Goal: Task Accomplishment & Management: Complete application form

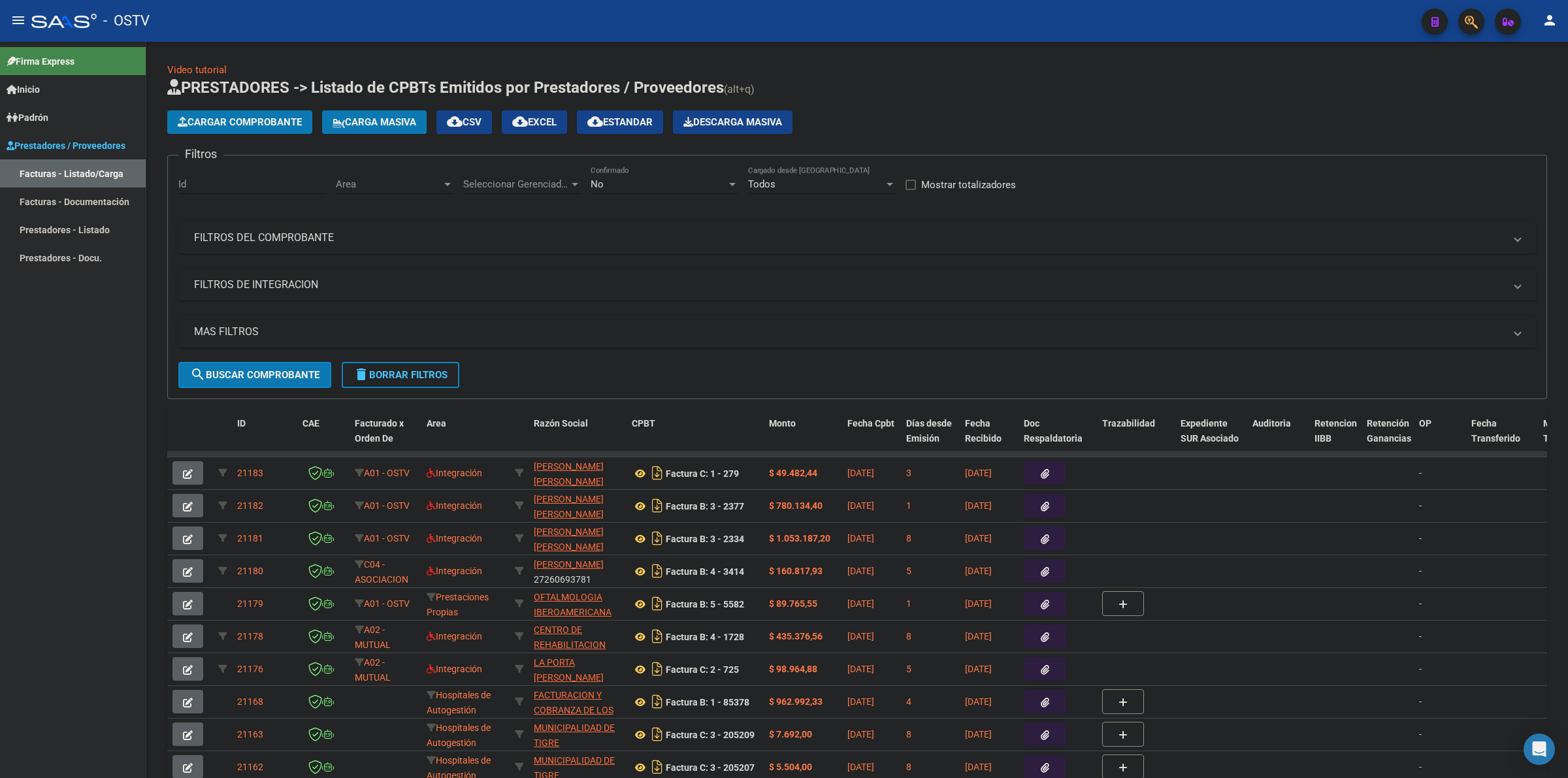
click at [977, 110] on div "Cargar Comprobante Carga Masiva cloud_download CSV cloud_download EXCEL cloud_d…" at bounding box center [858, 122] width 1380 height 24
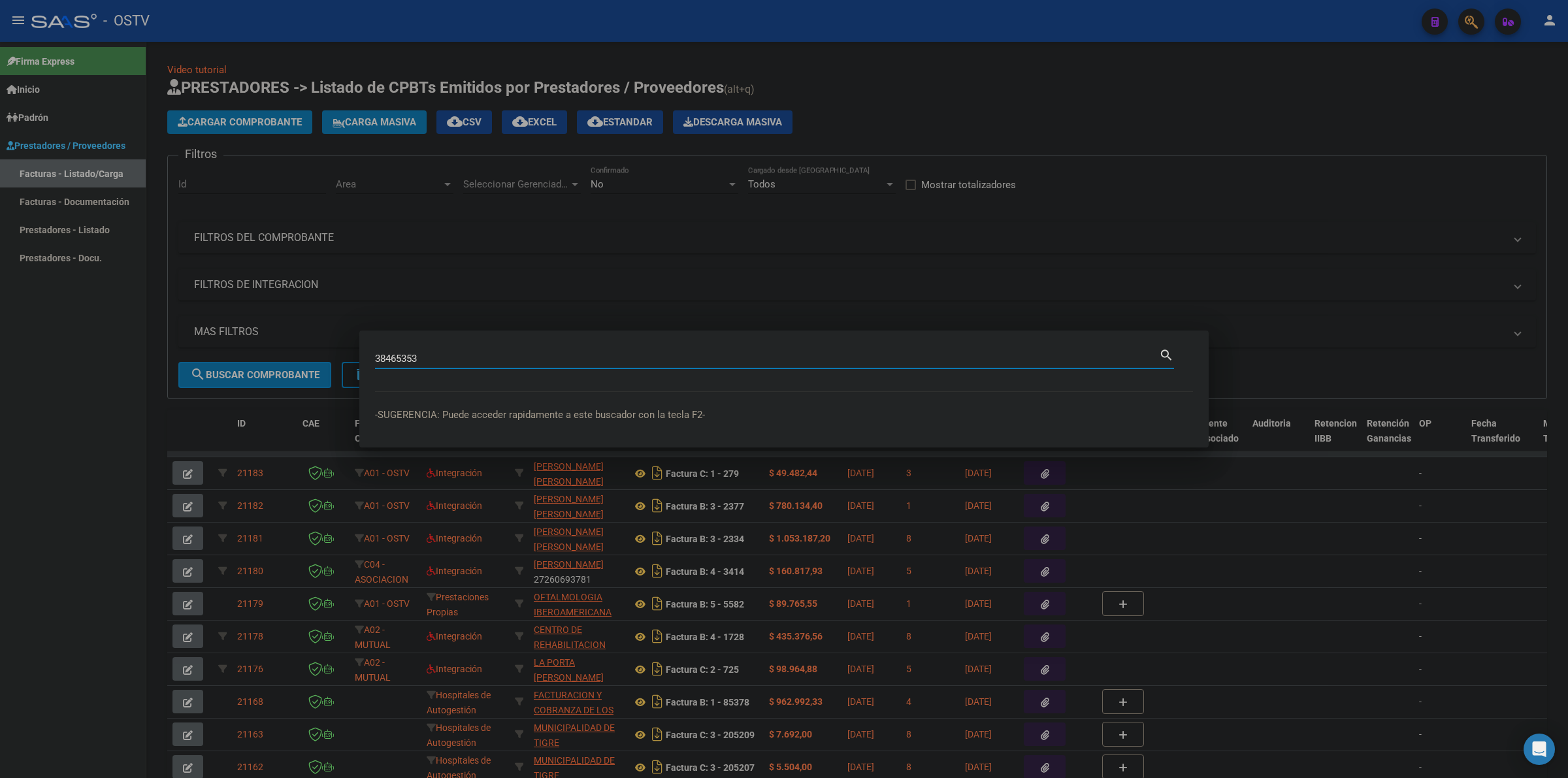
type input "38465353"
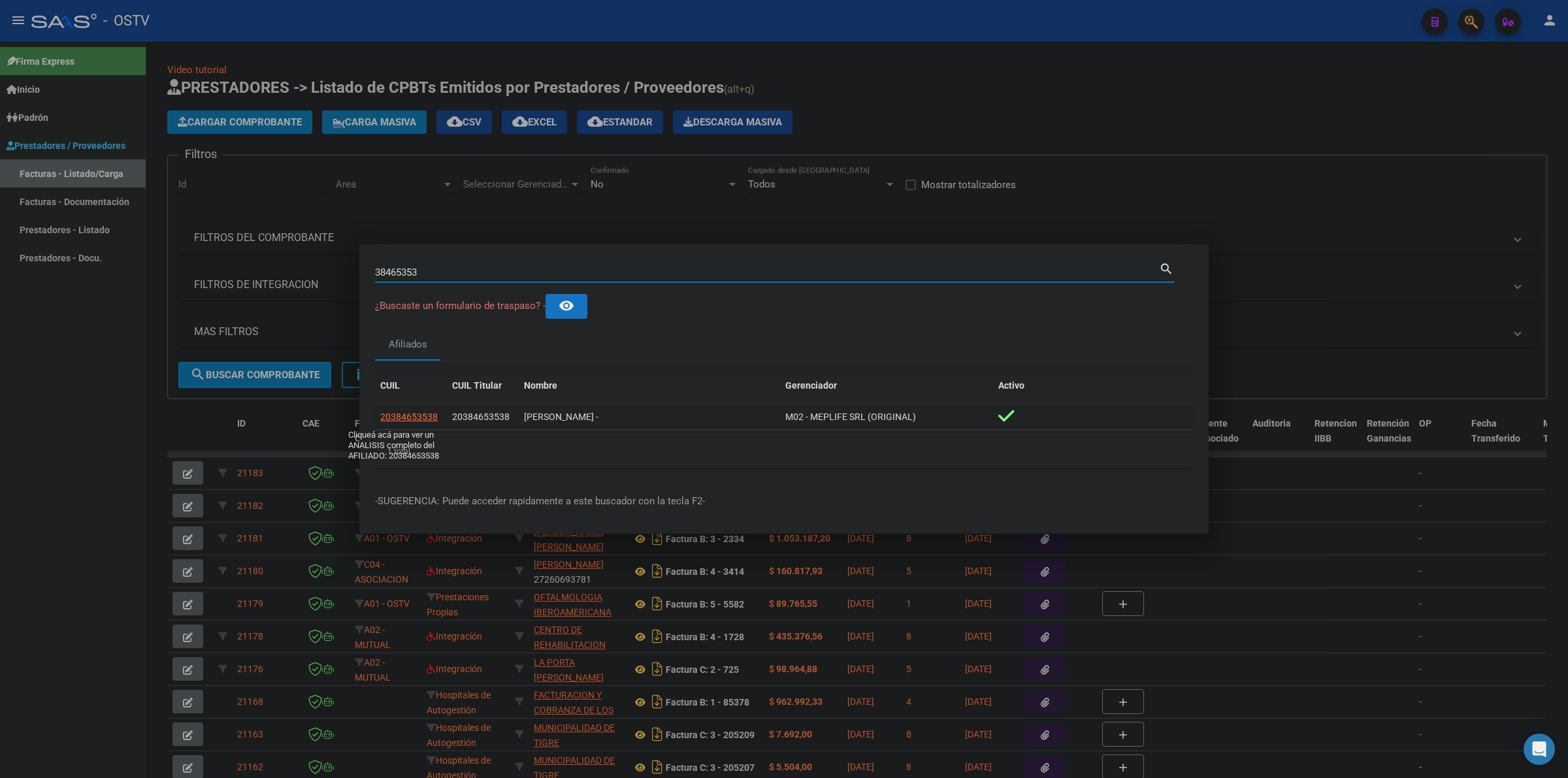
click at [387, 414] on span "20384653538" at bounding box center [409, 417] width 58 height 11
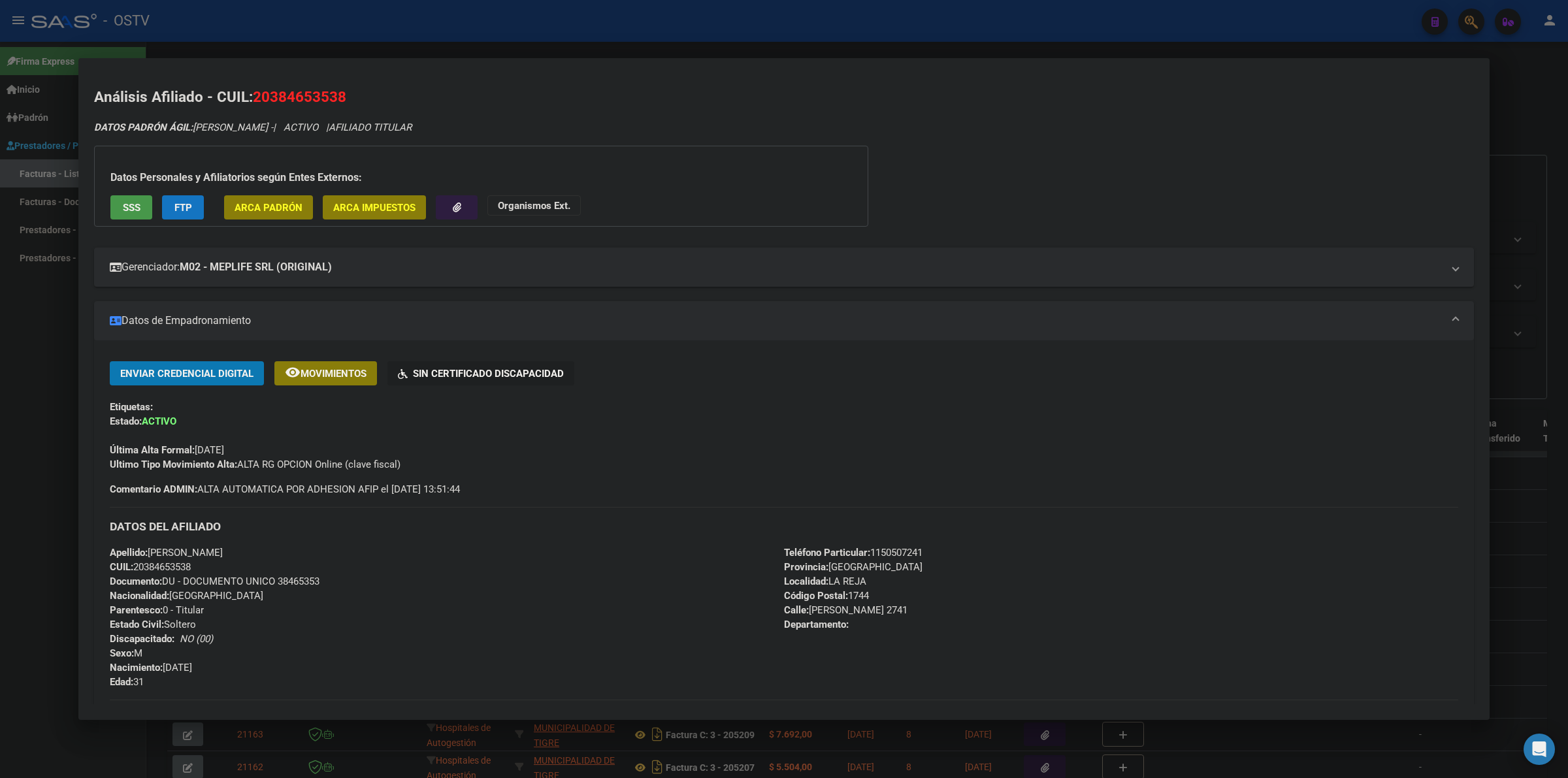
drag, startPoint x: 246, startPoint y: 451, endPoint x: 197, endPoint y: 449, distance: 49.0
click at [197, 449] on div "Última Alta Formal: [DATE]" at bounding box center [784, 443] width 1349 height 29
click at [195, 449] on span "Última Alta Formal: [DATE]" at bounding box center [167, 450] width 114 height 11
drag, startPoint x: 196, startPoint y: 448, endPoint x: 209, endPoint y: 448, distance: 13.0
click at [209, 448] on span "Última Alta Formal: [DATE]" at bounding box center [167, 450] width 114 height 11
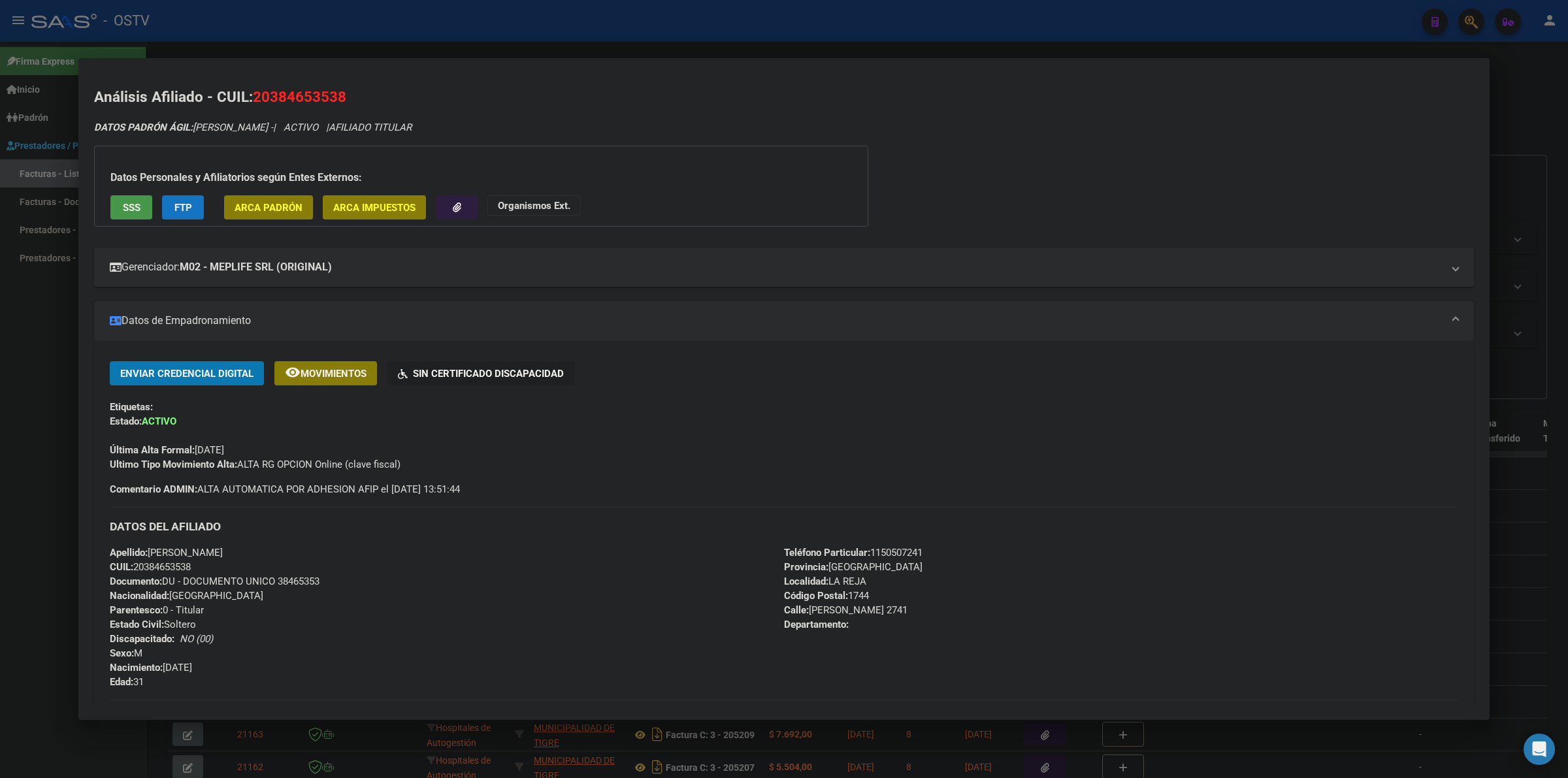
click at [220, 448] on span "Última Alta Formal: [DATE]" at bounding box center [167, 450] width 114 height 11
click at [394, 446] on div "Última Alta Formal: [DATE]" at bounding box center [784, 443] width 1349 height 29
click at [412, 248] on mat-expansion-panel-header "Gerenciador: M02 - MEPLIFE SRL (ORIGINAL)" at bounding box center [784, 266] width 1380 height 39
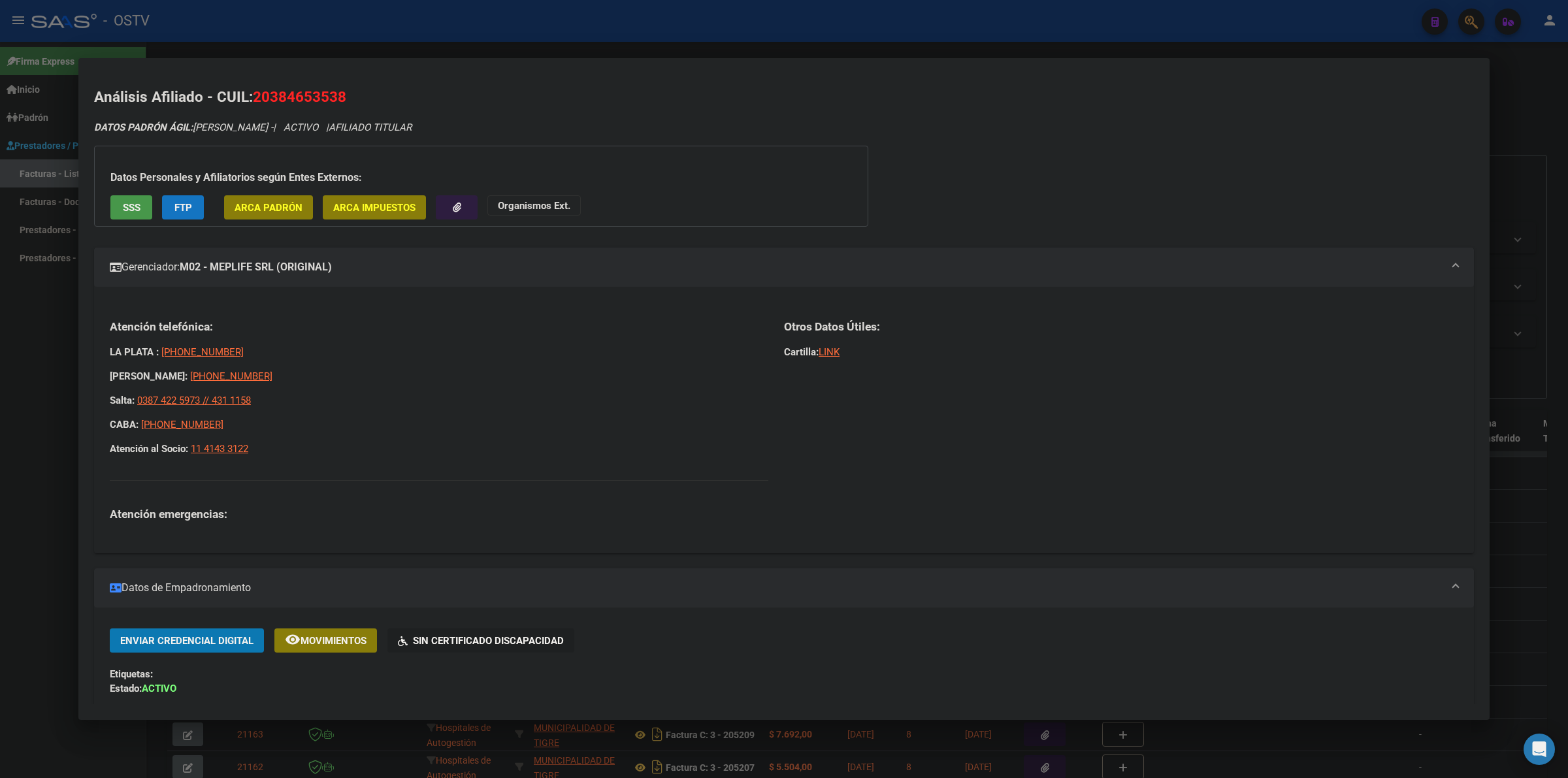
click at [19, 353] on div at bounding box center [784, 389] width 1568 height 778
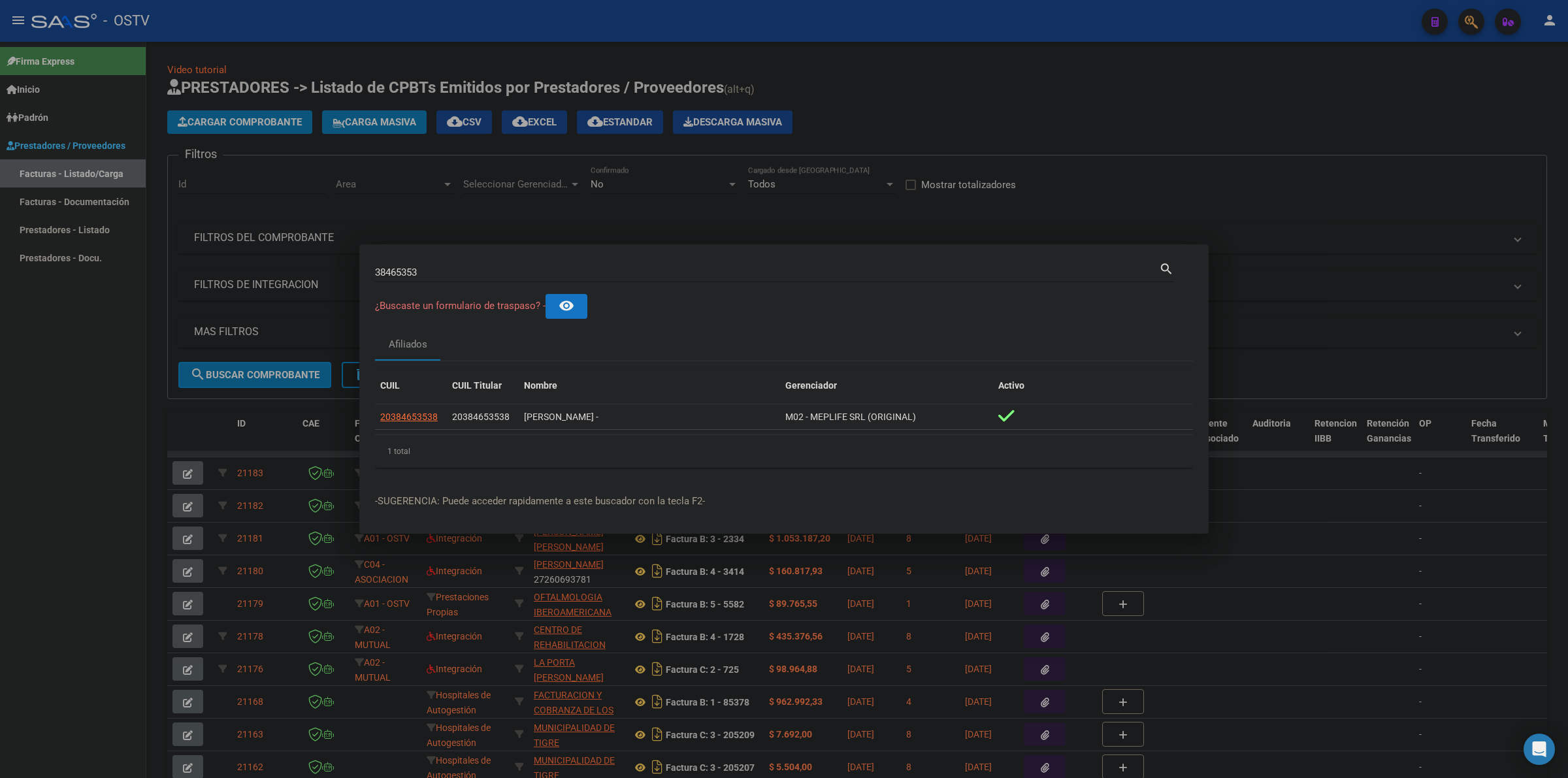
click at [19, 353] on div at bounding box center [784, 389] width 1568 height 778
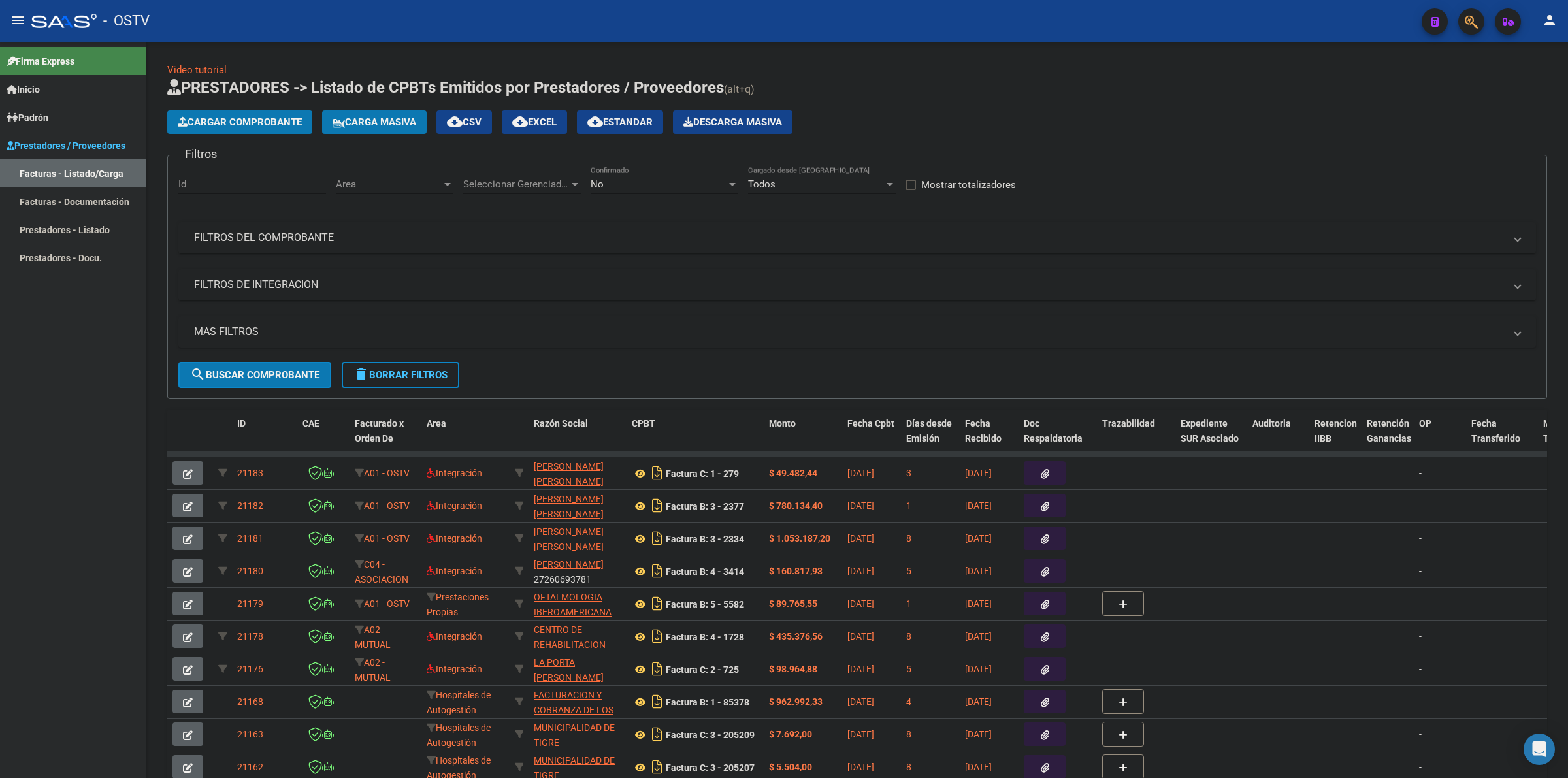
click at [936, 120] on div "Cargar Comprobante Carga Masiva cloud_download CSV cloud_download EXCEL cloud_d…" at bounding box center [858, 122] width 1380 height 24
click at [422, 376] on span "delete Borrar Filtros" at bounding box center [401, 375] width 94 height 11
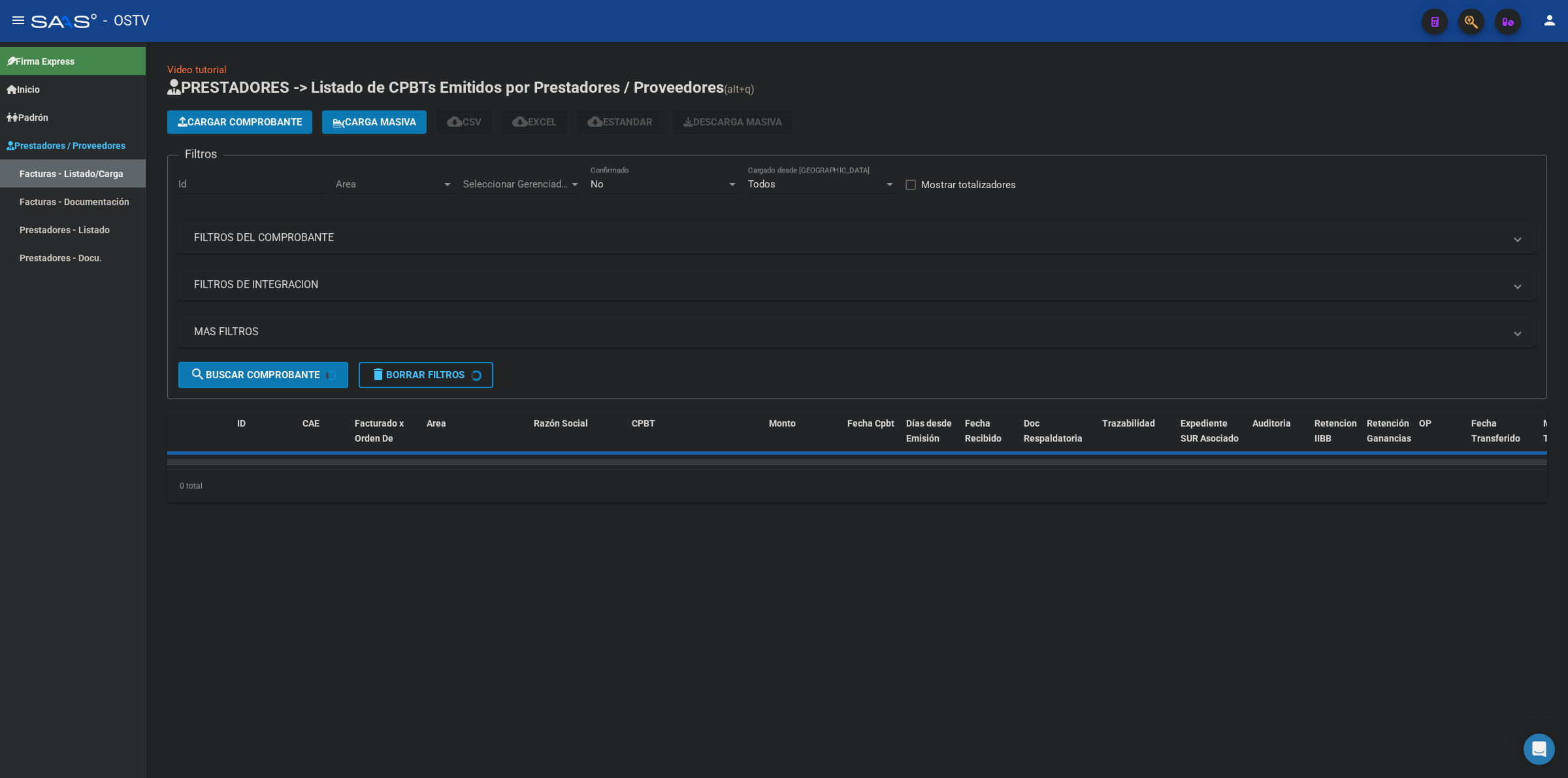
click at [619, 183] on div "No" at bounding box center [658, 184] width 136 height 11
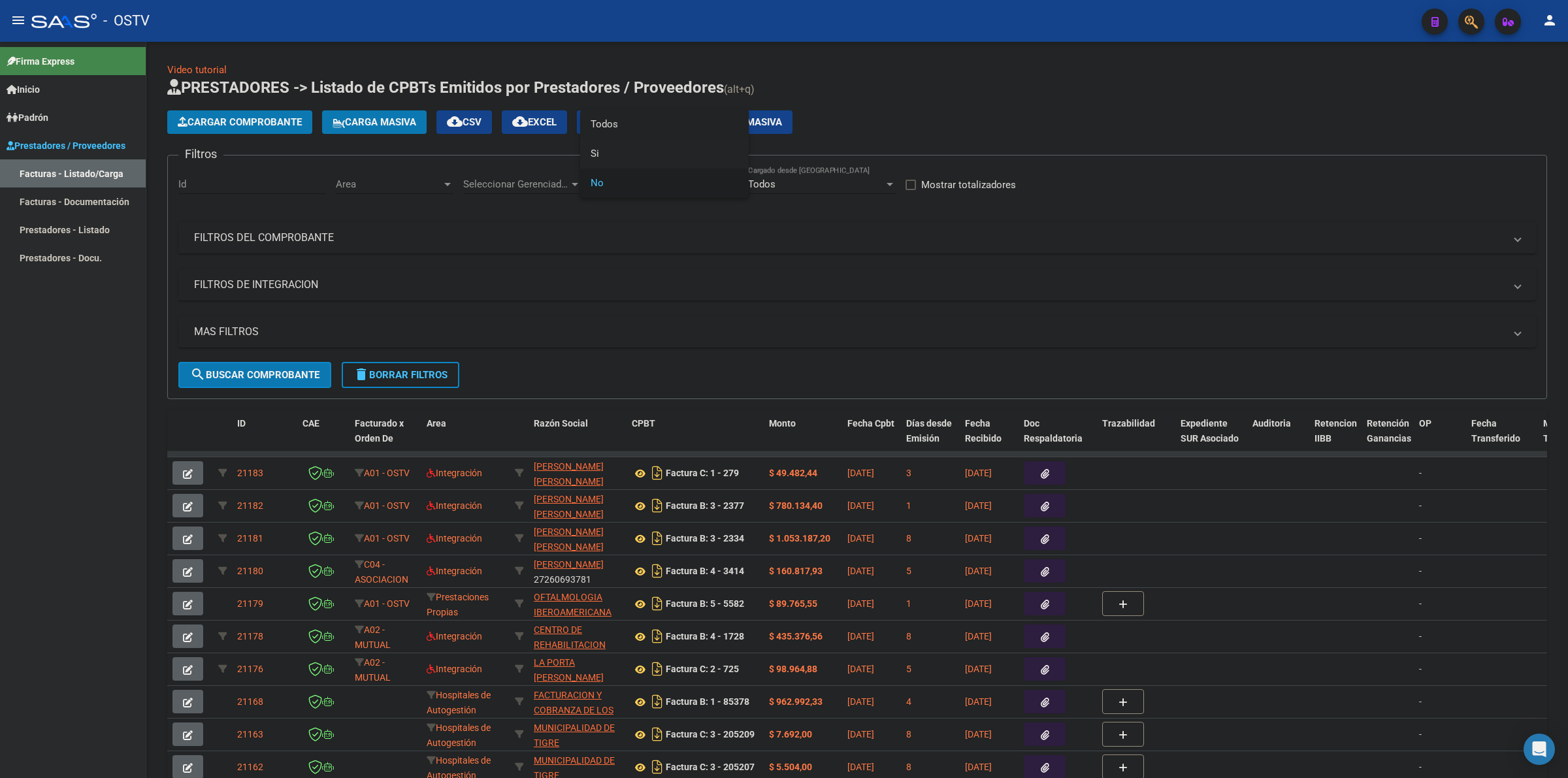
click at [616, 120] on span "Todos" at bounding box center [664, 125] width 148 height 30
drag, startPoint x: 306, startPoint y: 241, endPoint x: 791, endPoint y: 278, distance: 486.4
click at [306, 240] on mat-panel-title "FILTROS DEL COMPROBANTE" at bounding box center [850, 238] width 1311 height 14
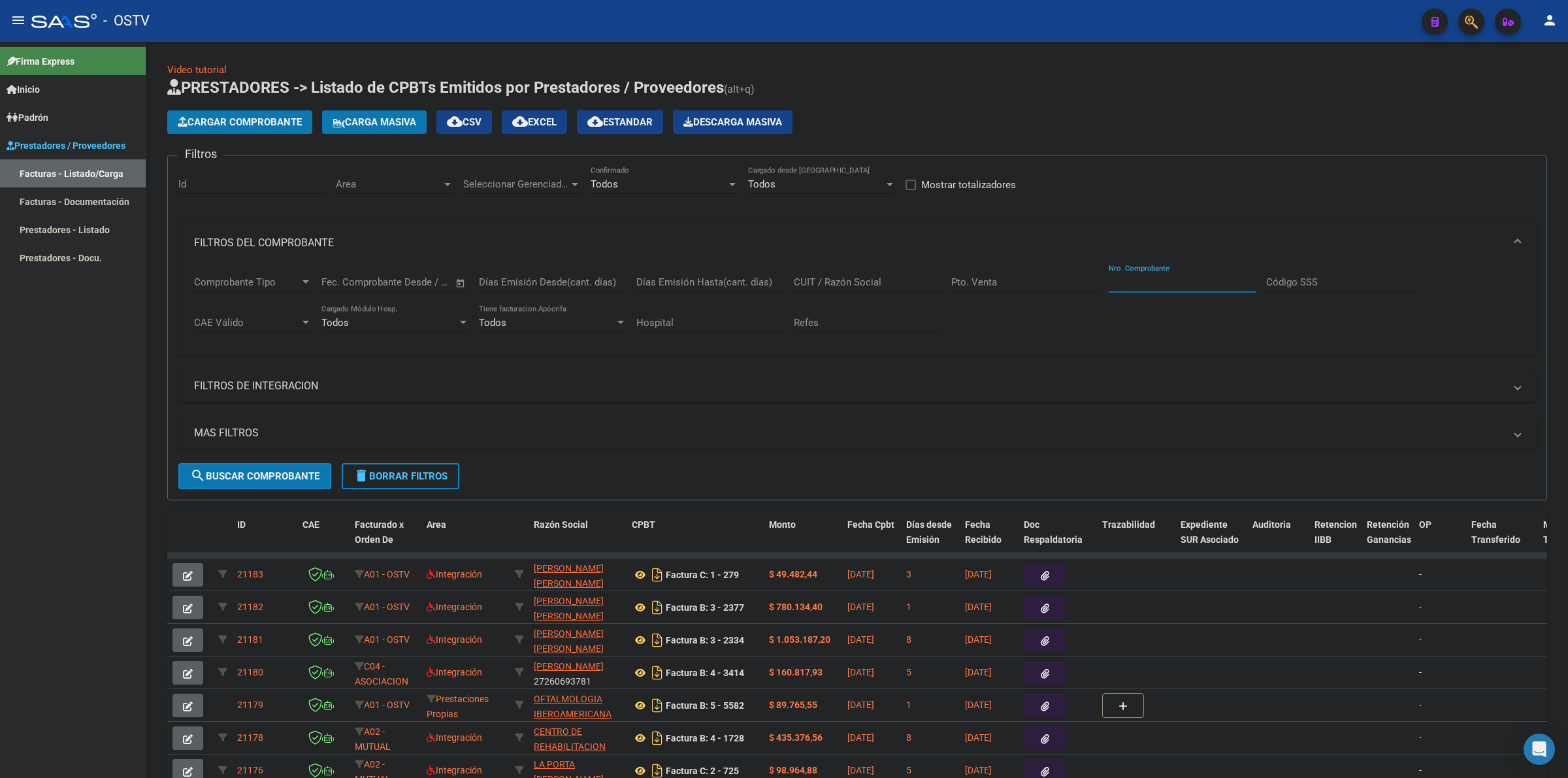
click at [1164, 278] on input "Nro. Comprobante" at bounding box center [1183, 282] width 148 height 11
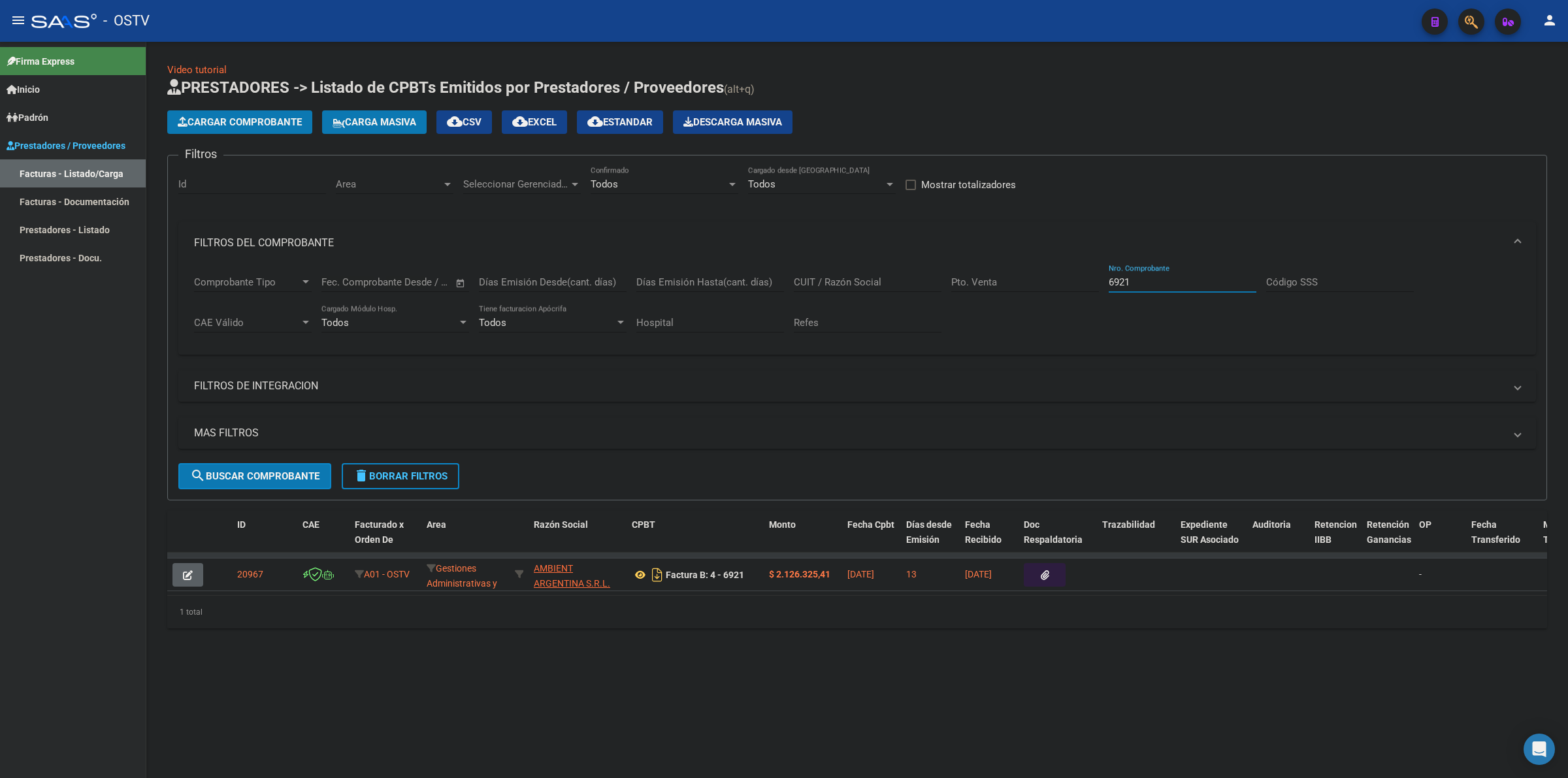
type input "6921"
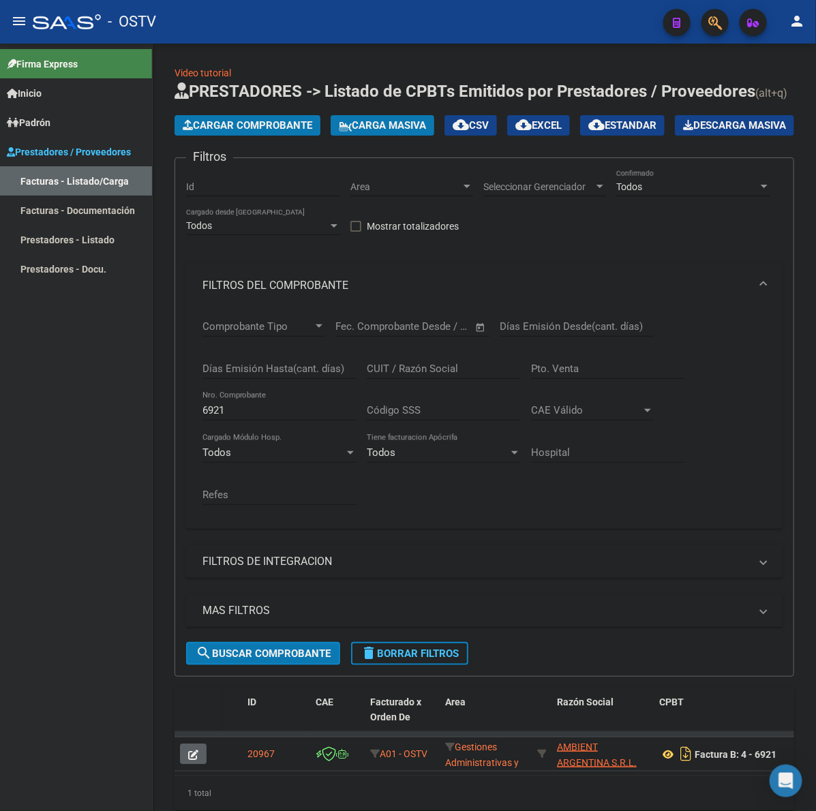
click at [20, 14] on mat-icon "menu" at bounding box center [19, 21] width 16 height 16
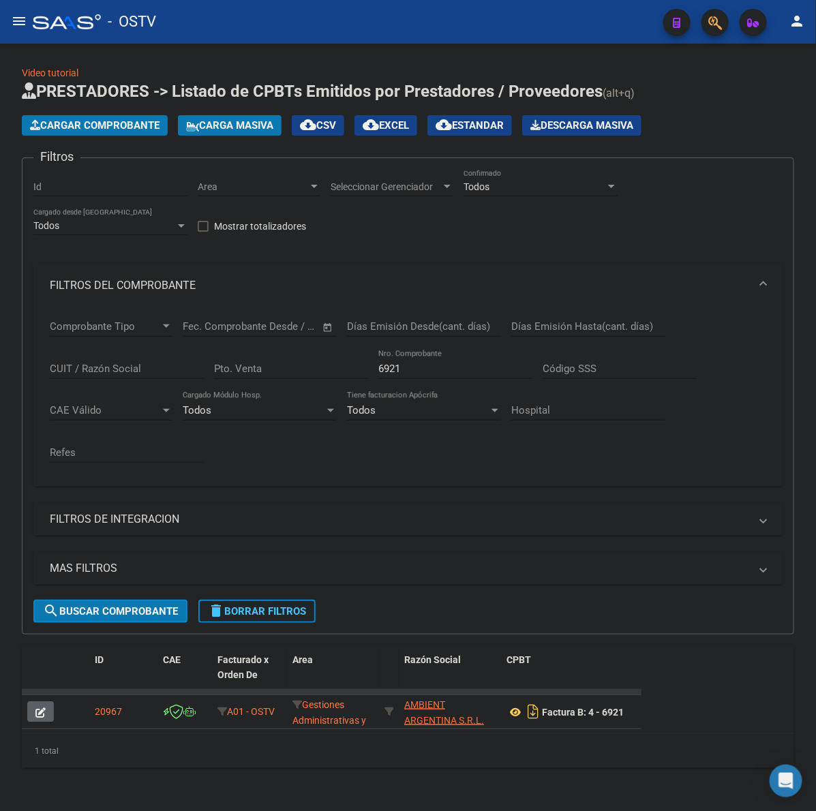
click at [299, 612] on span "delete Borrar Filtros" at bounding box center [257, 611] width 98 height 12
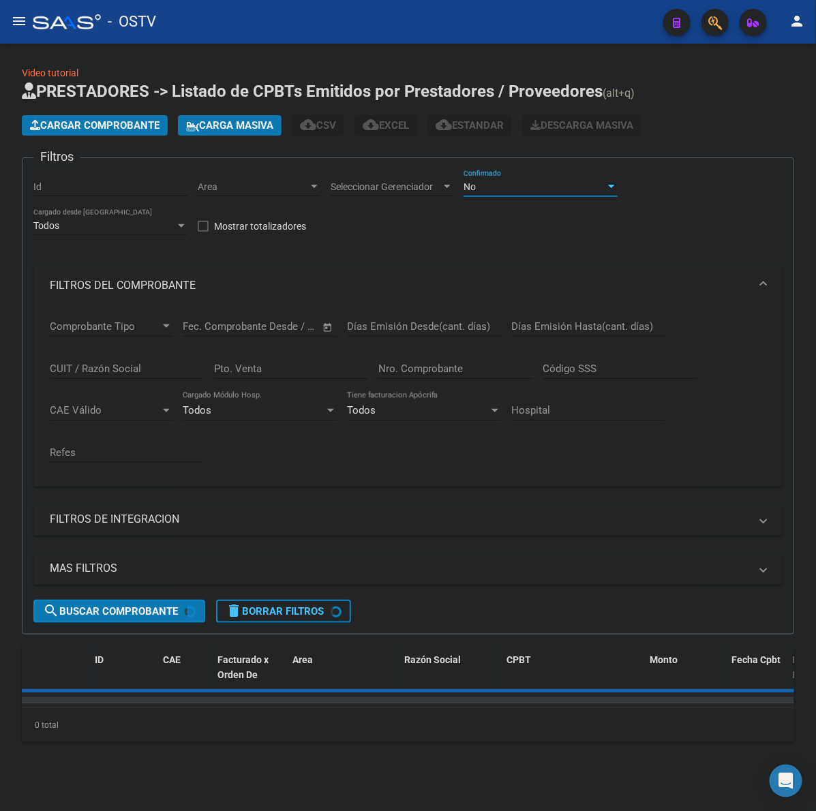
click at [553, 188] on div "No" at bounding box center [535, 187] width 142 height 12
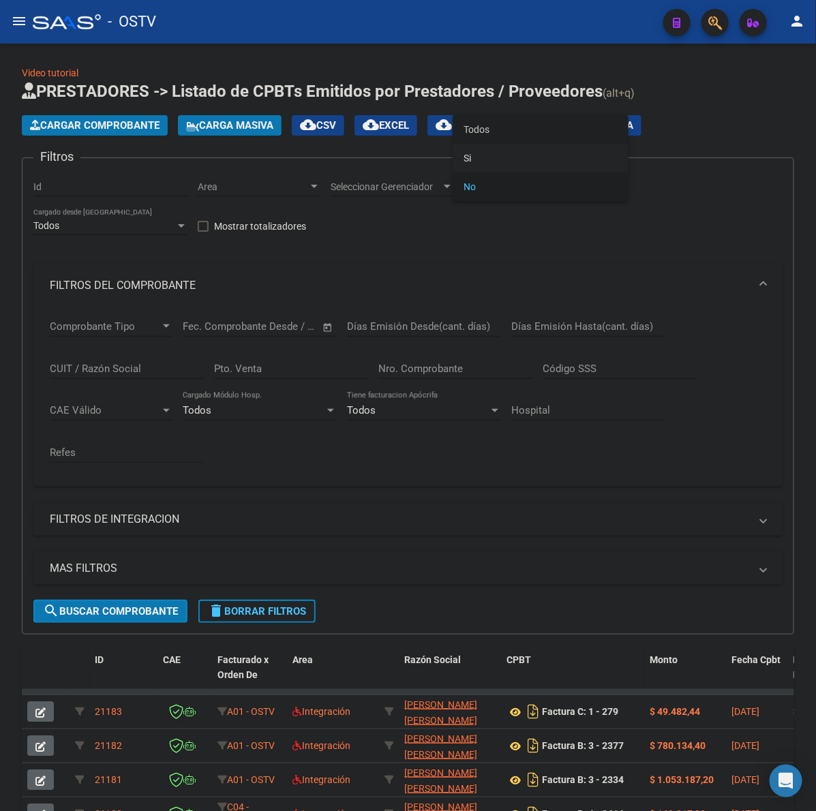
click at [499, 138] on span "Todos" at bounding box center [541, 129] width 154 height 29
click at [119, 280] on mat-panel-title "FILTROS DEL COMPROBANTE" at bounding box center [400, 285] width 700 height 15
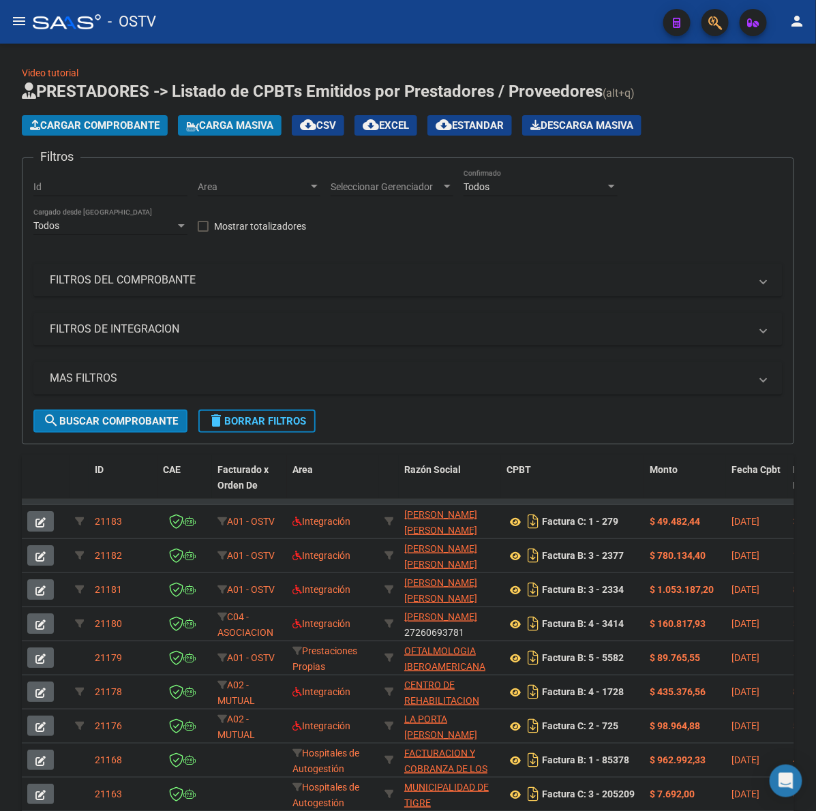
click at [128, 123] on span "Cargar Comprobante" at bounding box center [95, 125] width 130 height 12
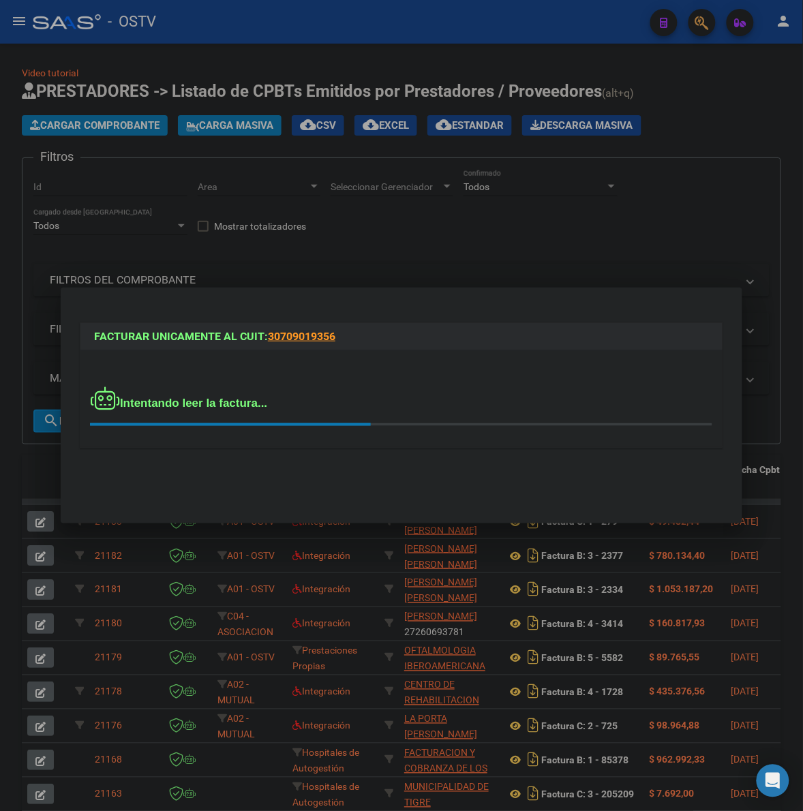
click at [230, 404] on span "Intentando leer la factura..." at bounding box center [179, 403] width 177 height 13
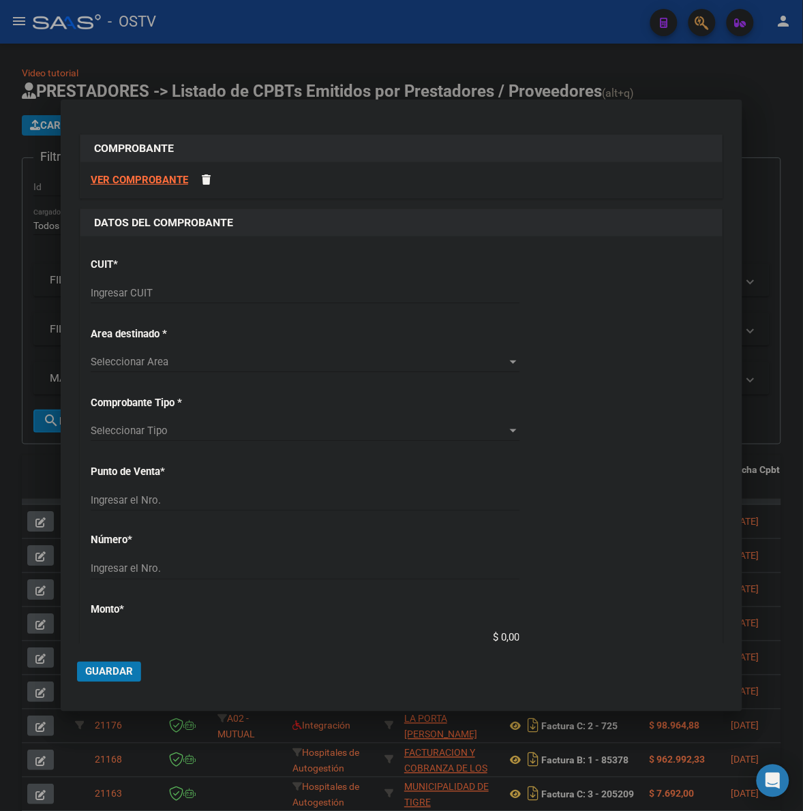
click at [245, 304] on div "Ingresar CUIT" at bounding box center [305, 299] width 429 height 33
click at [245, 301] on div "Ingresar CUIT" at bounding box center [305, 293] width 429 height 20
click at [245, 299] on input "Ingresar CUIT" at bounding box center [305, 293] width 429 height 12
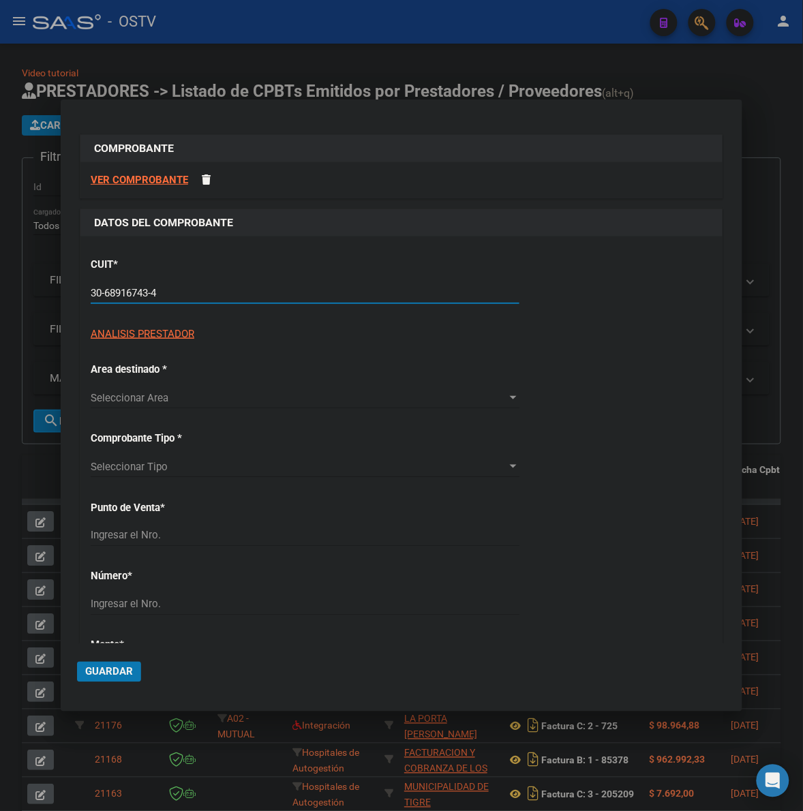
type input "30-68916743-4"
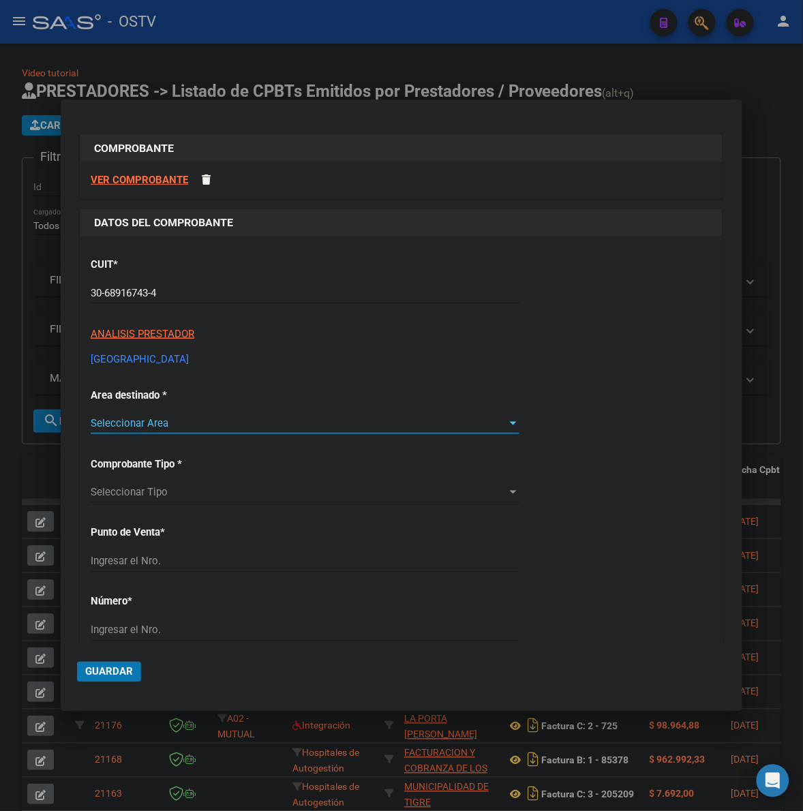
type input "6"
click at [164, 568] on div "6 Ingresar el Nro." at bounding box center [305, 562] width 429 height 20
click at [172, 545] on div "CUIT * 30-68916743-4 Ingresar CUIT ANALISIS PRESTADOR HOSPITAL PROVINCIAL DEL C…" at bounding box center [401, 720] width 642 height 967
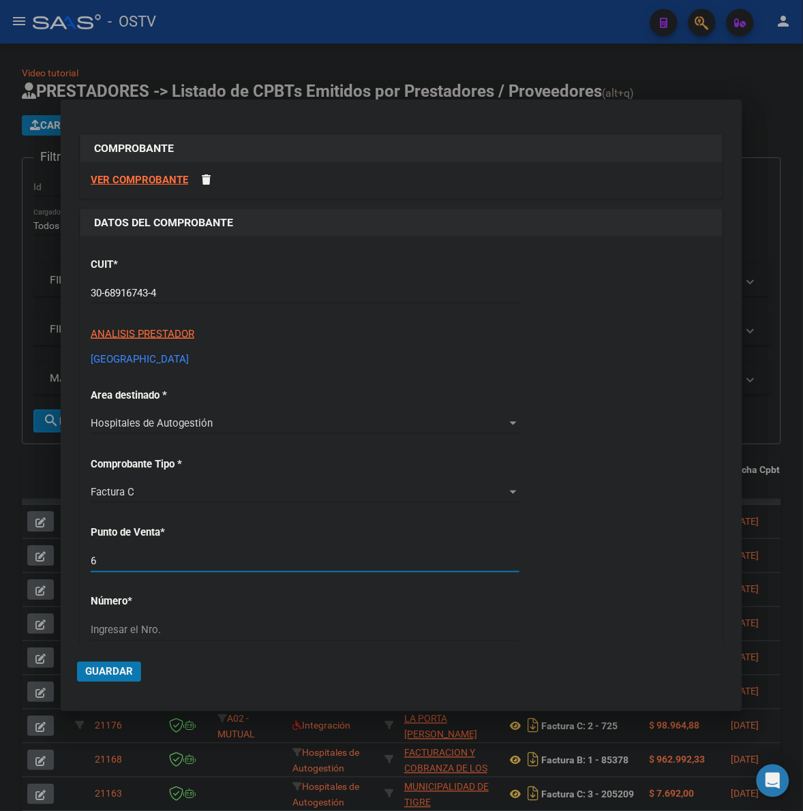
click at [175, 559] on input "6" at bounding box center [305, 562] width 429 height 12
type input "1358"
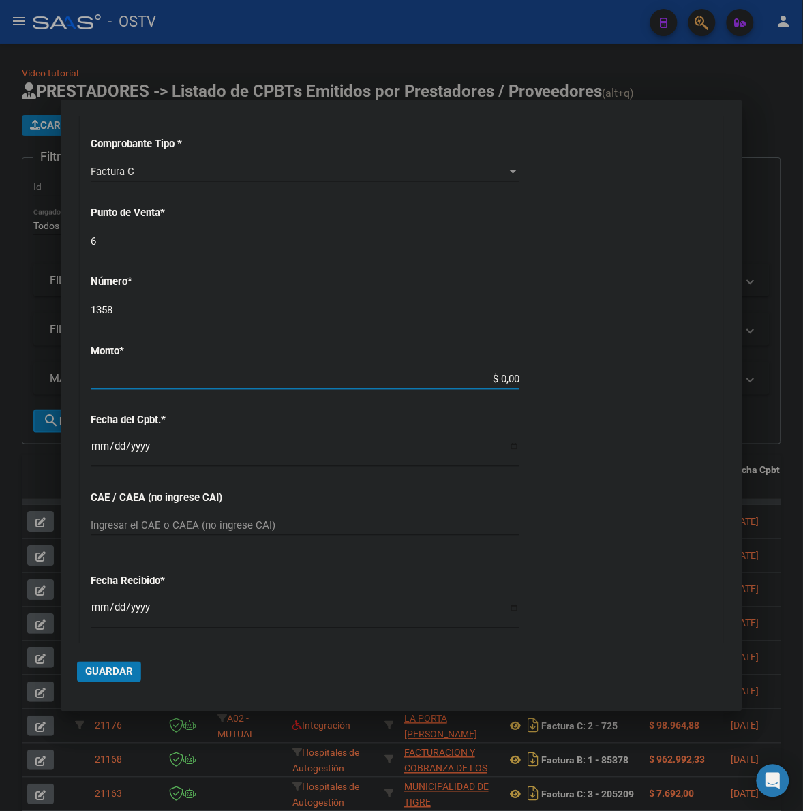
type input "$ 228.471,00"
type input "[DATE]"
type input "75344645562350"
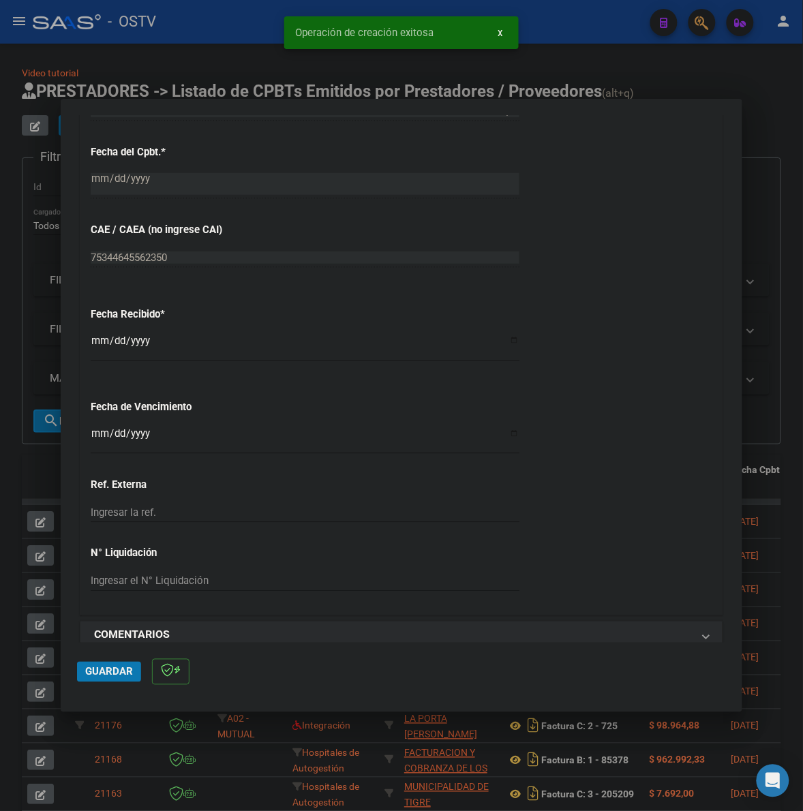
scroll to position [682, 0]
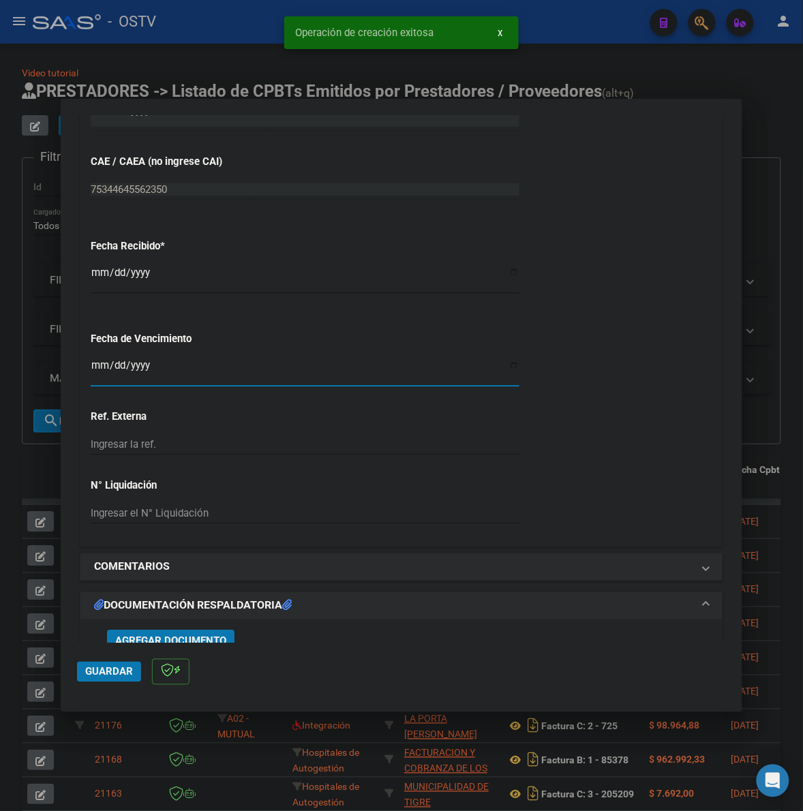
click at [93, 361] on input "Ingresar la fecha" at bounding box center [305, 371] width 429 height 22
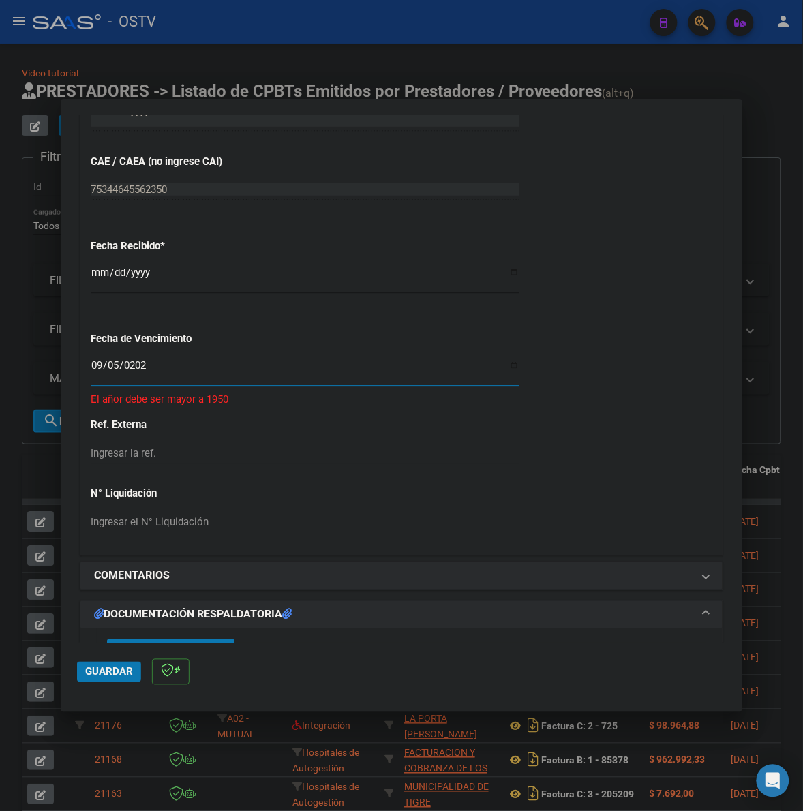
type input "[DATE]"
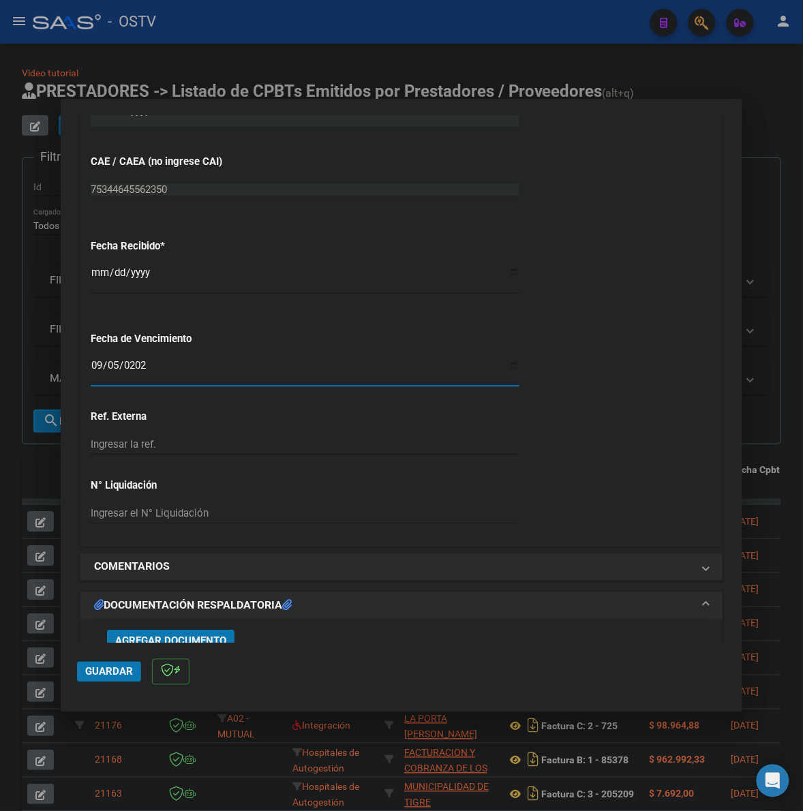
click at [209, 631] on button "Agregar Documento" at bounding box center [171, 640] width 128 height 21
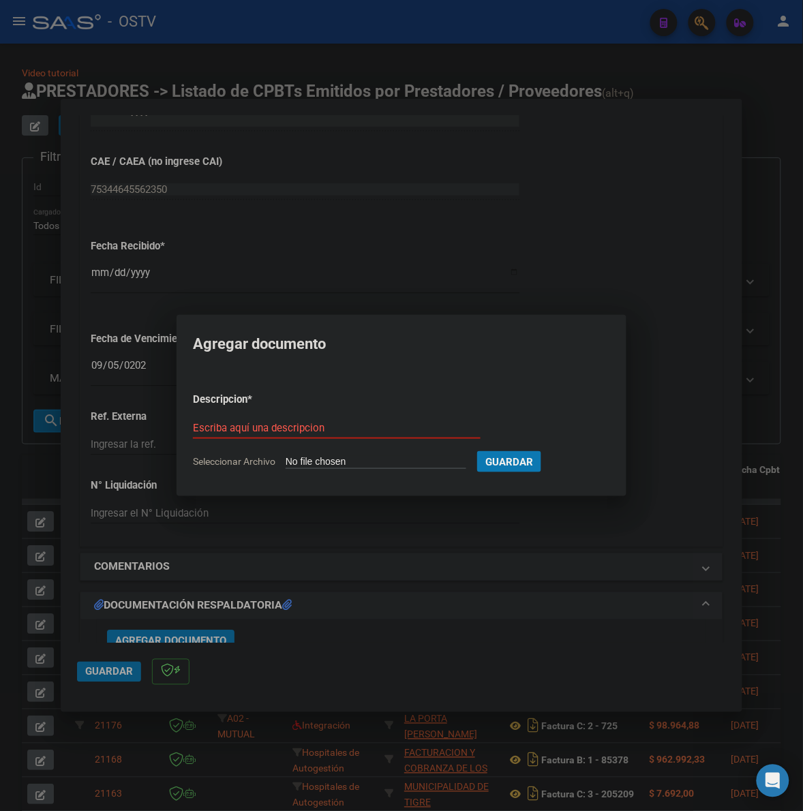
type input "C:\fakepath\FACTURA Y ANEXO - 6 1358 - HOSPITAL PROVINCIAL DEL CENTENARIO.pdf"
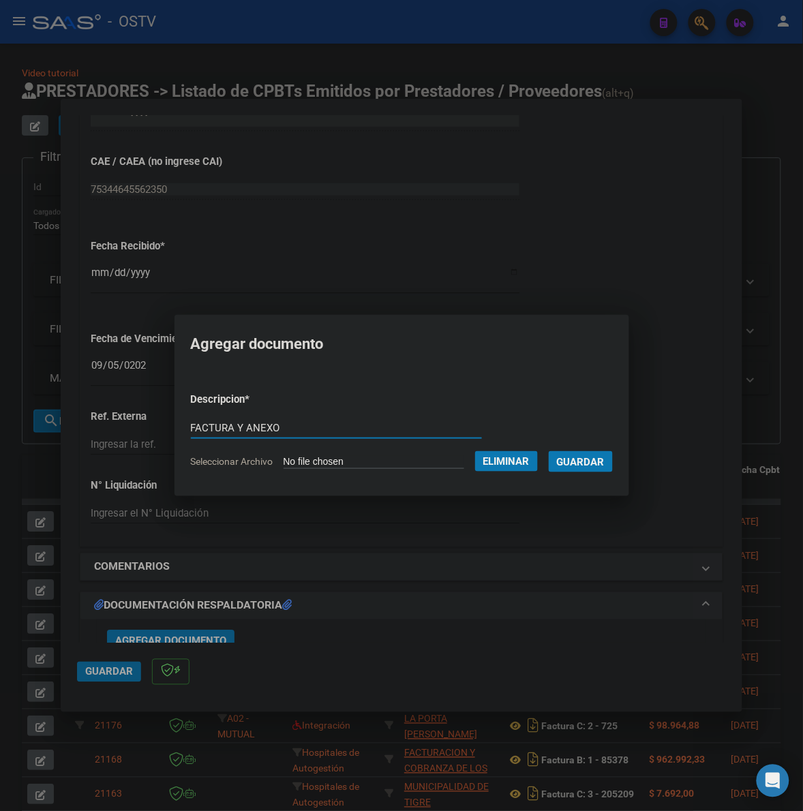
type input "FACTURA Y ANEXO"
click at [549, 451] on button "Guardar" at bounding box center [581, 461] width 64 height 21
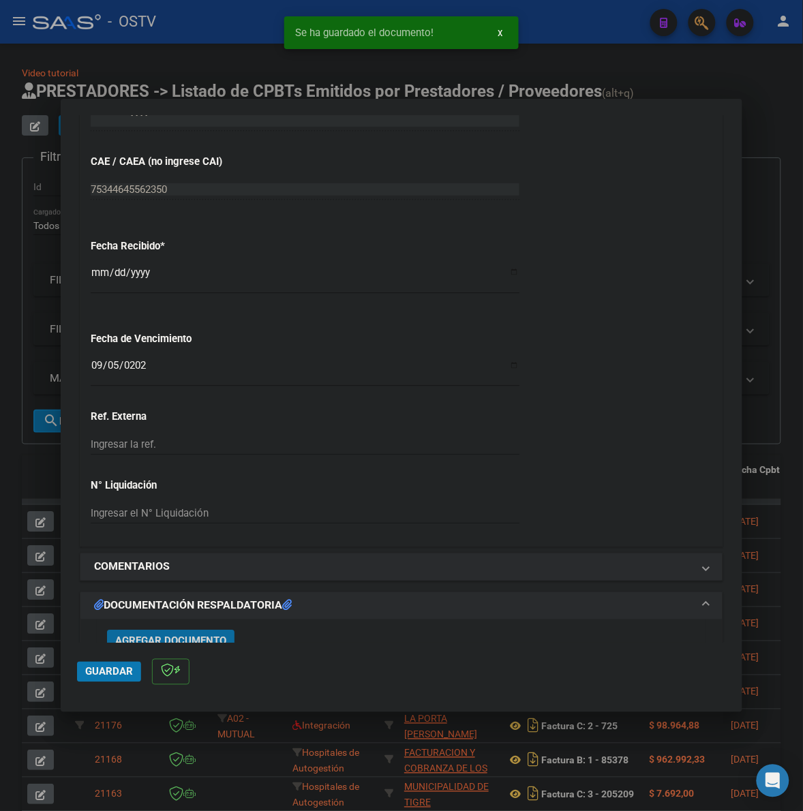
scroll to position [691, 0]
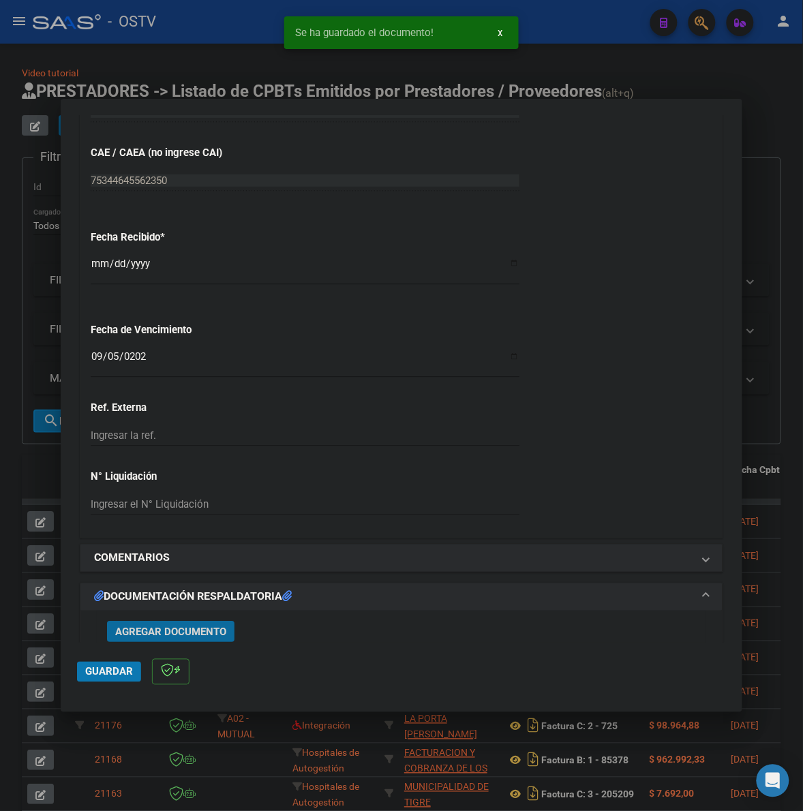
click at [114, 669] on span "Guardar" at bounding box center [109, 672] width 48 height 12
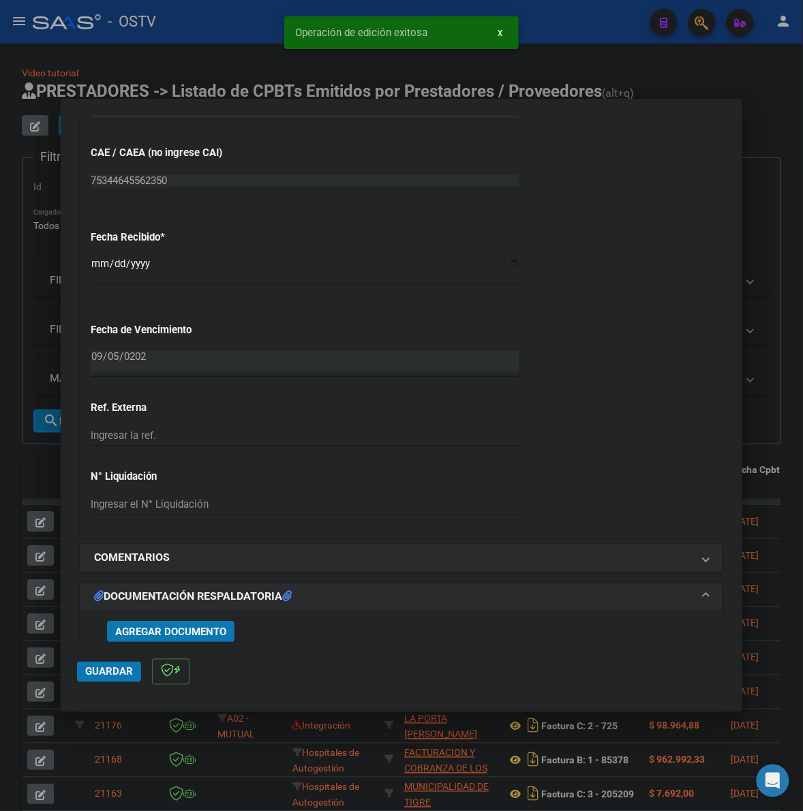
click at [767, 406] on div at bounding box center [401, 405] width 803 height 811
type input "$ 0,00"
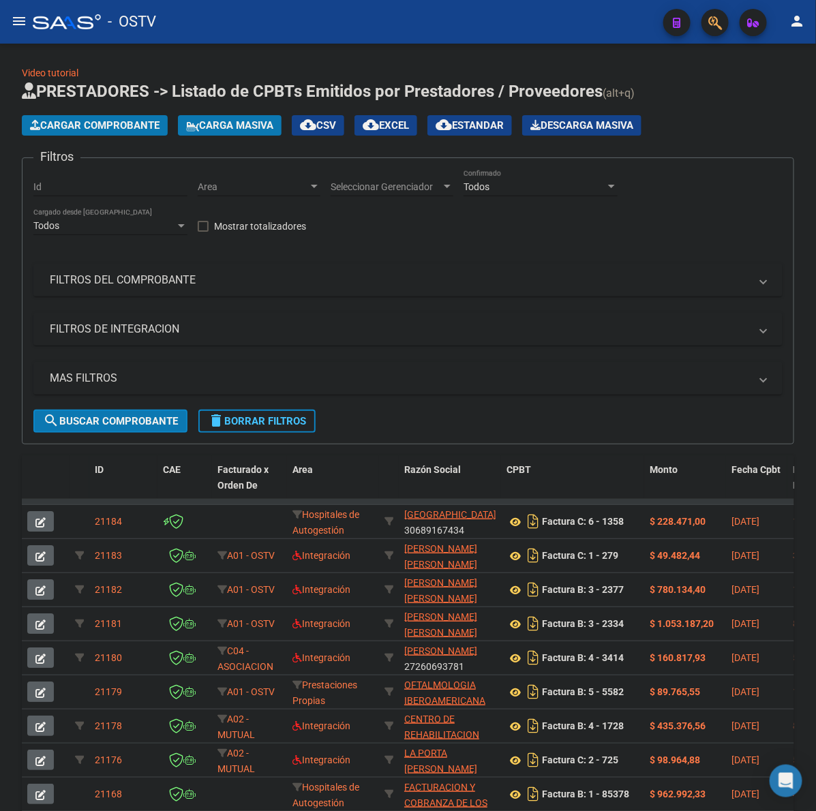
click at [100, 117] on button "Cargar Comprobante" at bounding box center [95, 125] width 146 height 20
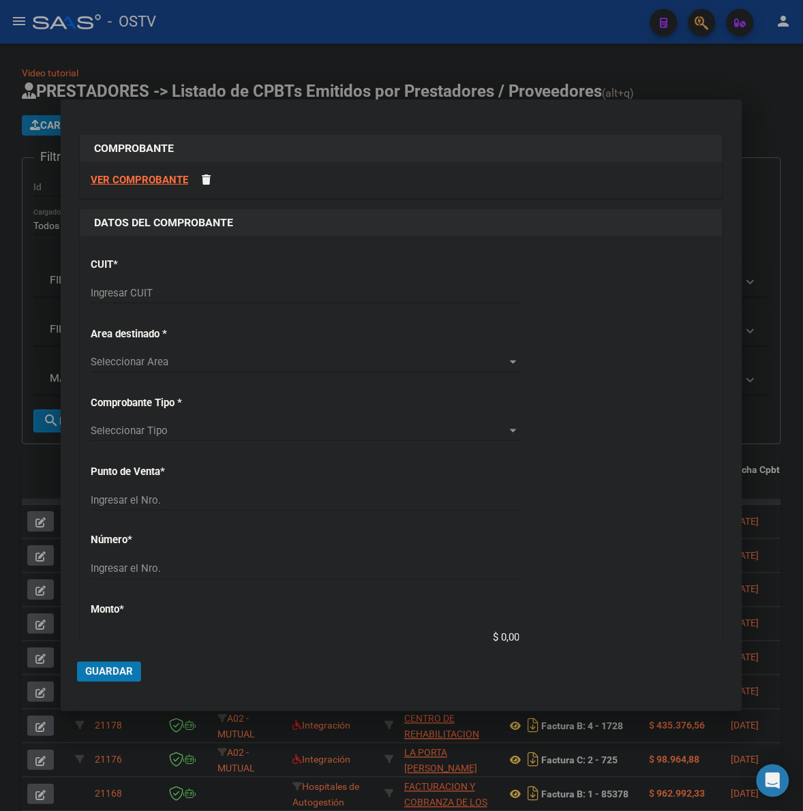
click at [150, 291] on input "Ingresar CUIT" at bounding box center [305, 293] width 429 height 12
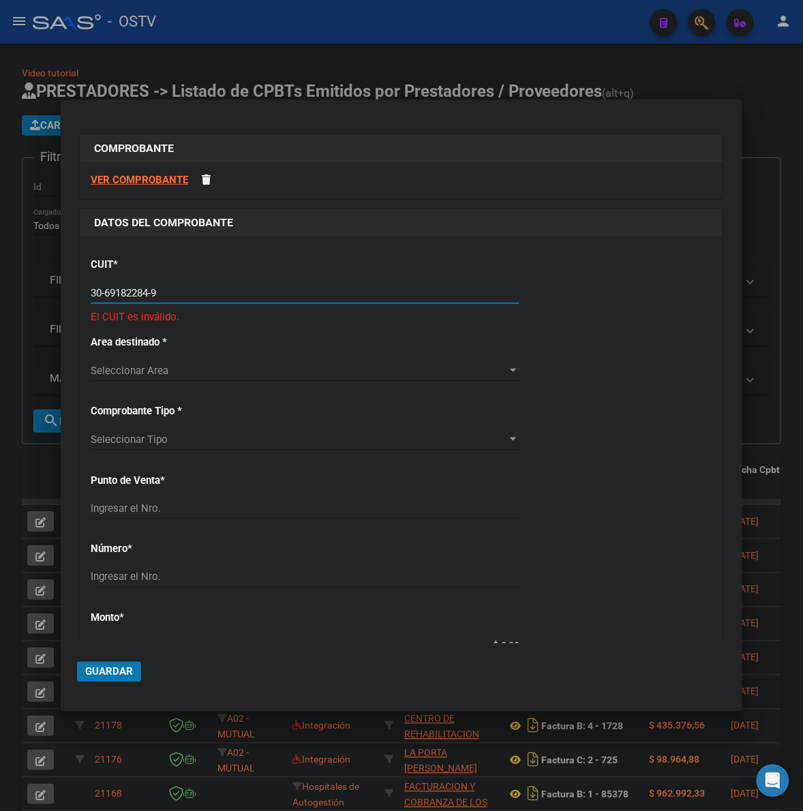
type input "30-69182284-9"
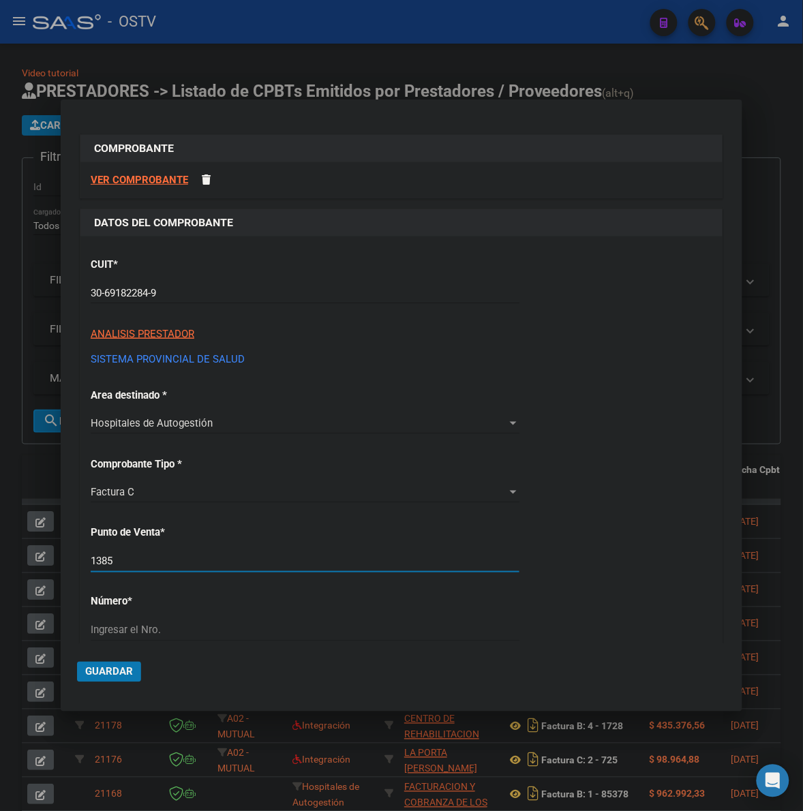
click at [155, 560] on input "1385" at bounding box center [305, 562] width 429 height 12
type input "1362"
type input "4353"
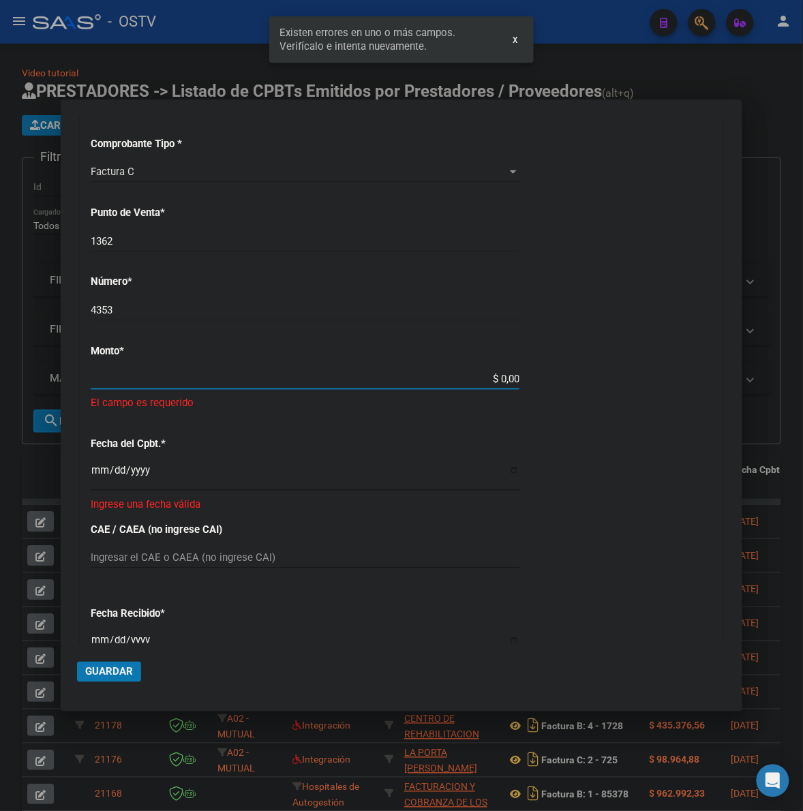
scroll to position [314, 0]
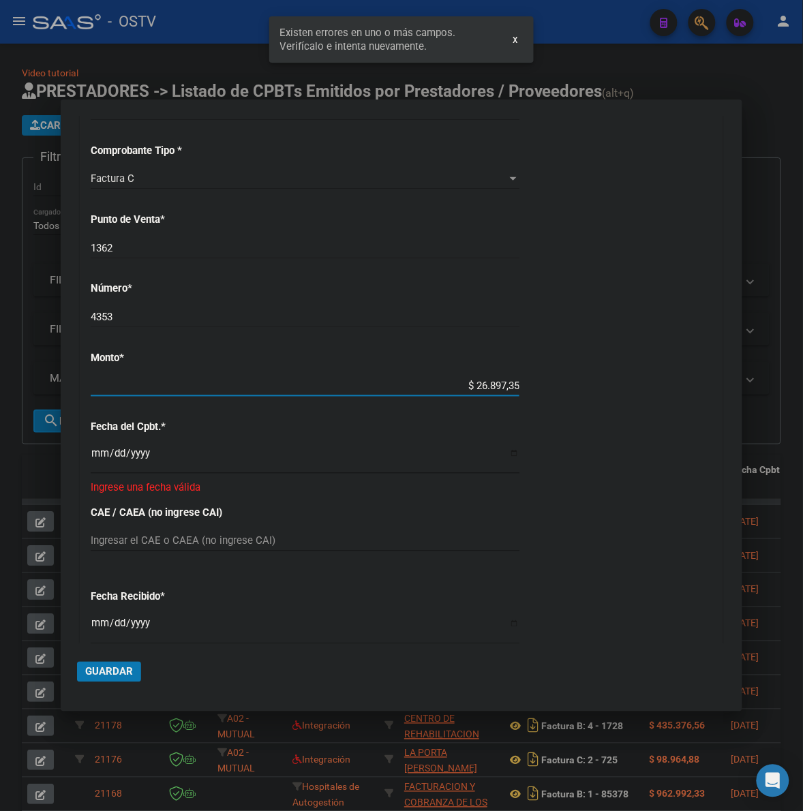
type input "$ 268.973,50"
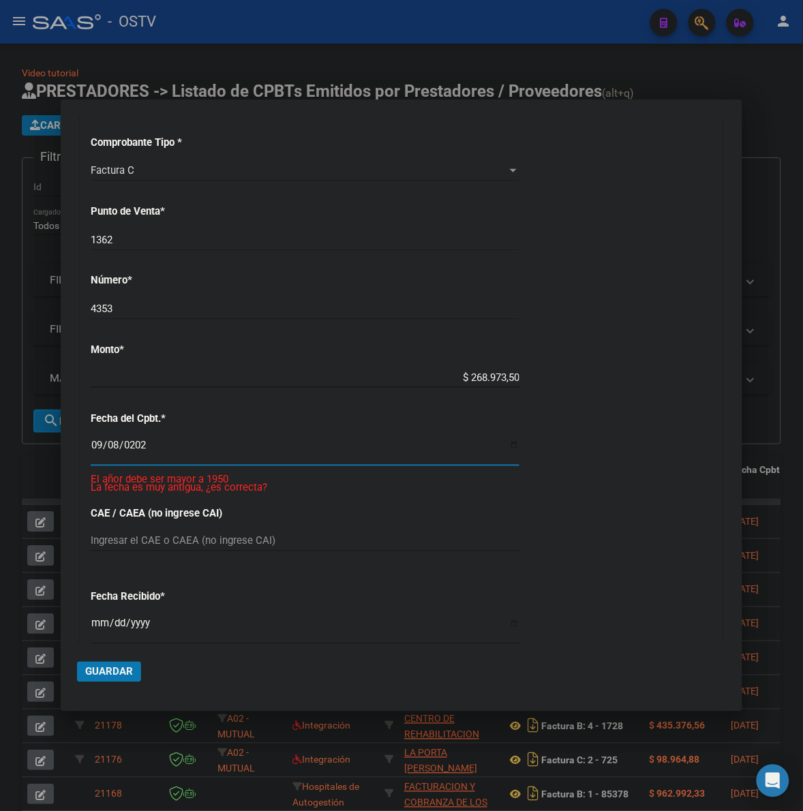
type input "[DATE]"
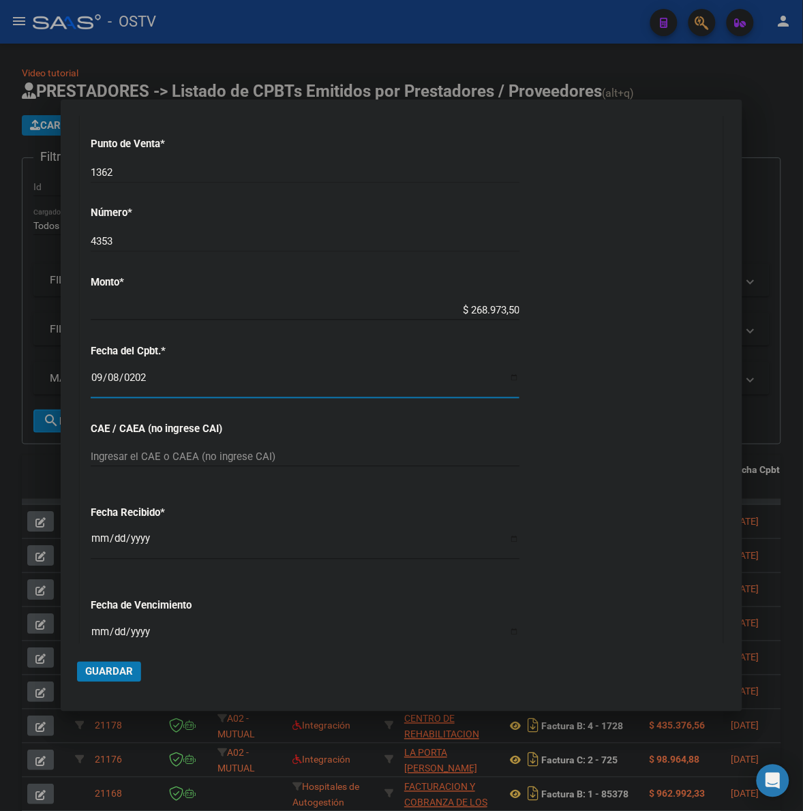
scroll to position [390, 0]
click at [93, 636] on input "Ingresar la fecha" at bounding box center [305, 638] width 429 height 22
type input "[DATE]"
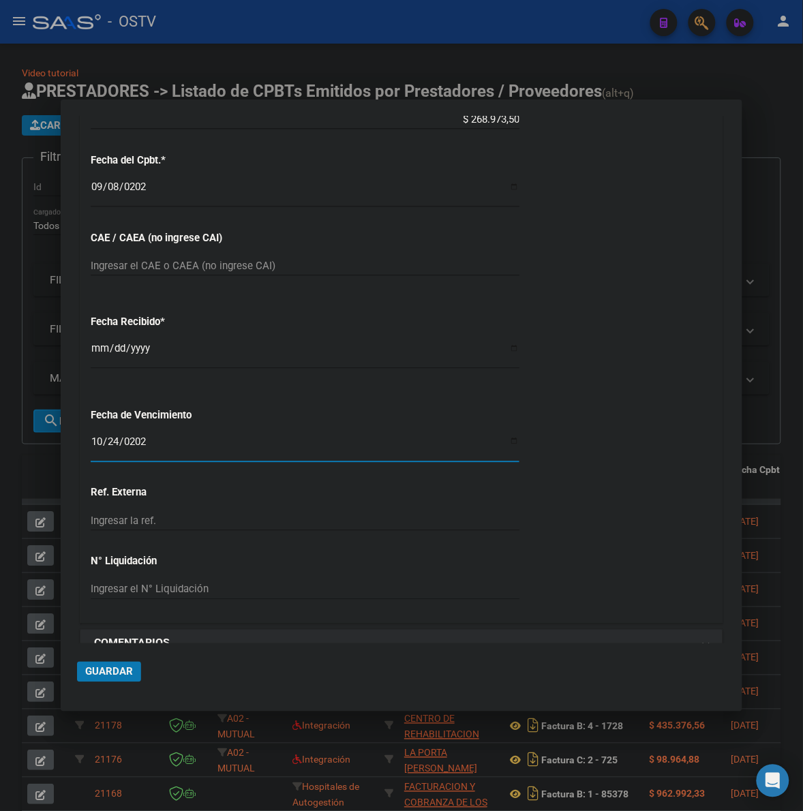
scroll to position [605, 0]
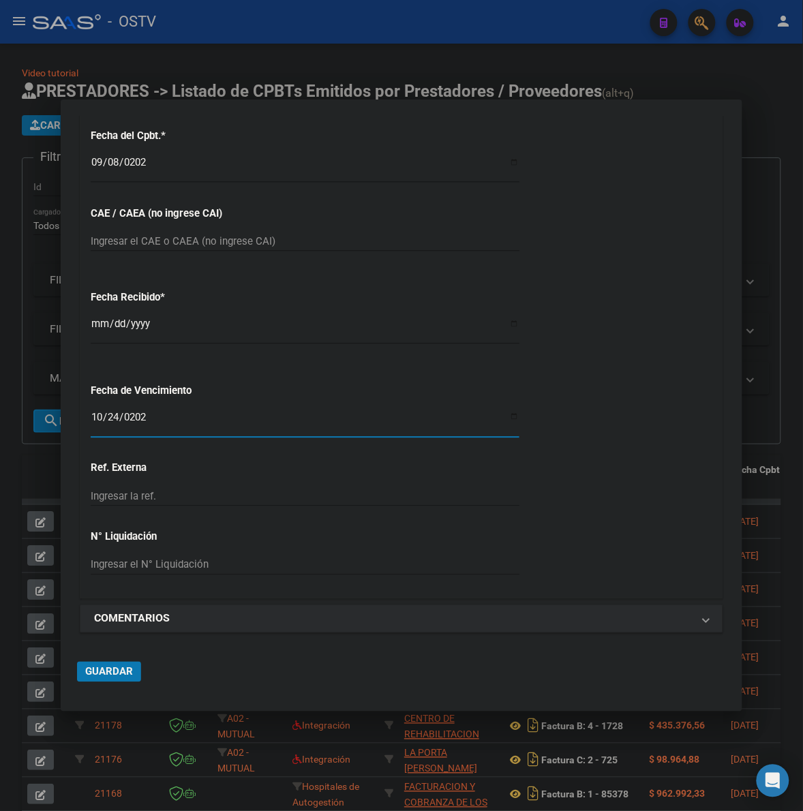
click at [110, 684] on mat-dialog-actions "Guardar" at bounding box center [401, 670] width 649 height 52
click at [114, 666] on span "Guardar" at bounding box center [109, 672] width 48 height 12
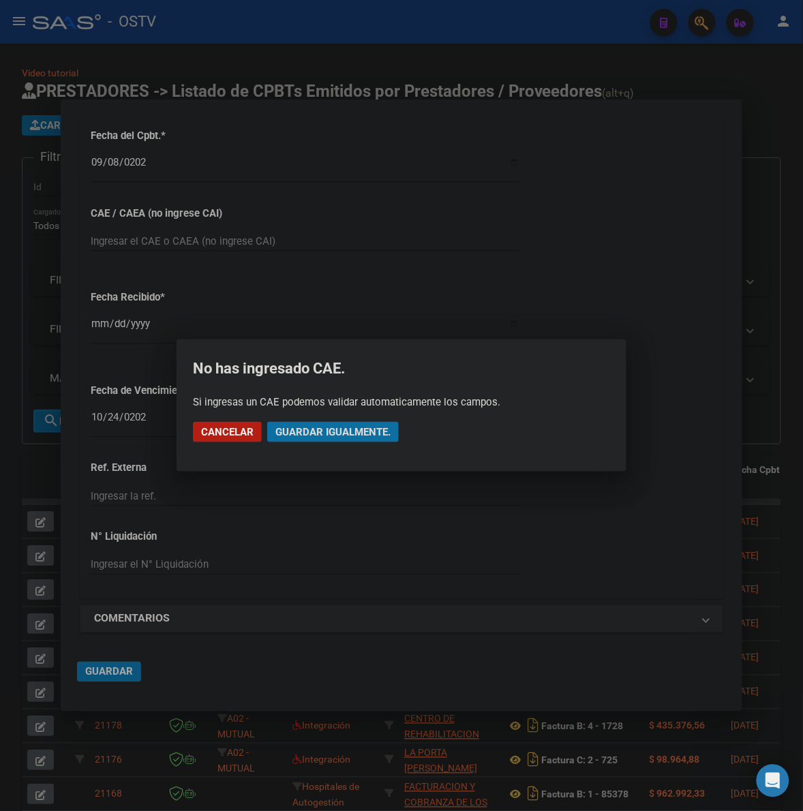
click at [300, 423] on button "Guardar igualmente." at bounding box center [333, 432] width 132 height 20
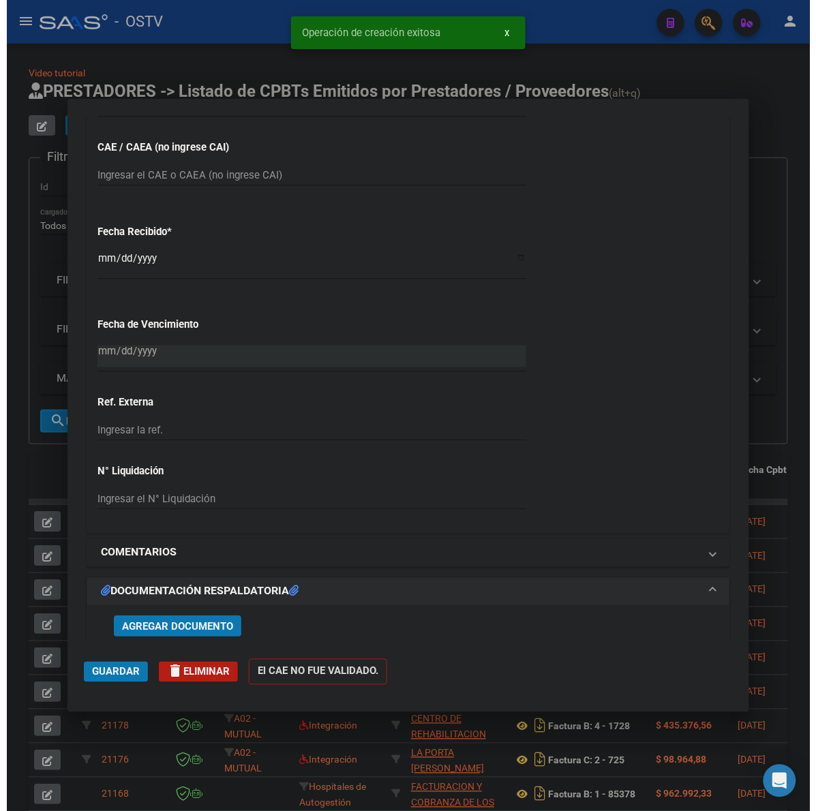
scroll to position [795, 0]
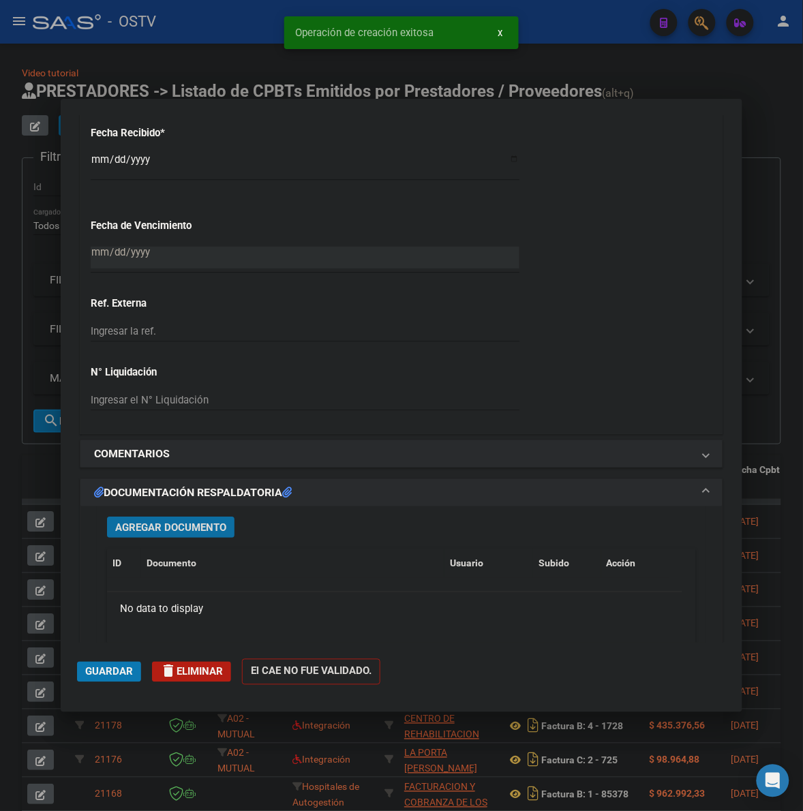
click at [143, 527] on span "Agregar Documento" at bounding box center [170, 528] width 111 height 12
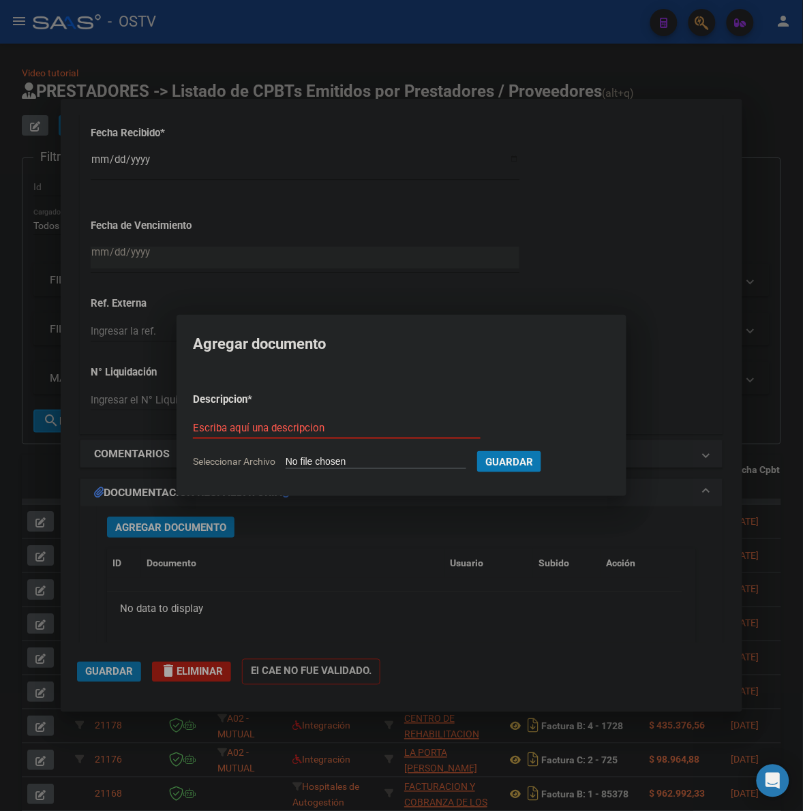
type input "C:\fakepath\FACTURA - 1362 4353 - AO SUDOESTE.pdf"
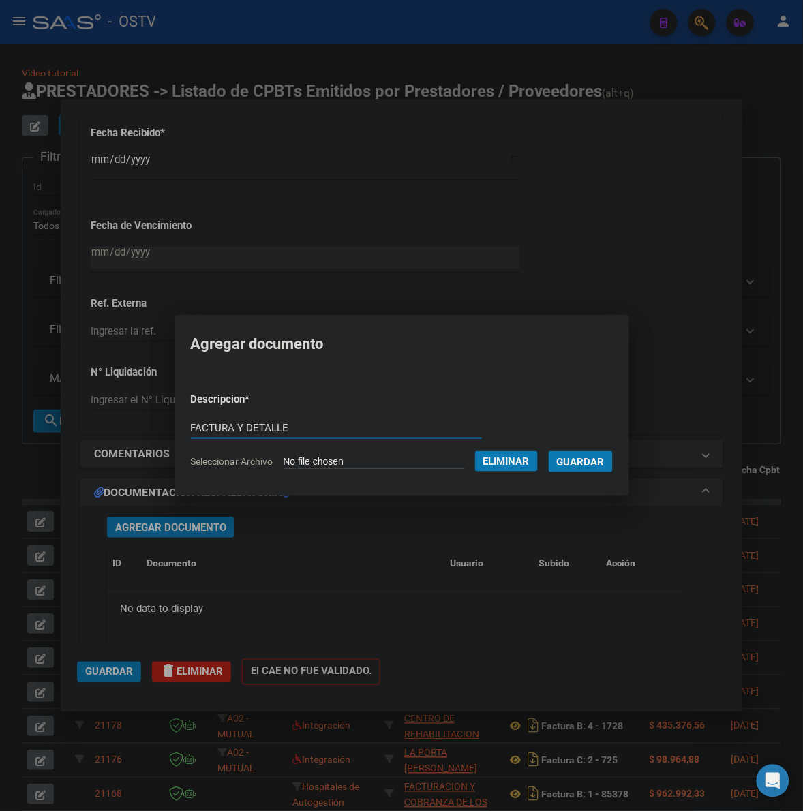
type input "FACTURA Y DETALLE"
click at [549, 451] on button "Guardar" at bounding box center [581, 461] width 64 height 21
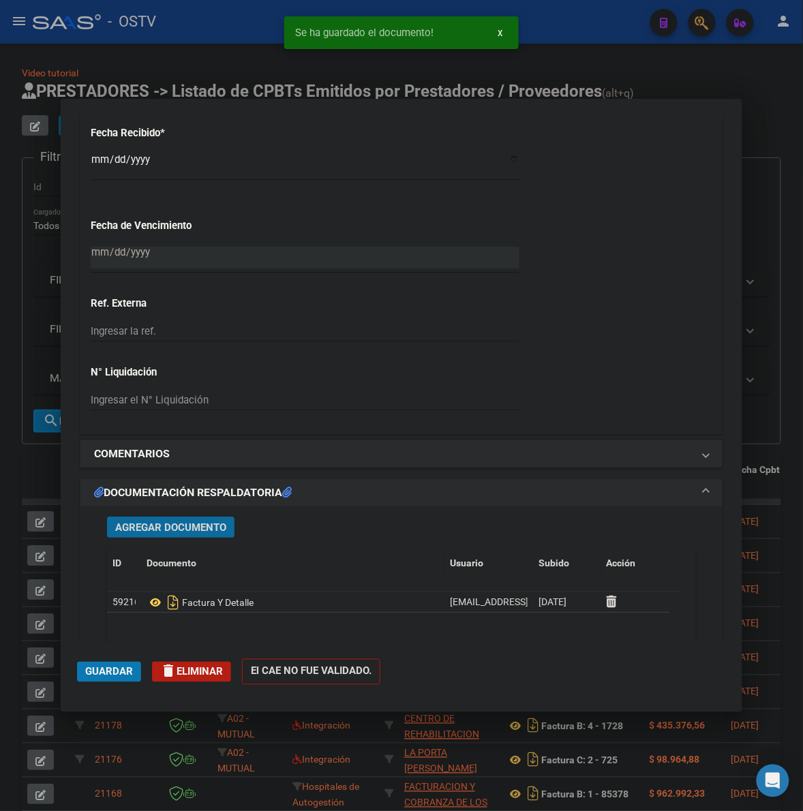
click at [85, 673] on button "Guardar" at bounding box center [109, 672] width 64 height 20
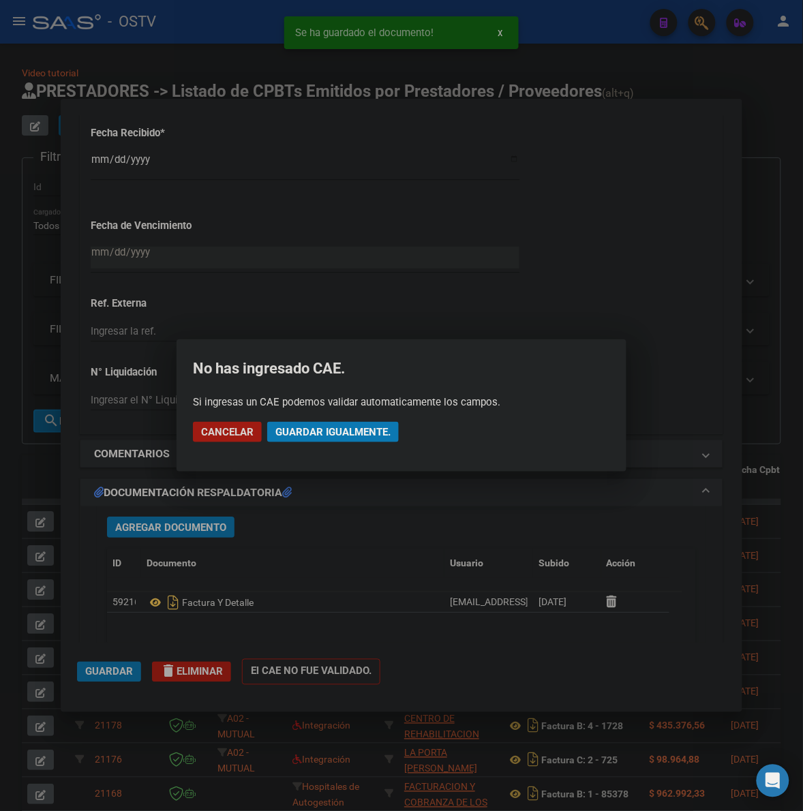
click at [346, 430] on span "Guardar igualmente." at bounding box center [332, 432] width 115 height 12
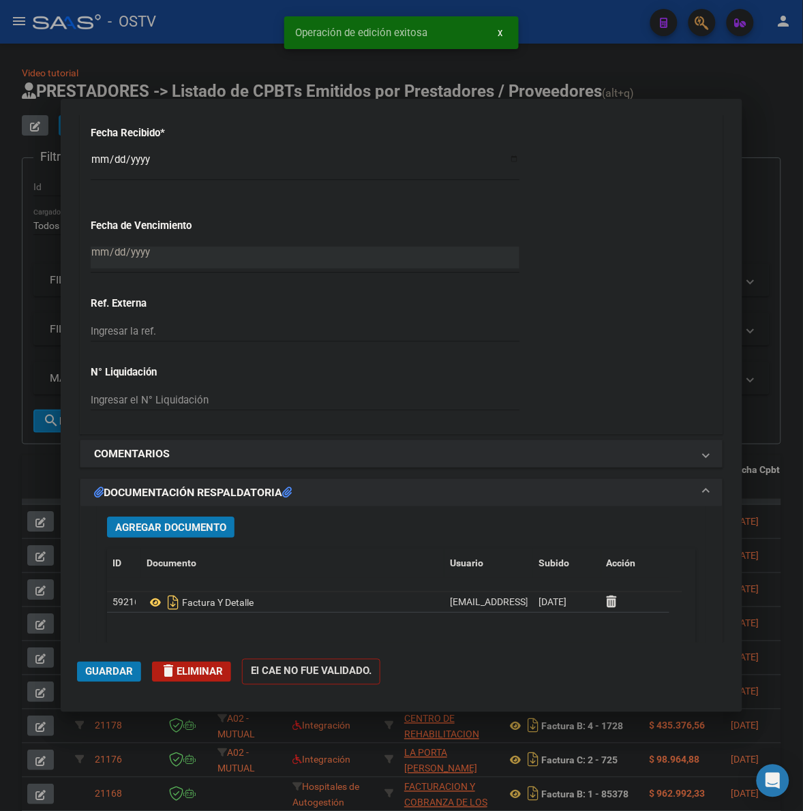
click at [776, 203] on div at bounding box center [401, 405] width 803 height 811
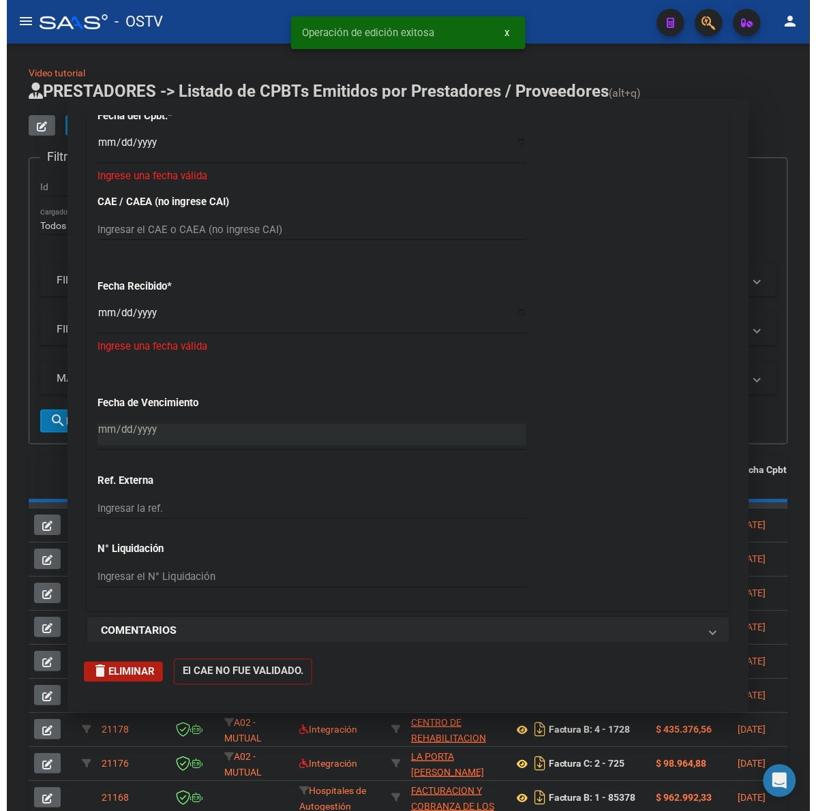
scroll to position [0, 0]
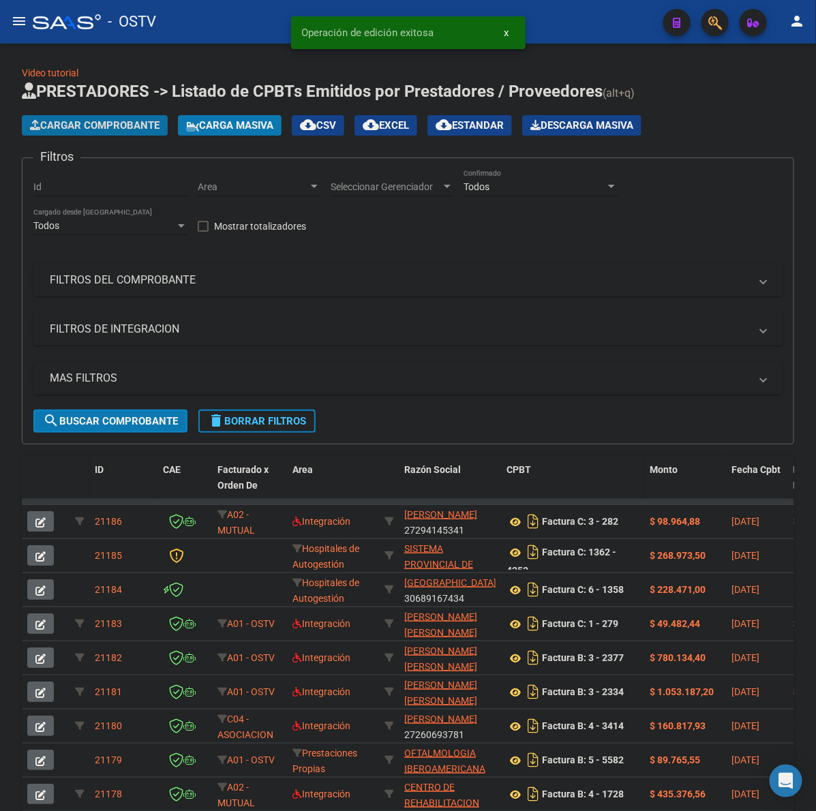
click at [74, 117] on button "Cargar Comprobante" at bounding box center [95, 125] width 146 height 20
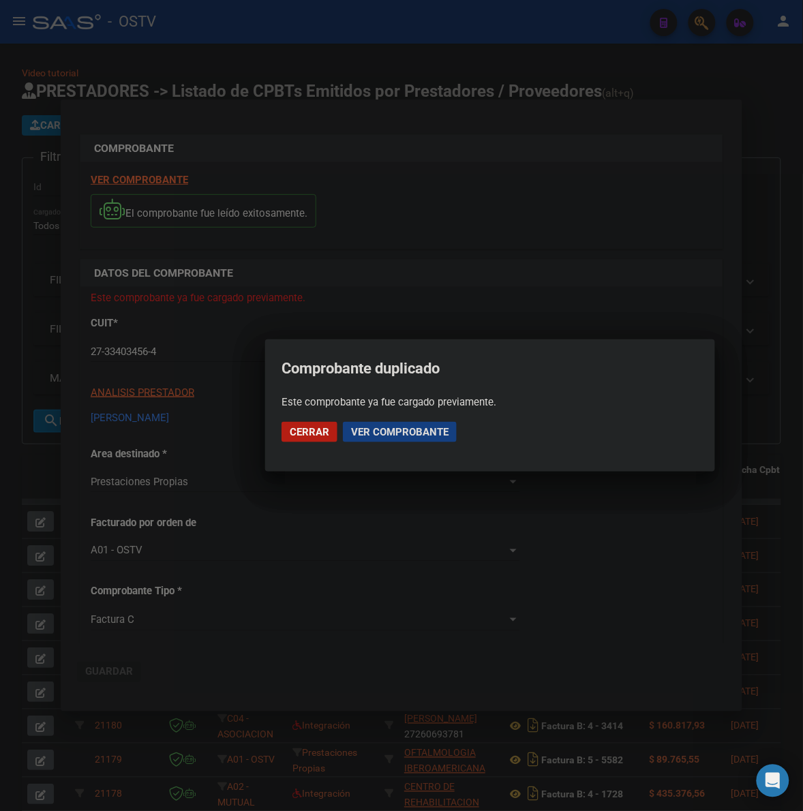
click at [427, 433] on span "Ver comprobante" at bounding box center [400, 432] width 98 height 12
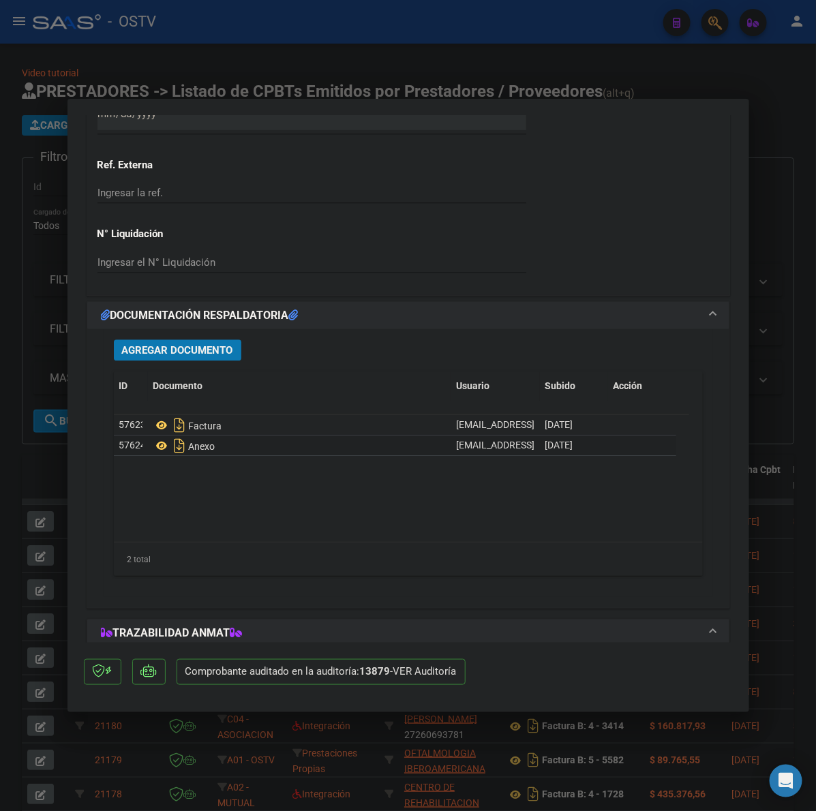
scroll to position [1136, 0]
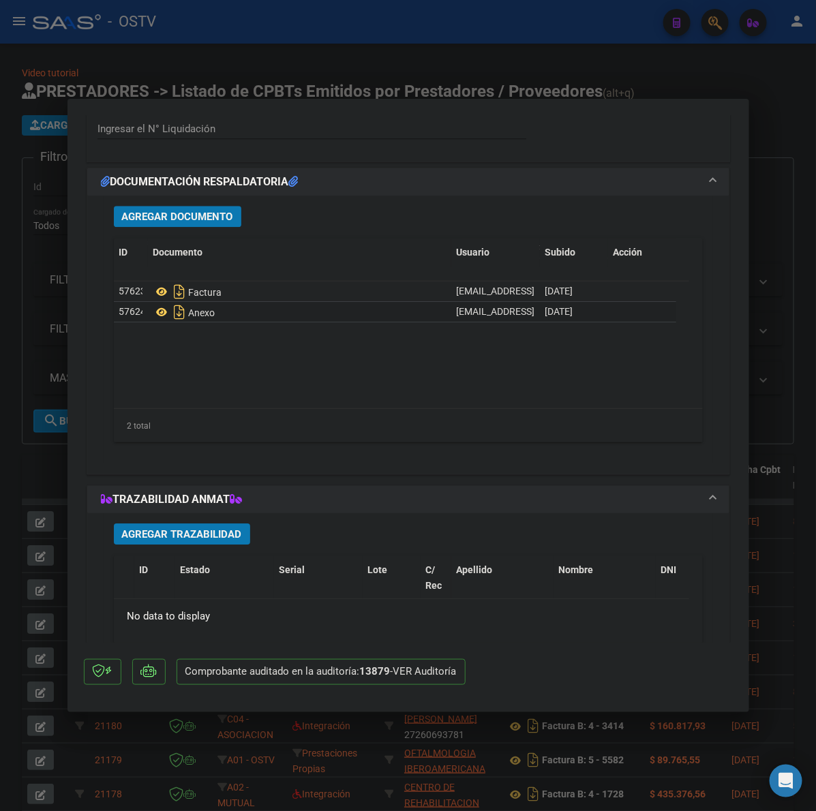
click at [175, 208] on button "Agregar Documento" at bounding box center [178, 216] width 128 height 21
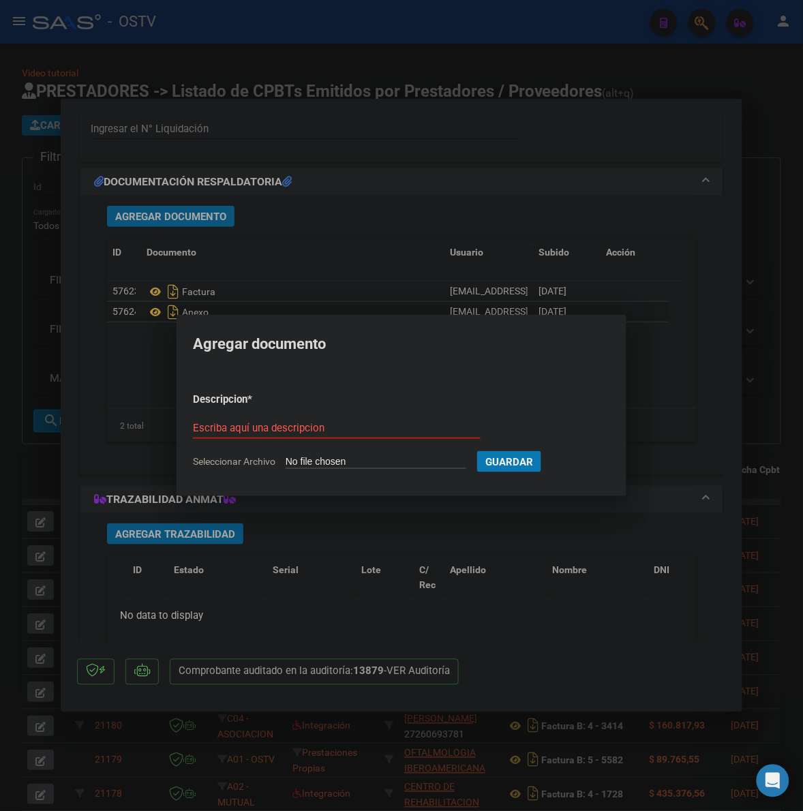
type input "C:\fakepath\ANEXO - 3 214 - [PERSON_NAME].xlsx"
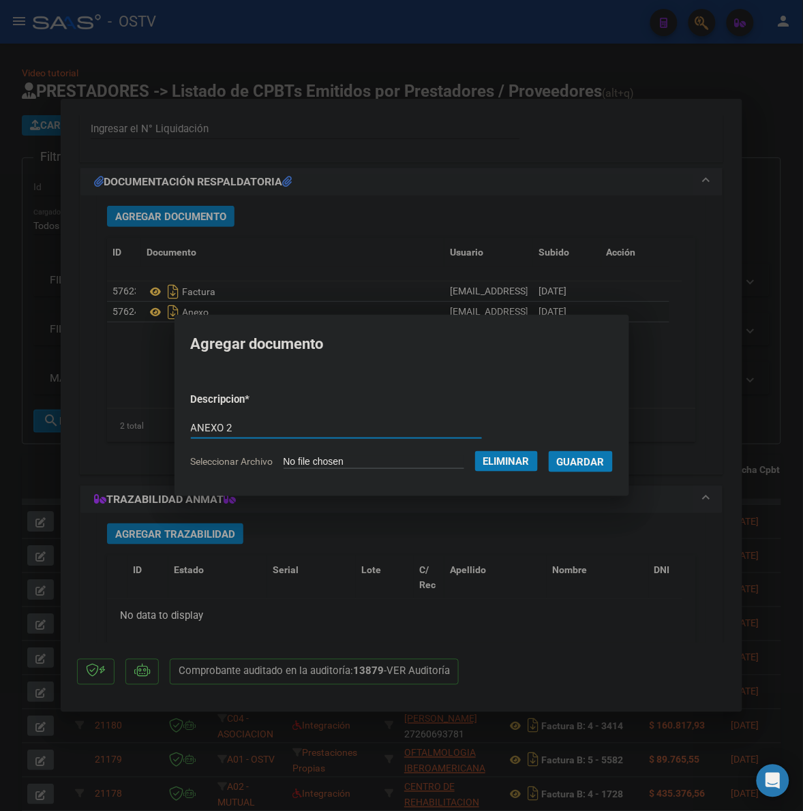
type input "ANEXO 2"
click at [588, 458] on span "Guardar" at bounding box center [581, 462] width 48 height 12
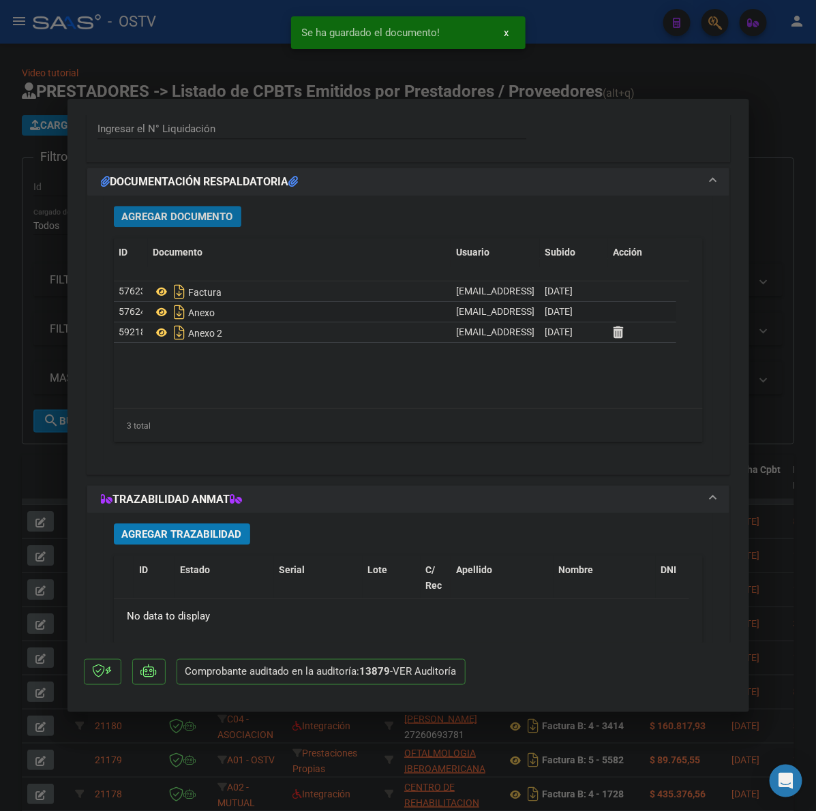
click at [774, 322] on div at bounding box center [408, 405] width 816 height 811
type input "$ 0,00"
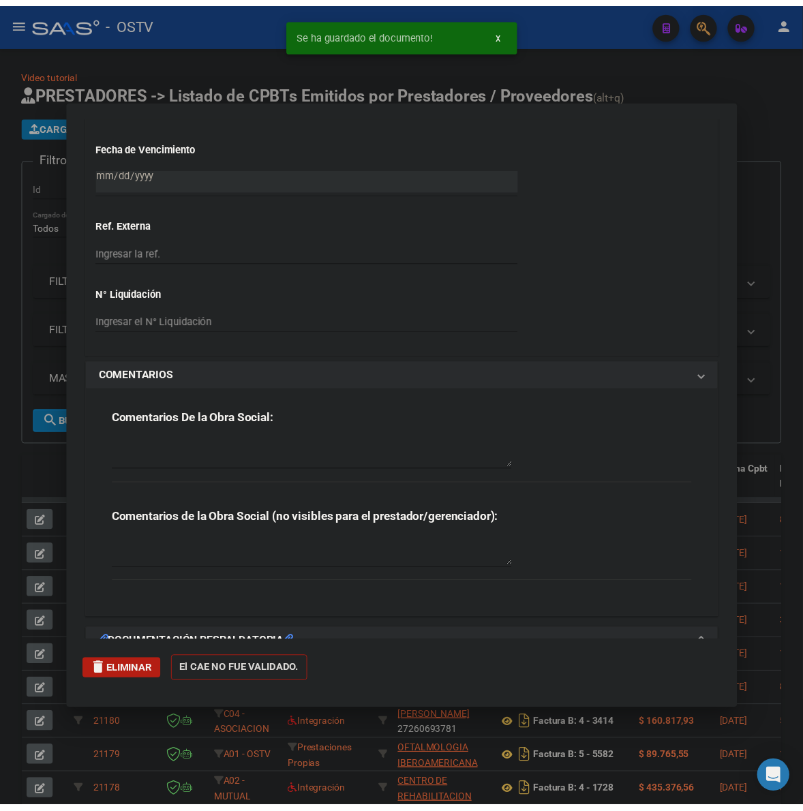
scroll to position [1328, 0]
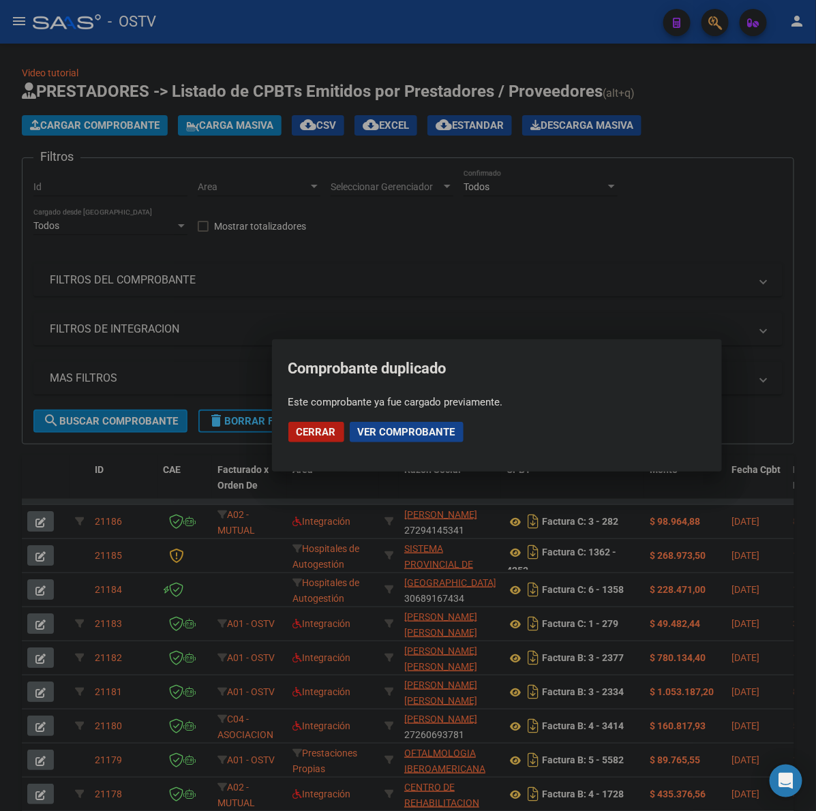
click at [309, 431] on span "Cerrar" at bounding box center [317, 432] width 40 height 12
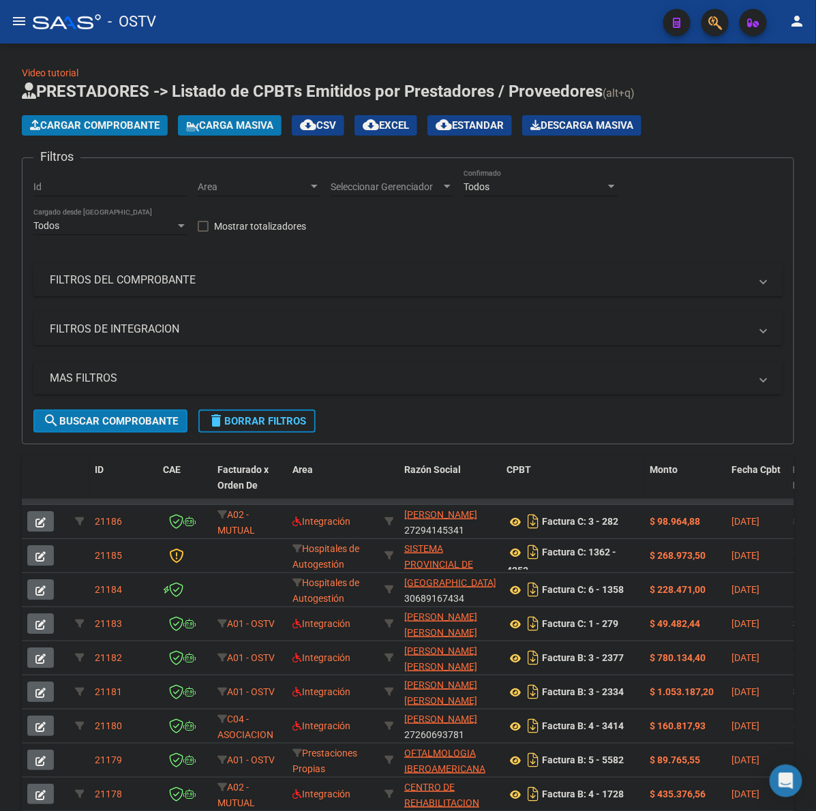
click at [136, 131] on button "Cargar Comprobante" at bounding box center [95, 125] width 146 height 20
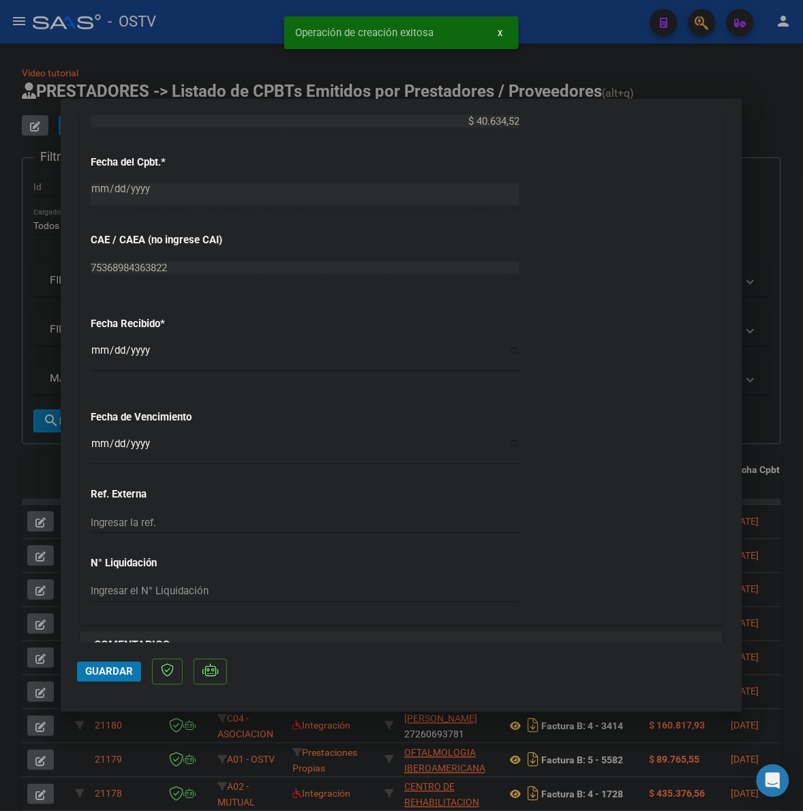
scroll to position [738, 0]
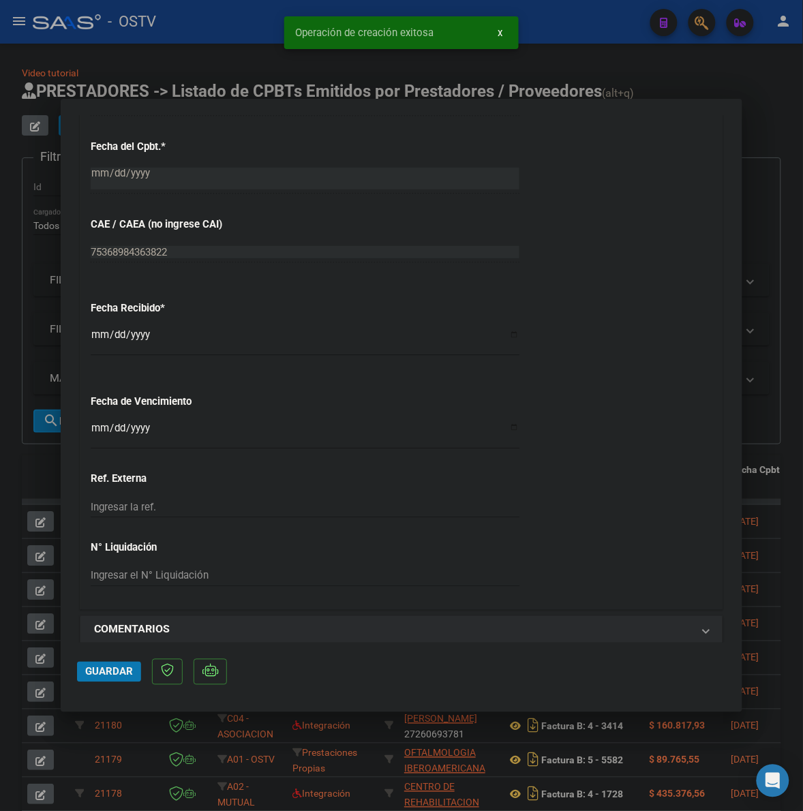
click at [89, 431] on div "CUIT * 30-70847342-8 Ingresar CUIT ANALISIS PRESTADOR DIAGNOSTICO INTEGRAL MORO…" at bounding box center [401, 92] width 642 height 1036
click at [97, 430] on input "Ingresar la fecha" at bounding box center [305, 434] width 429 height 22
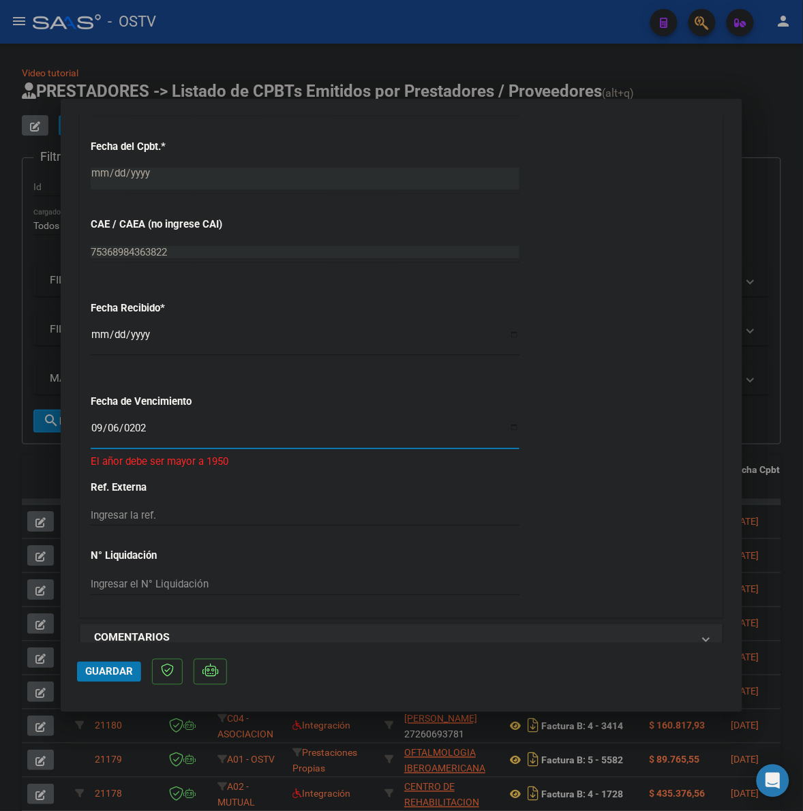
type input "[DATE]"
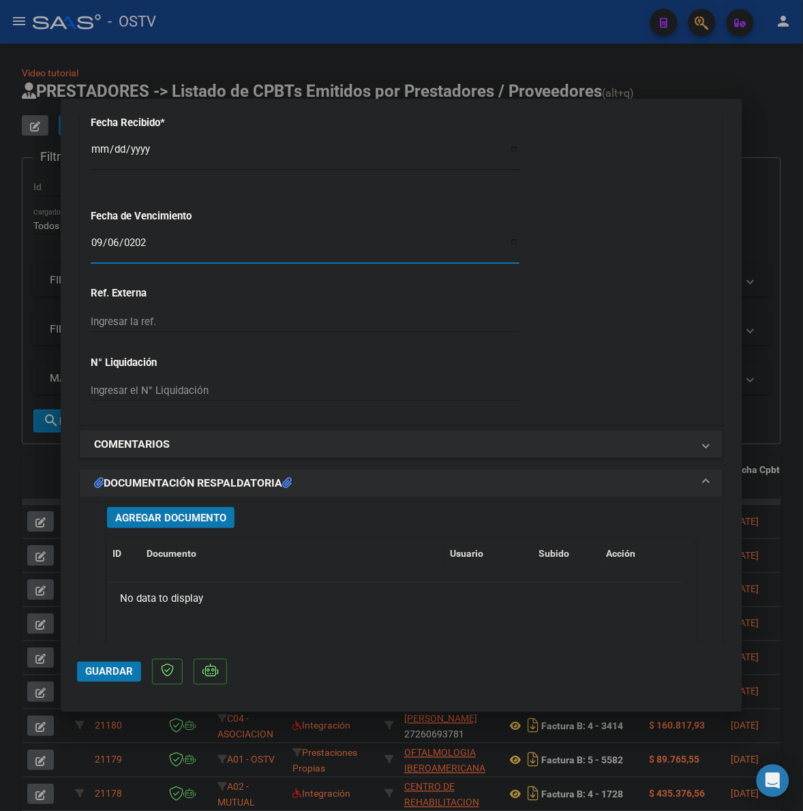
scroll to position [938, 0]
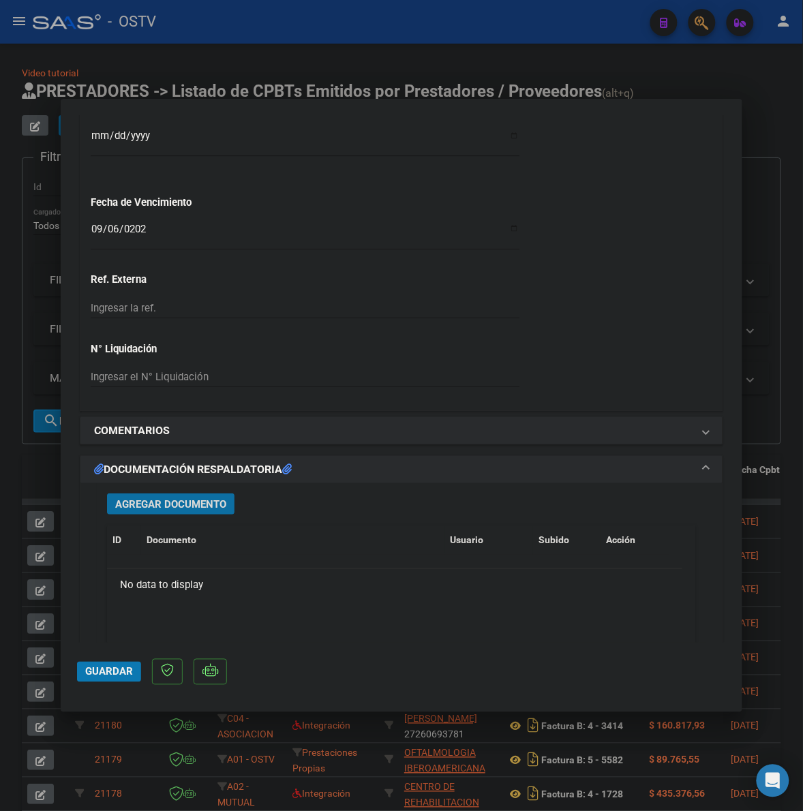
click at [186, 508] on span "Agregar Documento" at bounding box center [170, 504] width 111 height 12
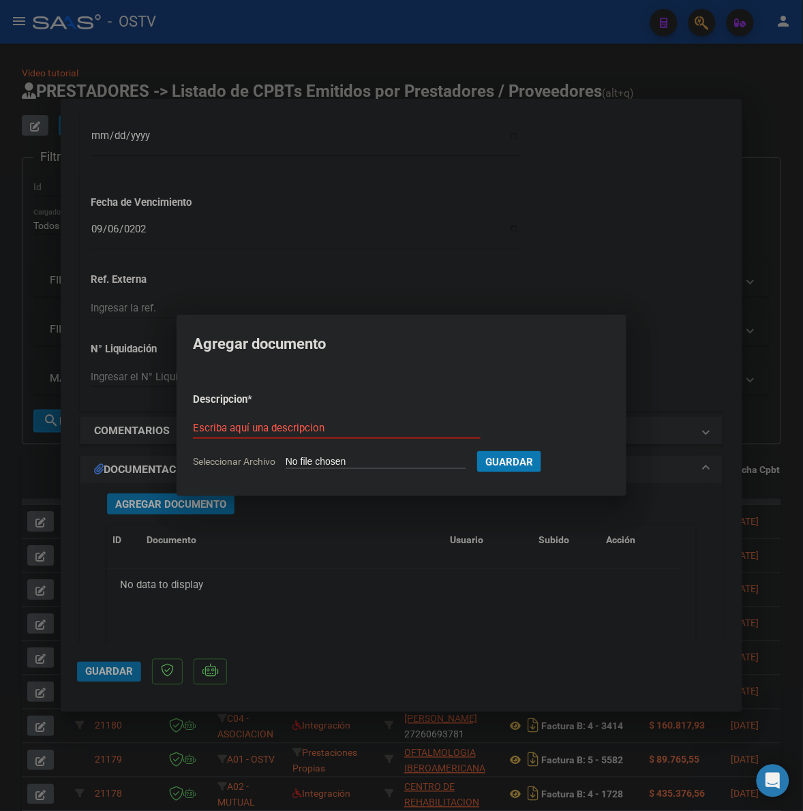
type input "C:\fakepath\FACTURA - 1002 9896 - DIMO SRL.pdf"
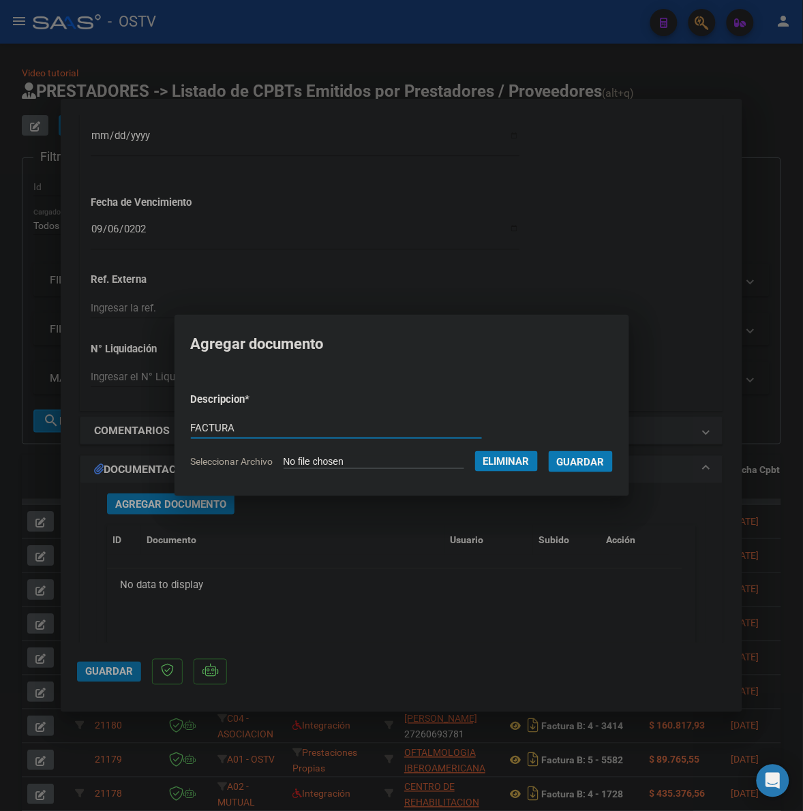
type input "FACTURA"
click at [605, 458] on span "Guardar" at bounding box center [581, 462] width 48 height 12
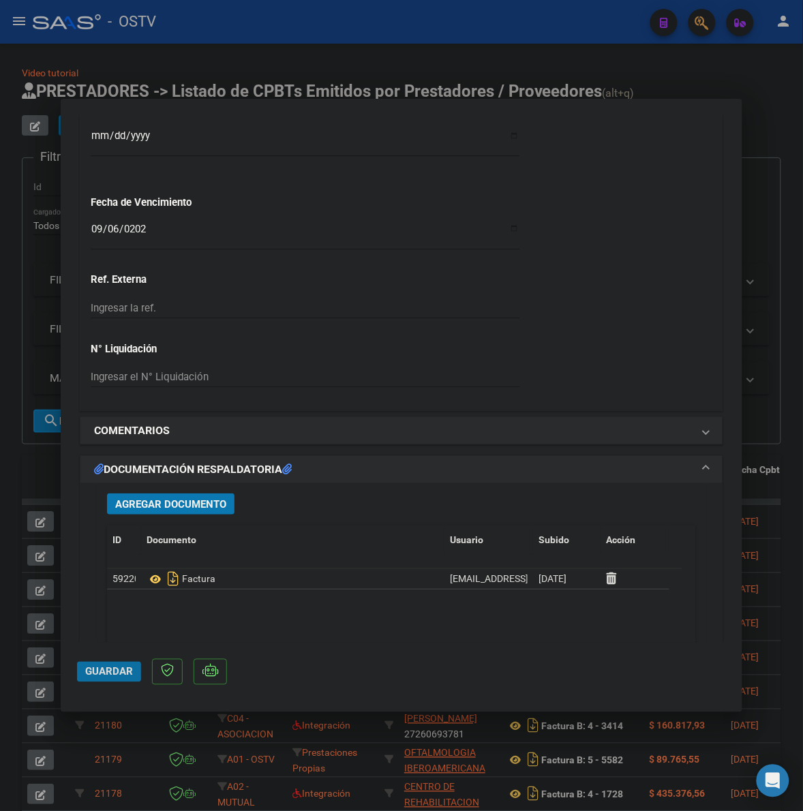
click at [109, 672] on span "Guardar" at bounding box center [109, 672] width 48 height 12
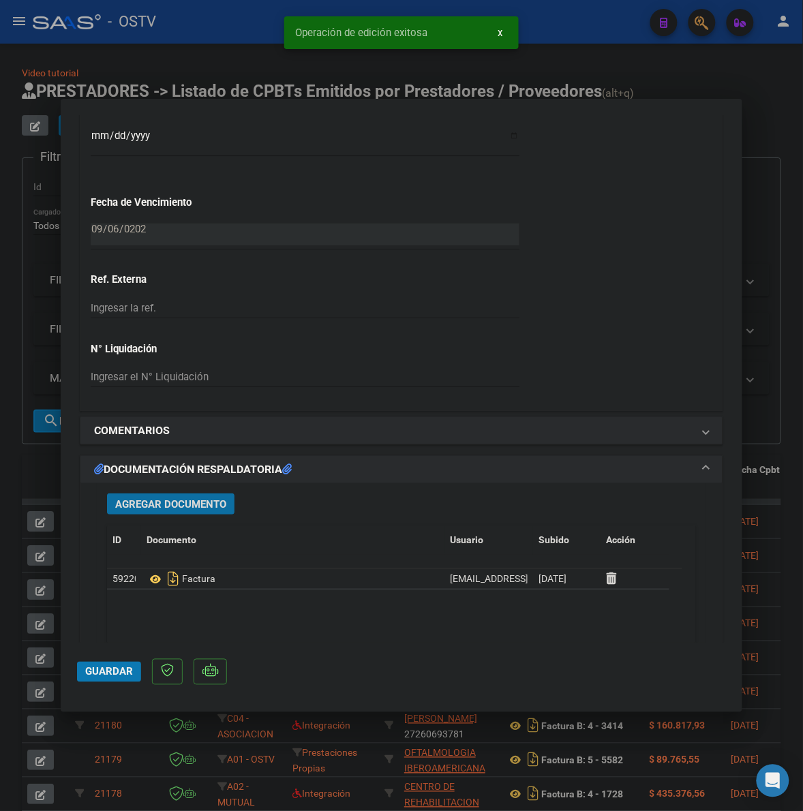
click at [167, 499] on span "Agregar Documento" at bounding box center [170, 504] width 111 height 12
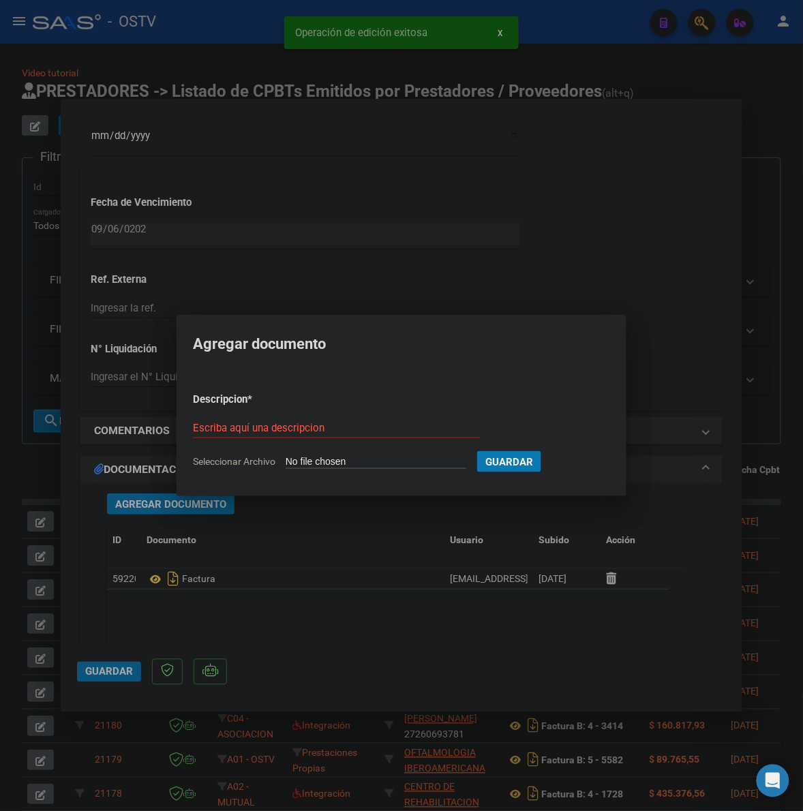
type input "C:\fakepath\ANEXO - 1002 9896 - DIMO SRL.pdf"
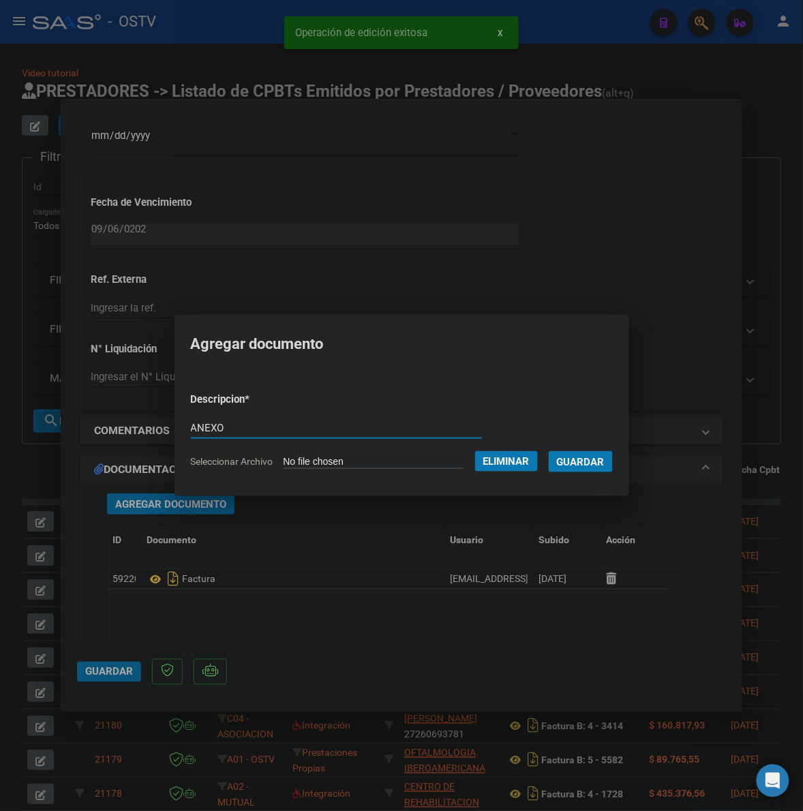
type input "ANEXO"
click at [549, 451] on button "Guardar" at bounding box center [581, 461] width 64 height 21
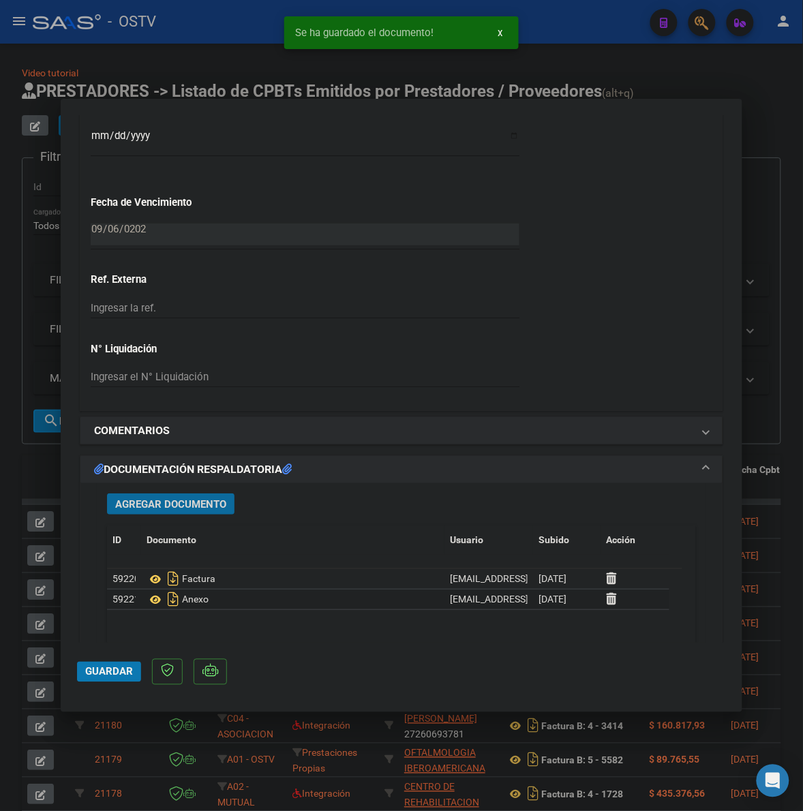
click at [93, 672] on span "Guardar" at bounding box center [109, 672] width 48 height 12
click at [51, 464] on div at bounding box center [401, 405] width 803 height 811
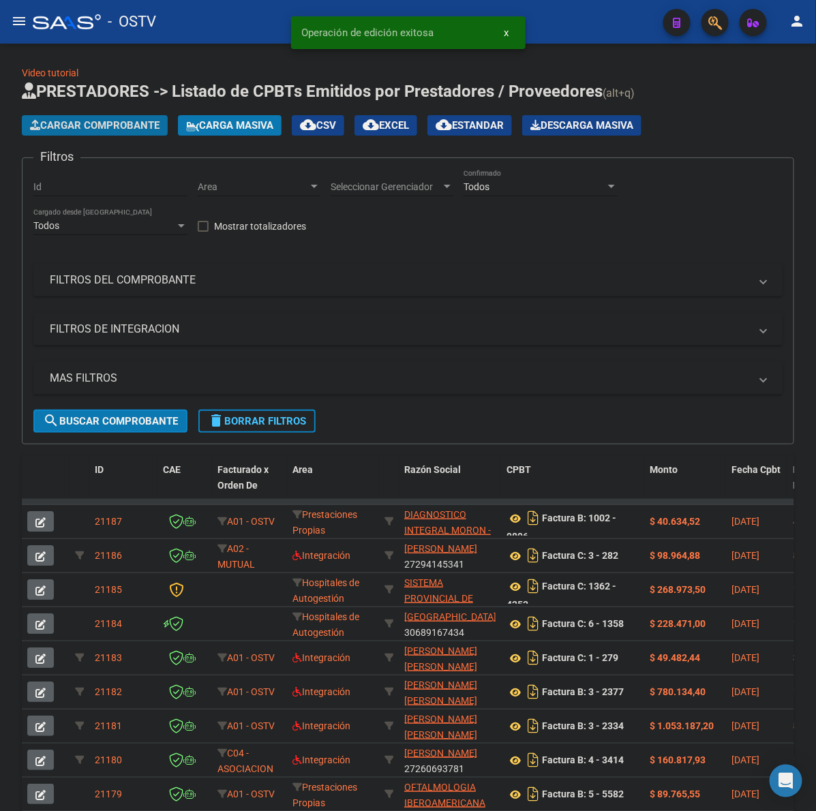
click at [134, 121] on span "Cargar Comprobante" at bounding box center [95, 125] width 130 height 12
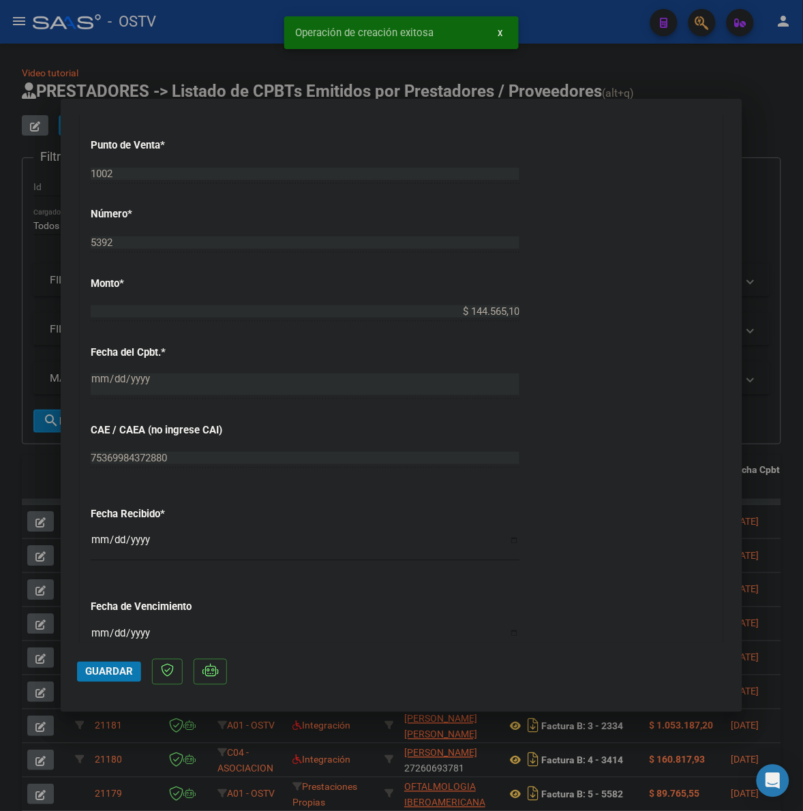
scroll to position [568, 0]
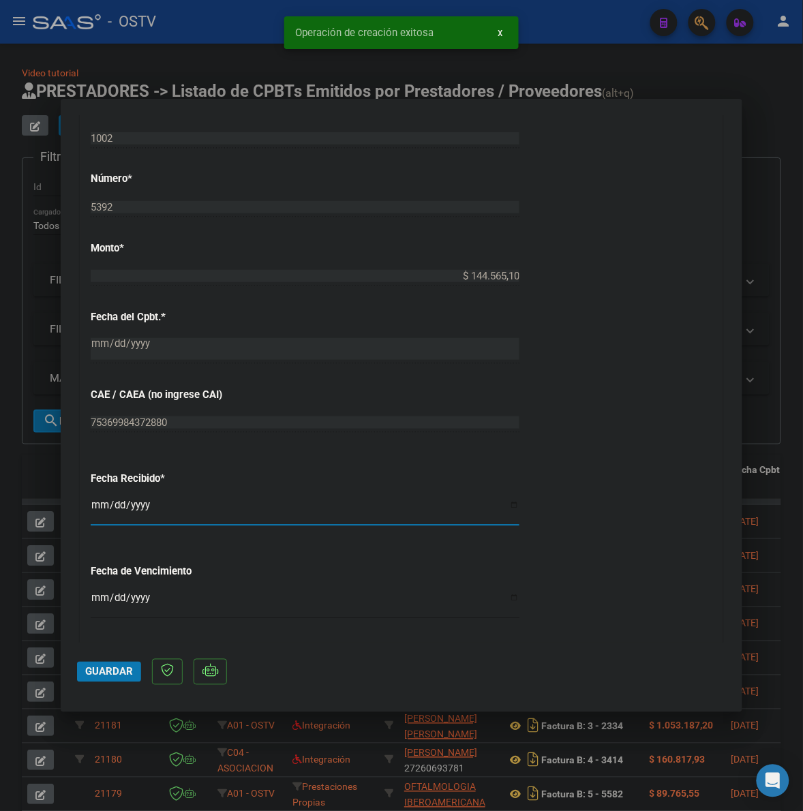
click at [96, 507] on input "[DATE]" at bounding box center [305, 511] width 429 height 22
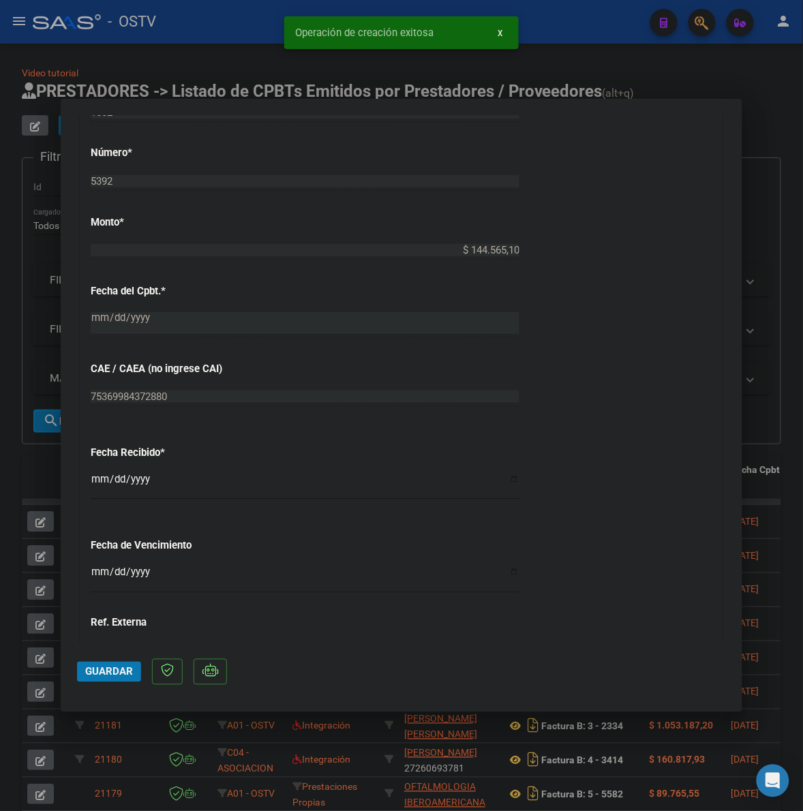
scroll to position [597, 0]
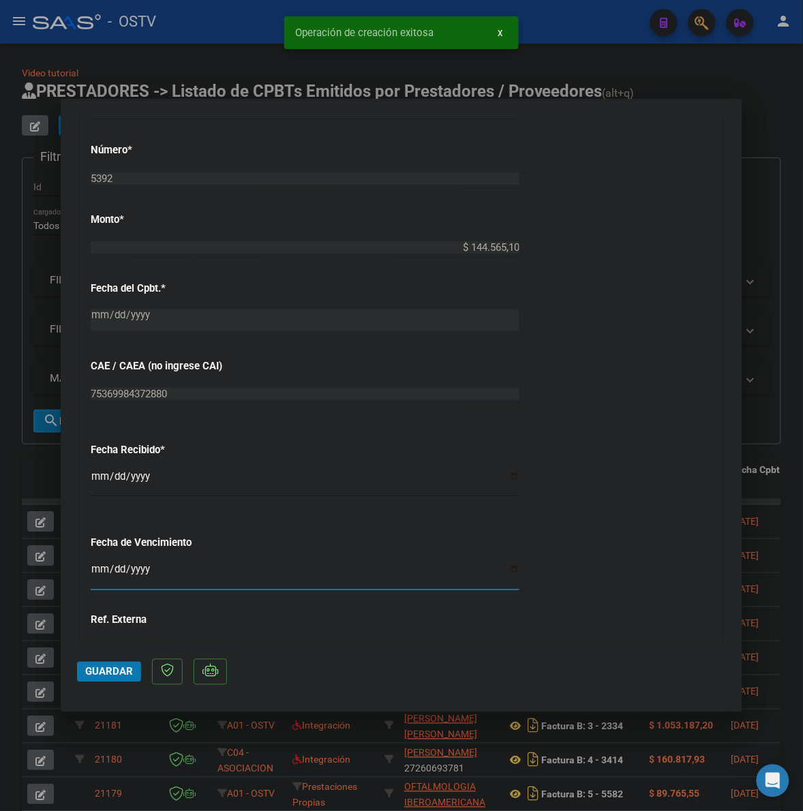
click at [103, 567] on input "Ingresar la fecha" at bounding box center [305, 576] width 429 height 22
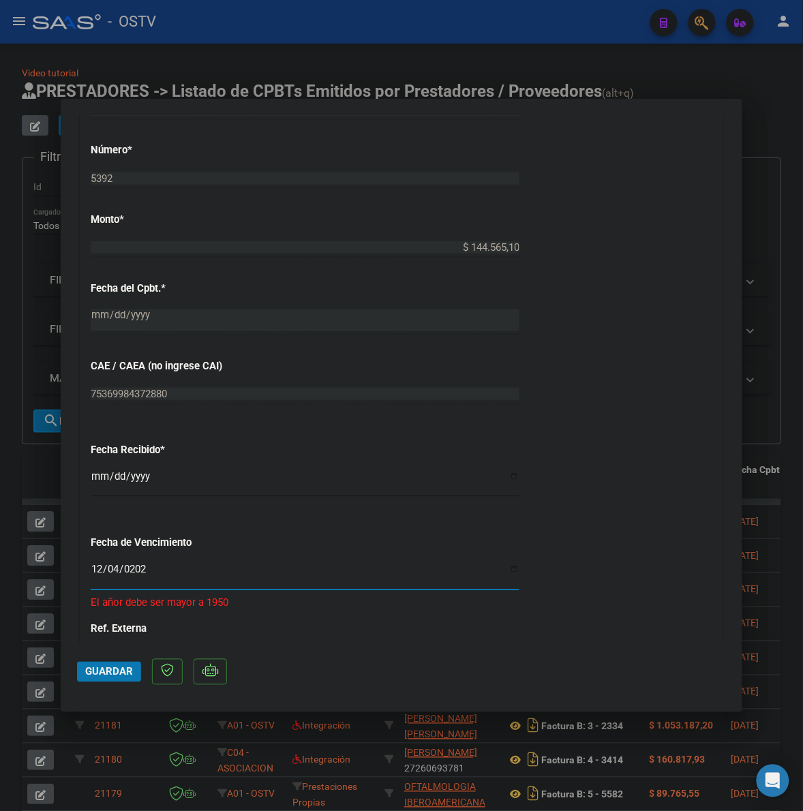
type input "[DATE]"
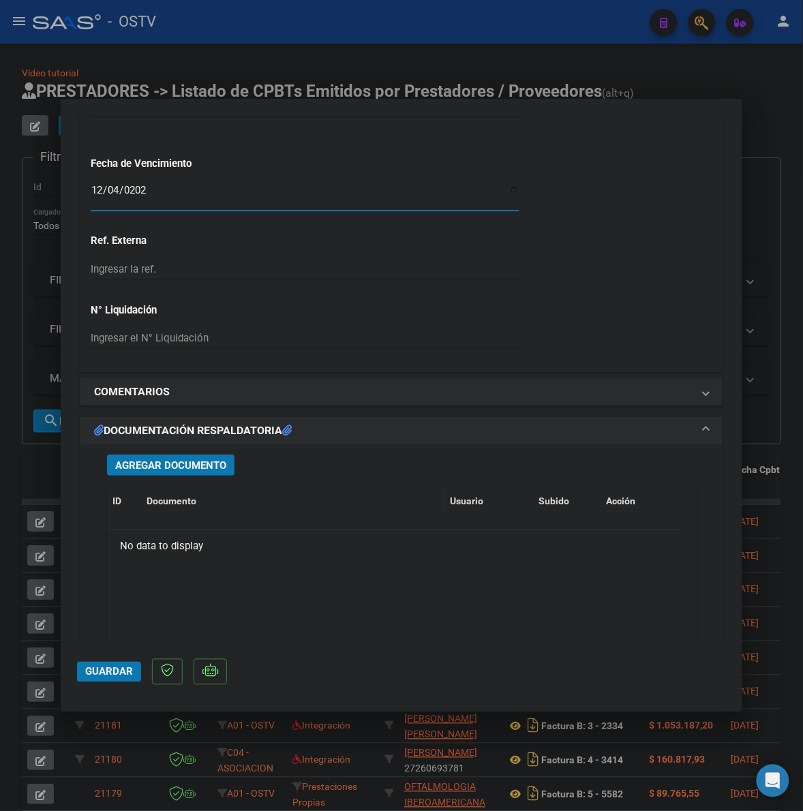
scroll to position [1051, 0]
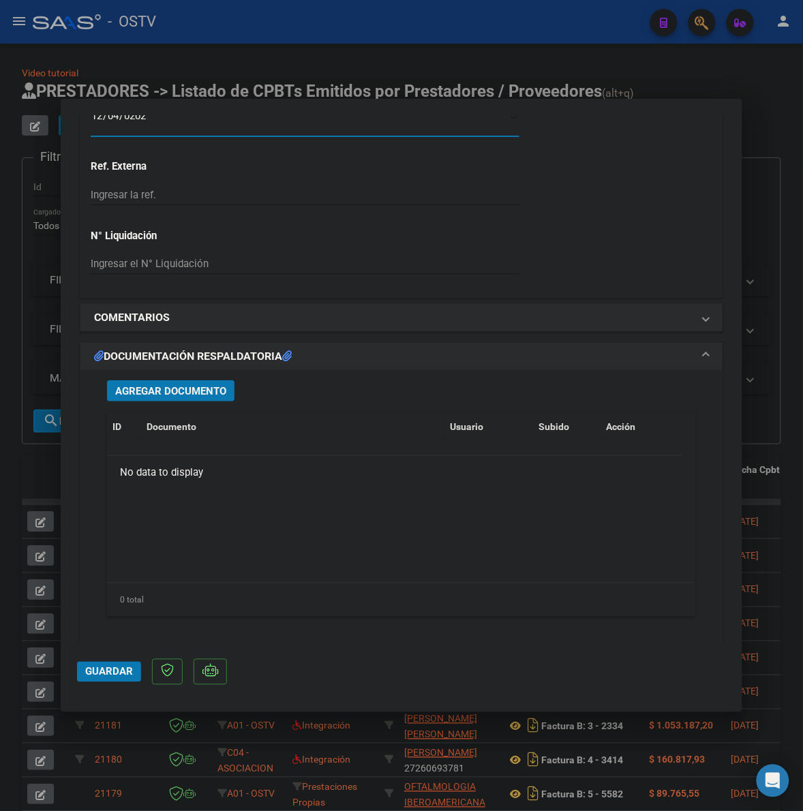
click at [175, 389] on span "Agregar Documento" at bounding box center [170, 391] width 111 height 12
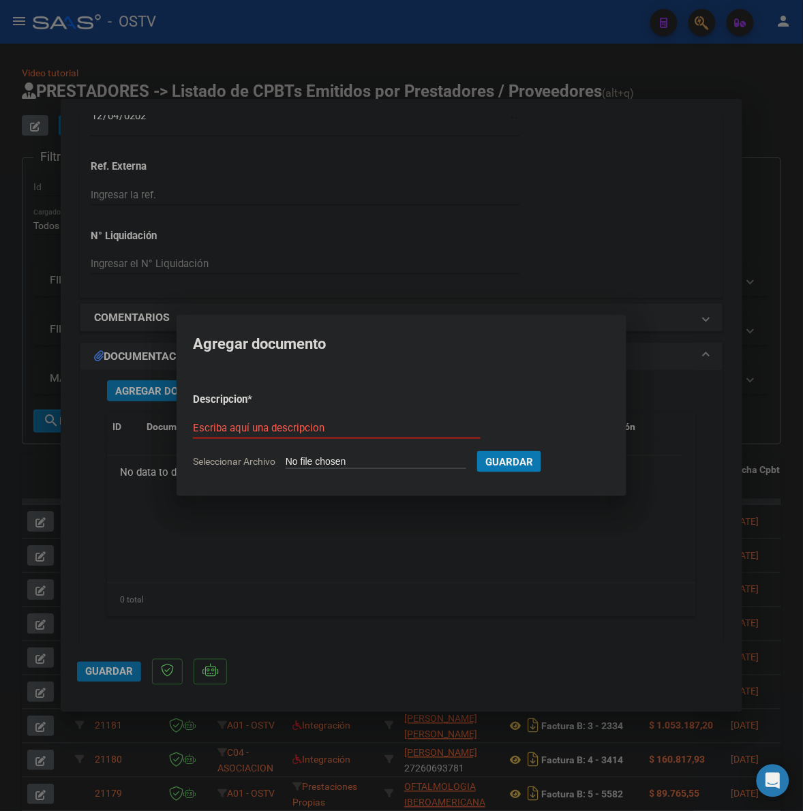
type input "C:\fakepath\FACTURA - 1002 5392 - CLINICA DIM RIVADAVIA.pdf"
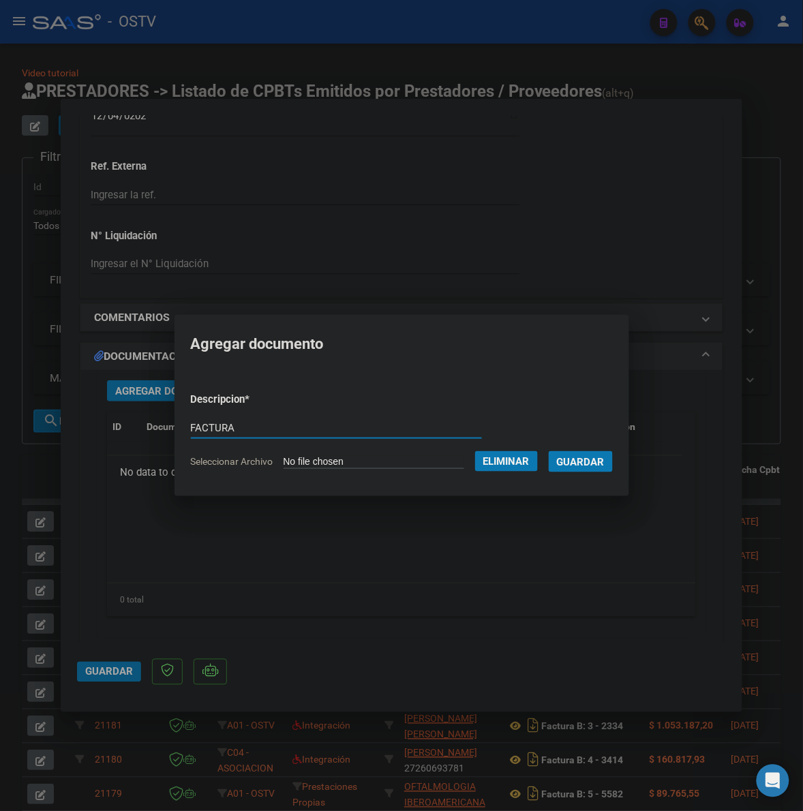
type input "FACTURA"
click at [549, 451] on button "Guardar" at bounding box center [581, 461] width 64 height 21
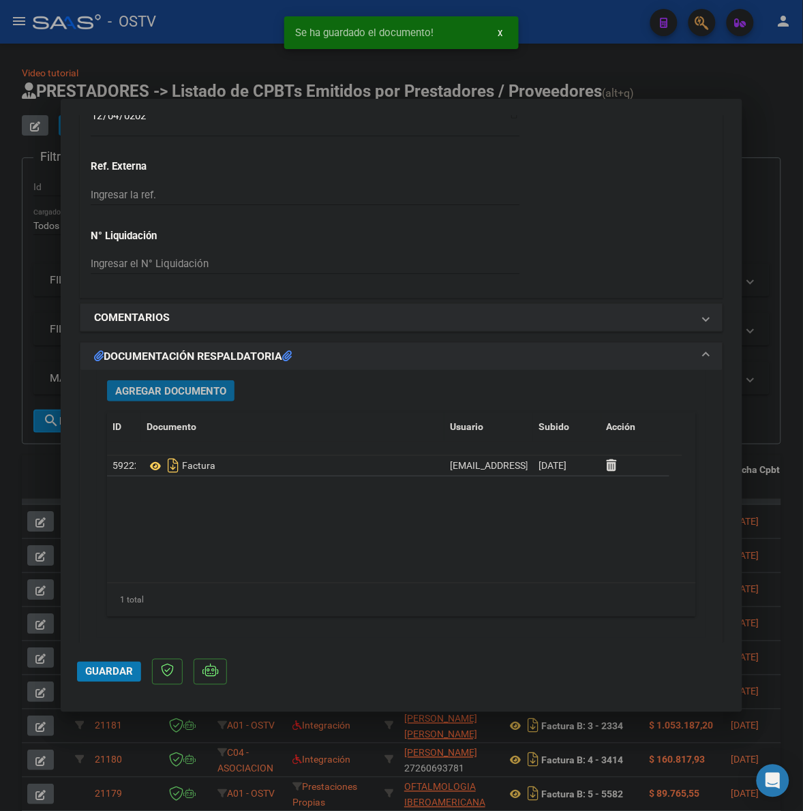
click at [140, 390] on span "Agregar Documento" at bounding box center [170, 391] width 111 height 12
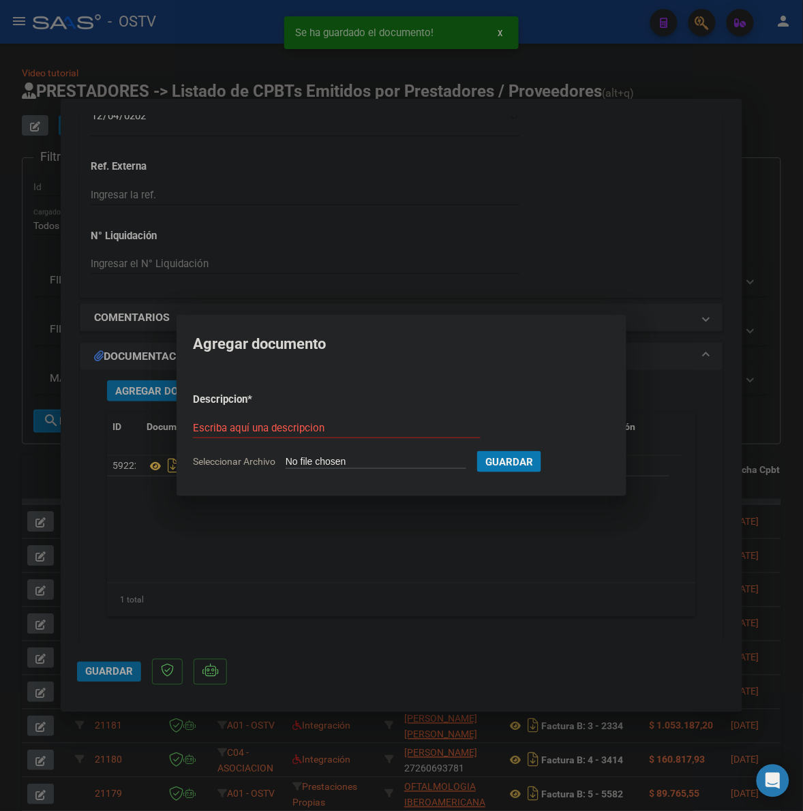
type input "C:\fakepath\ANEXO - 1002 5392 - CLINICA DIM RIVADAVIA.pdf"
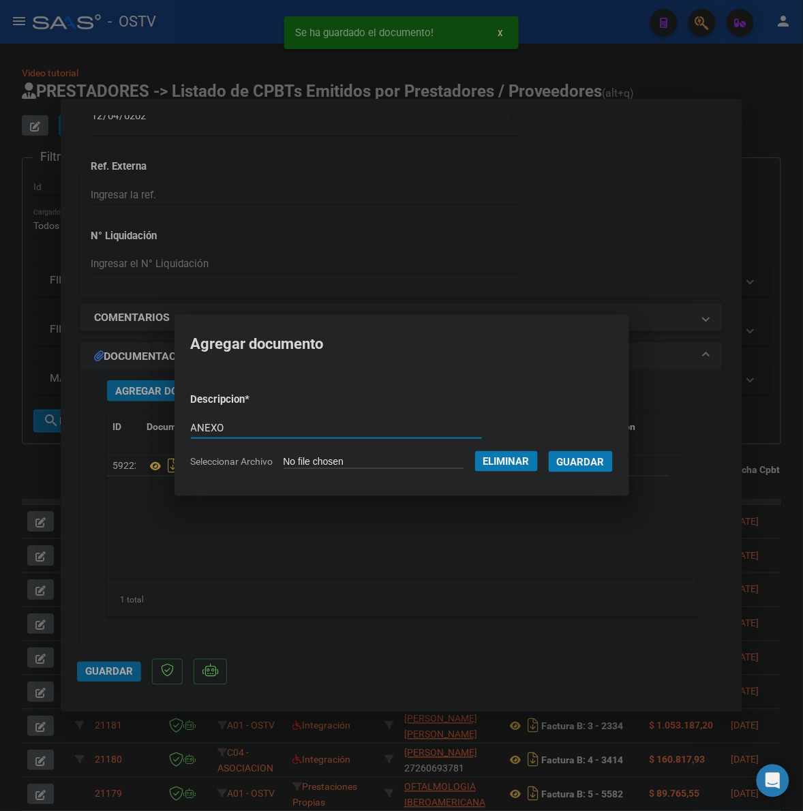
type input "ANEXO"
click at [549, 451] on button "Guardar" at bounding box center [581, 461] width 64 height 21
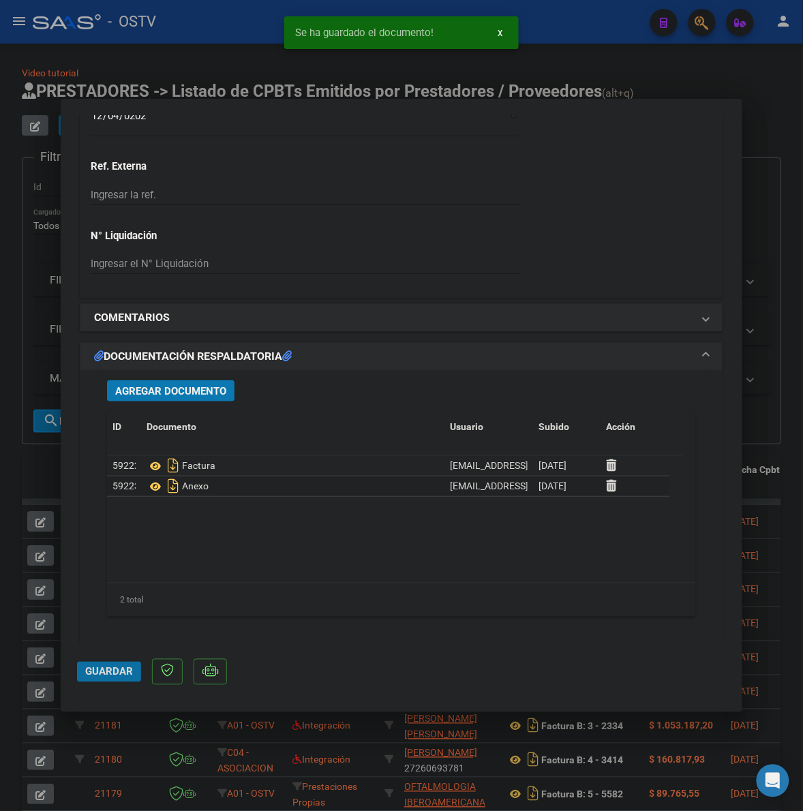
click at [108, 667] on span "Guardar" at bounding box center [109, 672] width 48 height 12
click at [764, 400] on div at bounding box center [401, 405] width 803 height 811
type input "$ 0,00"
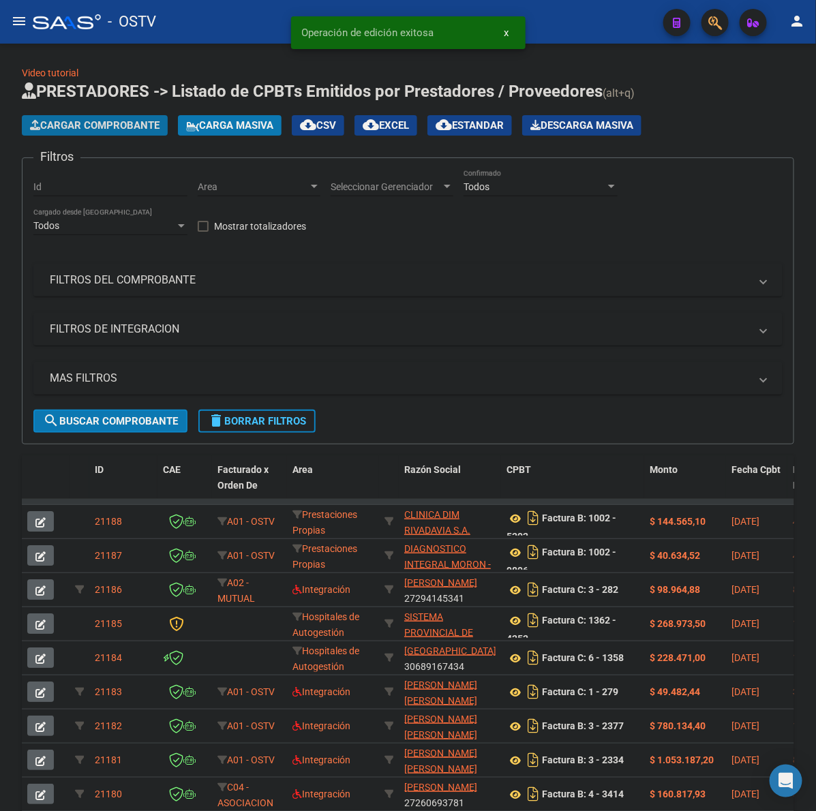
click at [108, 115] on button "Cargar Comprobante" at bounding box center [95, 125] width 146 height 20
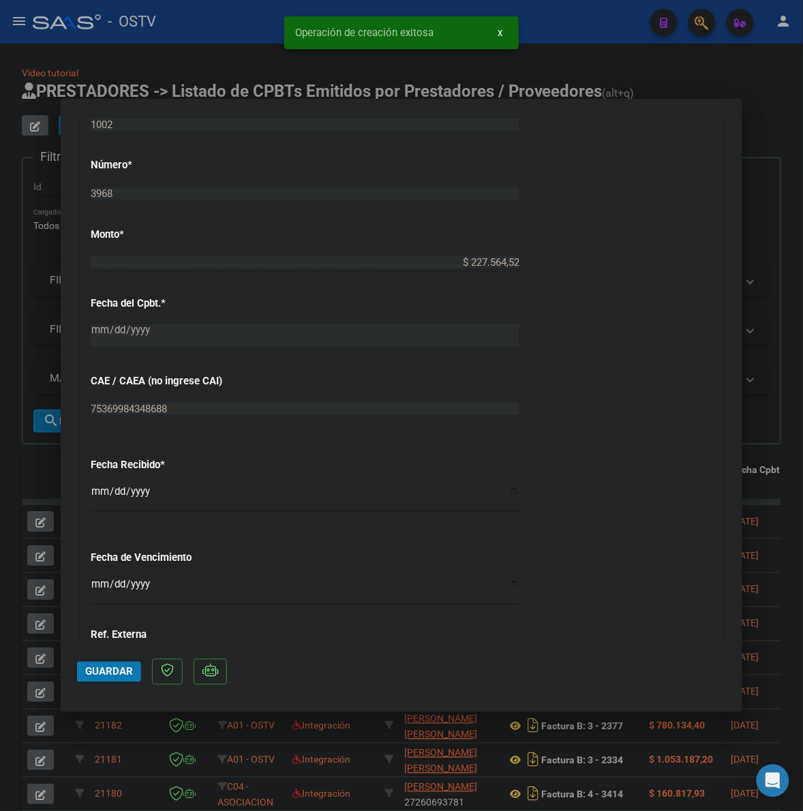
scroll to position [738, 0]
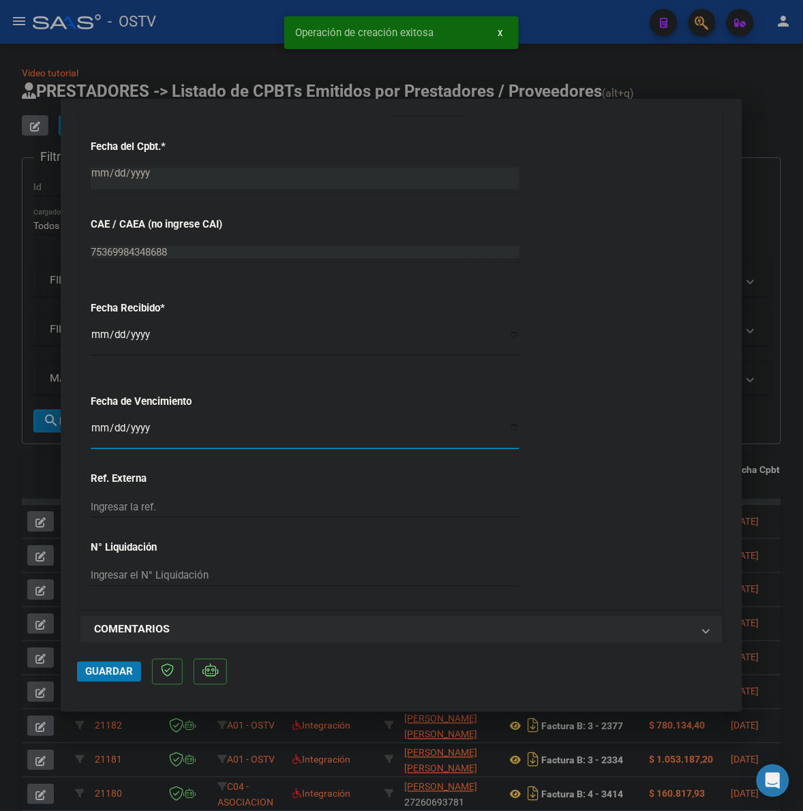
click at [95, 431] on input "Ingresar la fecha" at bounding box center [305, 434] width 429 height 22
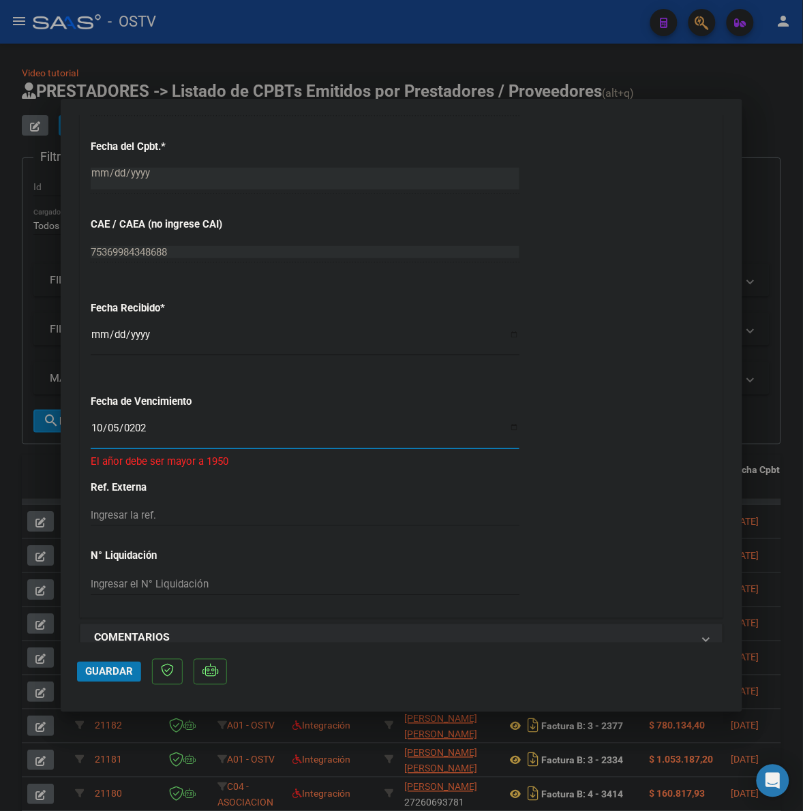
type input "[DATE]"
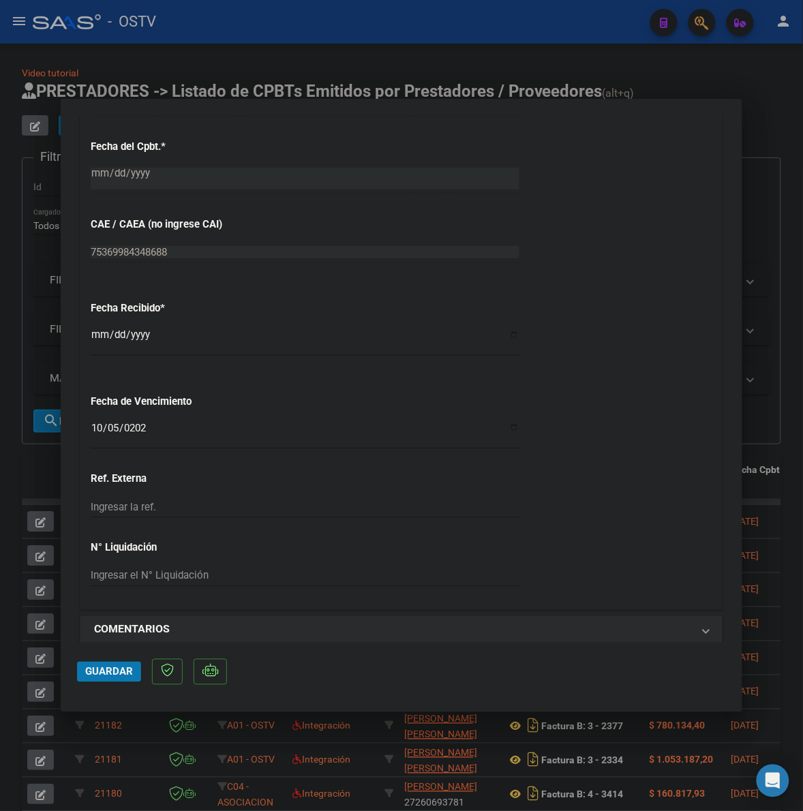
scroll to position [966, 0]
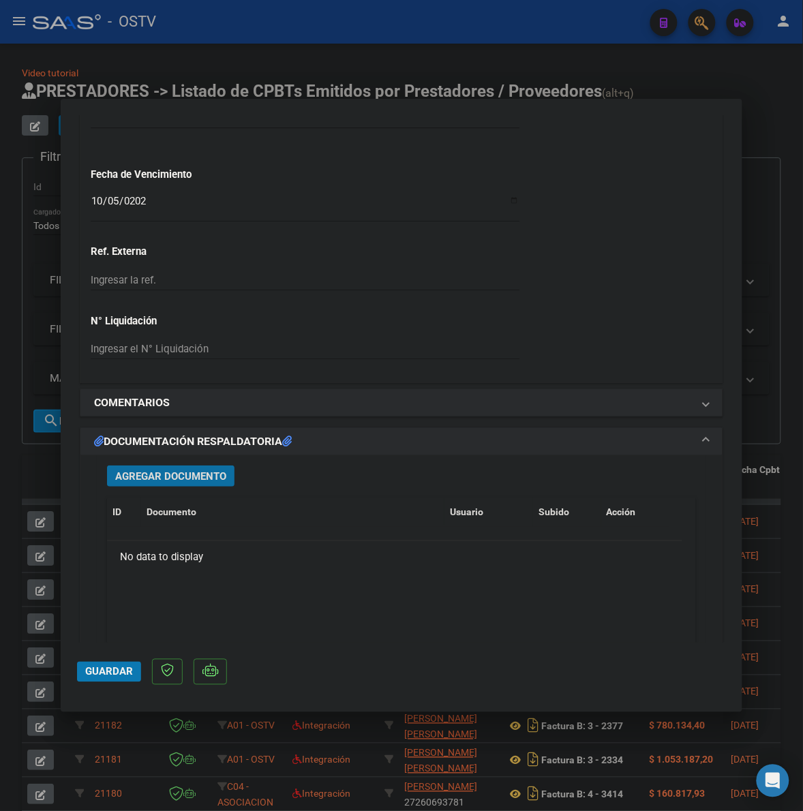
click at [188, 479] on span "Agregar Documento" at bounding box center [170, 476] width 111 height 12
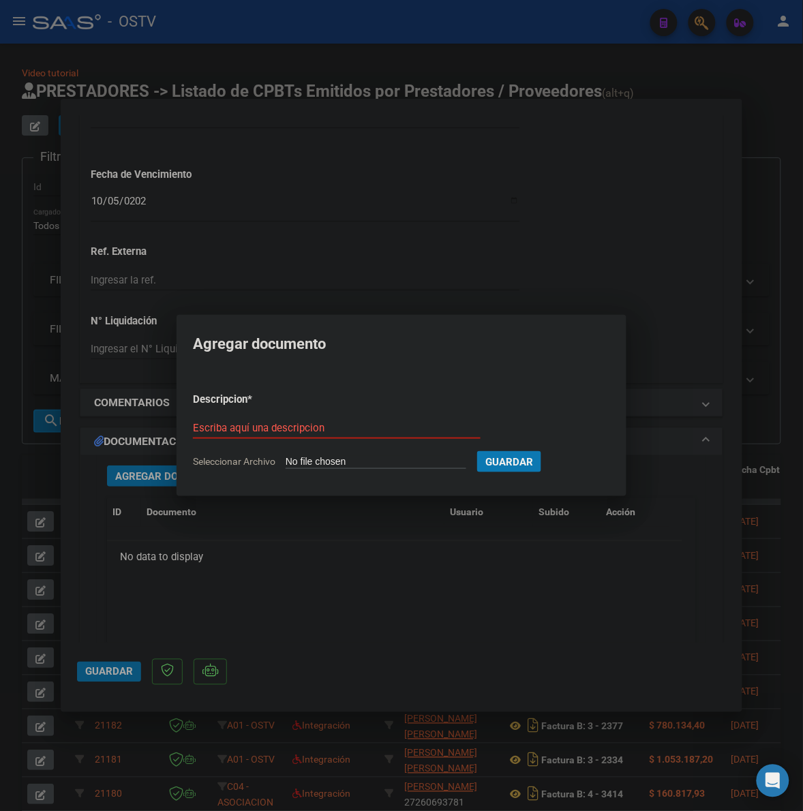
type input "C:\fakepath\FACTURA - 1002 3968 - DIRM SA.pdf"
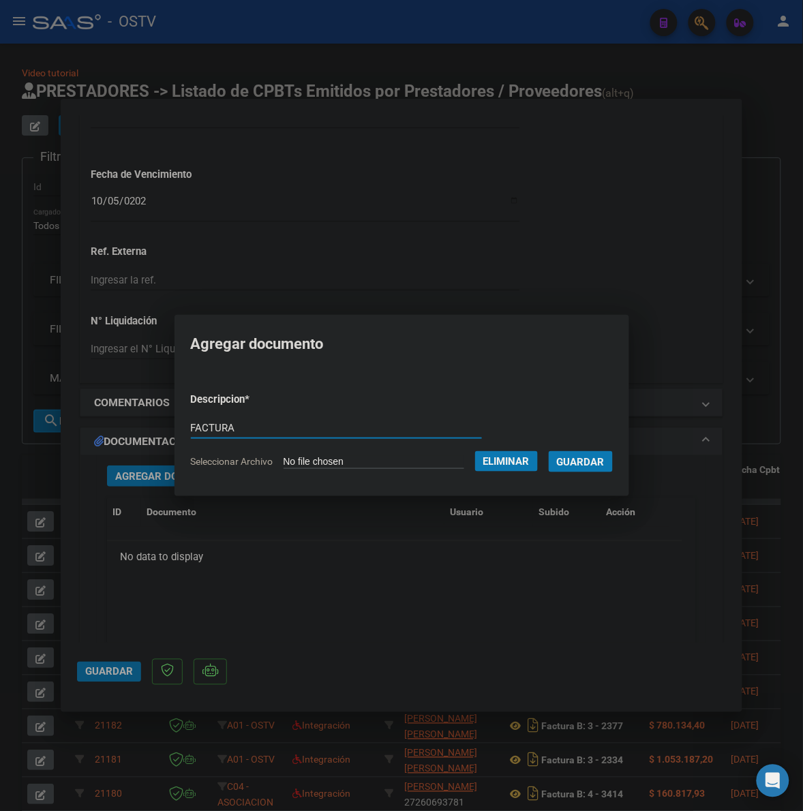
type input "FACTURA"
click at [549, 451] on button "Guardar" at bounding box center [581, 461] width 64 height 21
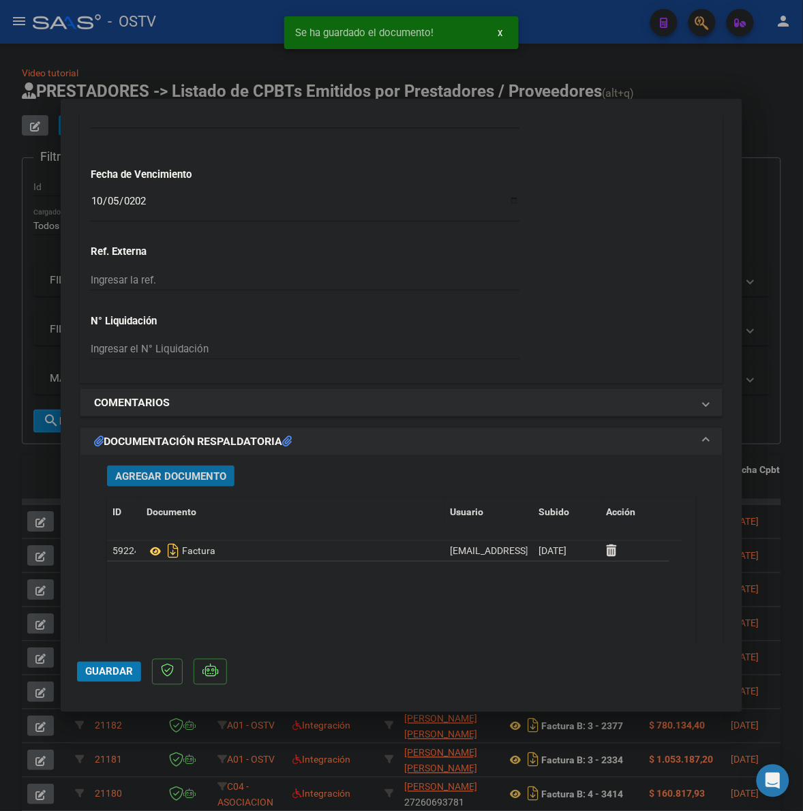
click at [154, 473] on span "Agregar Documento" at bounding box center [170, 476] width 111 height 12
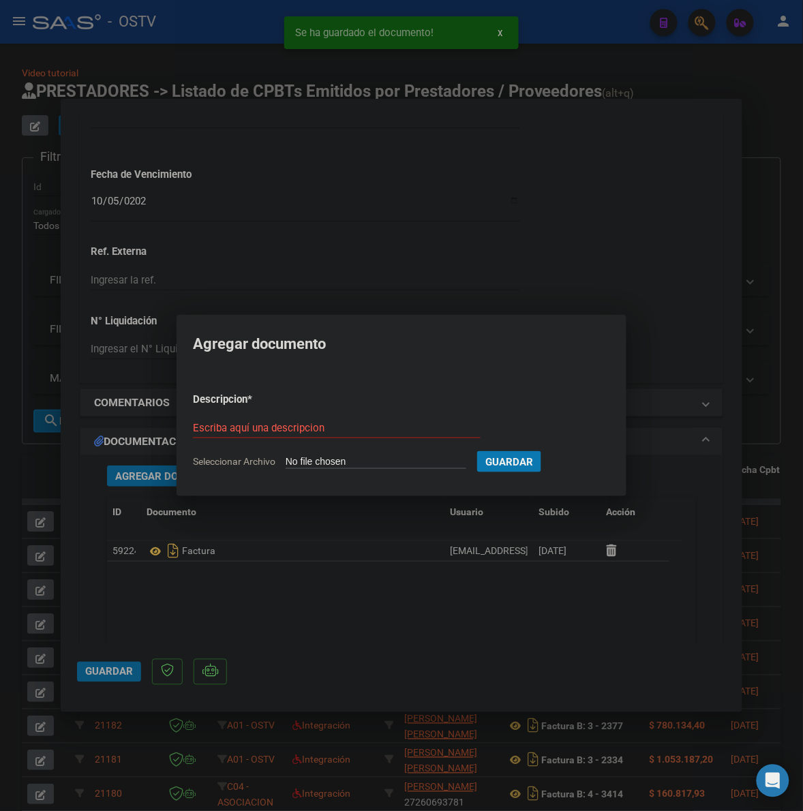
type input "C:\fakepath\ANEXO - 1002 3968 - DIRM SA.pdf"
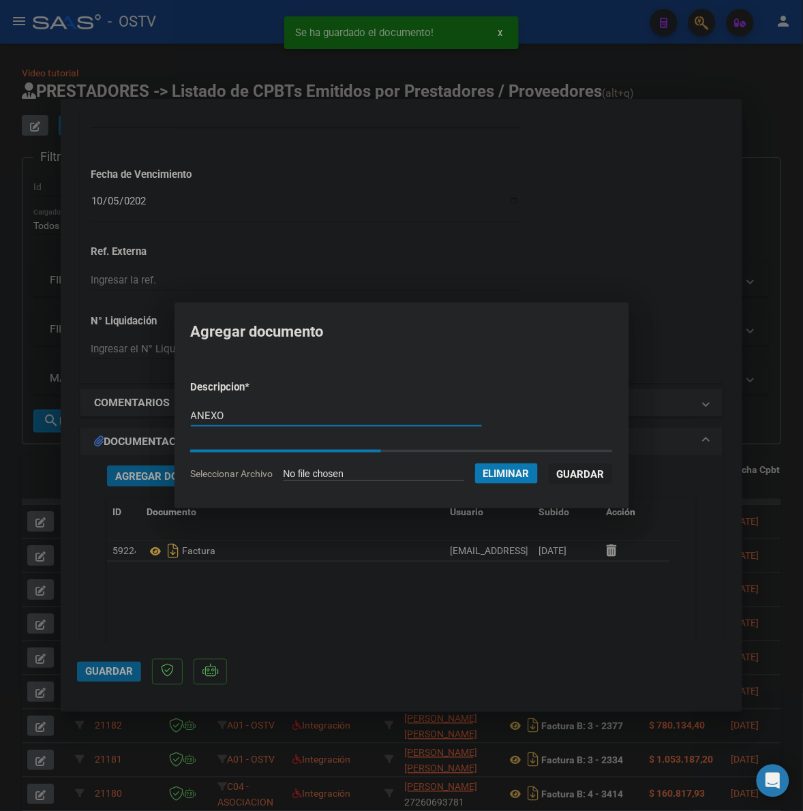
type input "ANEXO"
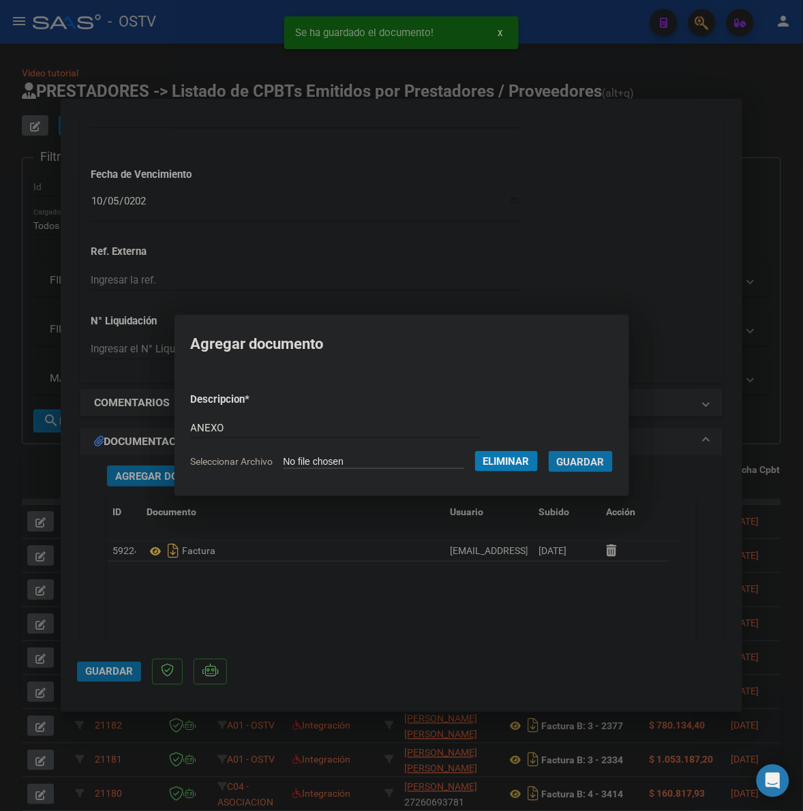
click at [584, 460] on span "Guardar" at bounding box center [581, 462] width 48 height 12
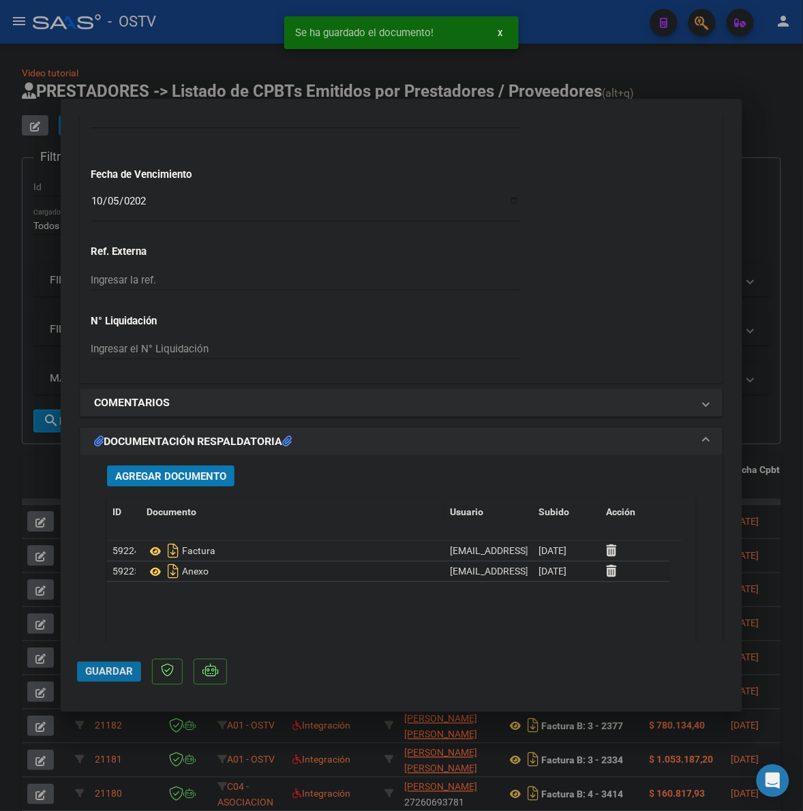
drag, startPoint x: 104, startPoint y: 673, endPoint x: 800, endPoint y: 355, distance: 765.5
click at [106, 673] on span "Guardar" at bounding box center [109, 672] width 48 height 12
drag, startPoint x: 779, startPoint y: 395, endPoint x: 653, endPoint y: 360, distance: 131.0
click at [779, 395] on div at bounding box center [401, 405] width 803 height 811
type input "$ 0,00"
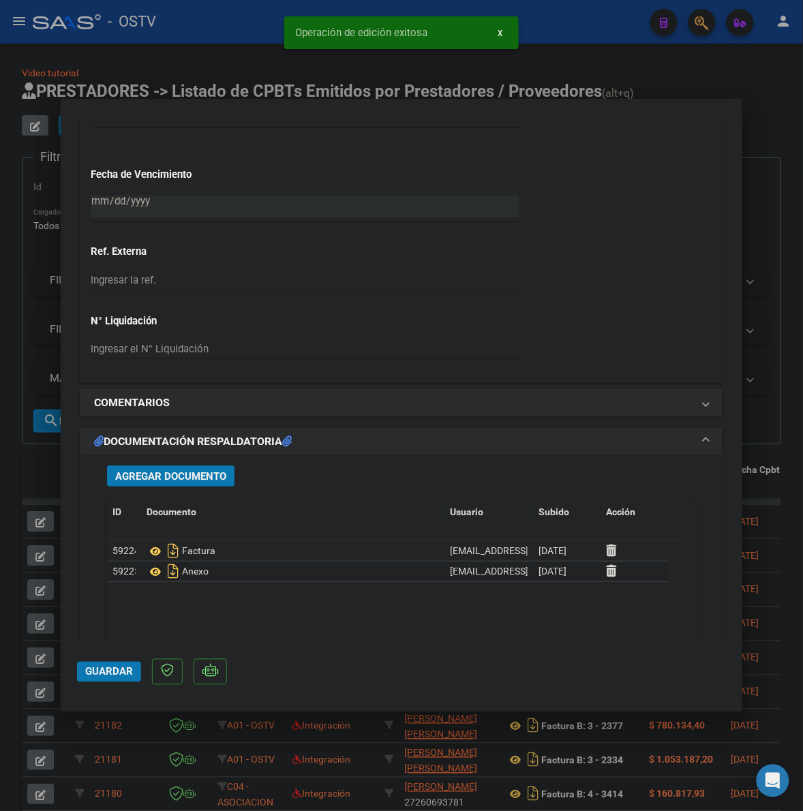
scroll to position [1068, 0]
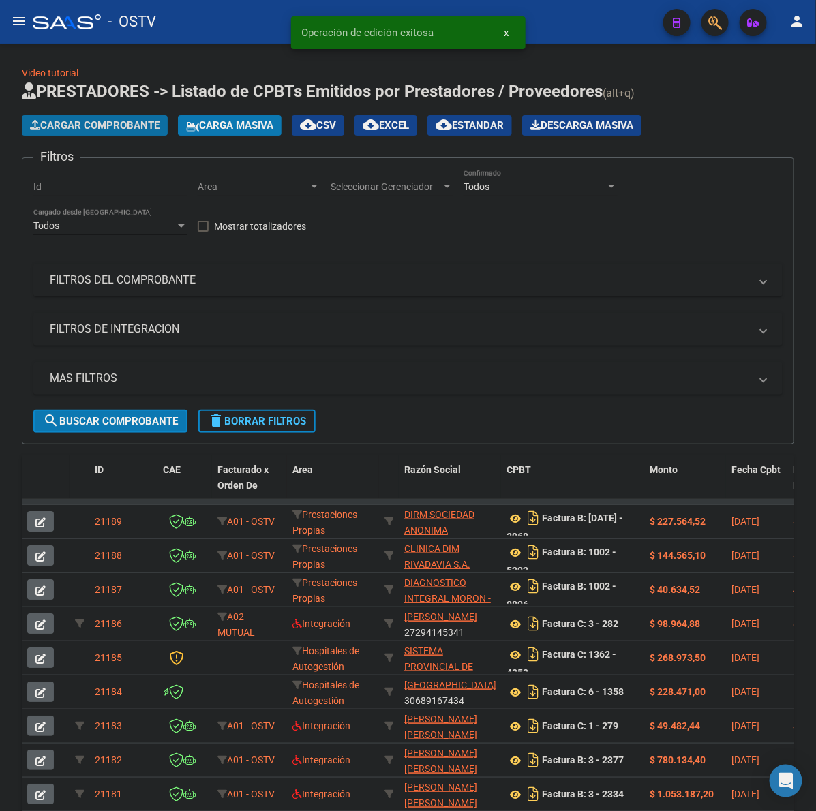
click at [110, 117] on button "Cargar Comprobante" at bounding box center [95, 125] width 146 height 20
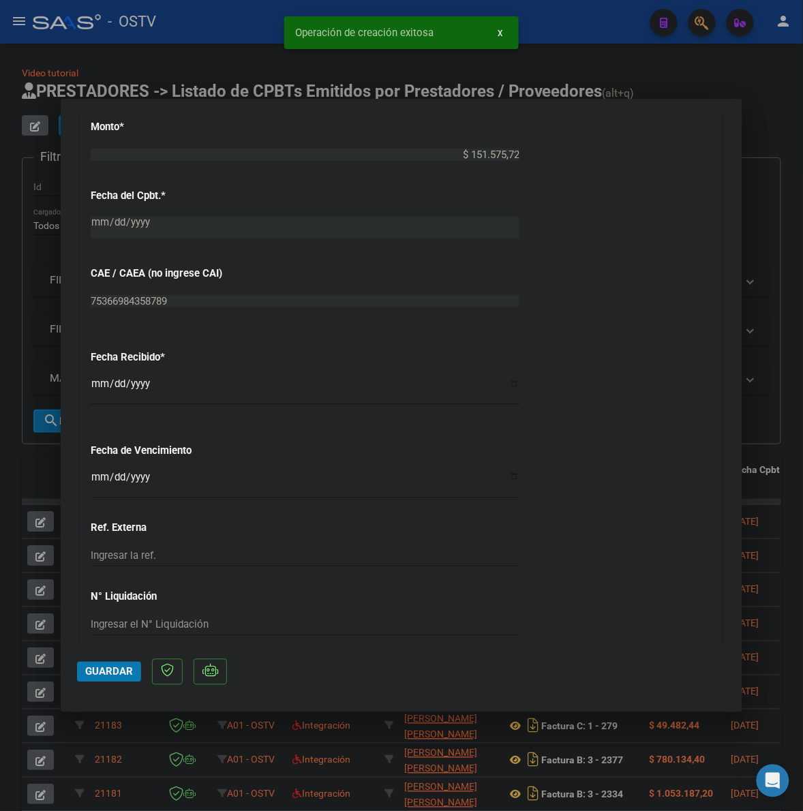
scroll to position [710, 0]
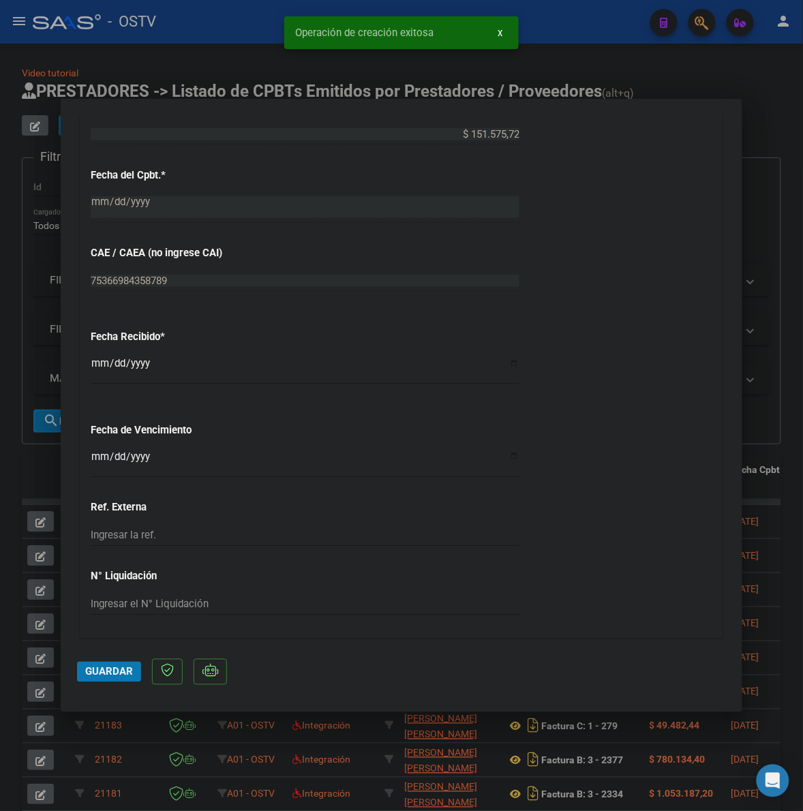
click at [99, 454] on input "Ingresar la fecha" at bounding box center [305, 462] width 429 height 22
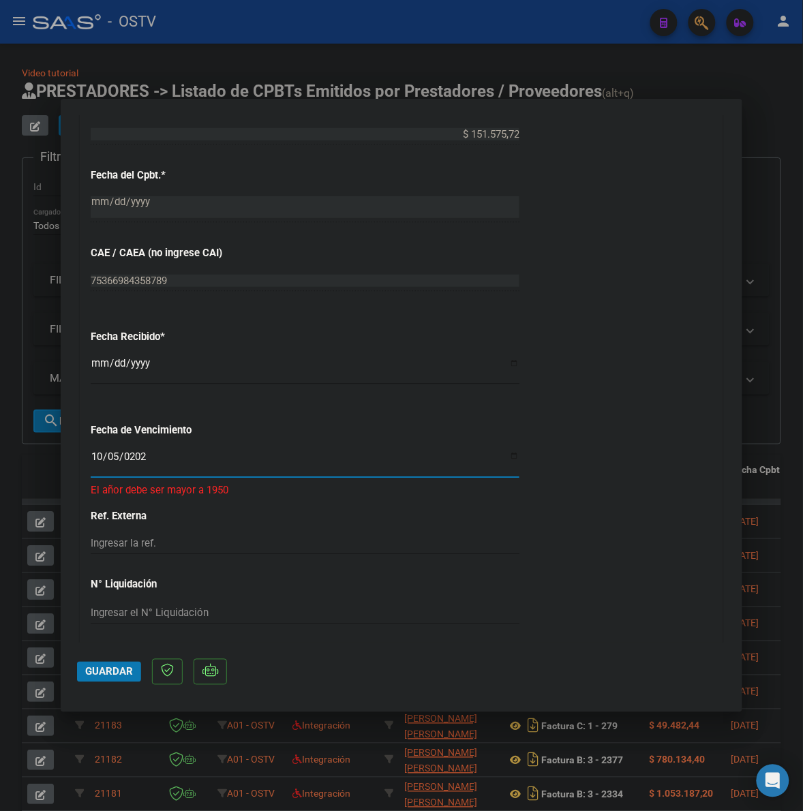
type input "[DATE]"
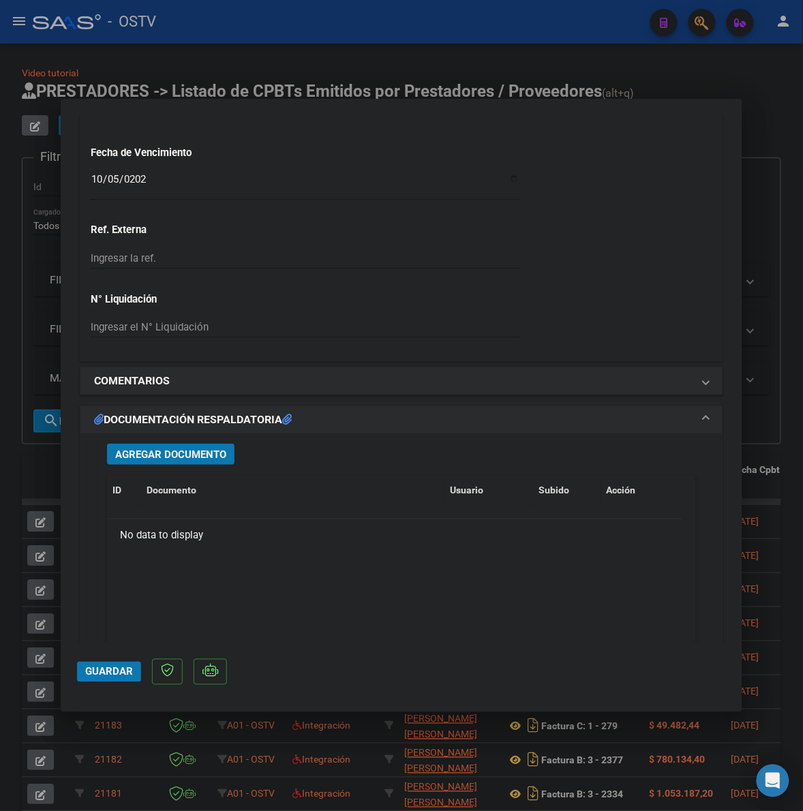
scroll to position [994, 0]
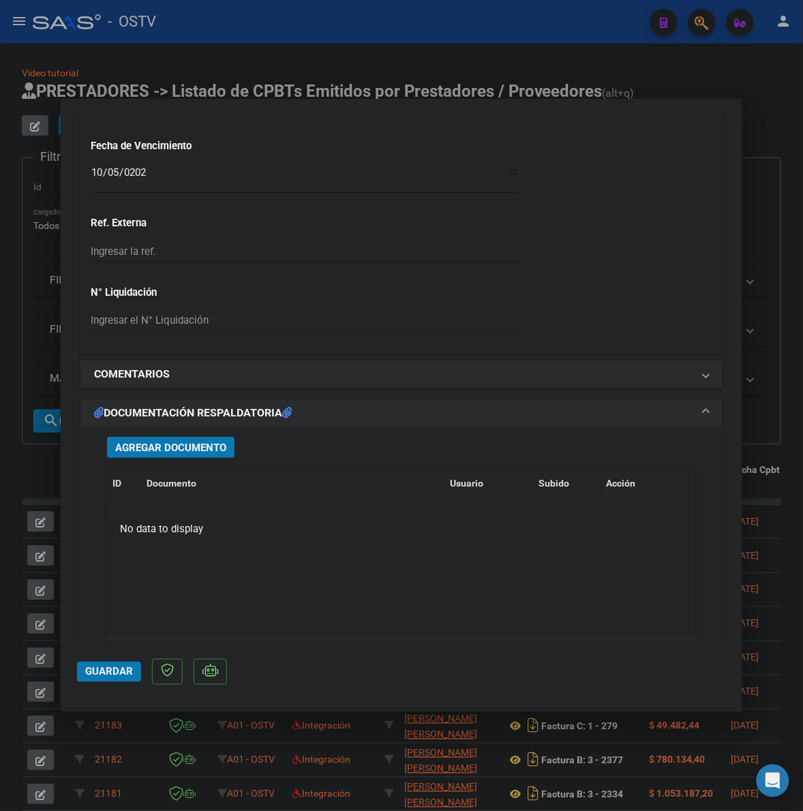
click at [179, 441] on span "Agregar Documento" at bounding box center [170, 447] width 111 height 12
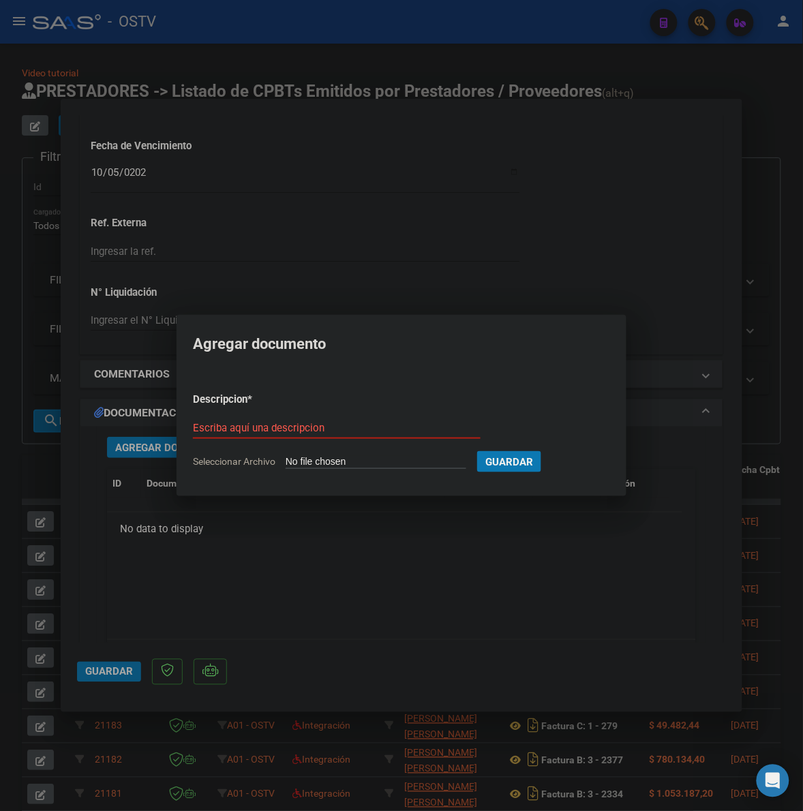
type input "C:\fakepath\FACTURA - 1002 3216 - CENTRO MEDICO ESPORA.pdf"
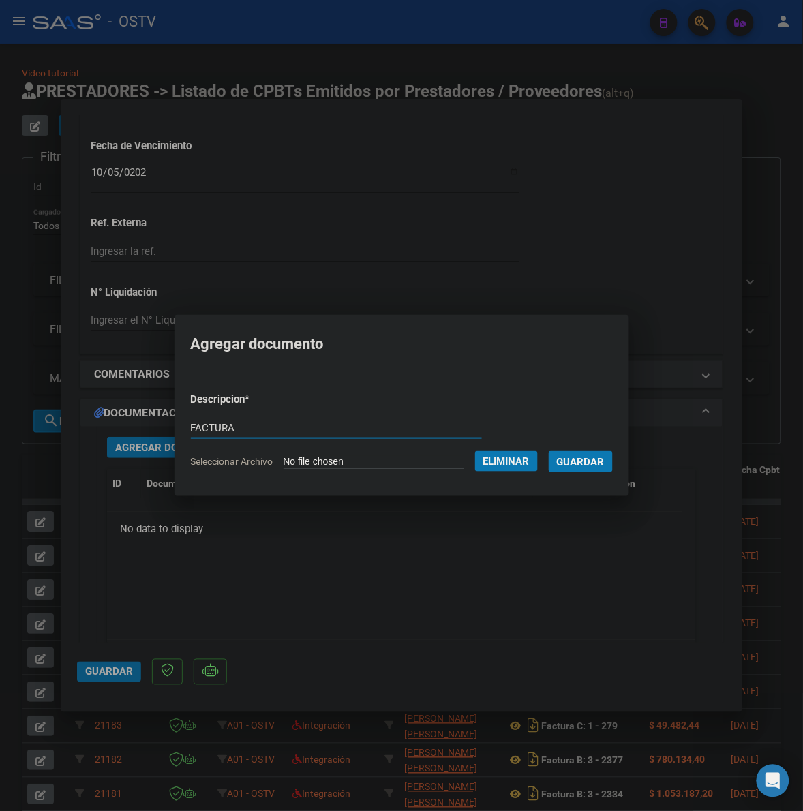
type input "FACTURA"
click at [549, 451] on button "Guardar" at bounding box center [581, 461] width 64 height 21
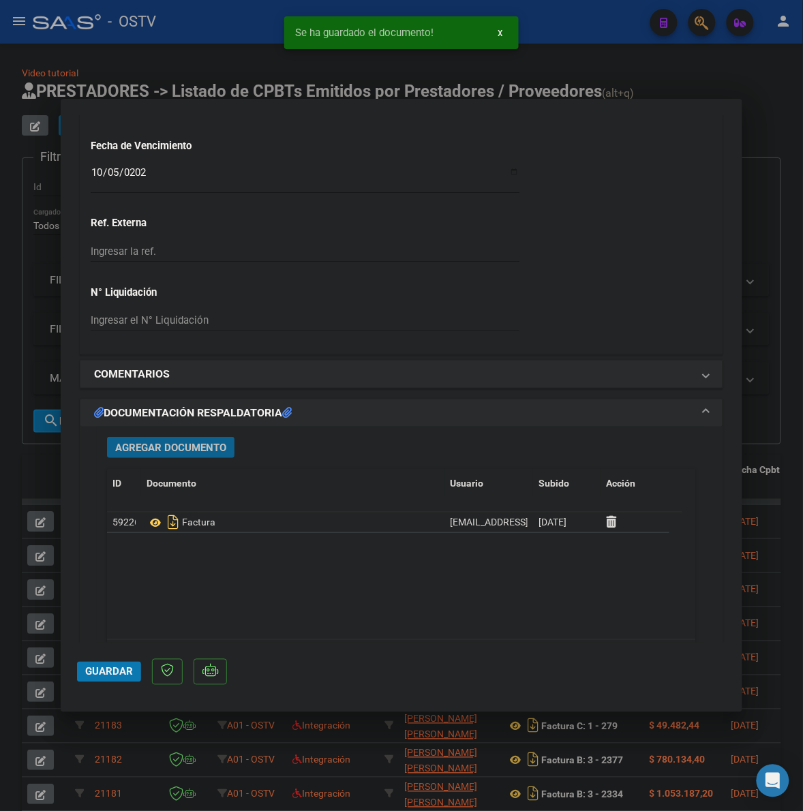
click at [128, 450] on span "Agregar Documento" at bounding box center [170, 448] width 111 height 12
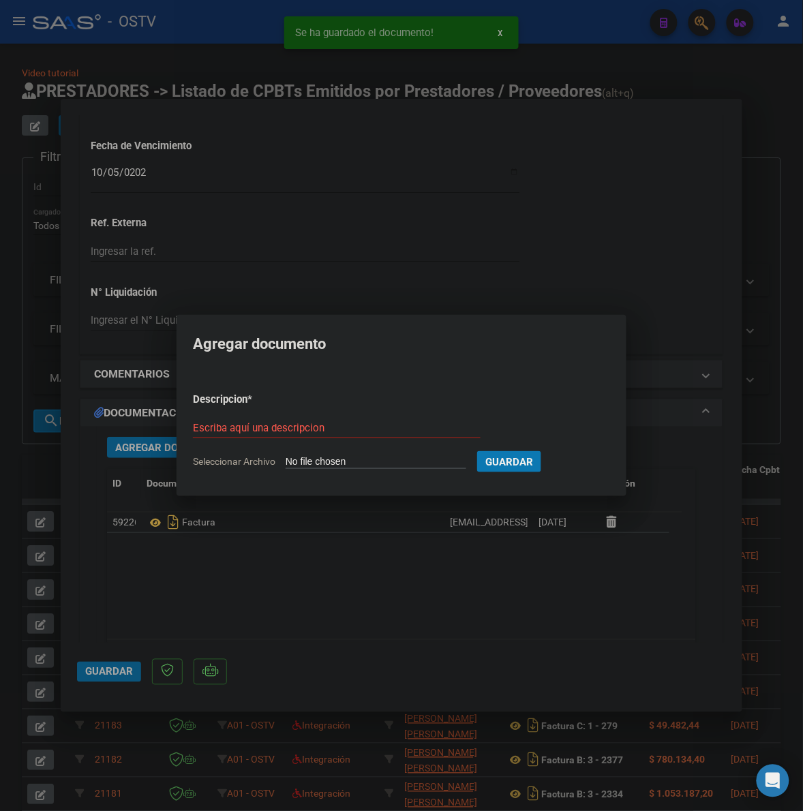
type input "C:\fakepath\ANEXO - 1002 3216 - CENTRO MEDICO ESPORA.pdf"
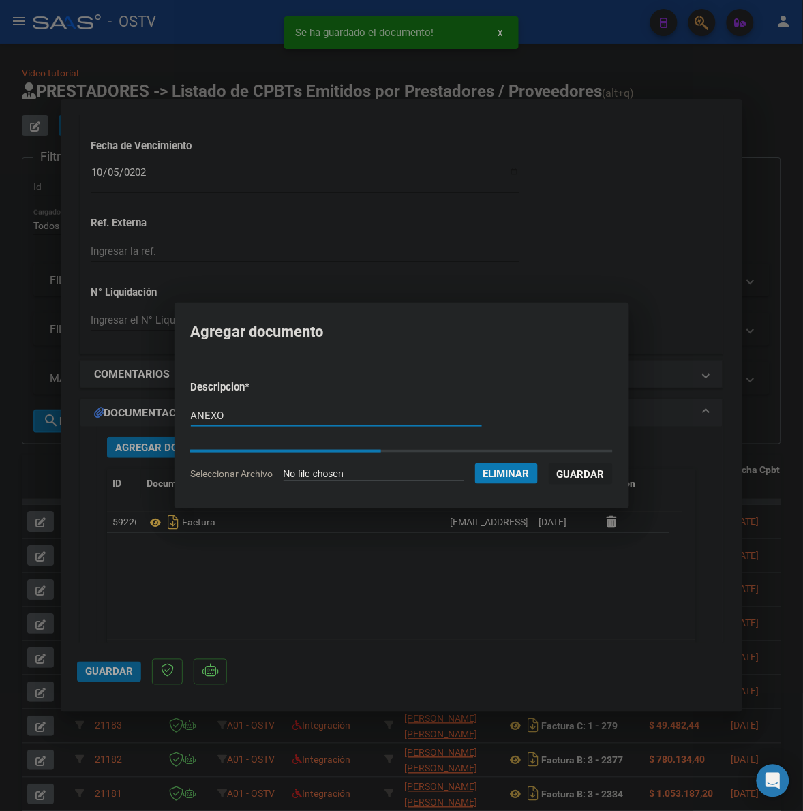
type input "ANEXO"
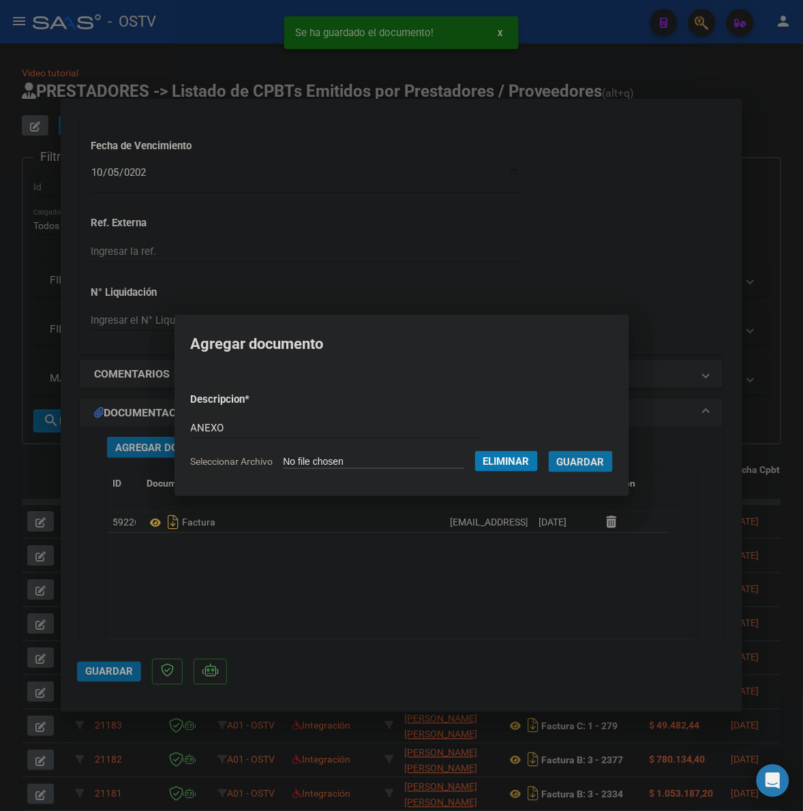
click at [605, 466] on span "Guardar" at bounding box center [581, 462] width 48 height 12
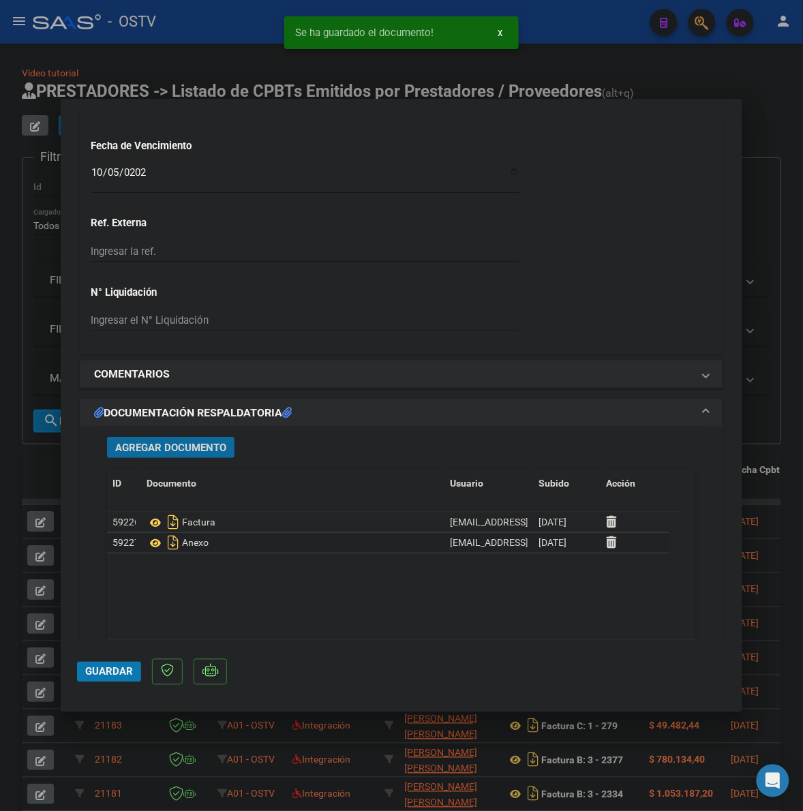
click at [93, 675] on span "Guardar" at bounding box center [109, 672] width 48 height 12
click at [781, 339] on div at bounding box center [401, 405] width 803 height 811
type input "$ 0,00"
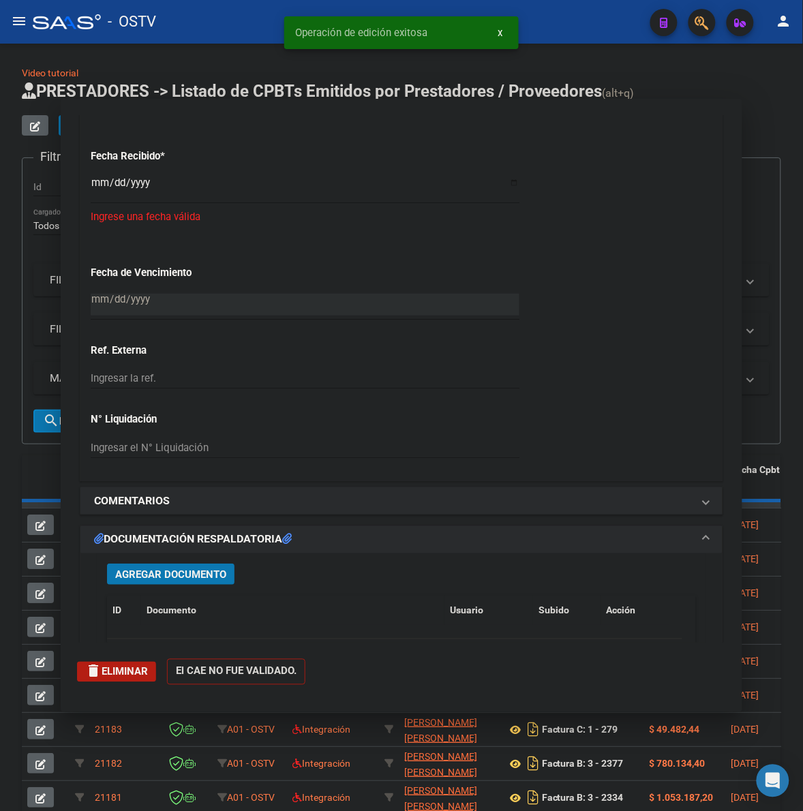
scroll to position [1122, 0]
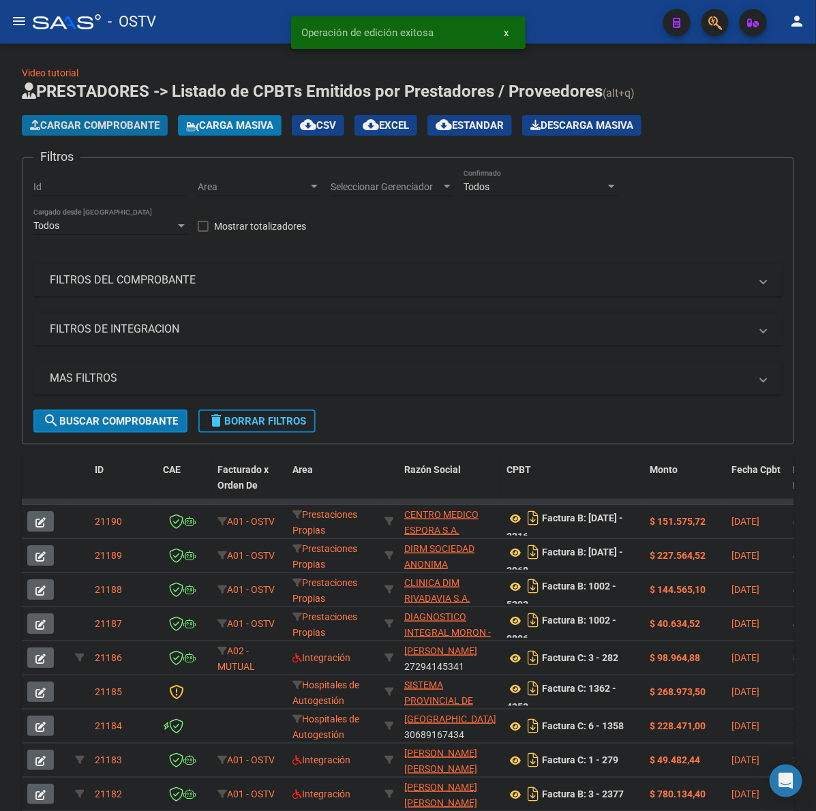
click at [116, 123] on span "Cargar Comprobante" at bounding box center [95, 125] width 130 height 12
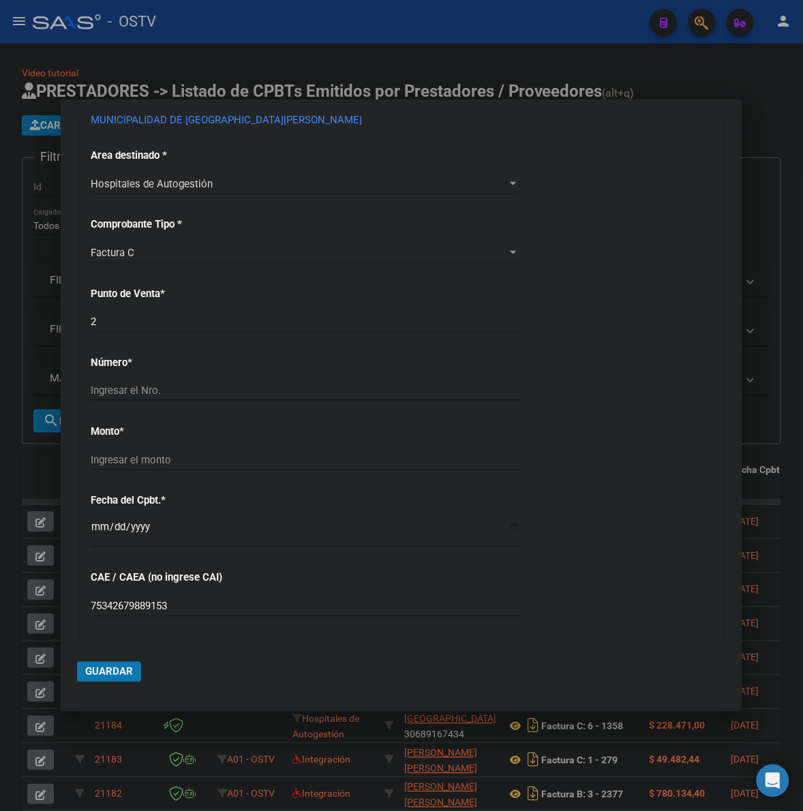
scroll to position [230, 0]
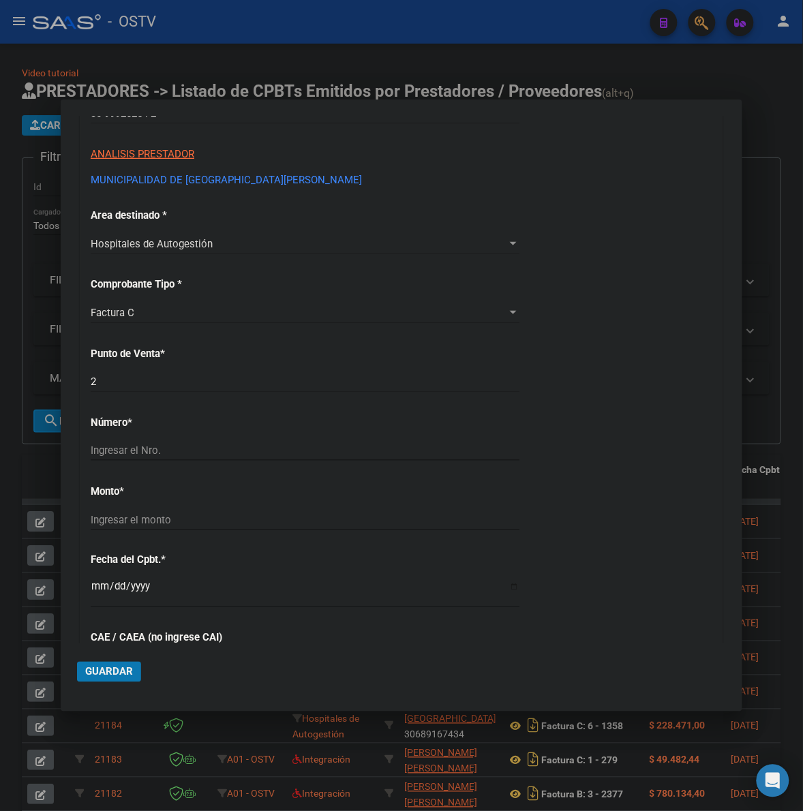
click at [147, 449] on input "Ingresar el Nro." at bounding box center [305, 451] width 429 height 12
type input "107447"
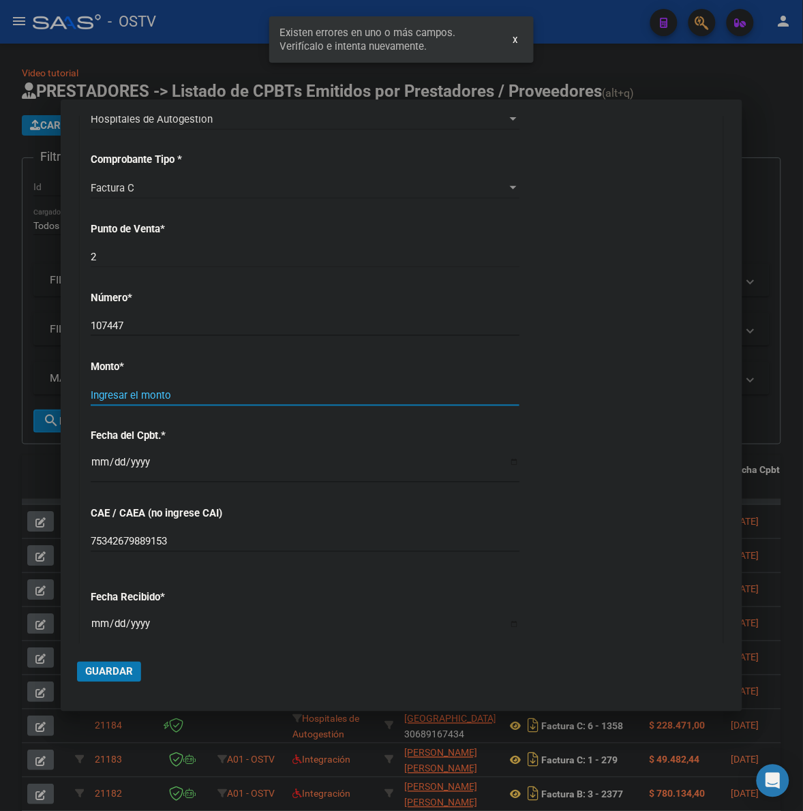
scroll to position [363, 0]
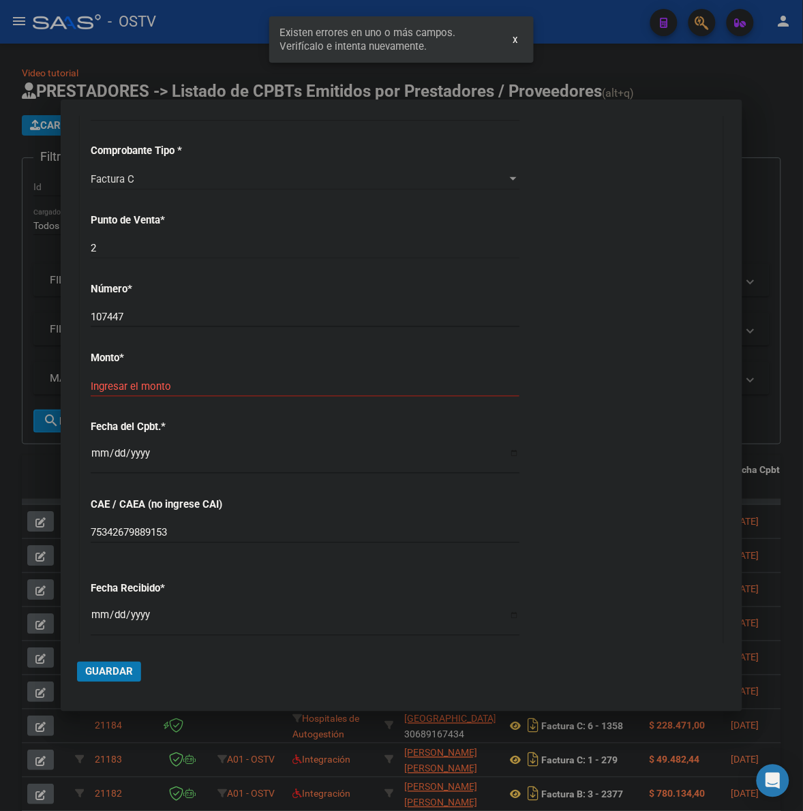
click at [194, 523] on div "75342679889153 Ingresar el CAE o CAEA (no ingrese CAI)" at bounding box center [305, 533] width 429 height 20
click at [192, 543] on div "75342679889153 Ingresar el CAE o CAEA (no ingrese CAI)" at bounding box center [305, 539] width 429 height 33
click at [222, 533] on input "75342679889153" at bounding box center [305, 533] width 429 height 12
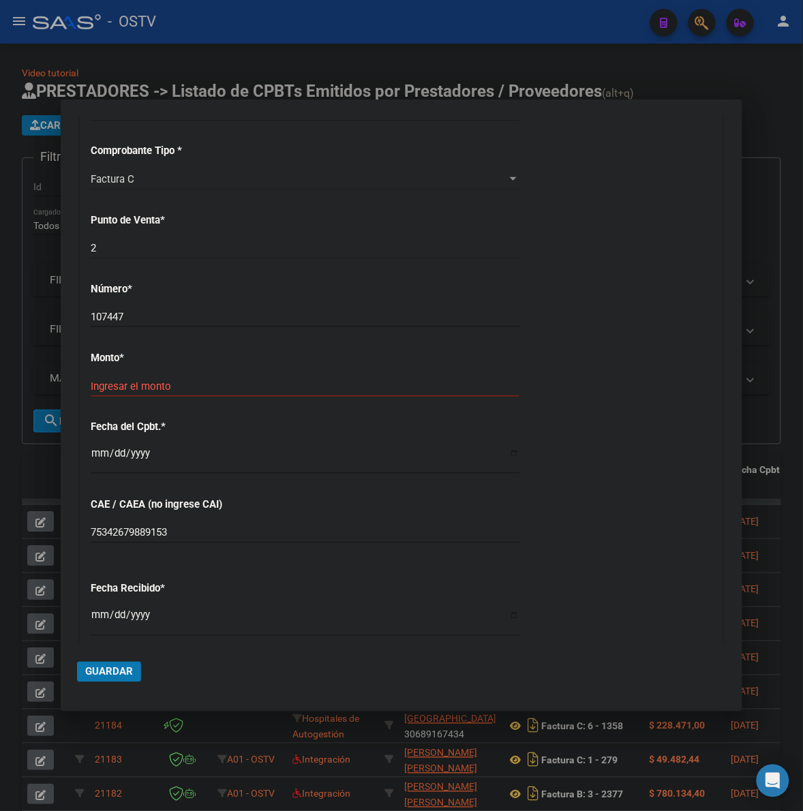
click at [108, 532] on input "75342679889153" at bounding box center [305, 533] width 429 height 12
paste input "75342679889153"
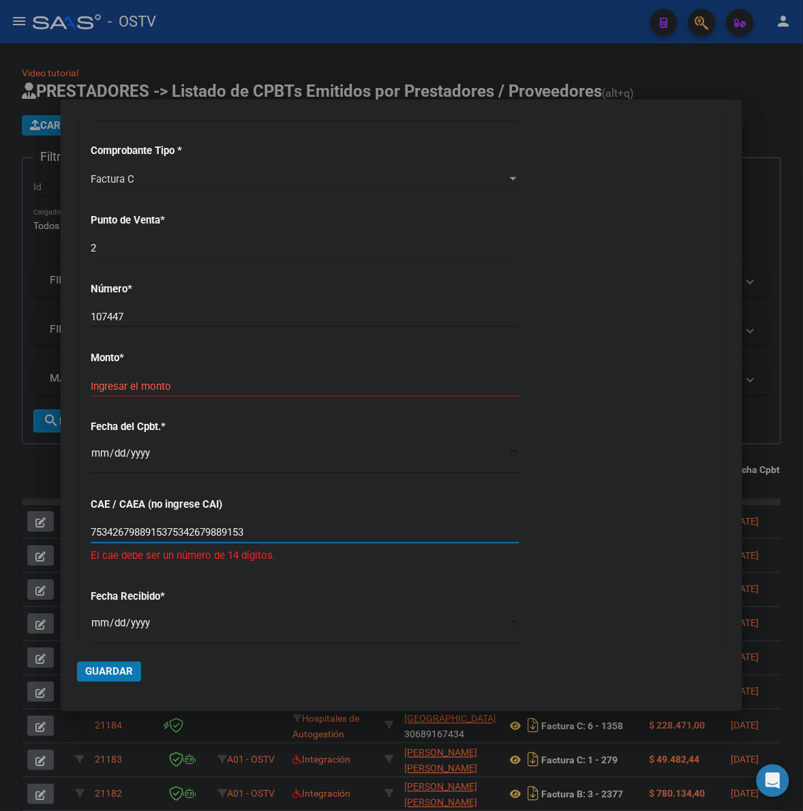
paste input "number"
type input "75342679889153"
click at [528, 552] on div "CUIT * 30-99926254-2 Ingresar CUIT ANALISIS PRESTADOR MUNICIPALIDAD DE [GEOGRAP…" at bounding box center [401, 407] width 642 height 967
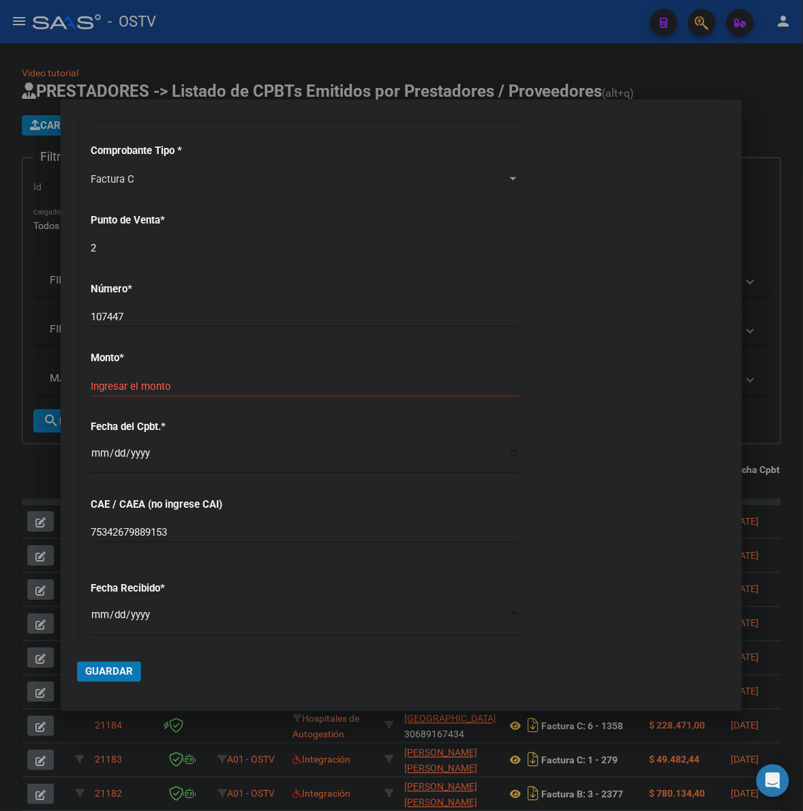
drag, startPoint x: 211, startPoint y: 395, endPoint x: 203, endPoint y: 380, distance: 17.7
click at [210, 394] on div "Ingresar el monto" at bounding box center [305, 386] width 429 height 20
drag, startPoint x: 203, startPoint y: 380, endPoint x: 198, endPoint y: 360, distance: 20.5
click at [203, 379] on div "Ingresar el monto" at bounding box center [305, 386] width 429 height 20
click at [170, 298] on div "CUIT * 30-99926254-2 Ingresar CUIT ANALISIS PRESTADOR MUNICIPALIDAD DE [GEOGRAP…" at bounding box center [401, 407] width 642 height 967
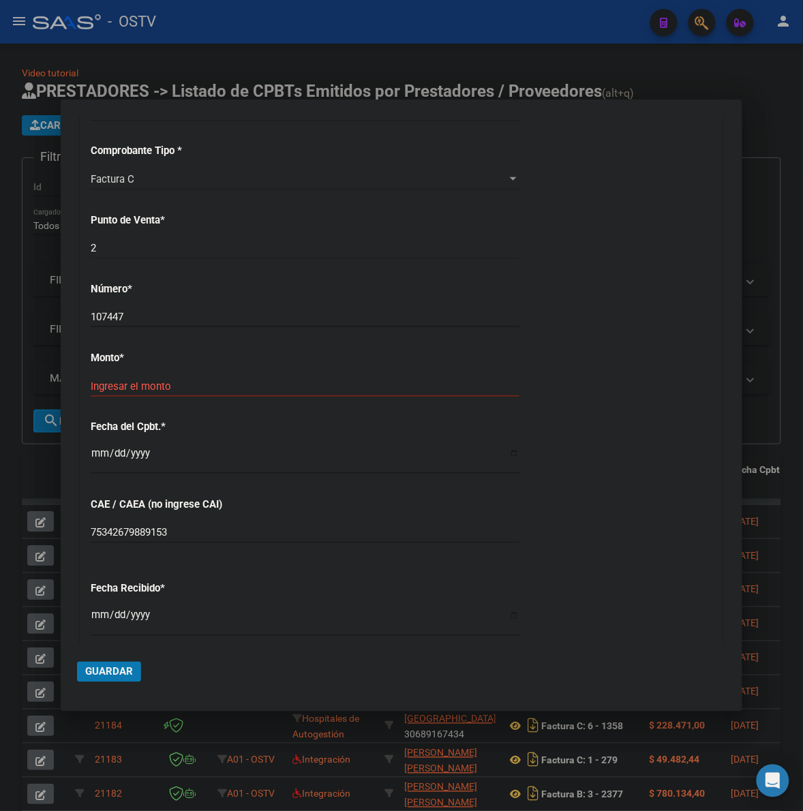
click at [160, 317] on input "107447" at bounding box center [305, 317] width 429 height 12
type input "107447"
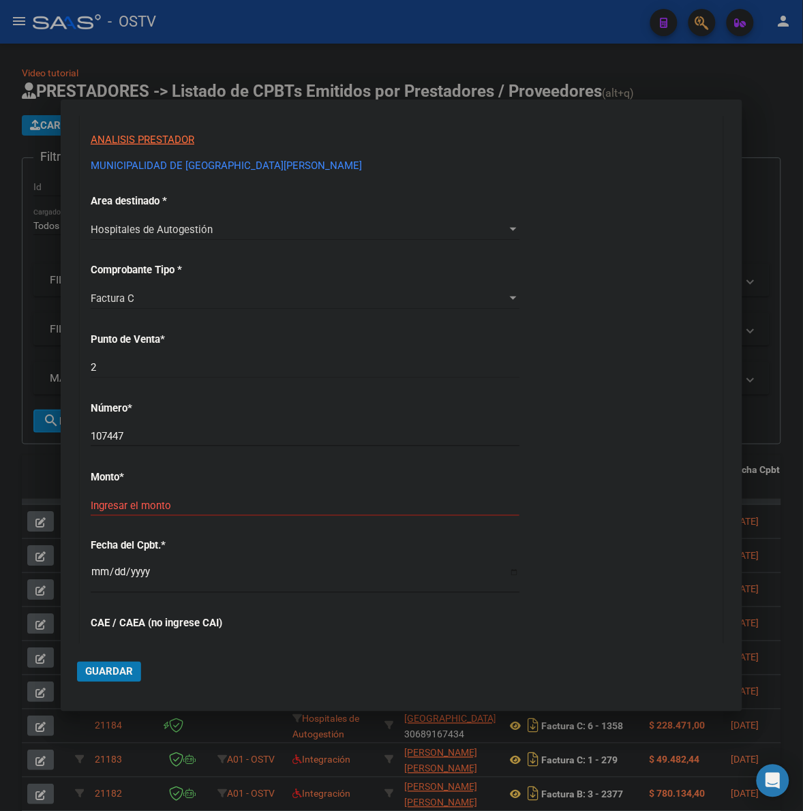
scroll to position [335, 0]
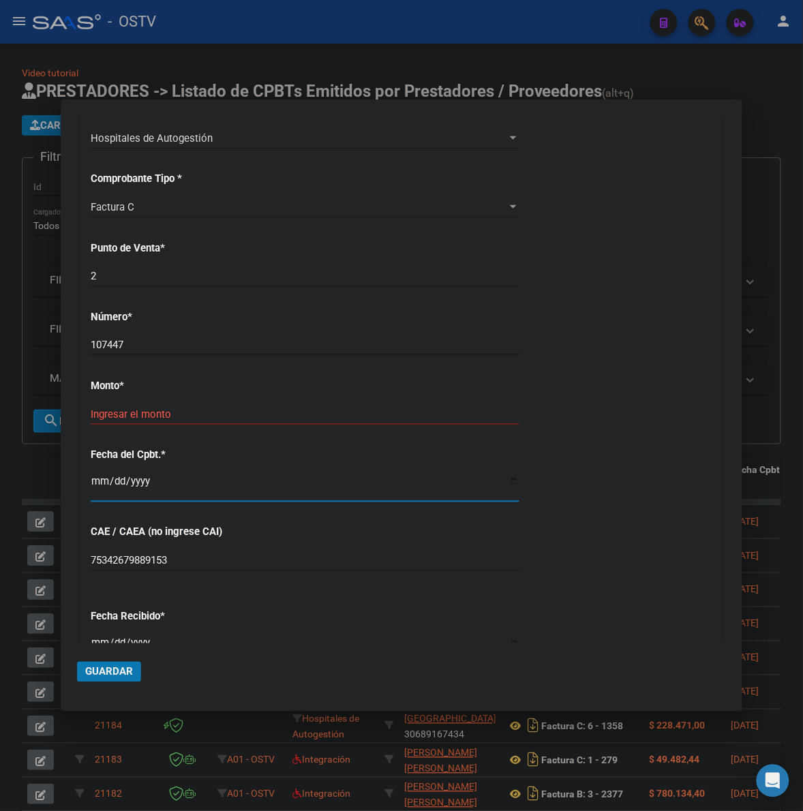
click at [91, 482] on input "Ingresar la fecha" at bounding box center [305, 487] width 429 height 22
click at [121, 423] on div "Ingresar el monto" at bounding box center [305, 414] width 429 height 20
click at [125, 416] on input "Ingresar el monto" at bounding box center [305, 414] width 429 height 12
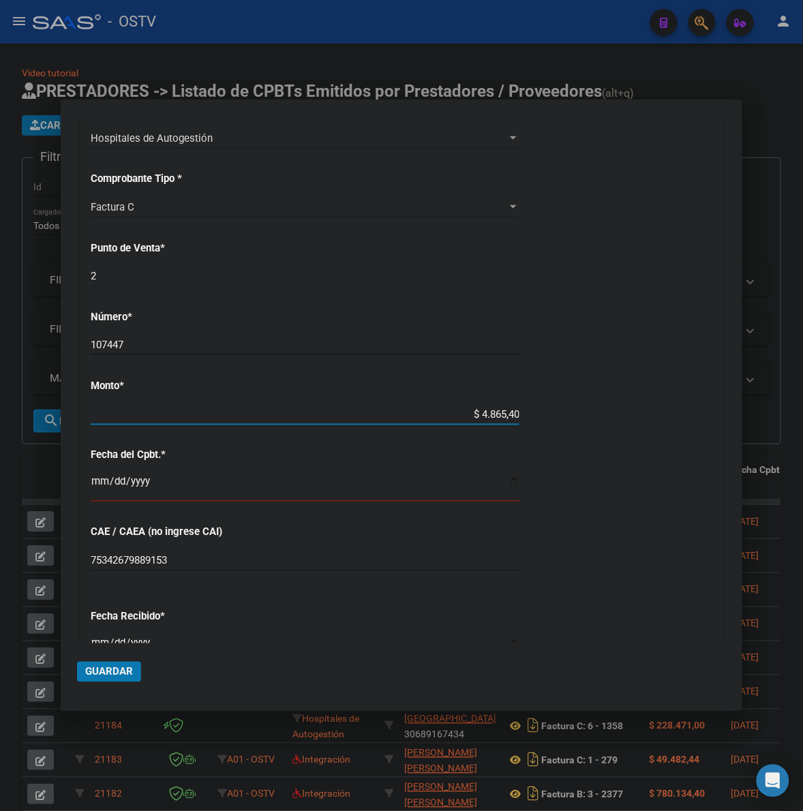
type input "$ 48.654,00"
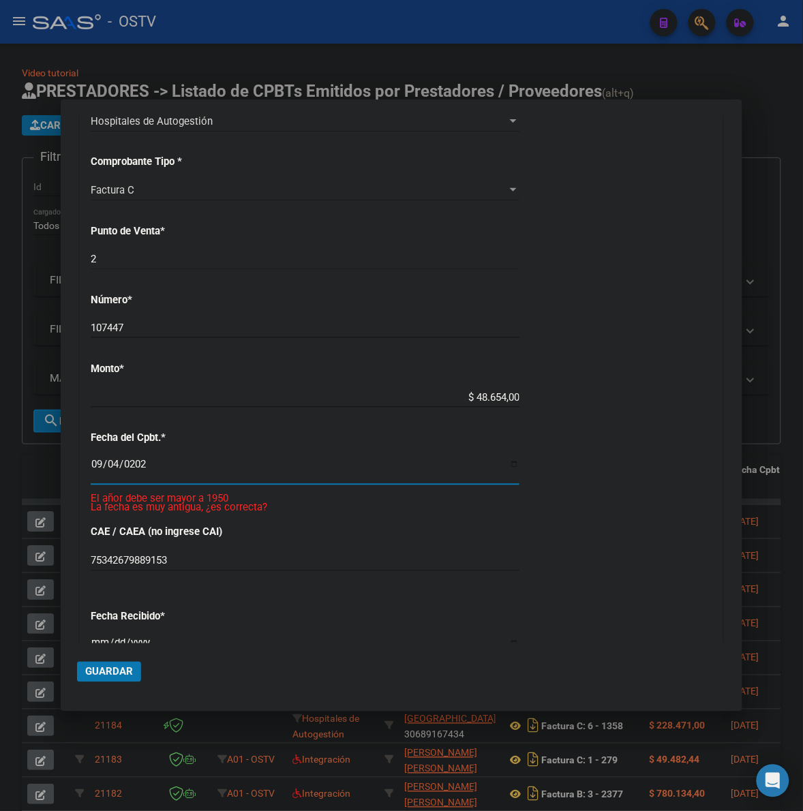
type input "[DATE]"
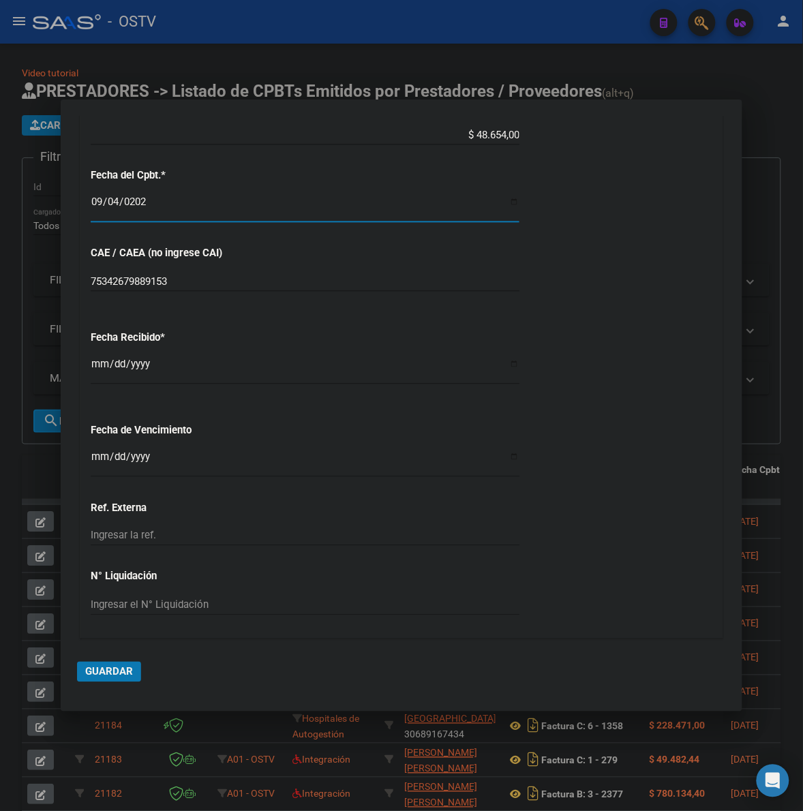
scroll to position [656, 0]
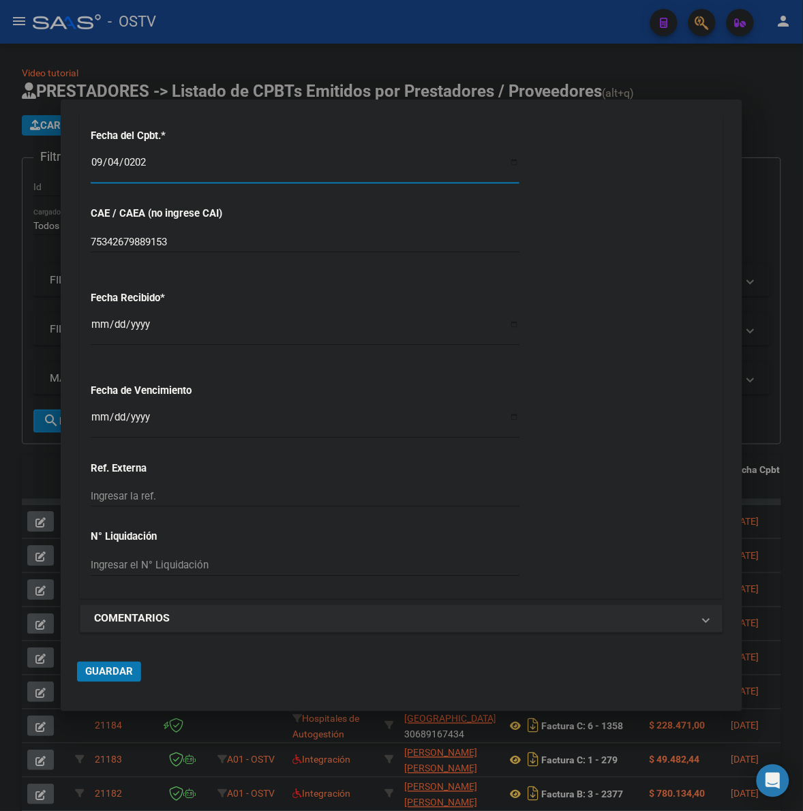
click at [95, 417] on input "Ingresar la fecha" at bounding box center [305, 423] width 429 height 22
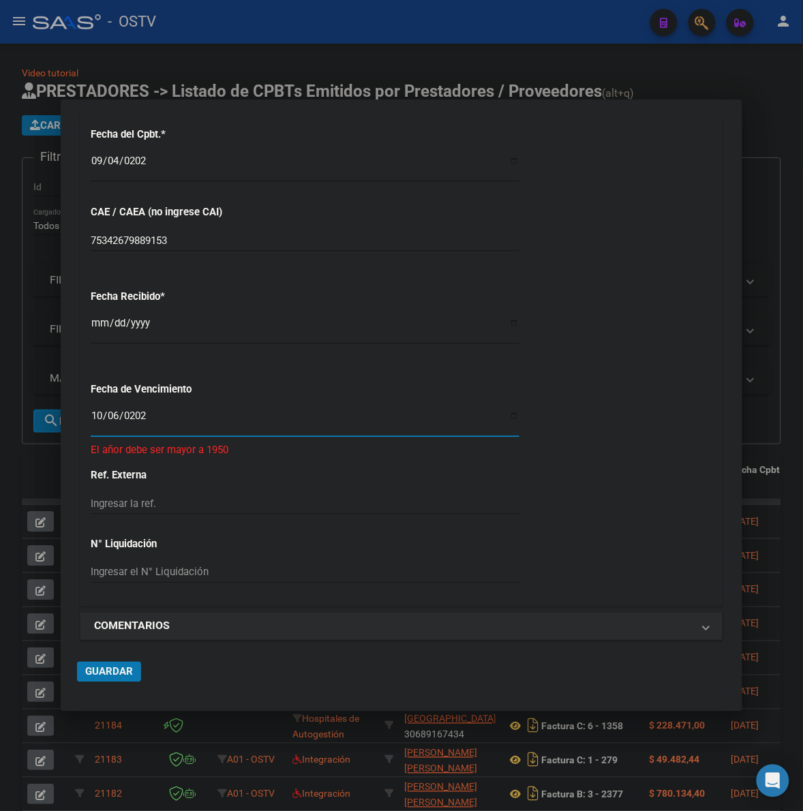
type input "[DATE]"
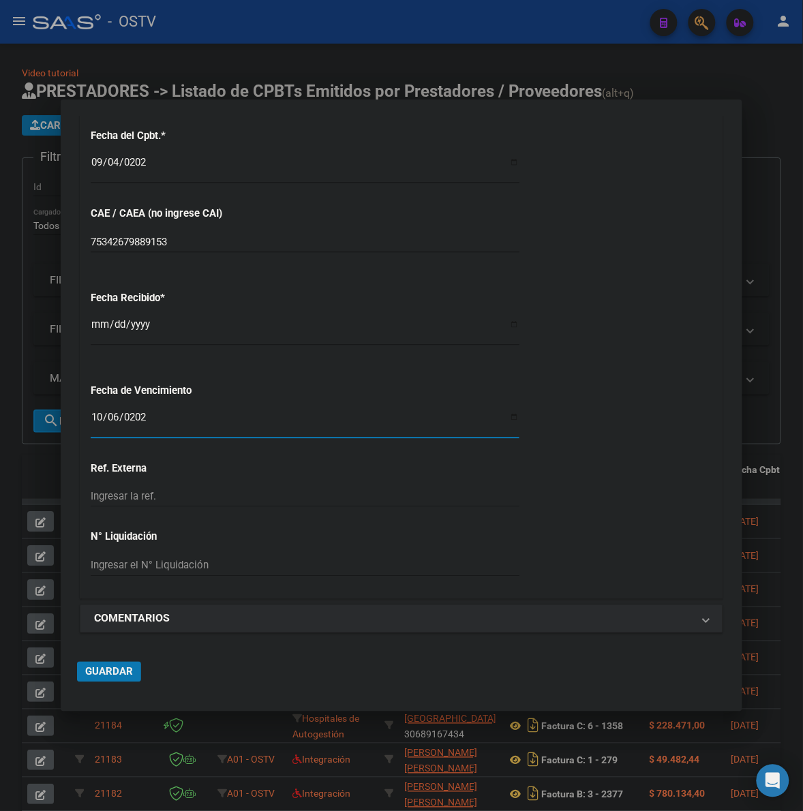
click at [113, 670] on span "Guardar" at bounding box center [109, 672] width 48 height 12
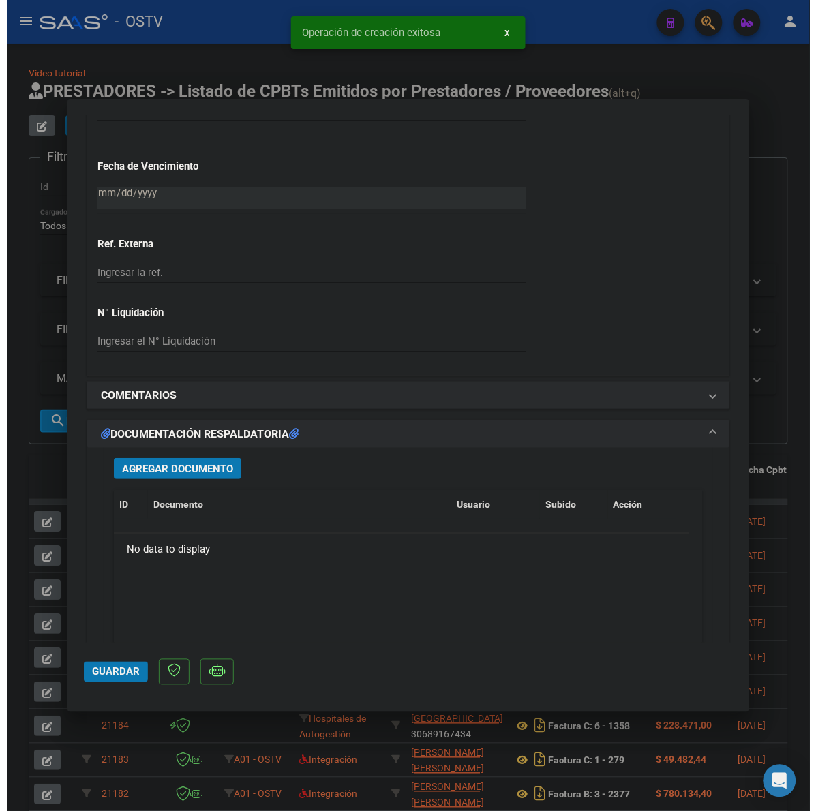
scroll to position [994, 0]
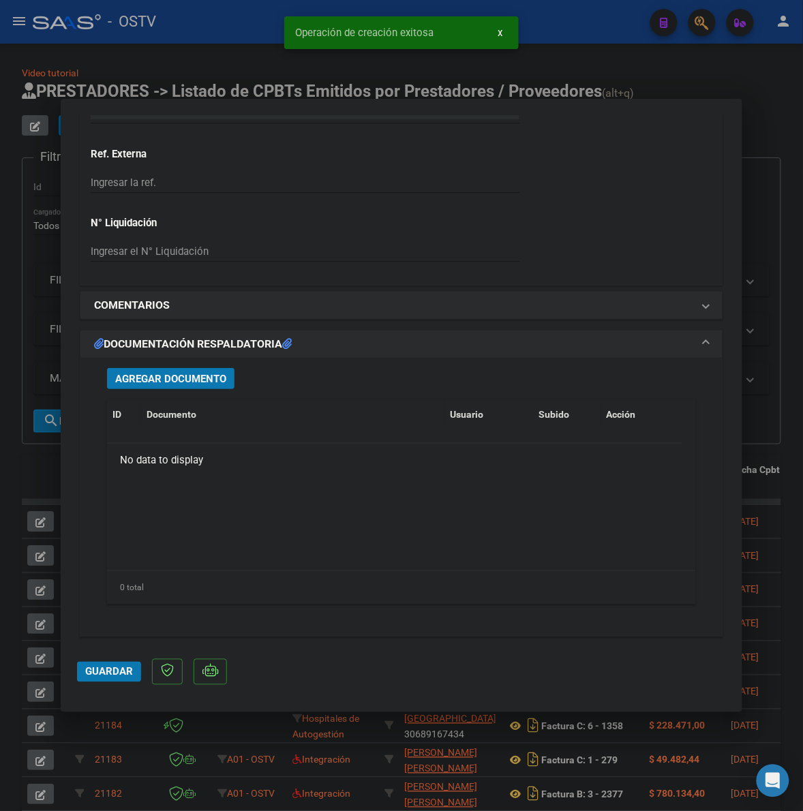
click at [145, 378] on span "Agregar Documento" at bounding box center [170, 379] width 111 height 12
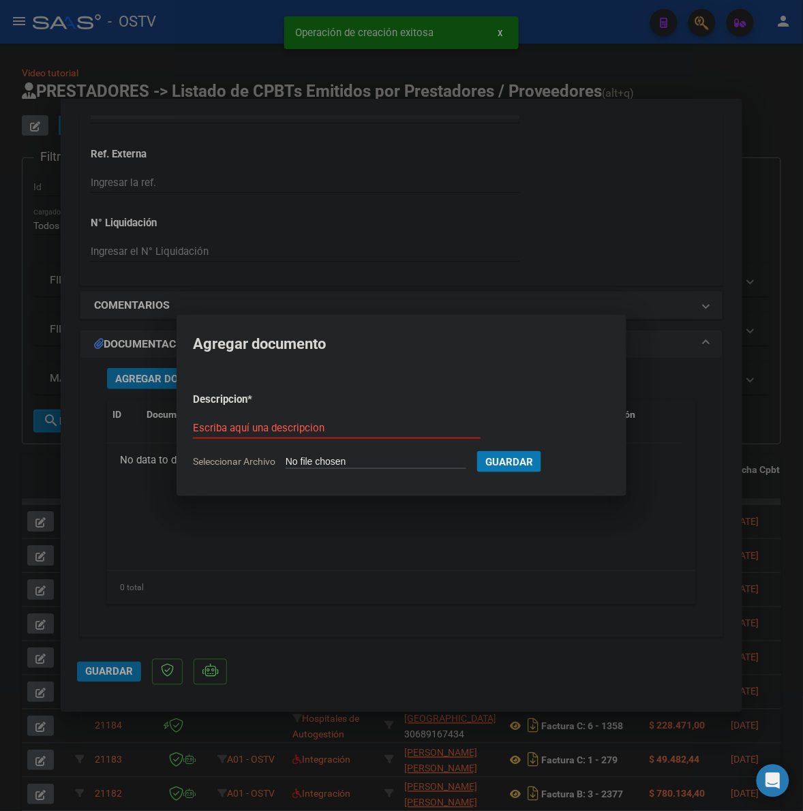
type input "C:\fakepath\FACTURA - 2 107447 - MUNICIPALIDAD DE [GEOGRAPHIC_DATA][PERSON_NAME…"
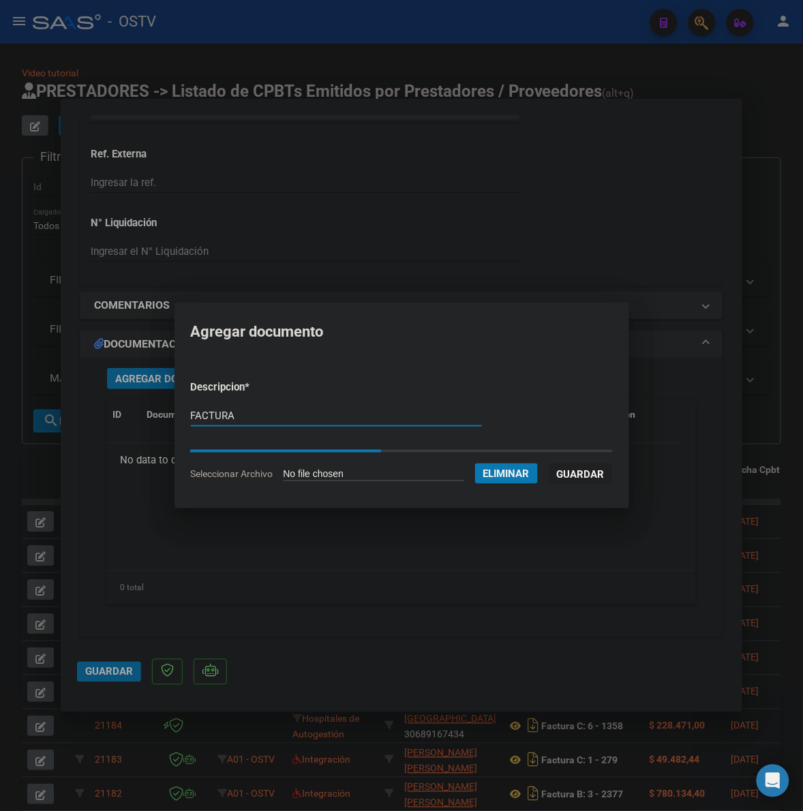
type input "FACTURA"
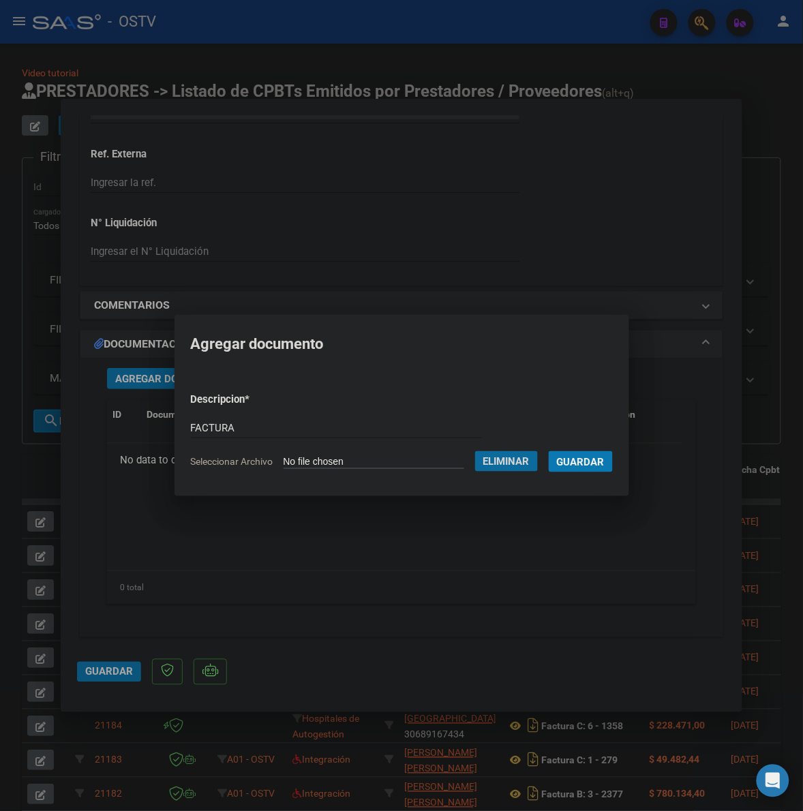
click at [549, 451] on button "Guardar" at bounding box center [581, 461] width 64 height 21
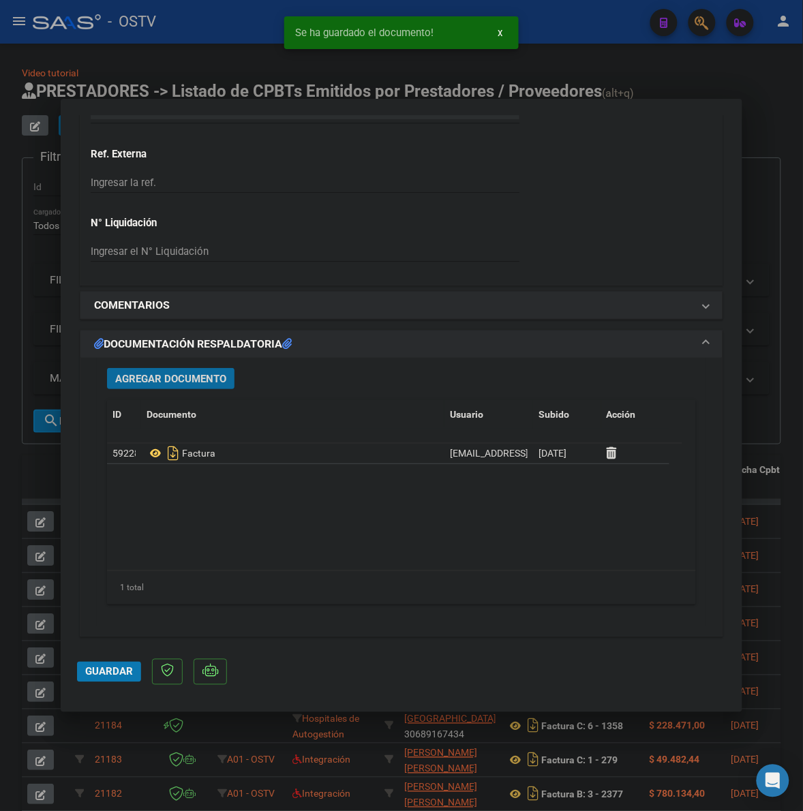
click at [149, 377] on span "Agregar Documento" at bounding box center [170, 379] width 111 height 12
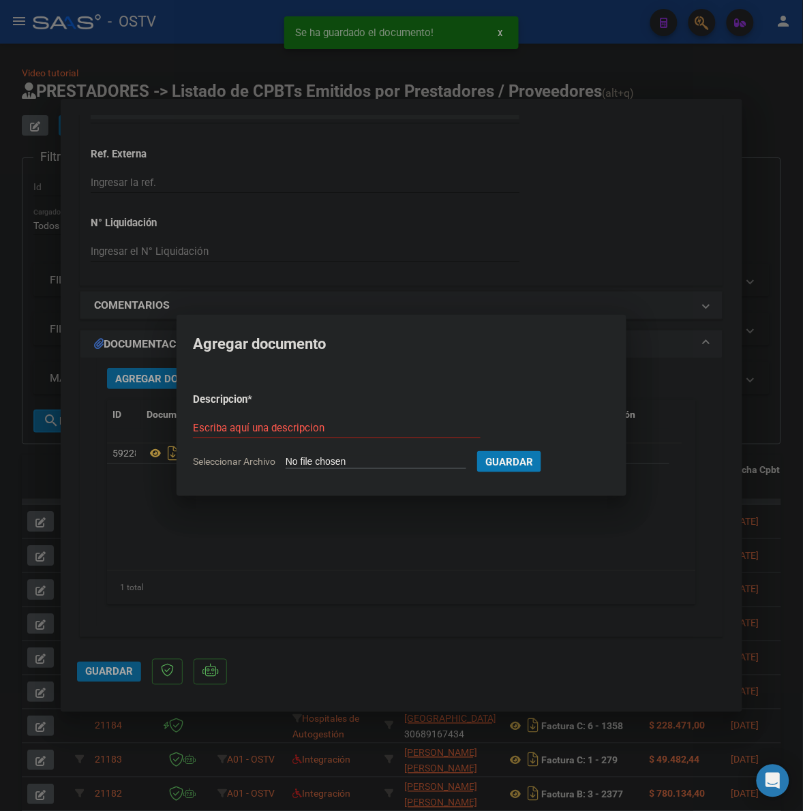
type input "C:\fakepath\ANEXO - 2 107447 - MUNICIPALIDAD DE [GEOGRAPHIC_DATA][PERSON_NAME]p…"
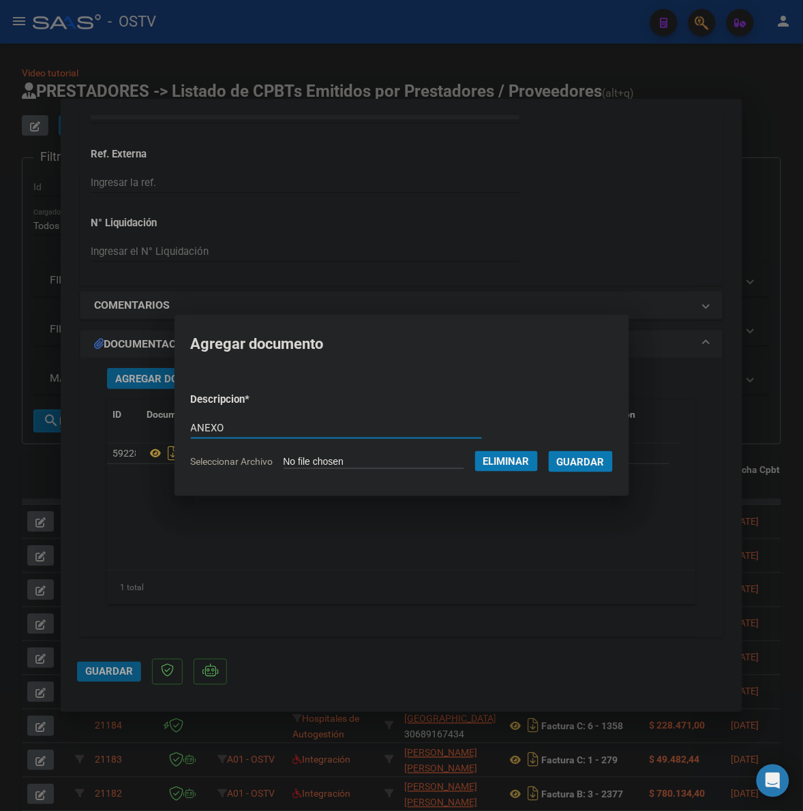
type input "ANEXO"
click at [549, 451] on button "Guardar" at bounding box center [581, 461] width 64 height 21
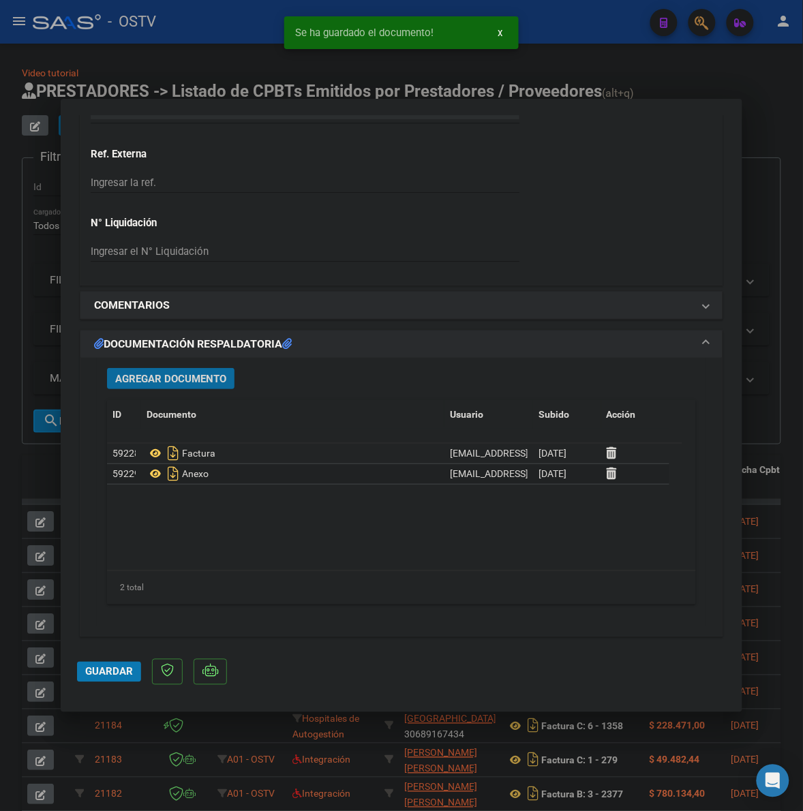
drag, startPoint x: 98, startPoint y: 665, endPoint x: 184, endPoint y: 628, distance: 94.1
click at [100, 665] on button "Guardar" at bounding box center [109, 672] width 64 height 20
drag, startPoint x: 775, startPoint y: 536, endPoint x: 571, endPoint y: 380, distance: 256.8
click at [775, 535] on div at bounding box center [401, 405] width 803 height 811
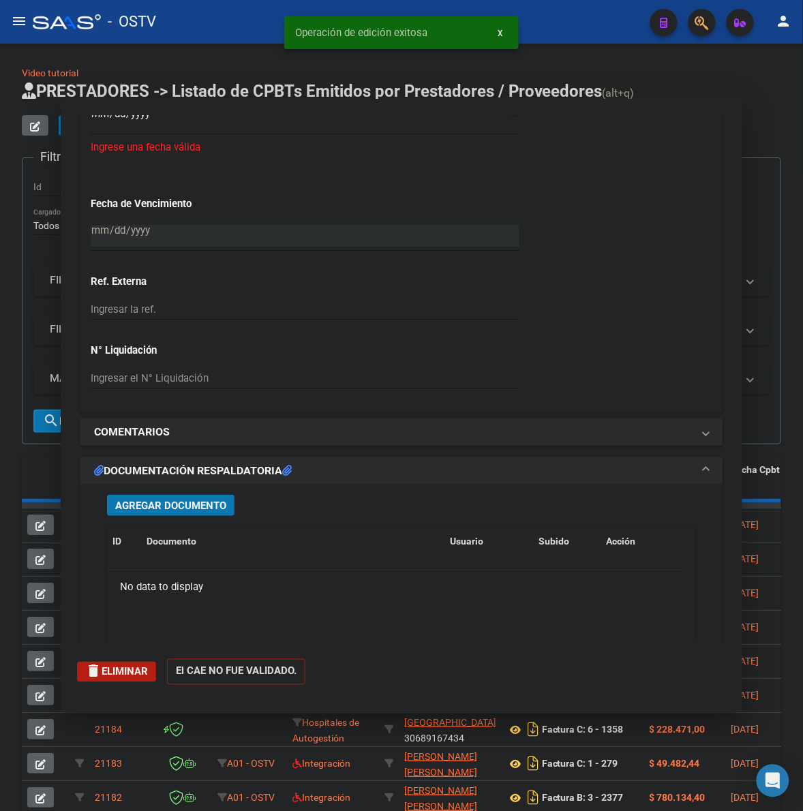
scroll to position [0, 0]
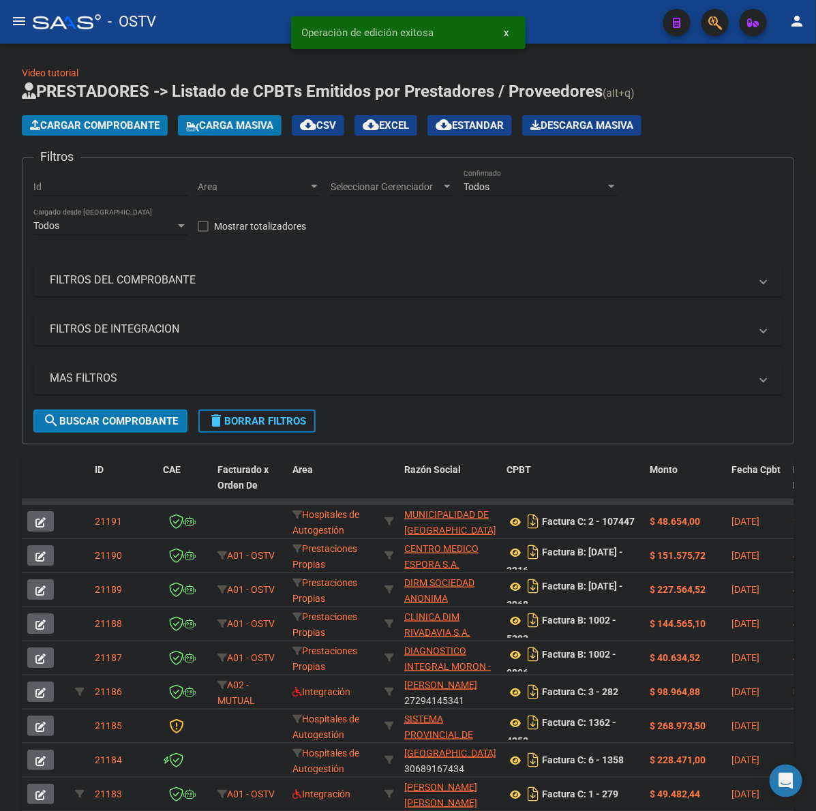
click at [89, 117] on button "Cargar Comprobante" at bounding box center [95, 125] width 146 height 20
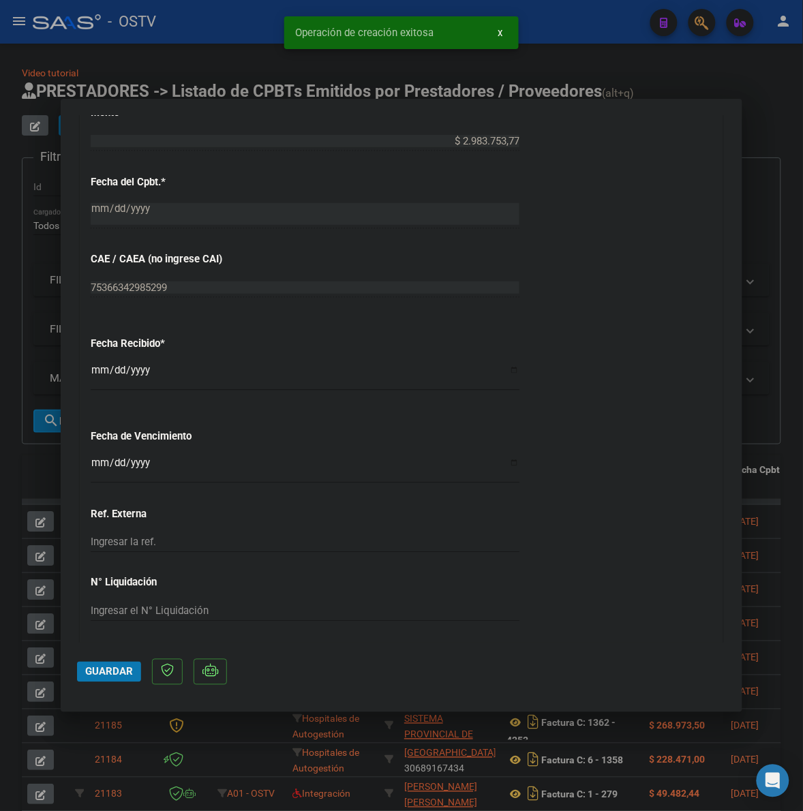
scroll to position [653, 0]
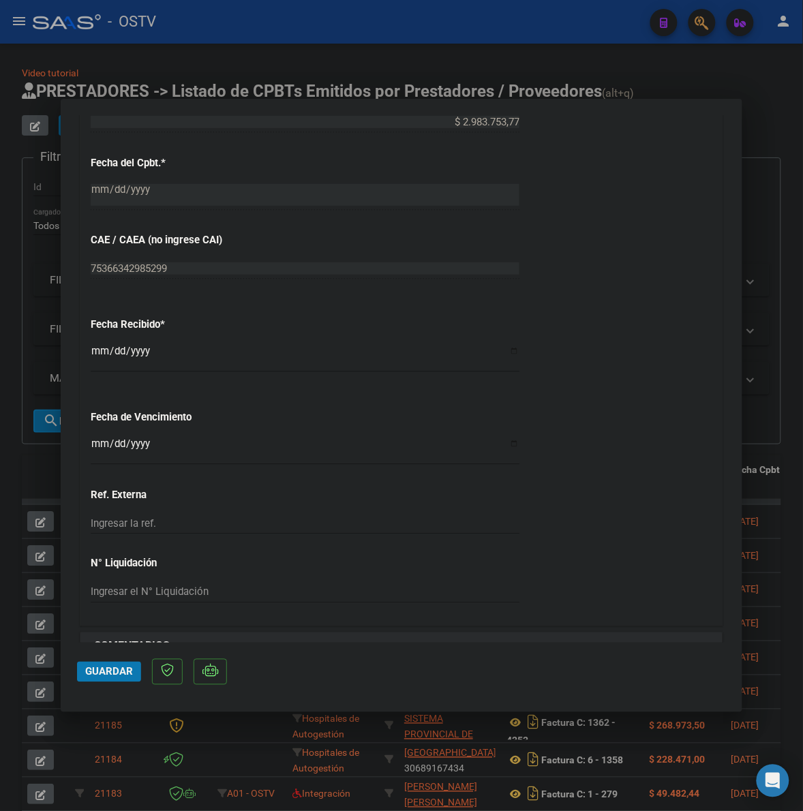
click at [89, 445] on div "CUIT * 30-71549745-6 Ingresar CUIT ANALISIS PRESTADOR FACTURACION Y COBRANZA DE…" at bounding box center [401, 142] width 642 height 967
click at [98, 445] on input "Ingresar la fecha" at bounding box center [305, 449] width 429 height 22
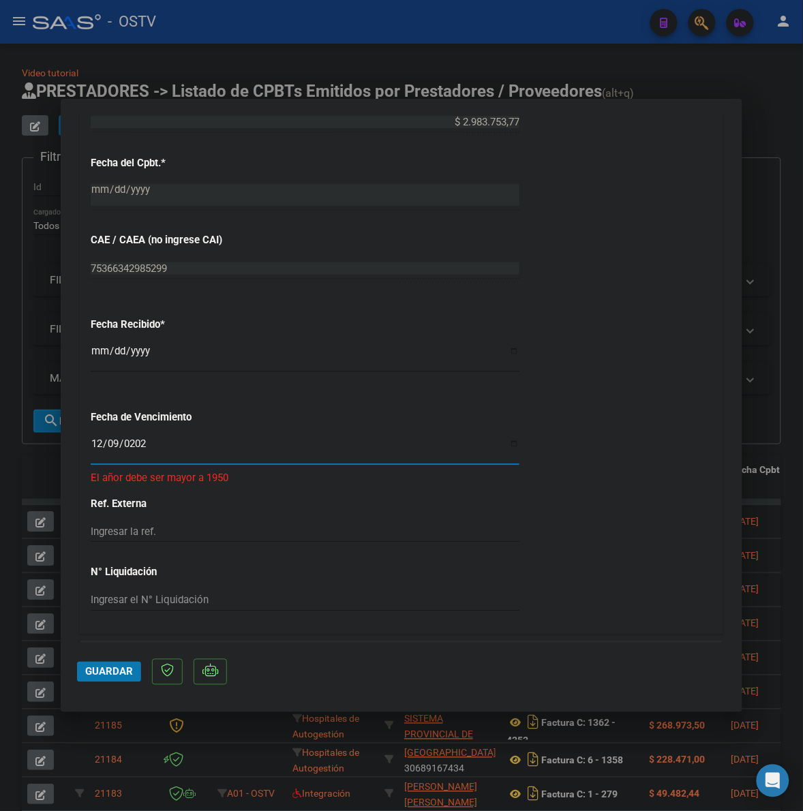
type input "[DATE]"
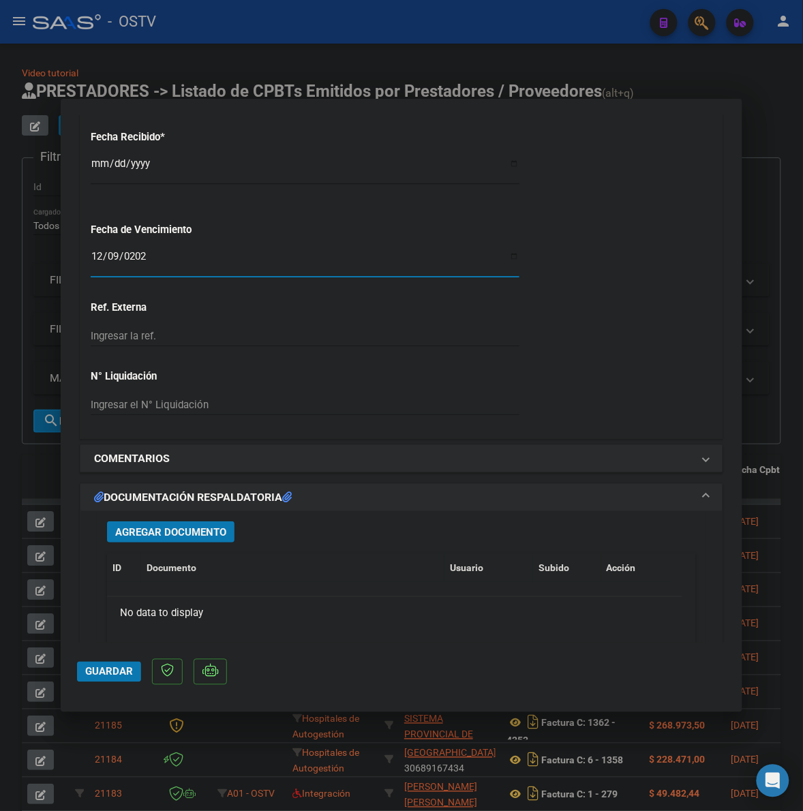
scroll to position [852, 0]
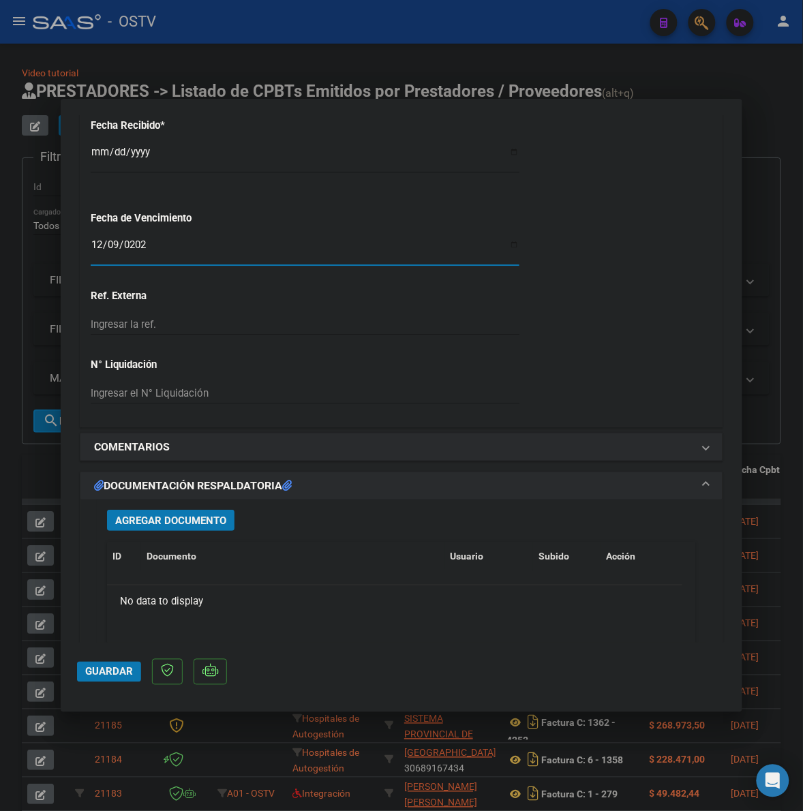
click at [203, 518] on span "Agregar Documento" at bounding box center [170, 521] width 111 height 12
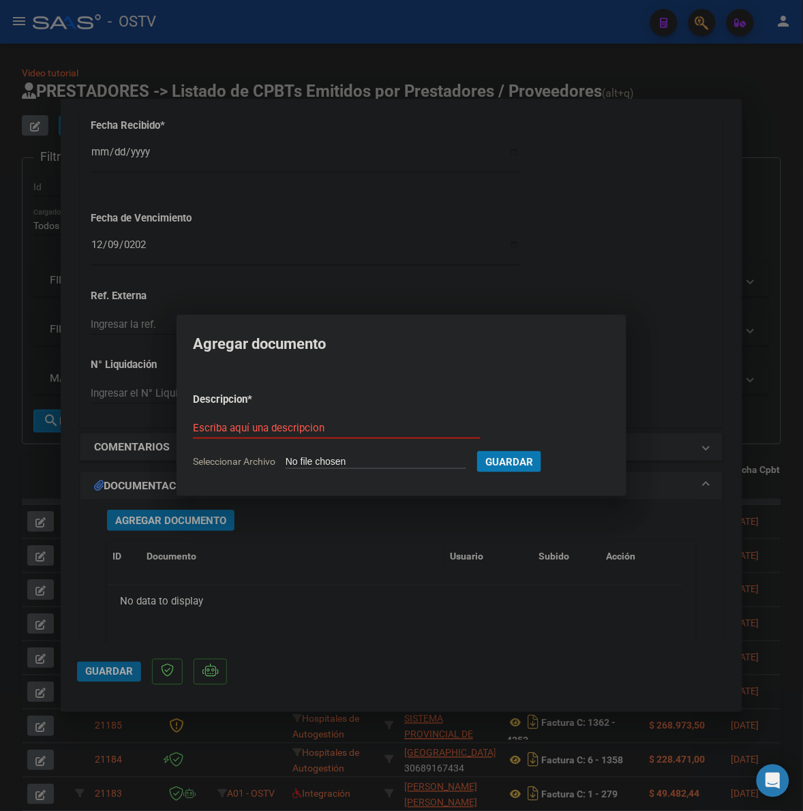
type input "C:\fakepath\FACTURA - 1 85516 - FACOEP.pdf"
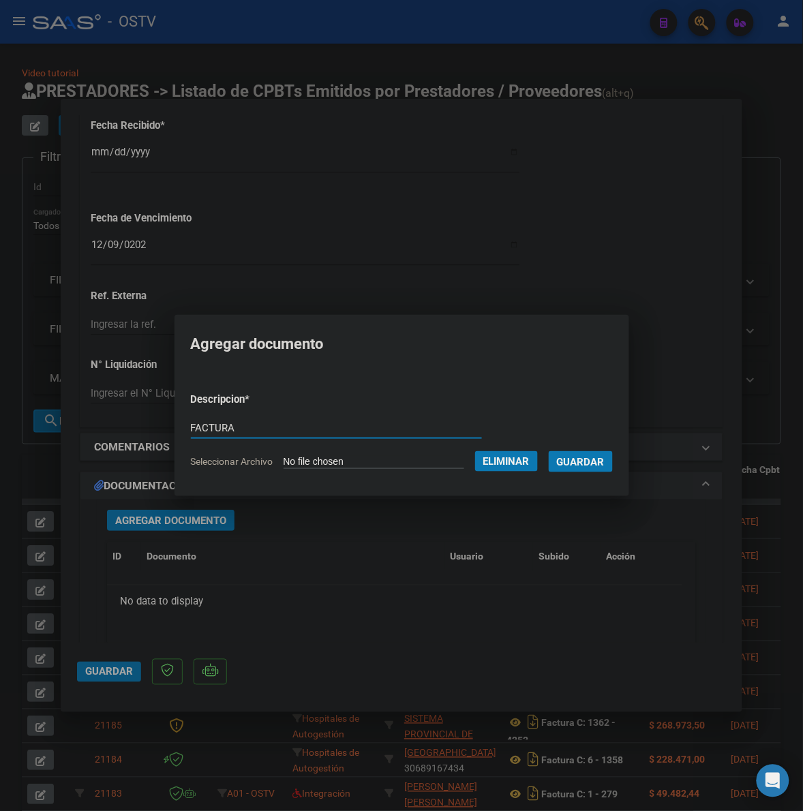
type input "FACTURA"
click at [549, 451] on button "Guardar" at bounding box center [581, 461] width 64 height 21
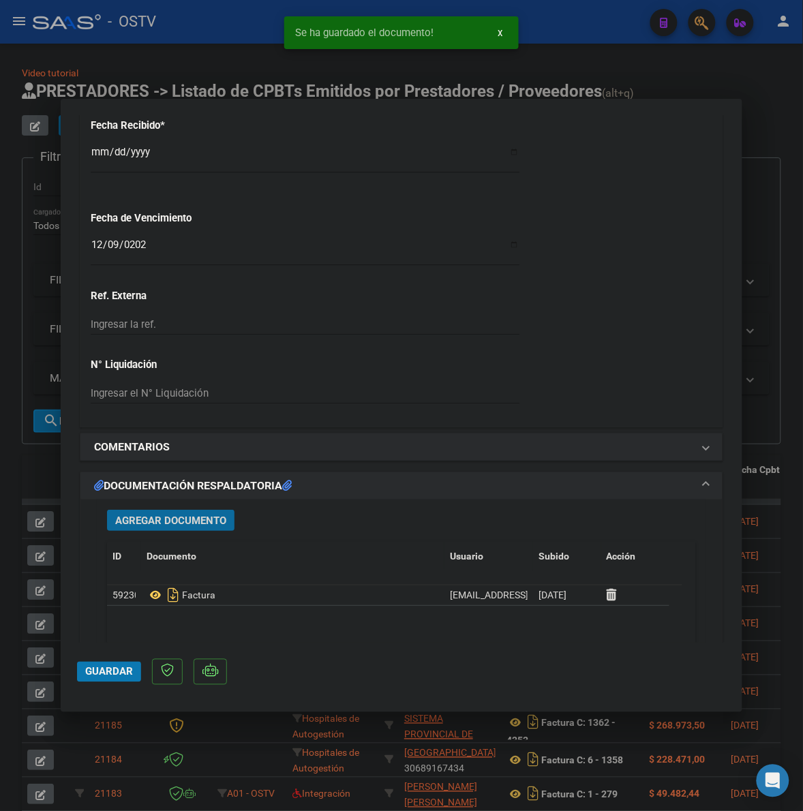
drag, startPoint x: 120, startPoint y: 527, endPoint x: 128, endPoint y: 524, distance: 8.2
click at [128, 524] on span "Agregar Documento" at bounding box center [170, 521] width 111 height 12
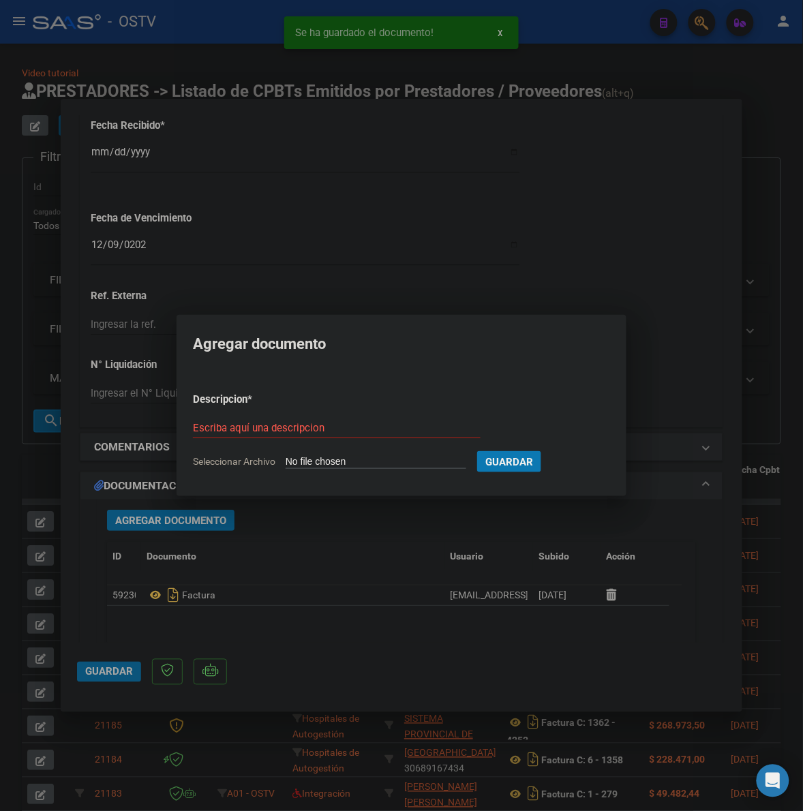
type input "C:\fakepath\ANEXO - 1 85516 - FACOEP.pdf"
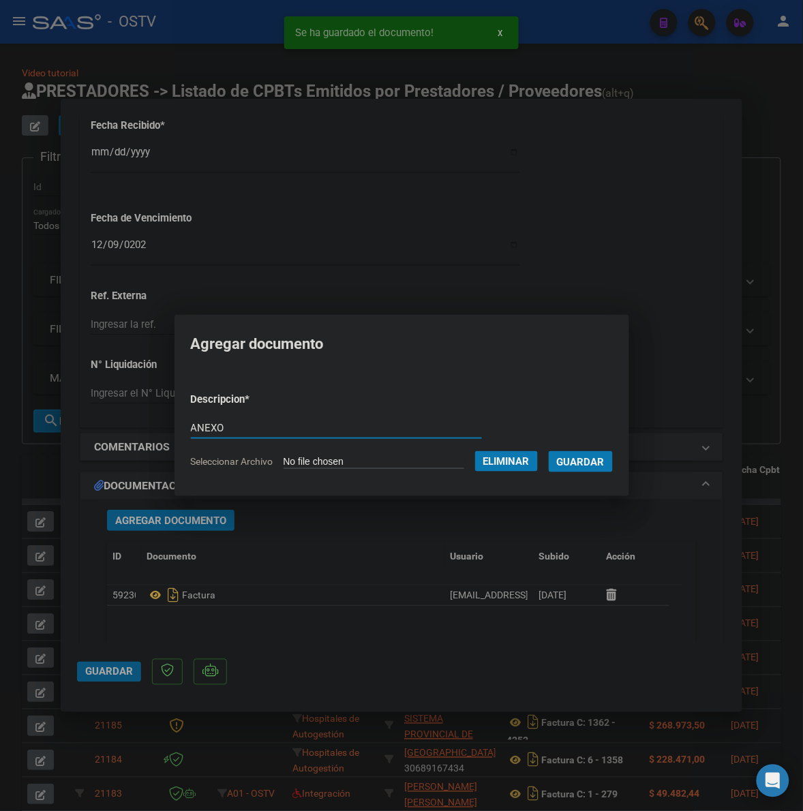
type input "ANEXO"
click at [549, 451] on button "Guardar" at bounding box center [581, 461] width 64 height 21
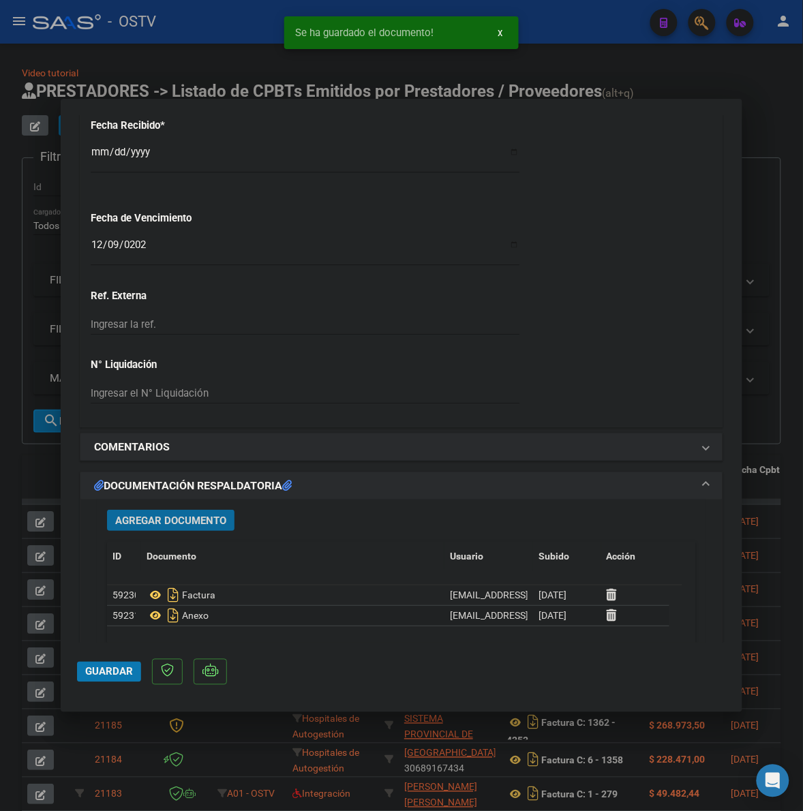
drag, startPoint x: 103, startPoint y: 676, endPoint x: 424, endPoint y: 496, distance: 368.5
click at [104, 676] on span "Guardar" at bounding box center [109, 672] width 48 height 12
drag, startPoint x: 781, startPoint y: 374, endPoint x: 629, endPoint y: 317, distance: 162.2
click at [781, 374] on div at bounding box center [401, 405] width 803 height 811
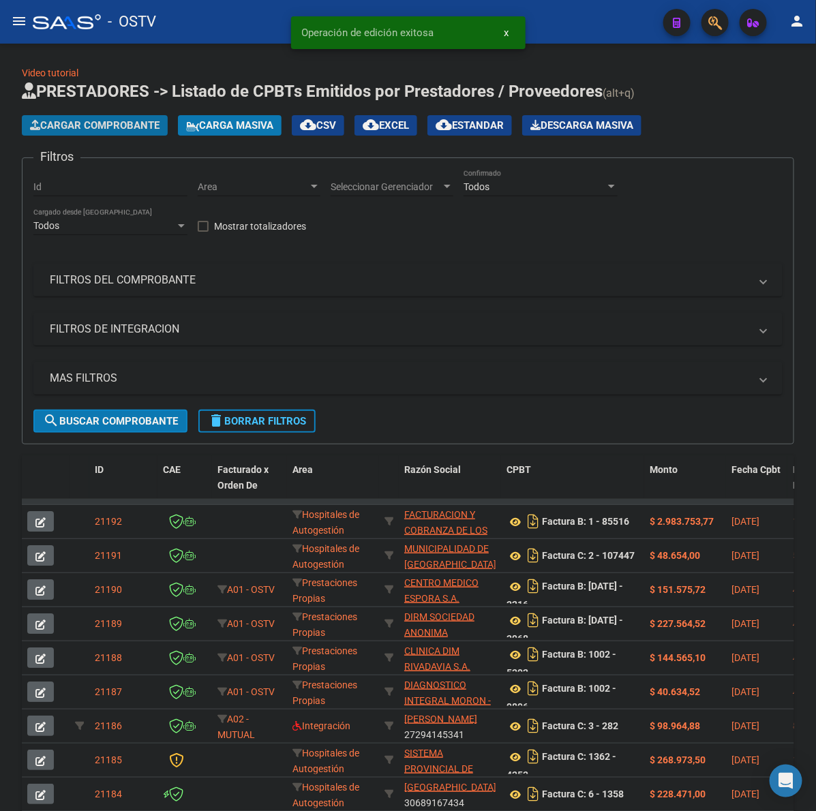
click at [104, 119] on span "Cargar Comprobante" at bounding box center [95, 125] width 130 height 12
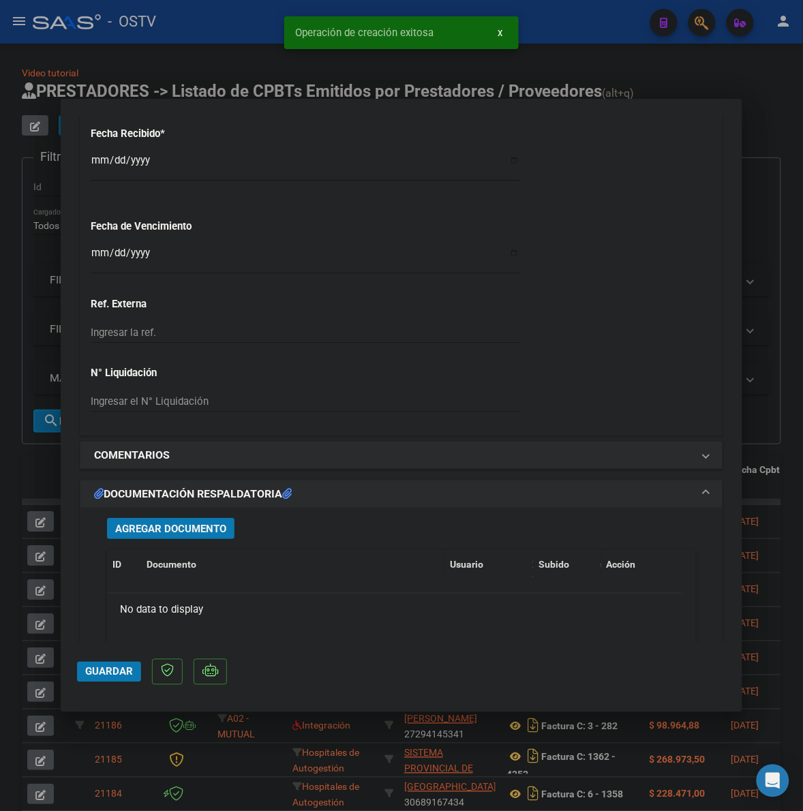
scroll to position [909, 0]
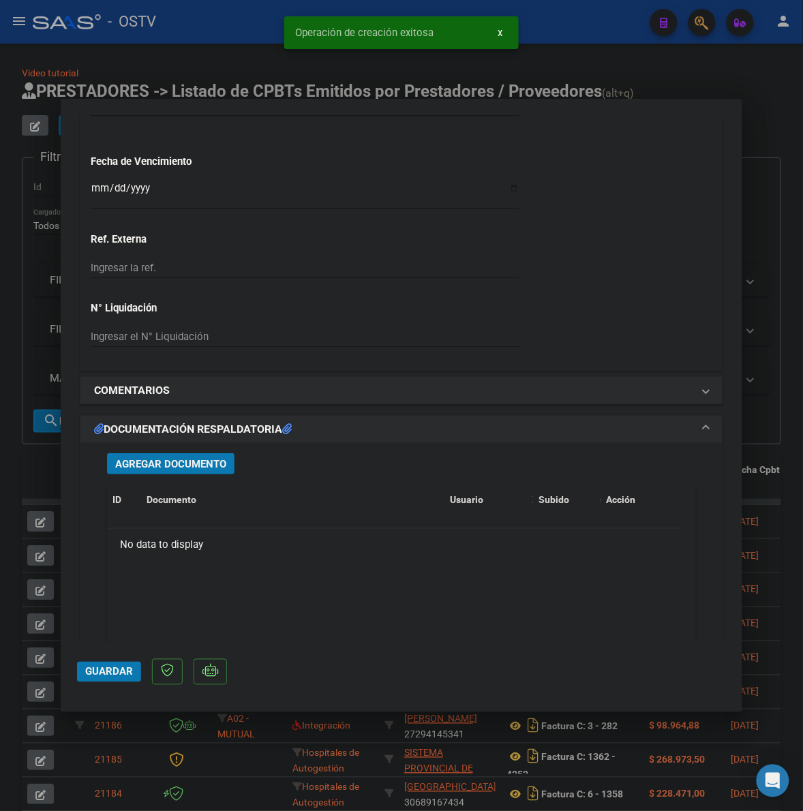
click at [97, 186] on input "Ingresar la fecha" at bounding box center [305, 194] width 429 height 22
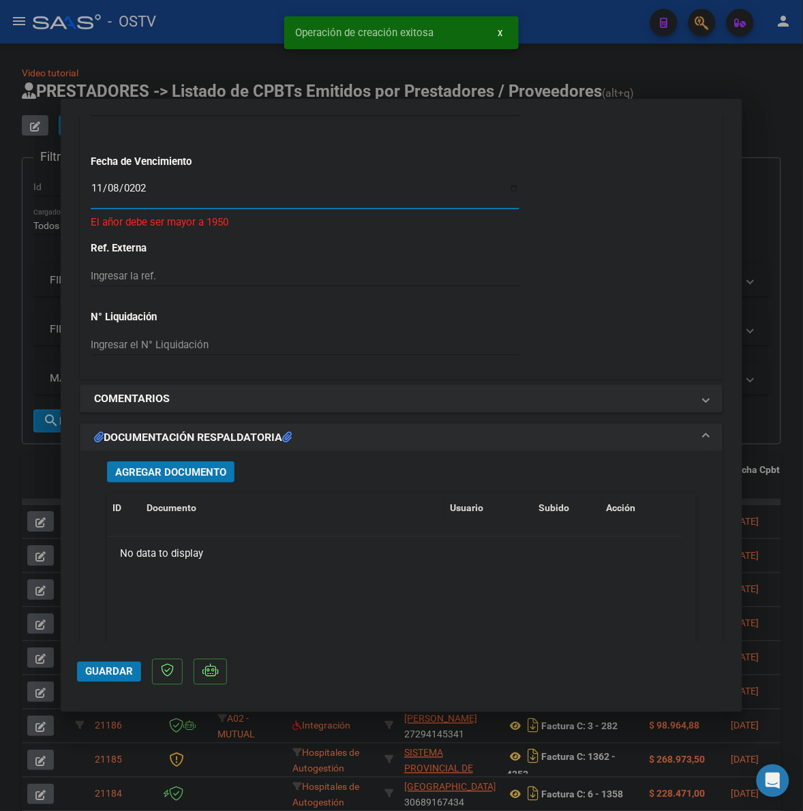
type input "[DATE]"
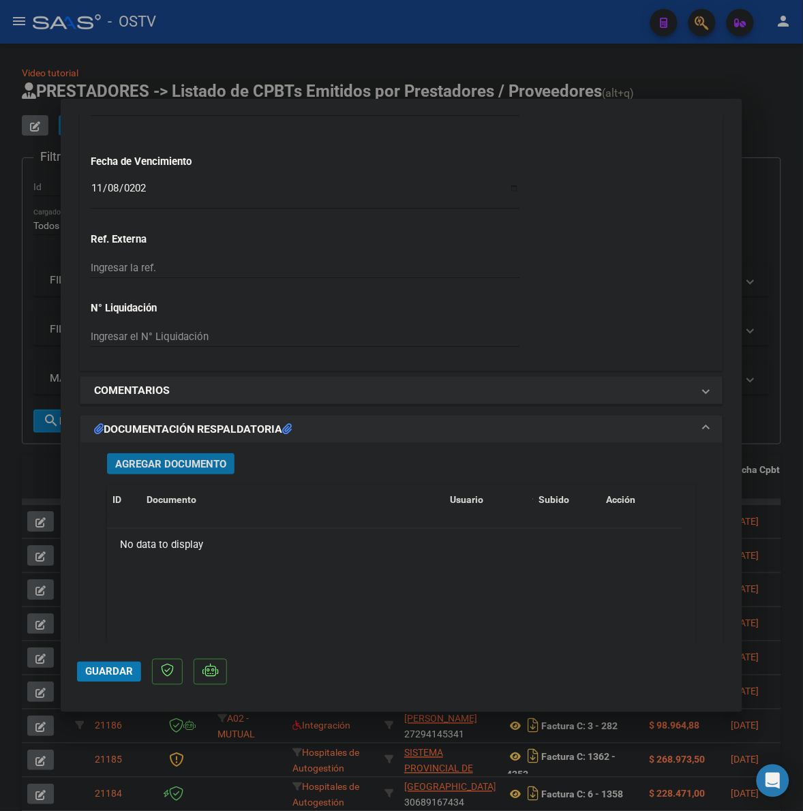
click at [150, 466] on span "Agregar Documento" at bounding box center [170, 464] width 111 height 12
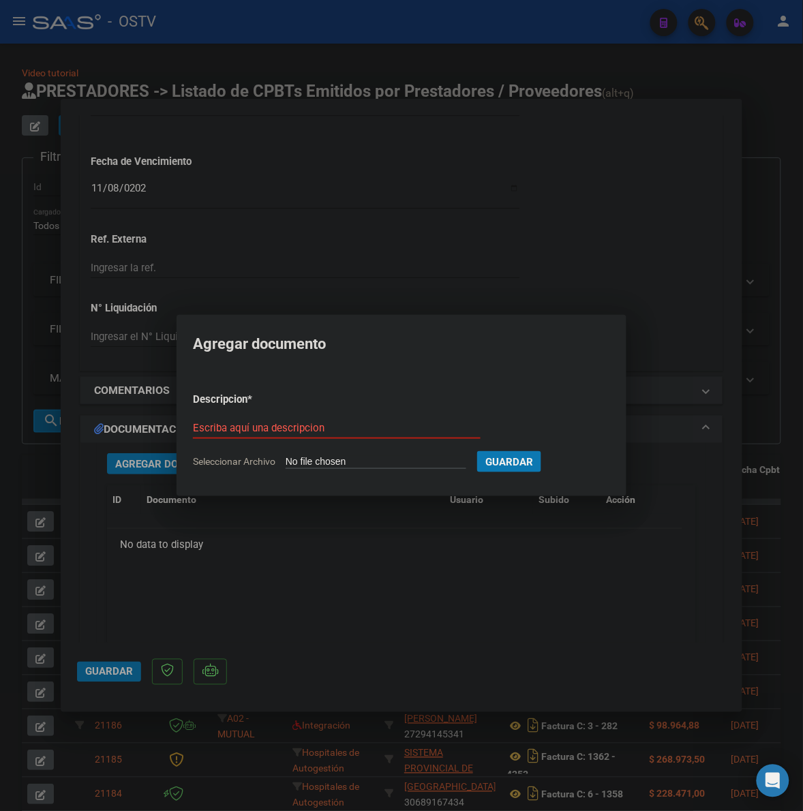
type input "C:\fakepath\FACTURA - 3 4407 - HOSP NACIONAL Y COMUNIDAD [PERSON_NAME] OP.pdf"
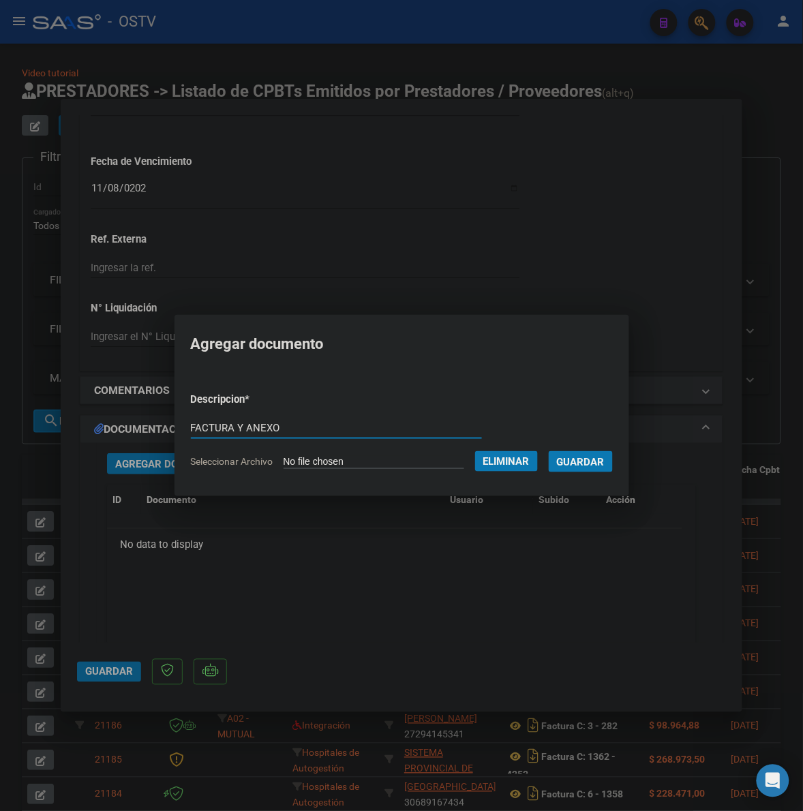
type input "FACTURA Y ANEXO"
click at [549, 451] on button "Guardar" at bounding box center [581, 461] width 64 height 21
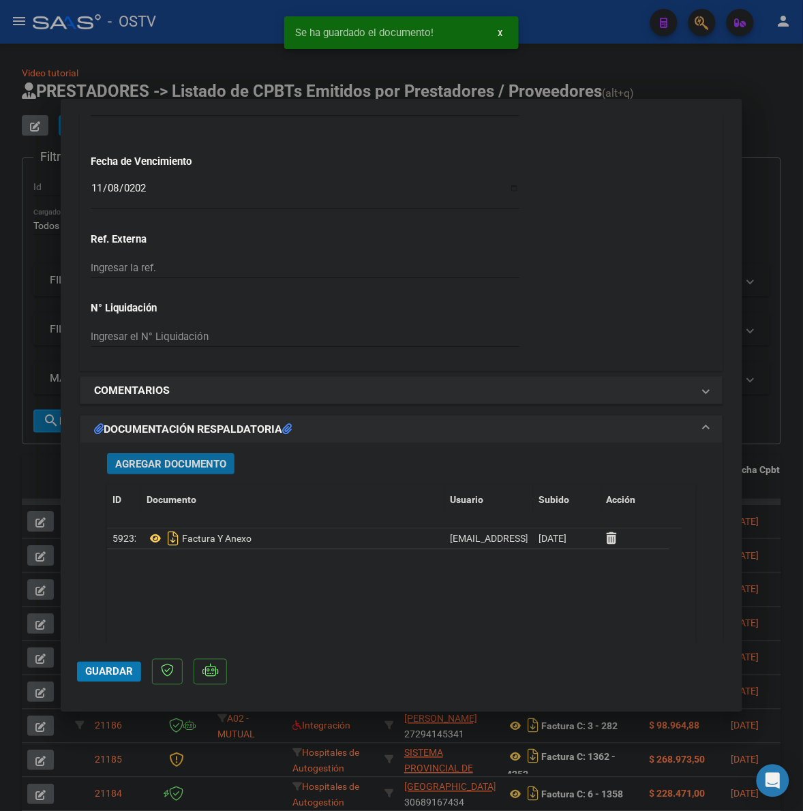
click at [94, 670] on span "Guardar" at bounding box center [109, 672] width 48 height 12
drag, startPoint x: 788, startPoint y: 300, endPoint x: 264, endPoint y: 143, distance: 546.6
click at [785, 300] on div at bounding box center [401, 405] width 803 height 811
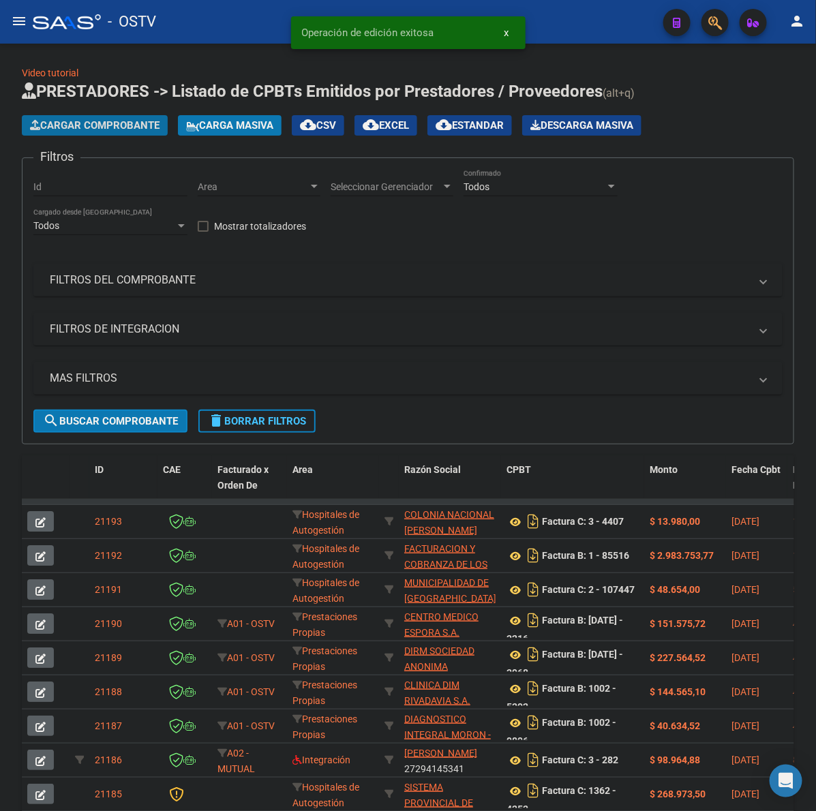
click at [108, 126] on span "Cargar Comprobante" at bounding box center [95, 125] width 130 height 12
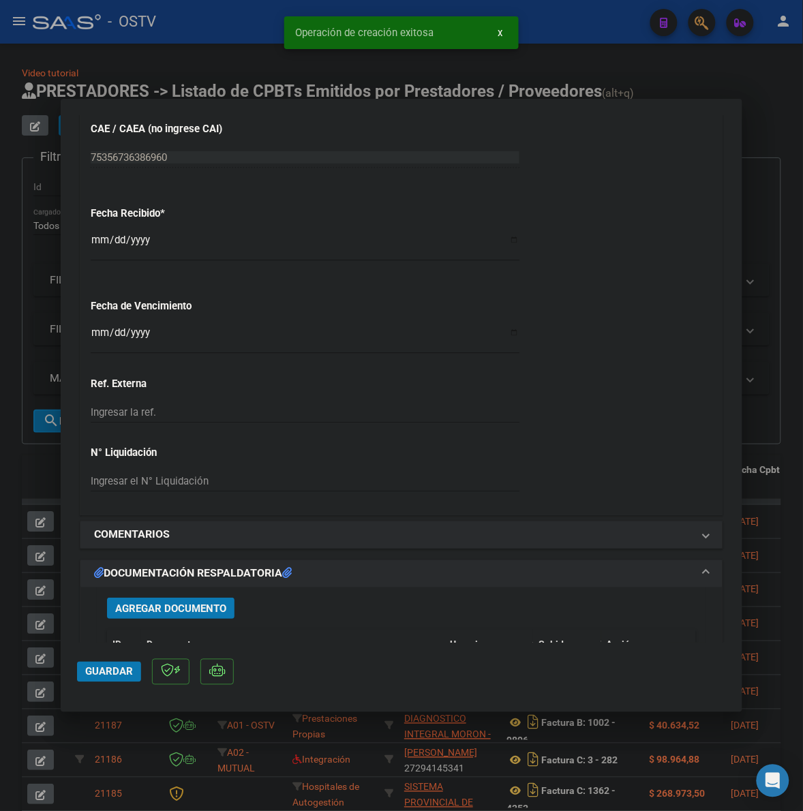
scroll to position [767, 0]
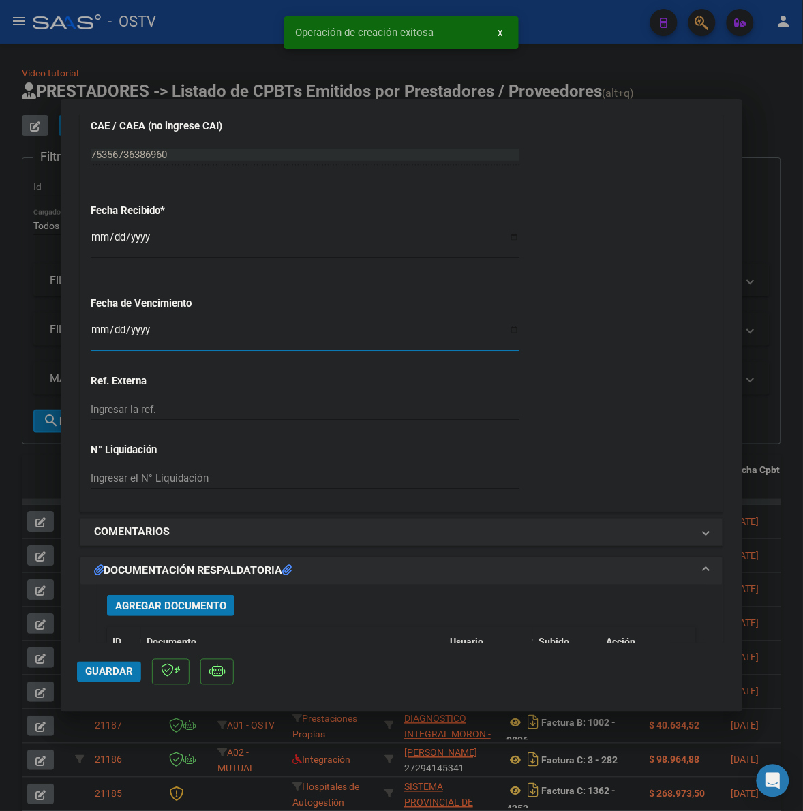
click at [104, 335] on input "Ingresar la fecha" at bounding box center [305, 336] width 429 height 22
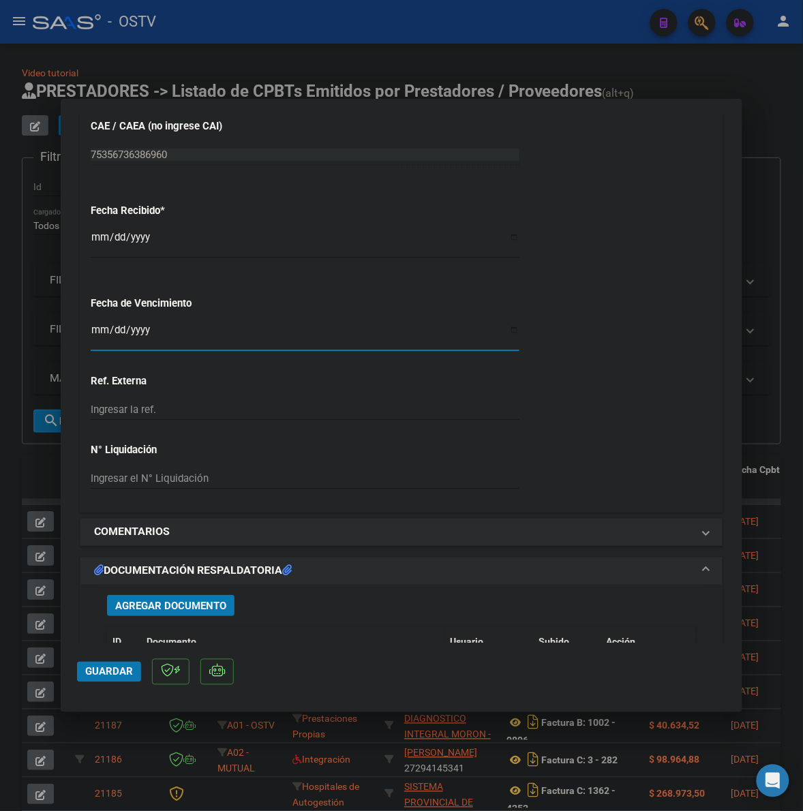
click at [97, 326] on input "Ingresar la fecha" at bounding box center [305, 336] width 429 height 22
type input "[DATE]"
click at [101, 333] on input "[DATE]" at bounding box center [305, 336] width 429 height 22
type input "[DATE]"
click at [186, 601] on span "Agregar Documento" at bounding box center [170, 606] width 111 height 12
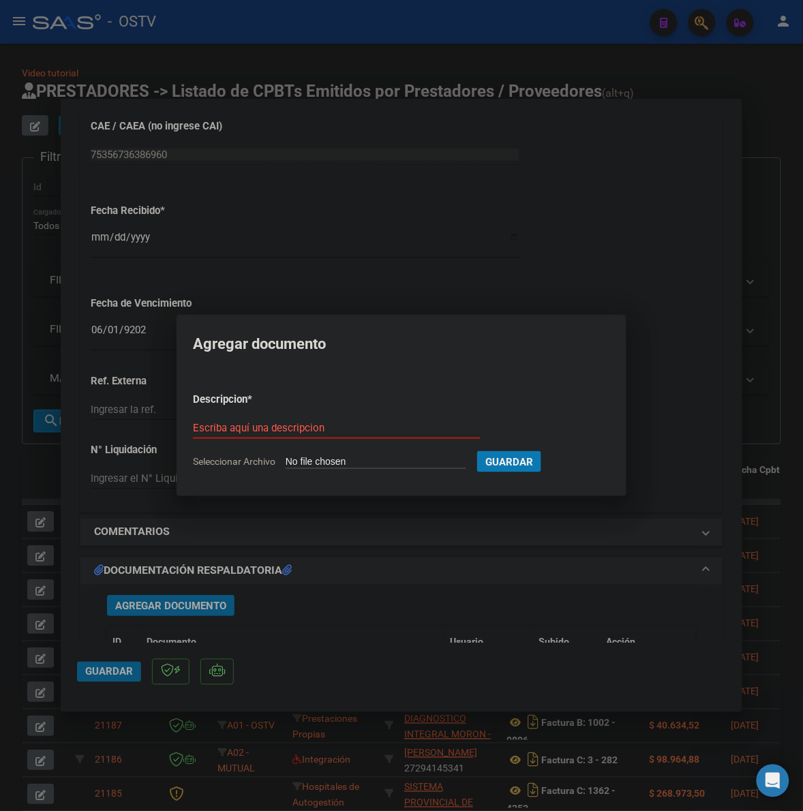
type input "C:\fakepath\FACTURA Y ANEXO - 2 481 - SAMCO IBERLUCEA.pdf"
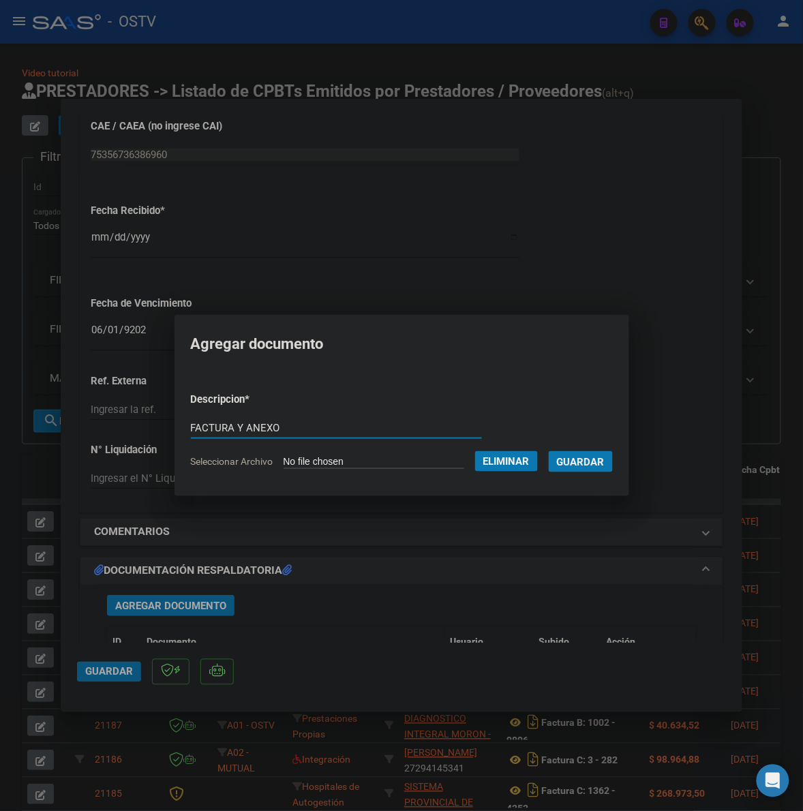
type input "FACTURA Y ANEXO"
click at [549, 451] on button "Guardar" at bounding box center [581, 461] width 64 height 21
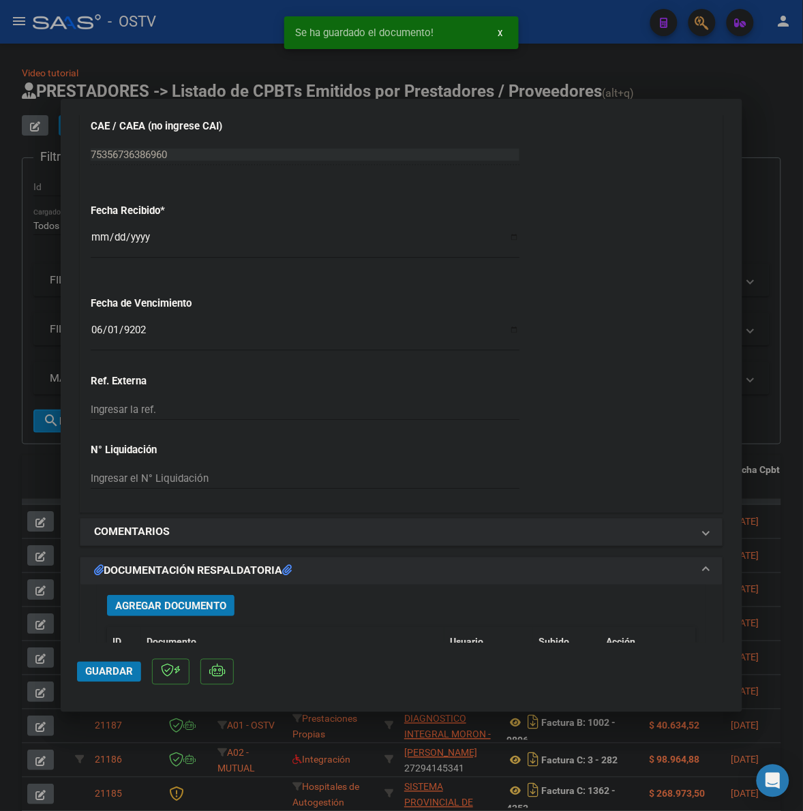
click at [75, 682] on mat-dialog-container "COMPROBANTE VER COMPROBANTE ESTADO: Recibida. En proceso de confirmacion/acepta…" at bounding box center [402, 406] width 682 height 614
click at [85, 678] on button "Guardar" at bounding box center [109, 672] width 64 height 20
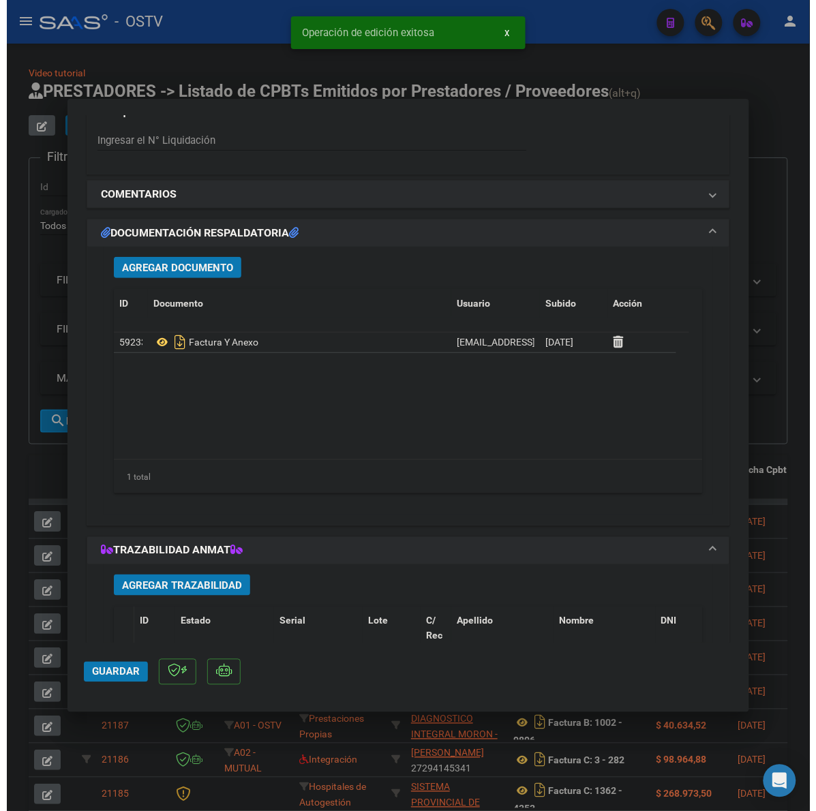
scroll to position [1165, 0]
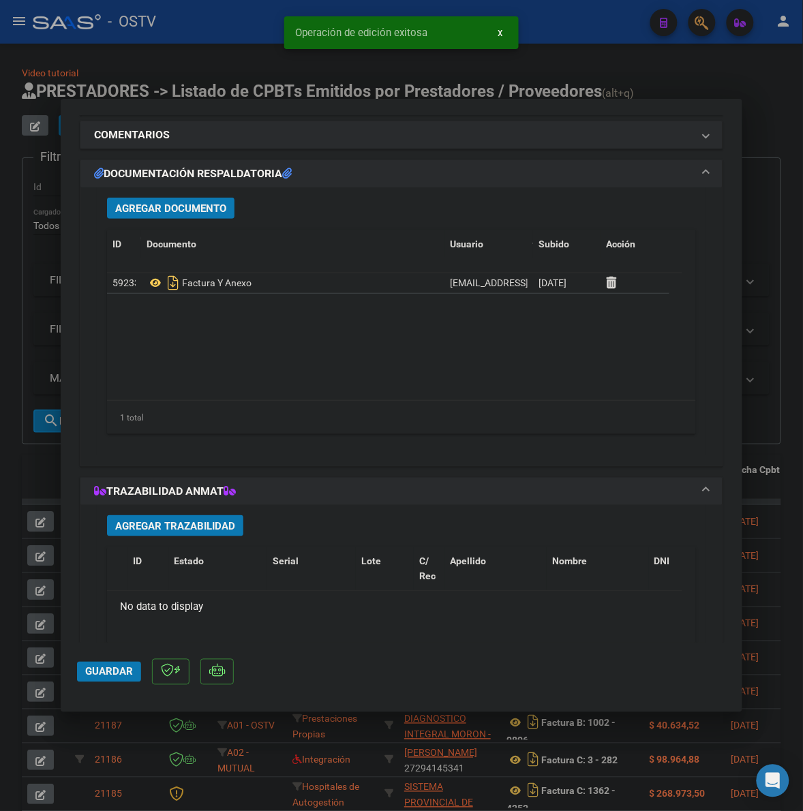
drag, startPoint x: 17, startPoint y: 492, endPoint x: 162, endPoint y: 389, distance: 178.4
click at [17, 492] on div at bounding box center [401, 405] width 803 height 811
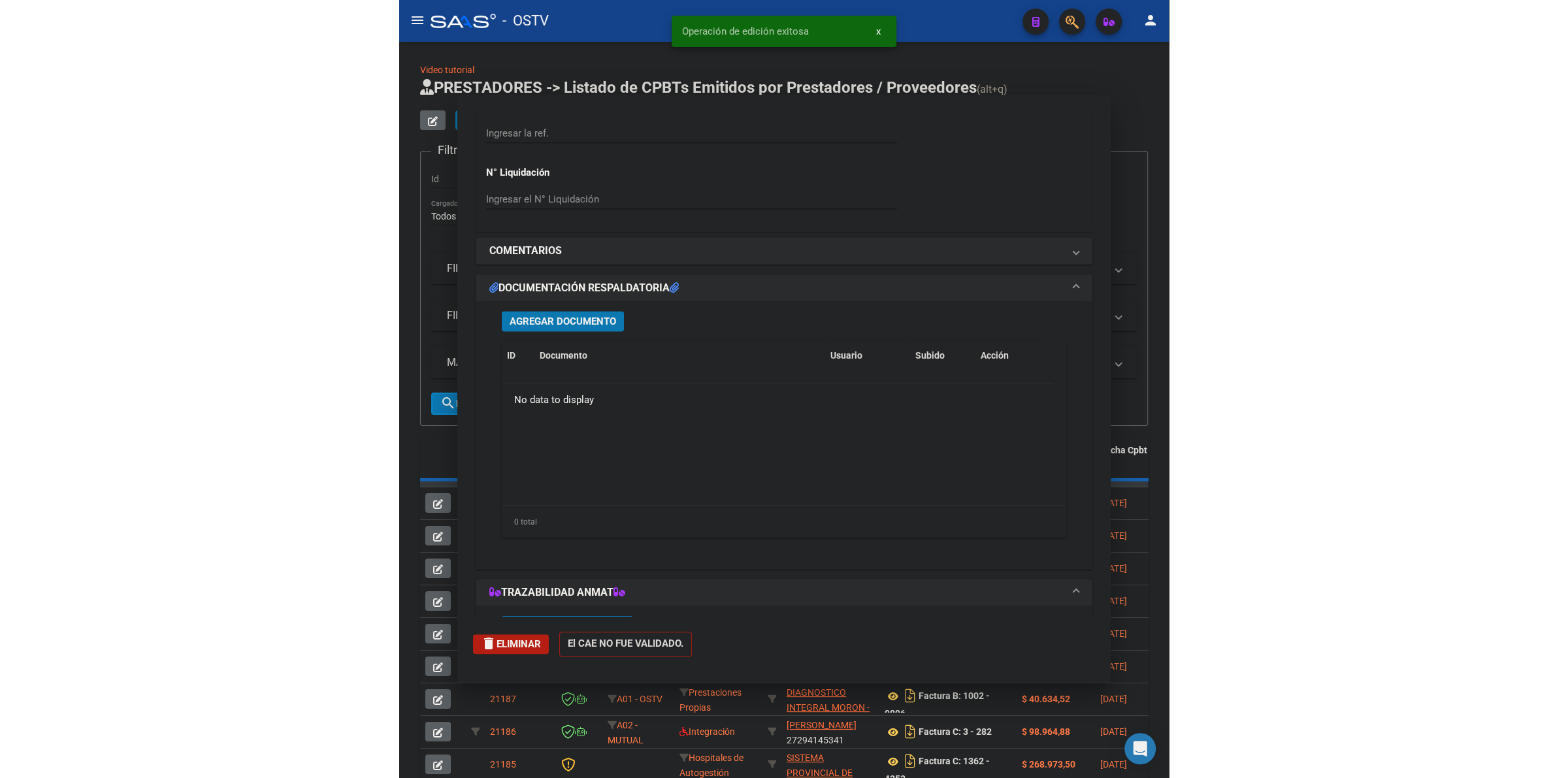
scroll to position [0, 0]
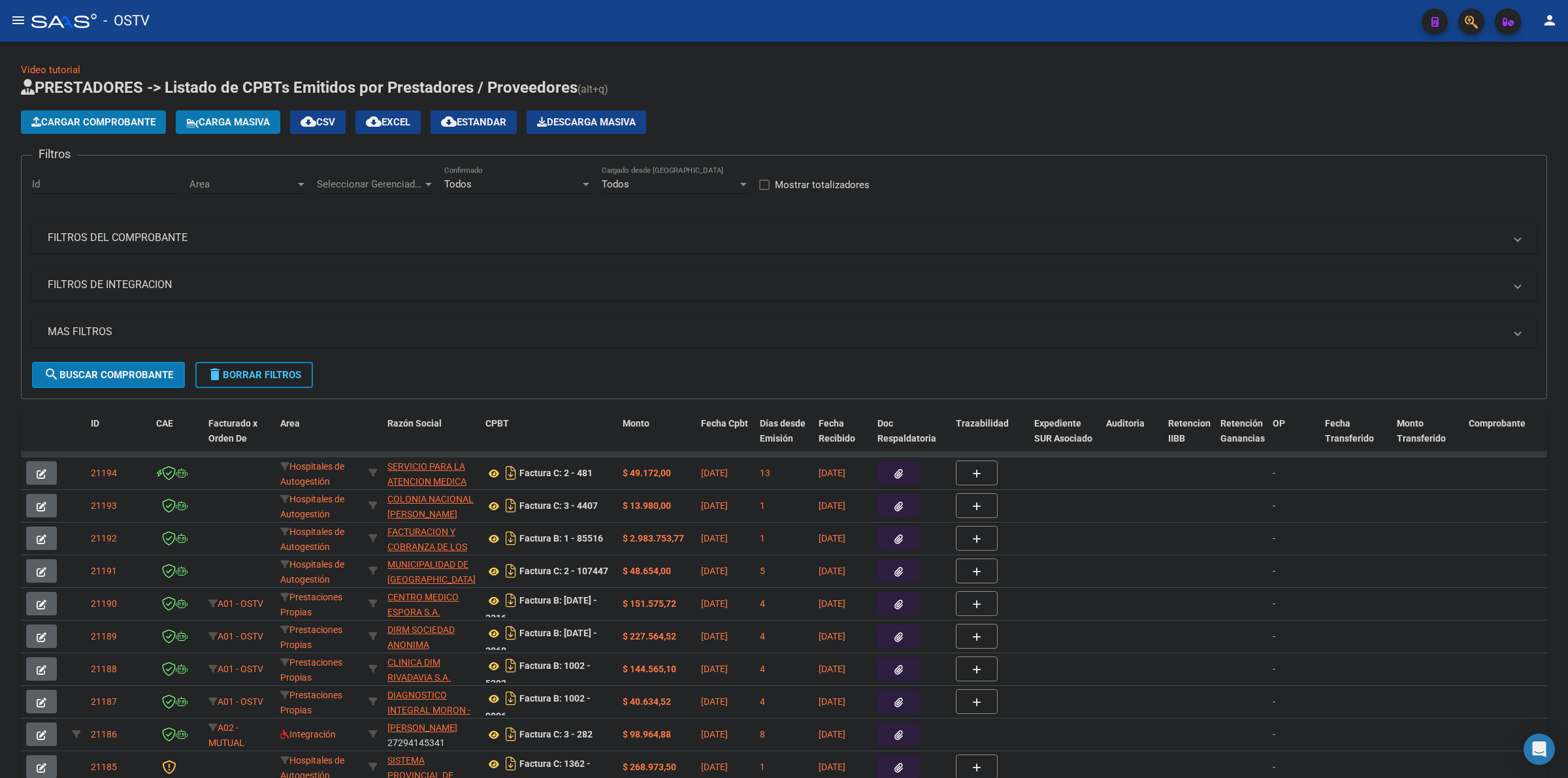
drag, startPoint x: 941, startPoint y: 96, endPoint x: 305, endPoint y: 348, distance: 684.1
click at [897, 100] on app-list-header "PRESTADORES -> Listado de CPBTs Emitidos por Prestadores / Proveedores (alt+q) …" at bounding box center [784, 238] width 1527 height 322
click at [233, 370] on span "delete Borrar Filtros" at bounding box center [254, 375] width 94 height 11
click at [851, 100] on app-list-header "PRESTADORES -> Listado de CPBTs Emitidos por Prestadores / Proveedores (alt+q) …" at bounding box center [784, 238] width 1527 height 322
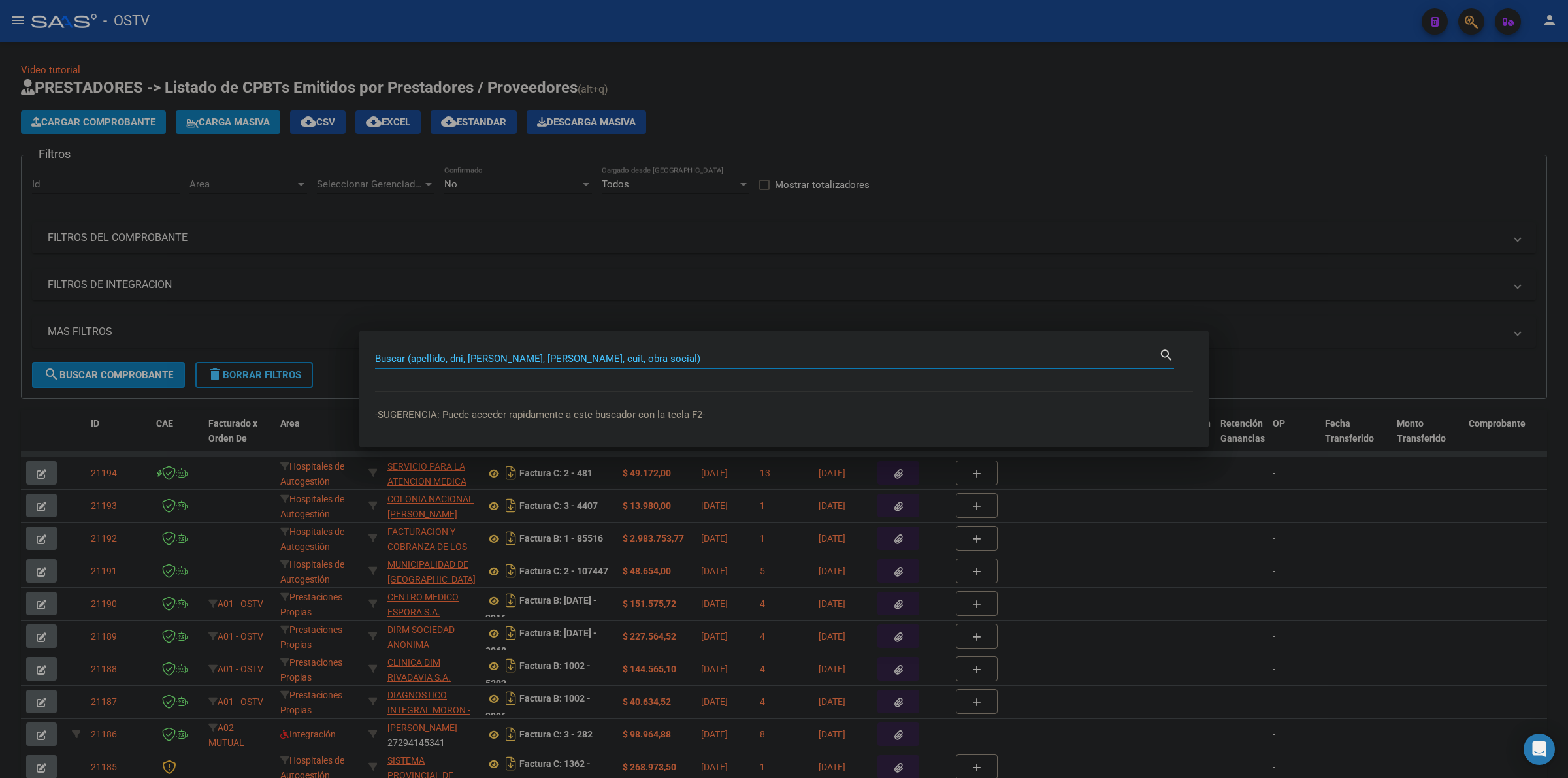
paste input "22736358"
type input "22736358"
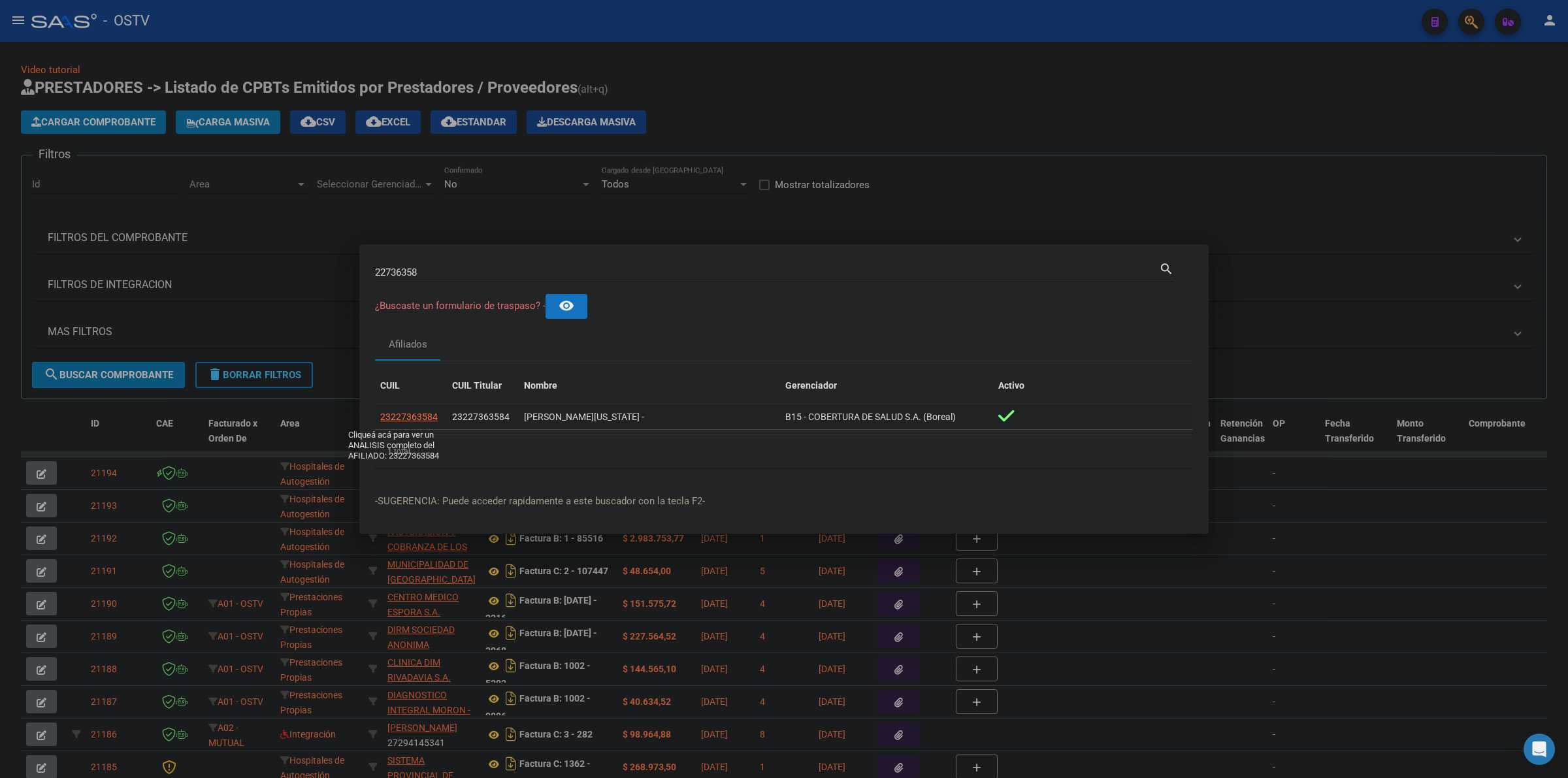
click at [390, 416] on span "23227363584" at bounding box center [409, 417] width 58 height 11
type textarea "23227363584"
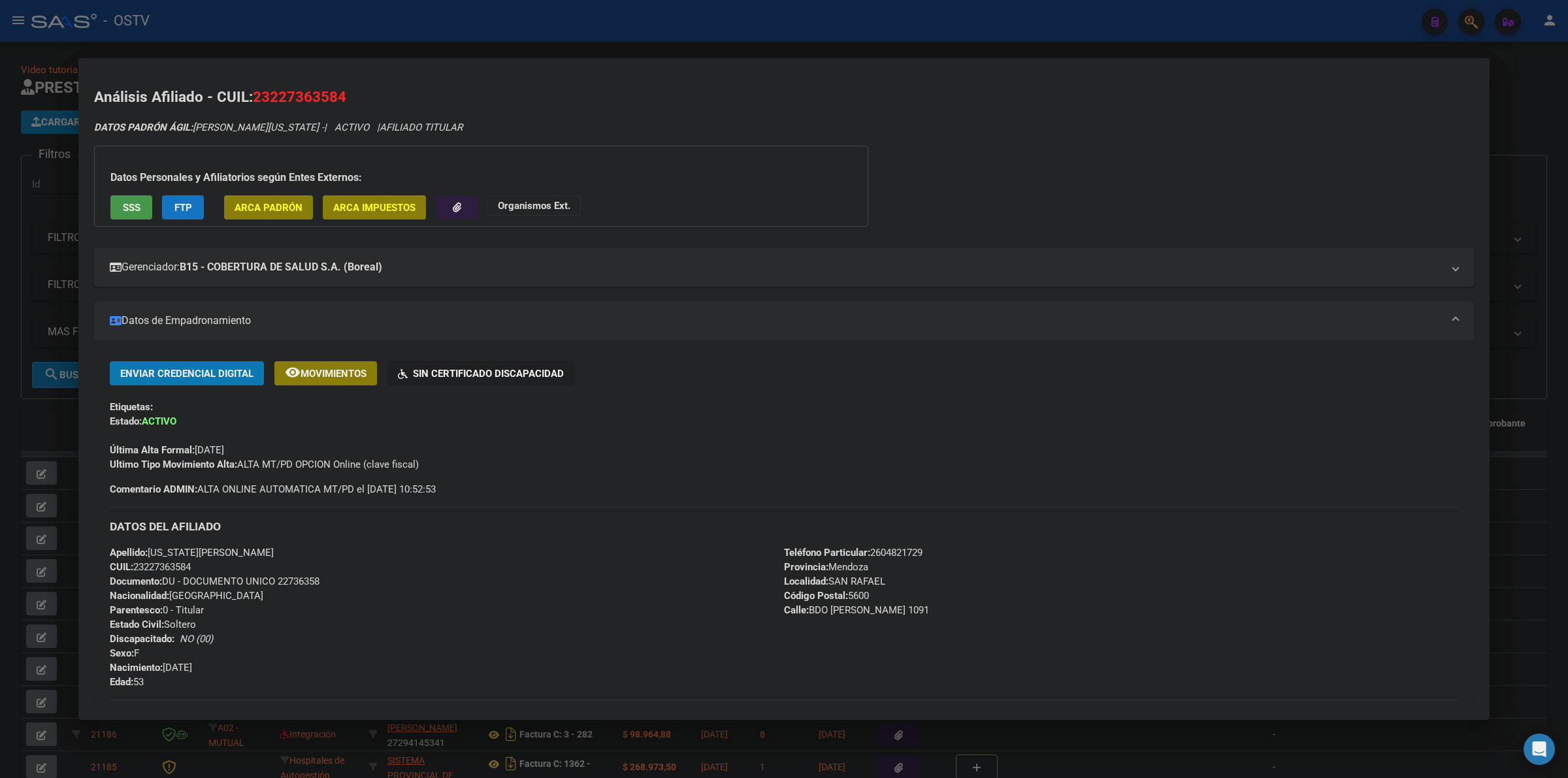
click at [443, 51] on div at bounding box center [784, 389] width 1568 height 778
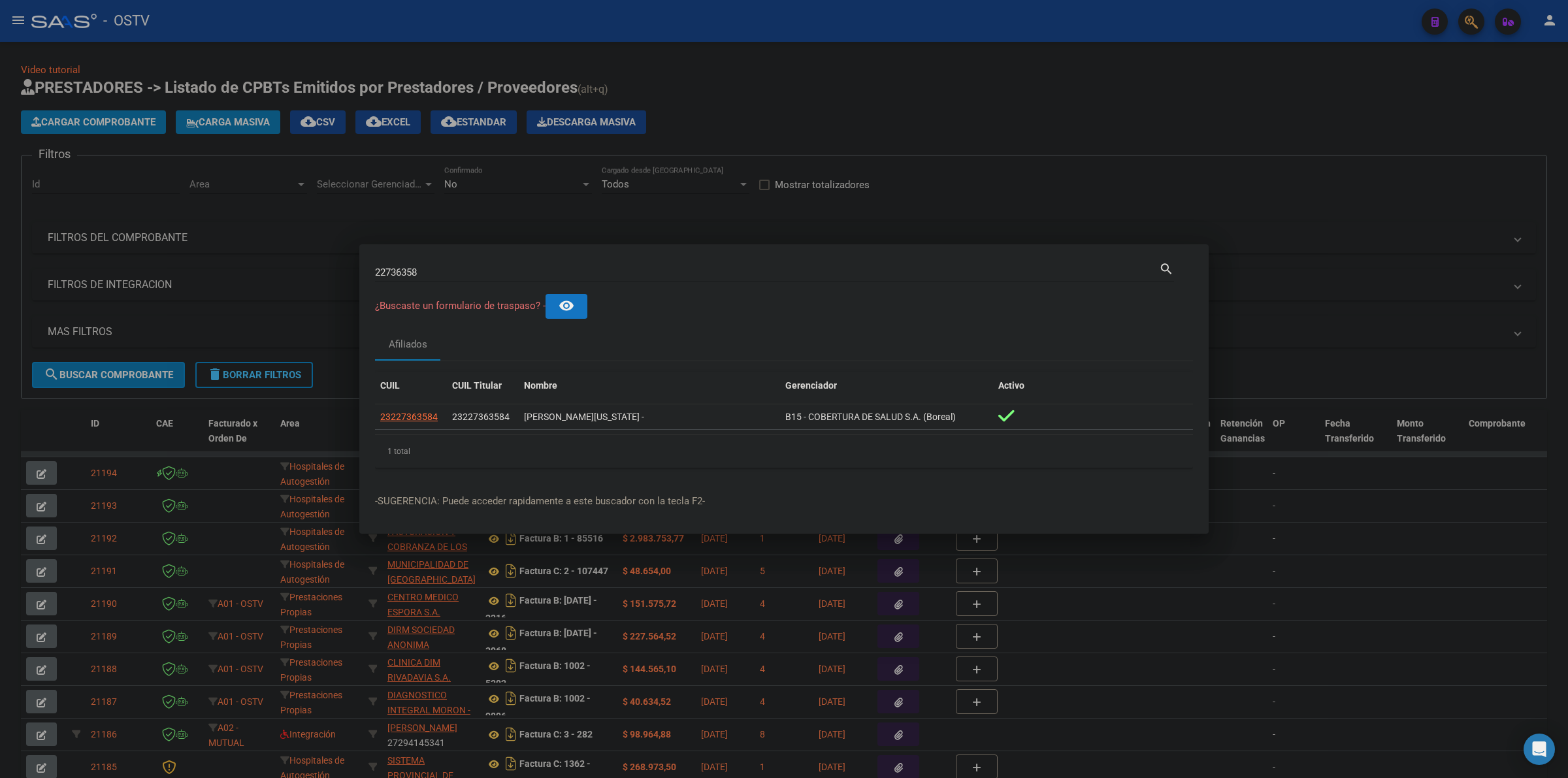
click at [642, 260] on div "22736358 Buscar (apellido, dni, [PERSON_NAME], nro traspaso, cuit, obra social)…" at bounding box center [774, 270] width 799 height 22
click at [640, 263] on div "22736358 Buscar (apellido, dni, [PERSON_NAME], nro traspaso, cuit, obra social)" at bounding box center [767, 272] width 784 height 19
paste input "9313846"
type input "29313846"
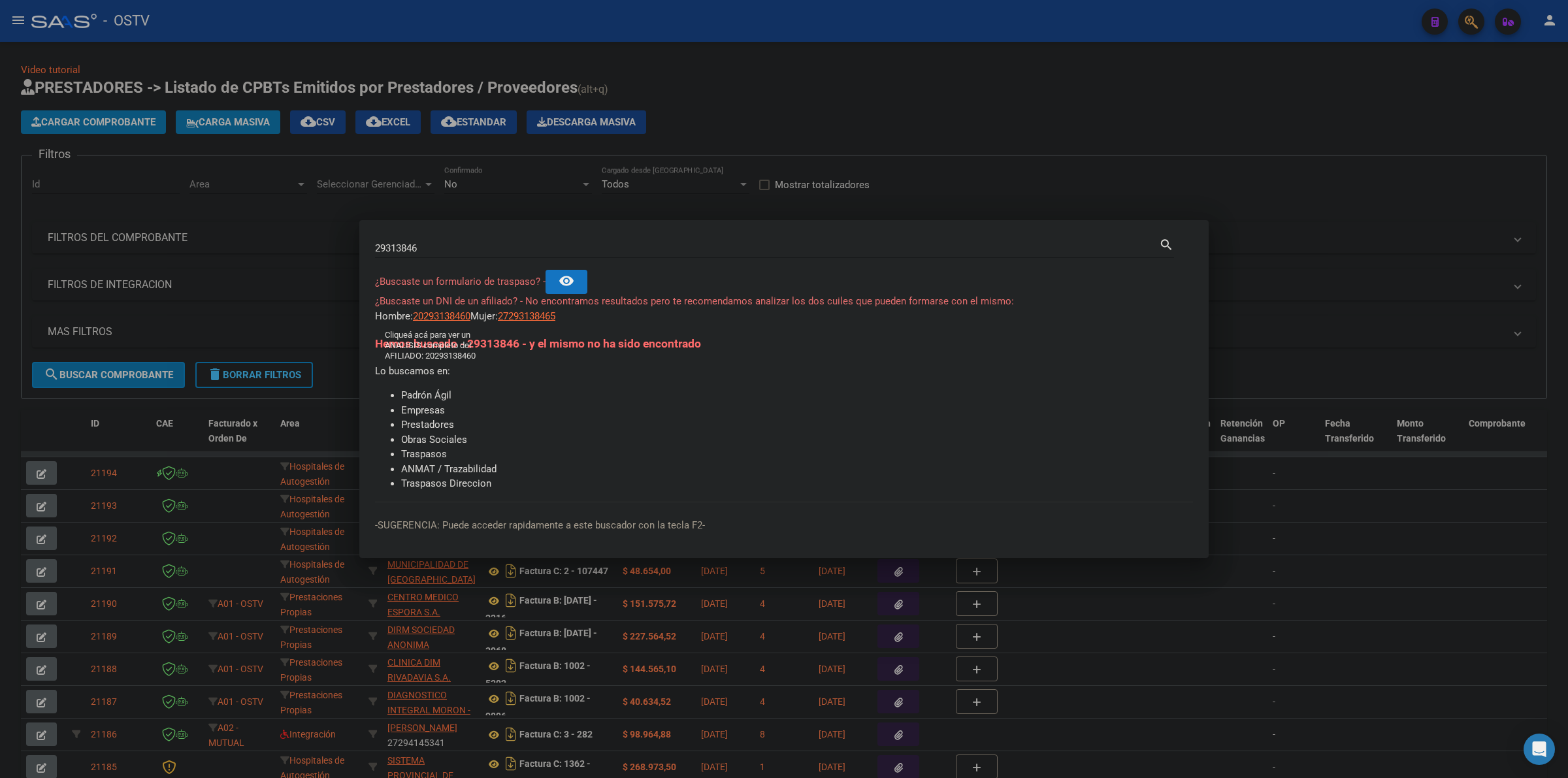
click at [445, 320] on span "20293138460" at bounding box center [442, 316] width 58 height 11
type textarea "20293138460"
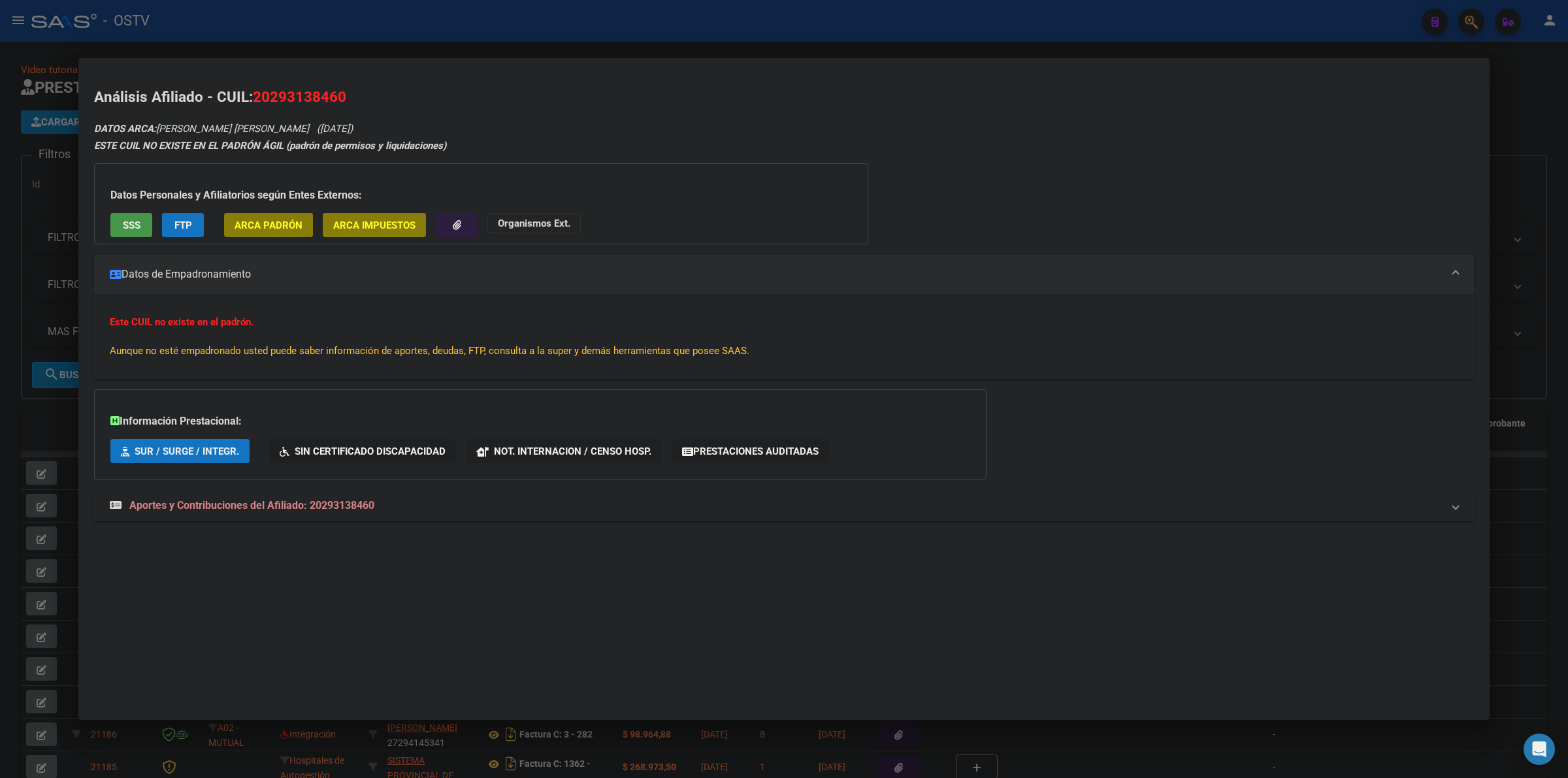
click at [249, 515] on mat-expansion-panel-header "Aportes y Contribuciones del Afiliado: 20293138460" at bounding box center [784, 505] width 1380 height 32
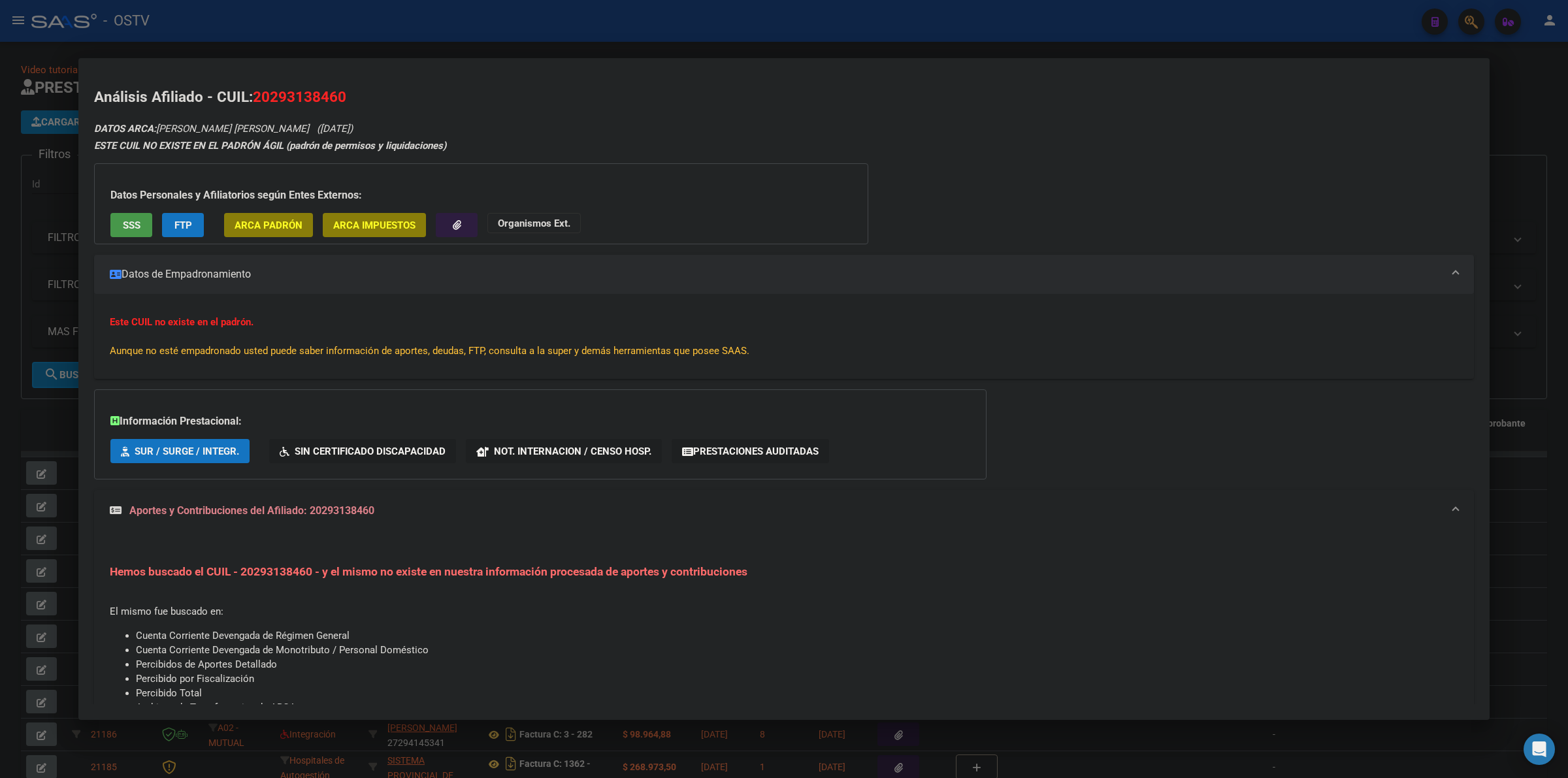
click at [376, 48] on div at bounding box center [784, 389] width 1568 height 778
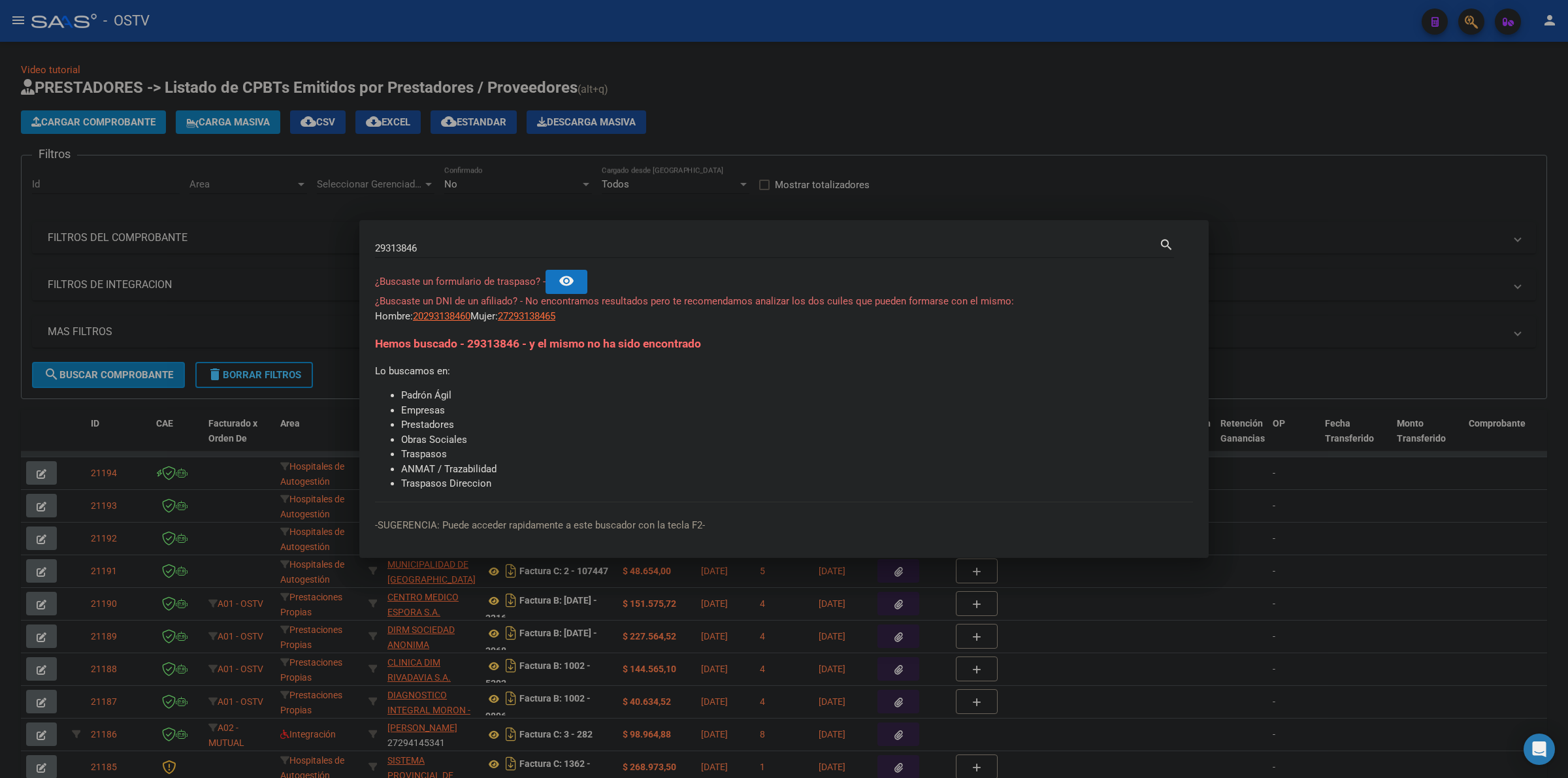
drag, startPoint x: 1052, startPoint y: 147, endPoint x: 1131, endPoint y: 99, distance: 92.4
click at [1054, 147] on div at bounding box center [784, 389] width 1568 height 778
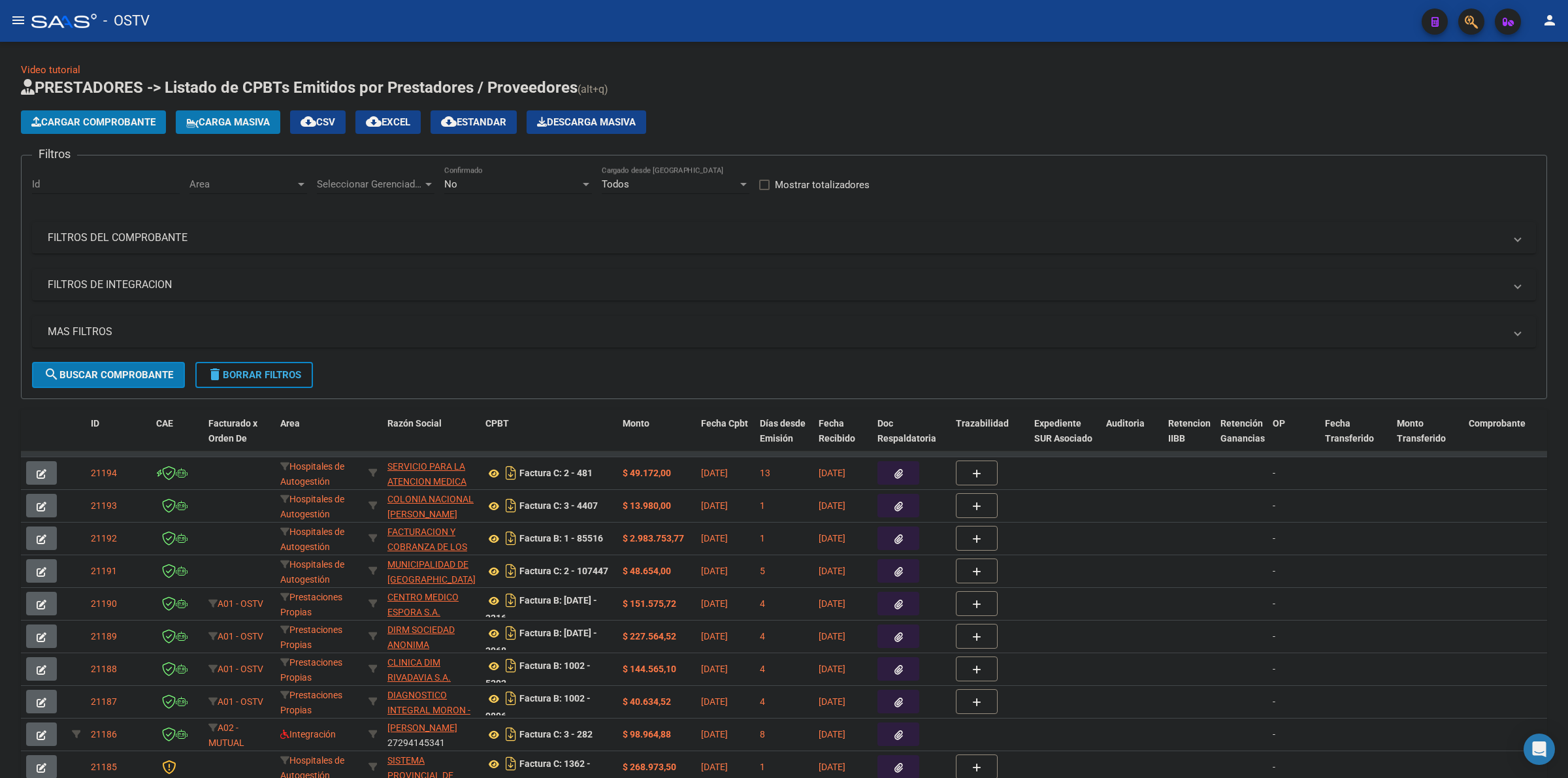
click at [269, 373] on span "delete Borrar Filtros" at bounding box center [254, 375] width 94 height 11
click at [506, 171] on div "No Confirmado" at bounding box center [519, 179] width 148 height 28
click at [477, 118] on span "Todos" at bounding box center [519, 125] width 148 height 30
click at [136, 381] on button "search Buscar Comprobante" at bounding box center [108, 375] width 153 height 26
click at [364, 178] on span "Seleccionar Gerenciador" at bounding box center [370, 184] width 105 height 11
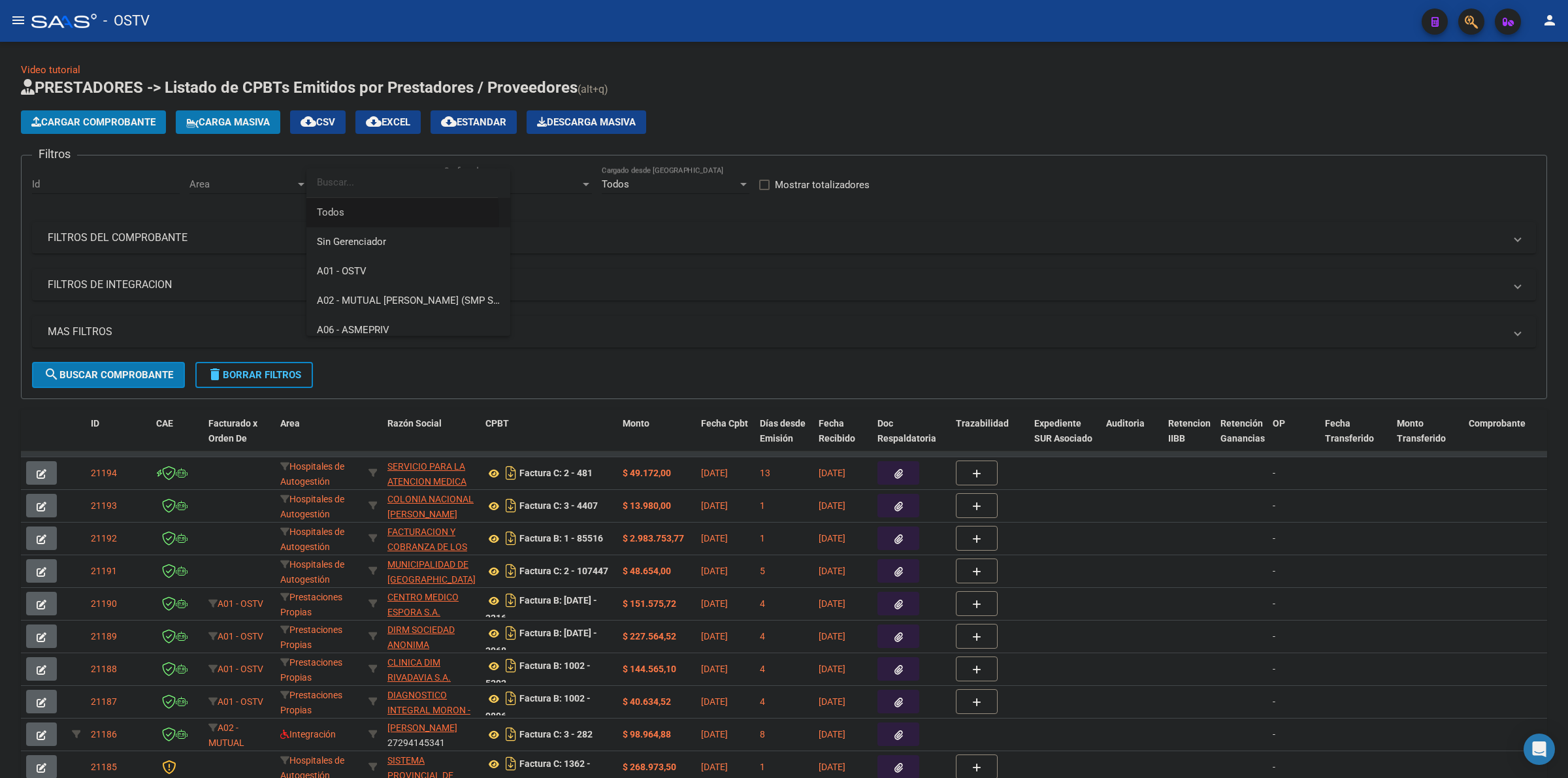
drag, startPoint x: 355, startPoint y: 217, endPoint x: 213, endPoint y: 174, distance: 148.4
click at [354, 217] on span "Todos" at bounding box center [408, 213] width 183 height 30
click at [207, 172] on div "Area Area" at bounding box center [248, 179] width 118 height 28
click at [215, 214] on span "Todos" at bounding box center [275, 213] width 171 height 30
click at [106, 331] on mat-panel-title "MAS FILTROS" at bounding box center [776, 332] width 1458 height 14
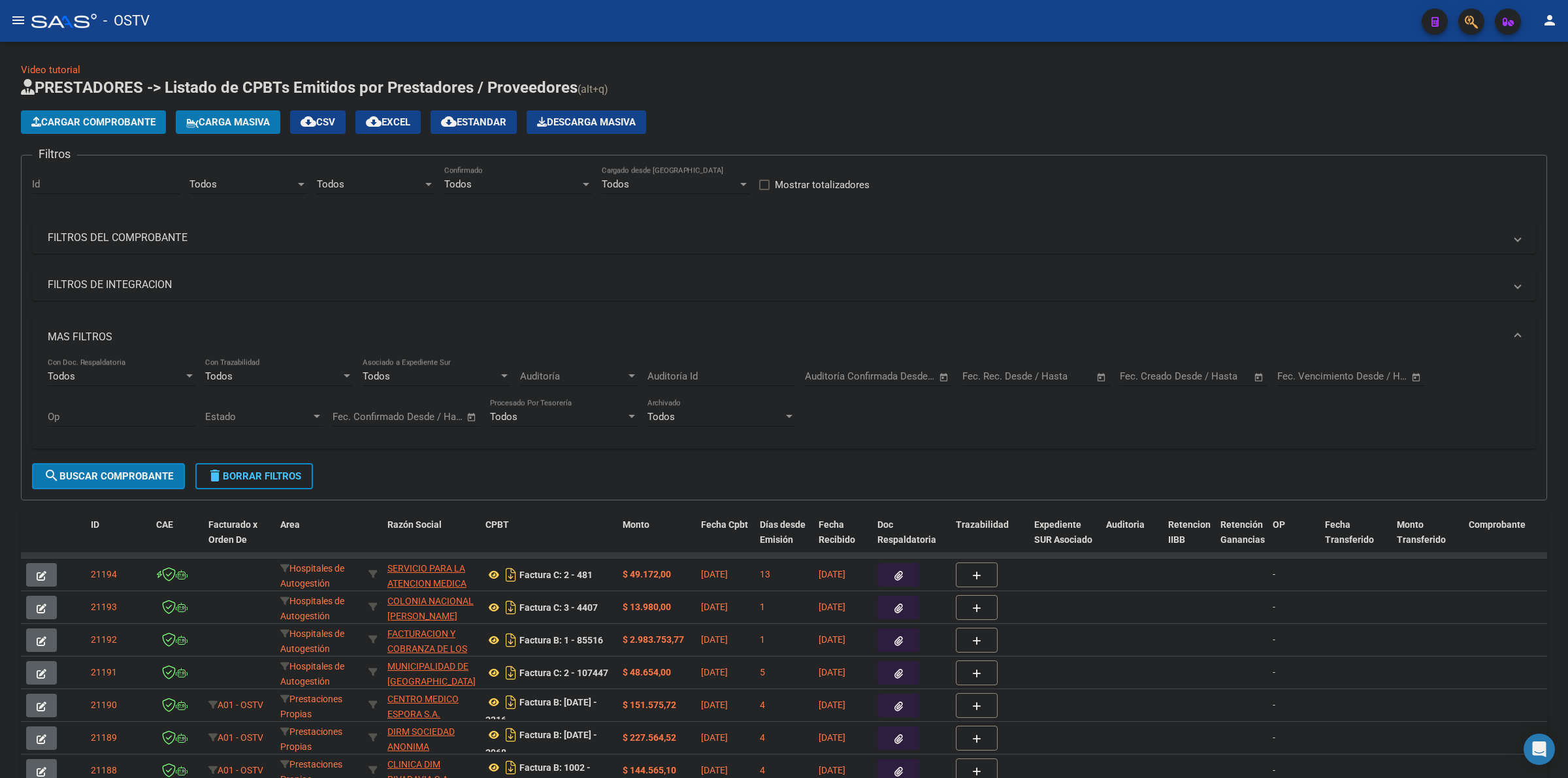
click at [1189, 371] on input "text" at bounding box center [1216, 377] width 63 height 11
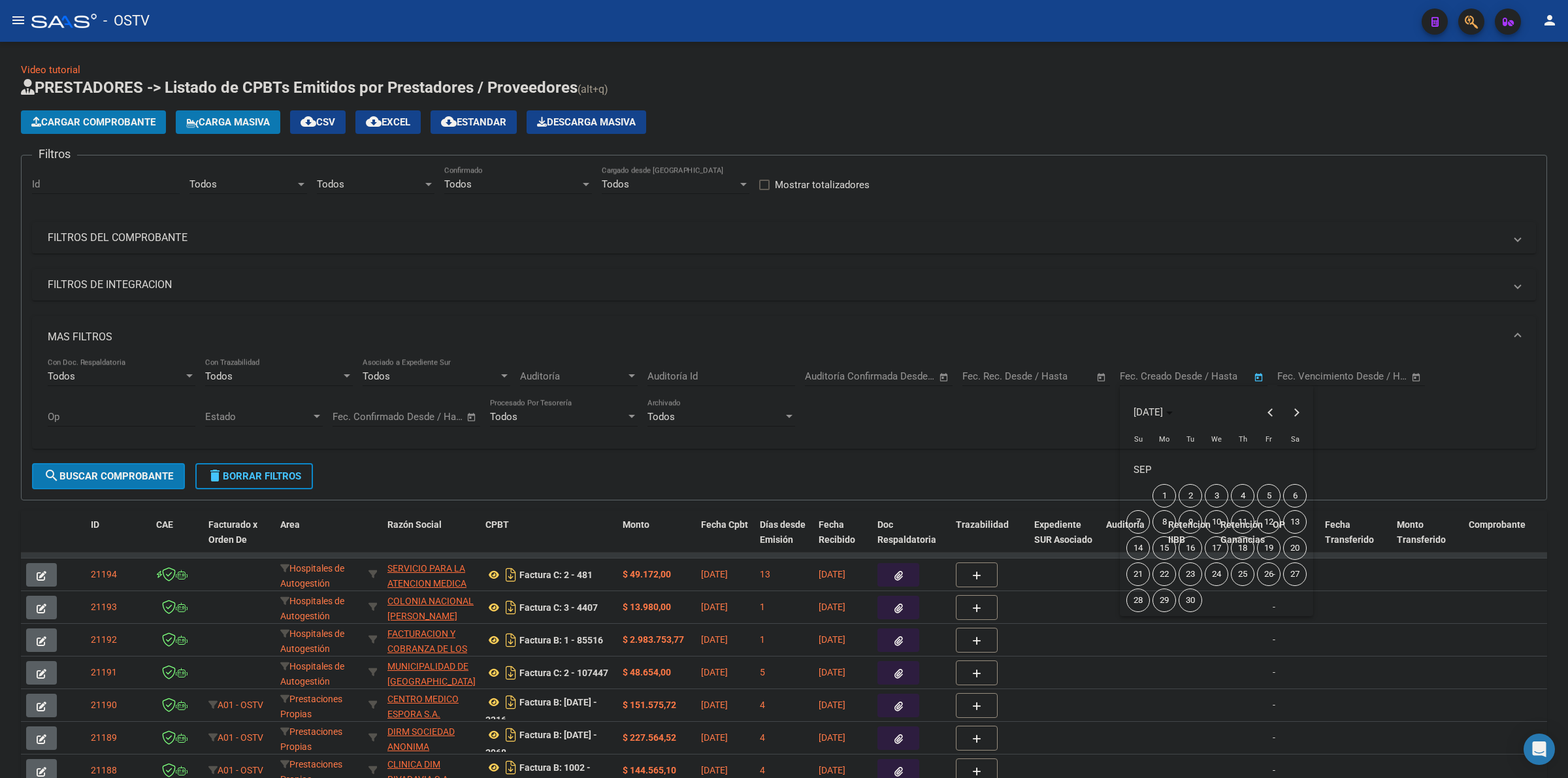
click at [1175, 516] on span "8" at bounding box center [1164, 522] width 24 height 24
type input "[DATE]"
click at [1153, 526] on span "8" at bounding box center [1164, 522] width 24 height 24
type input "[DATE]"
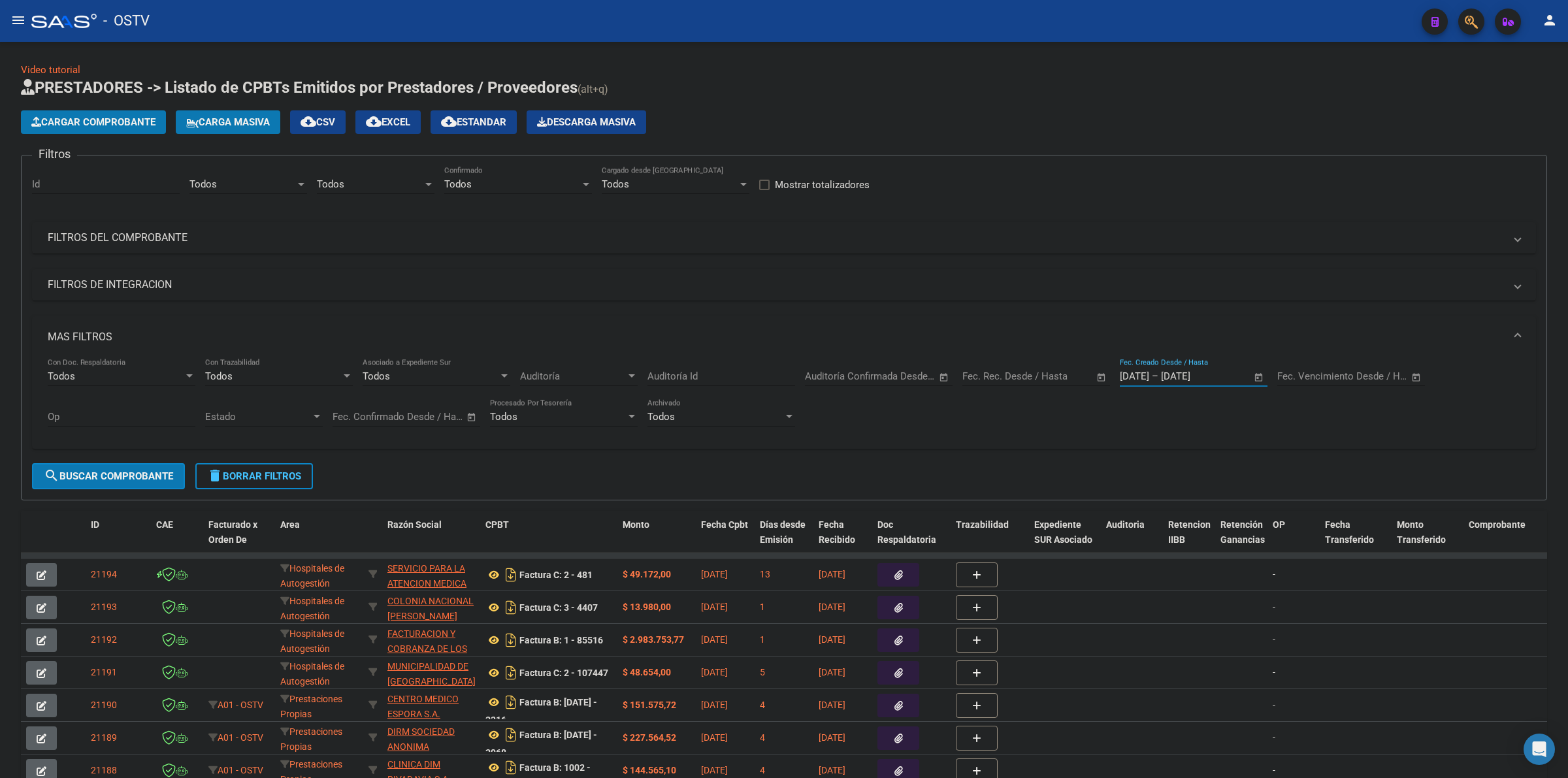
drag, startPoint x: 136, startPoint y: 489, endPoint x: 123, endPoint y: 466, distance: 26.4
click at [135, 488] on form "Filtros Id Todos Area Todos Seleccionar Gerenciador Todos Confirmado Todos Carg…" at bounding box center [784, 328] width 1527 height 346
click at [141, 473] on span "search Buscar Comprobante" at bounding box center [108, 476] width 129 height 11
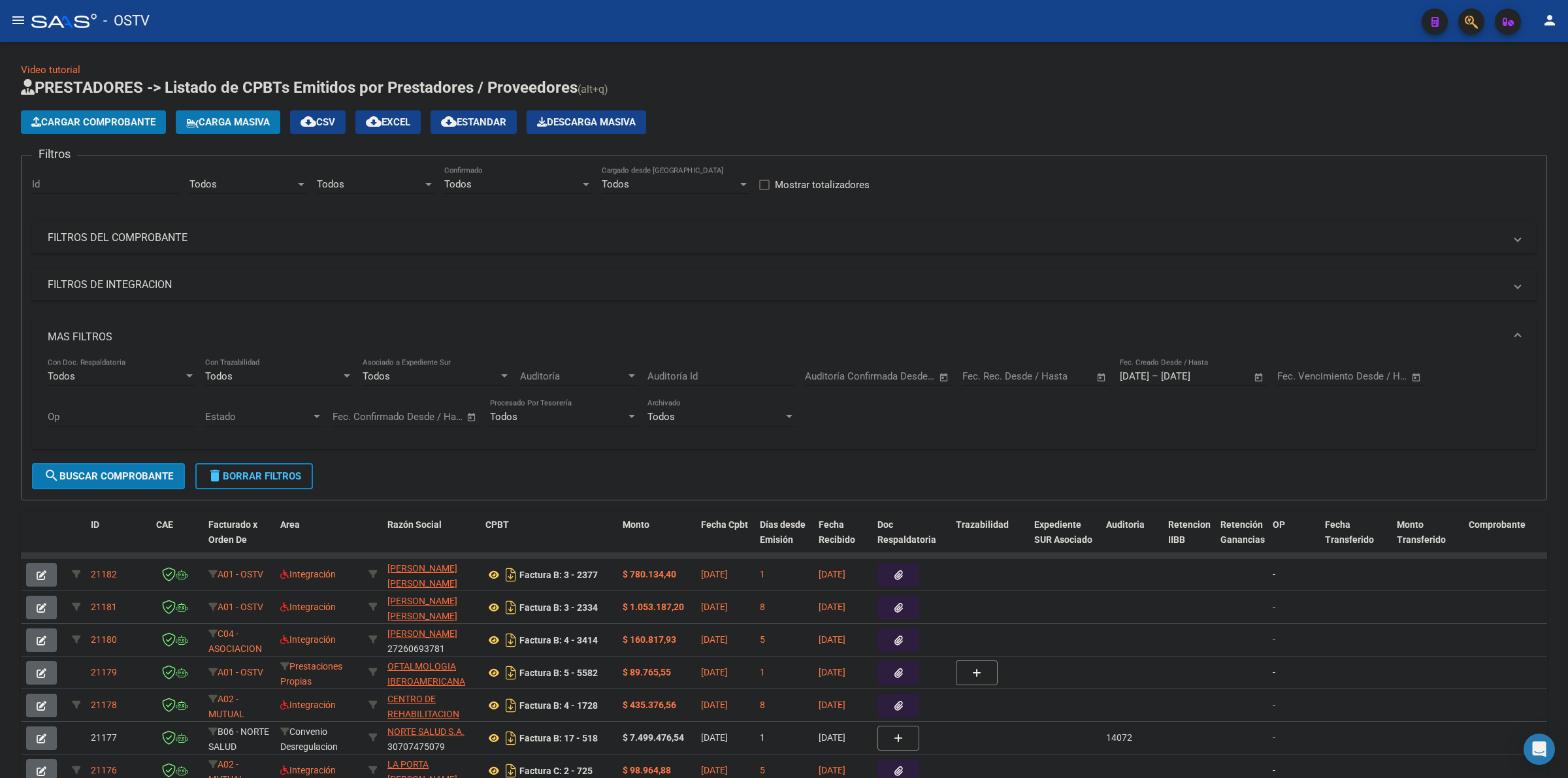
drag, startPoint x: 1027, startPoint y: 89, endPoint x: 1018, endPoint y: 89, distance: 9.0
click at [1018, 89] on h1 "PRESTADORES -> Listado de CPBTs Emitidos por Prestadores / Proveedores (alt+q)" at bounding box center [784, 88] width 1527 height 23
click at [496, 129] on button "cloud_download Estandar" at bounding box center [473, 122] width 86 height 24
click at [757, 81] on h1 "PRESTADORES -> Listado de CPBTs Emitidos por Prestadores / Proveedores (alt+q)" at bounding box center [784, 88] width 1527 height 23
click at [348, 178] on div "Todos" at bounding box center [370, 184] width 105 height 11
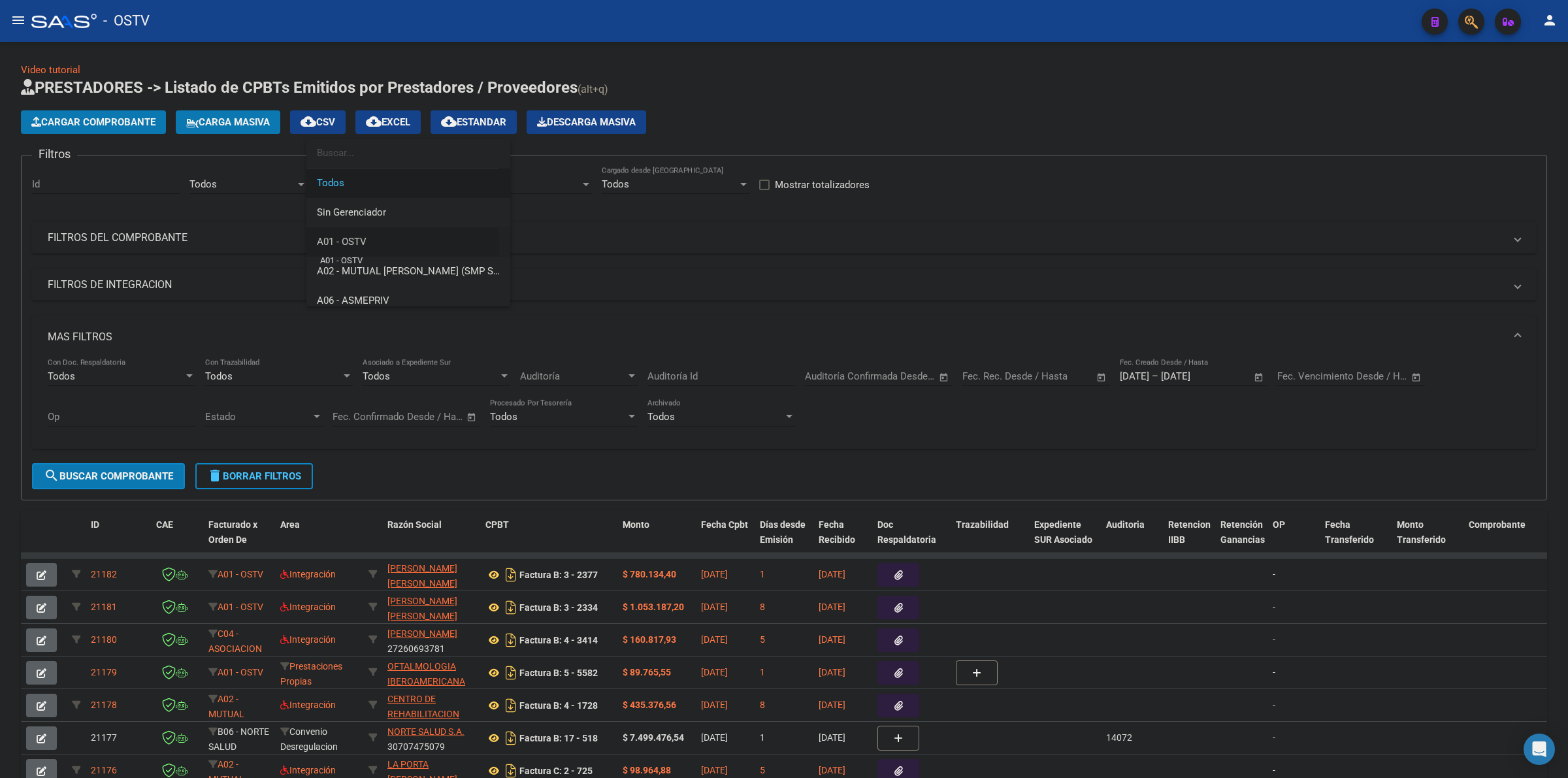
click at [345, 246] on span "A01 - OSTV" at bounding box center [342, 241] width 50 height 11
click at [256, 181] on div "Todos" at bounding box center [242, 184] width 105 height 11
click at [257, 241] on span "Gestiones Administrativas y Otros" at bounding box center [265, 241] width 150 height 11
drag, startPoint x: 128, startPoint y: 492, endPoint x: 129, endPoint y: 480, distance: 12.0
click at [128, 489] on form "Filtros Id Gestiones Administrativas y Otros Area A01 - OSTV Seleccionar Gerenc…" at bounding box center [784, 328] width 1527 height 346
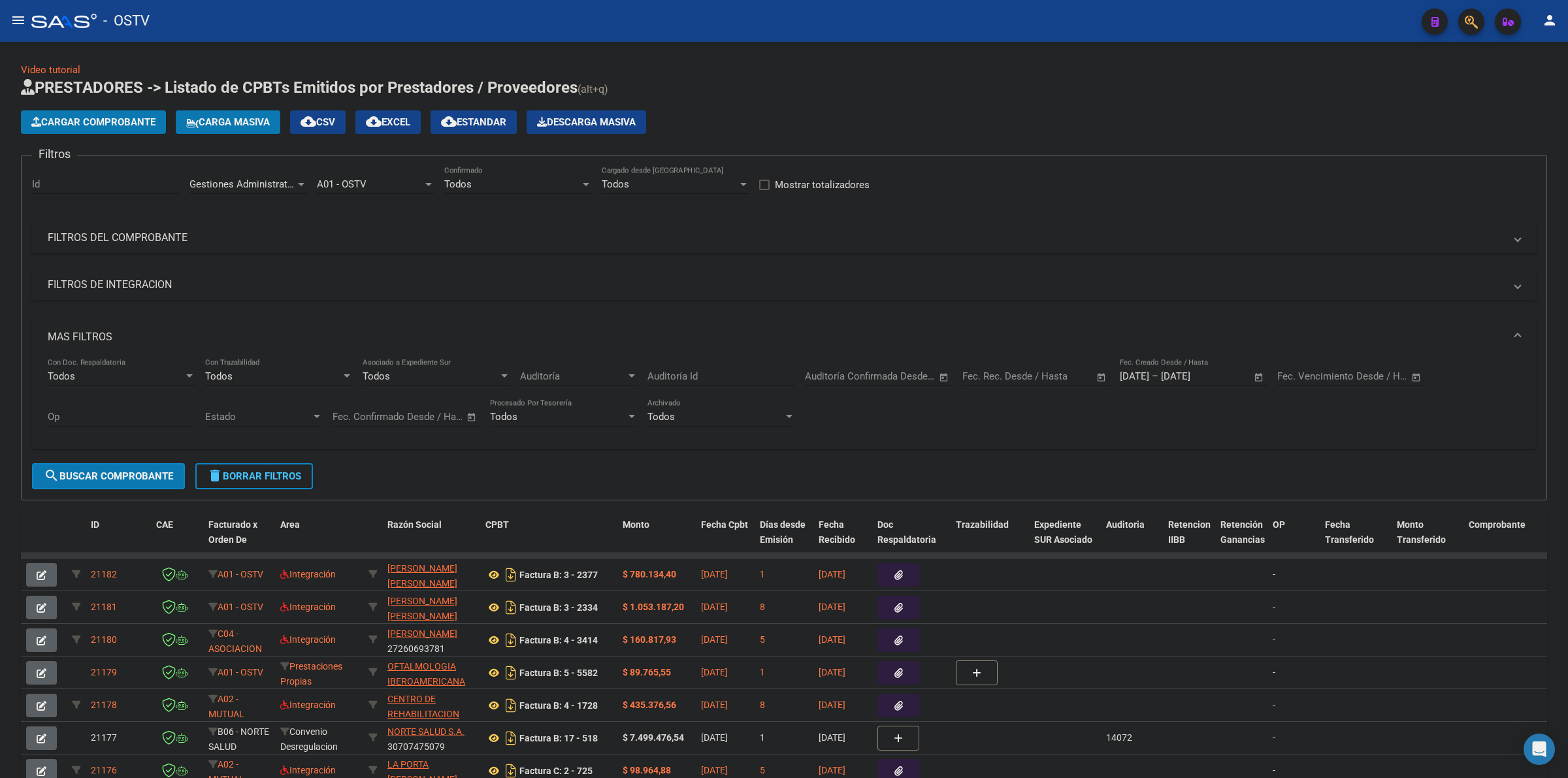
click at [130, 475] on span "search Buscar Comprobante" at bounding box center [108, 476] width 129 height 11
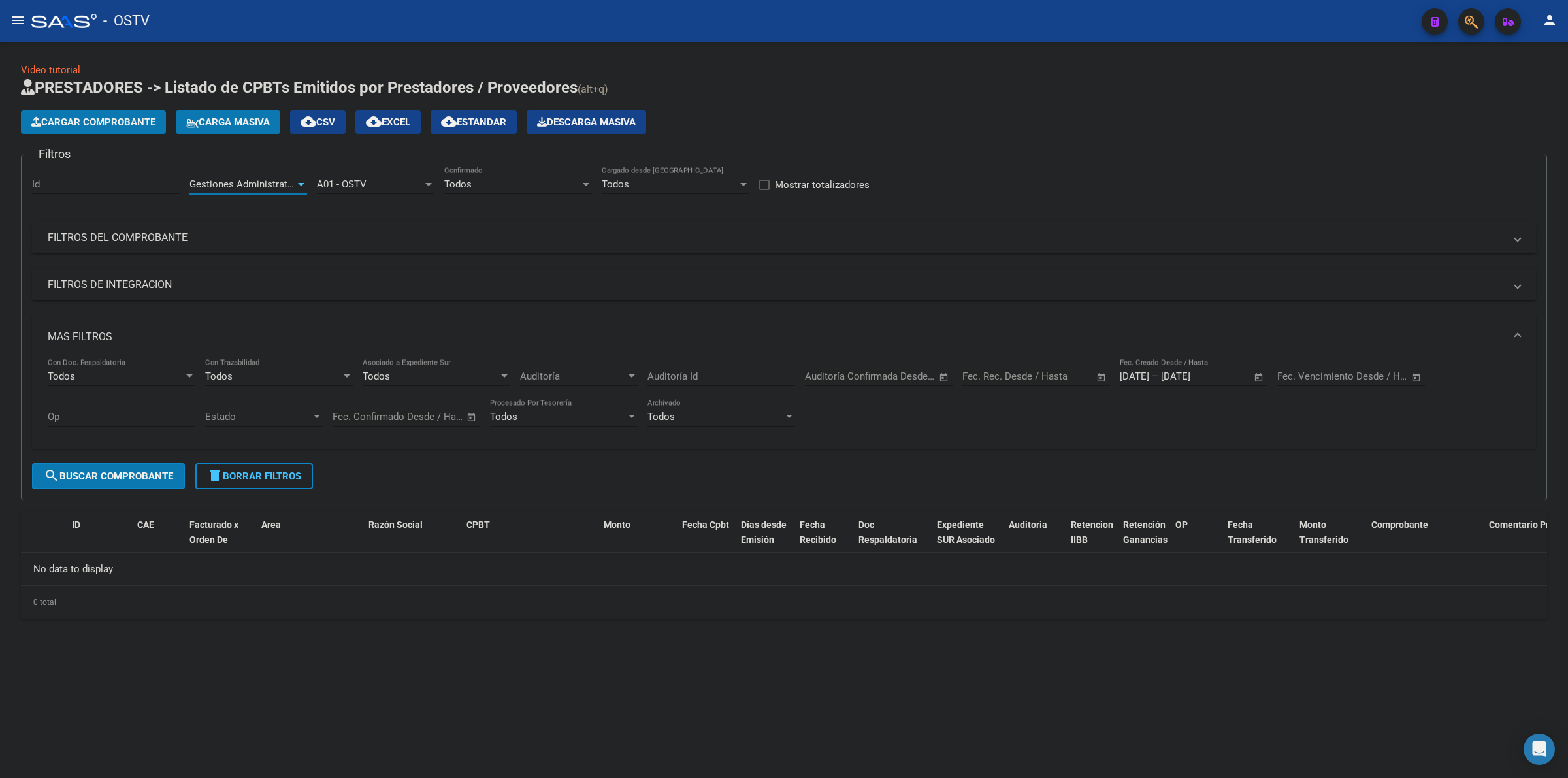
click at [276, 182] on span "Gestiones Administrativas y Otros" at bounding box center [265, 184] width 150 height 11
click at [268, 216] on span "Prestaciones Propias" at bounding box center [237, 217] width 94 height 11
click at [123, 475] on span "search Buscar Comprobante" at bounding box center [108, 476] width 129 height 11
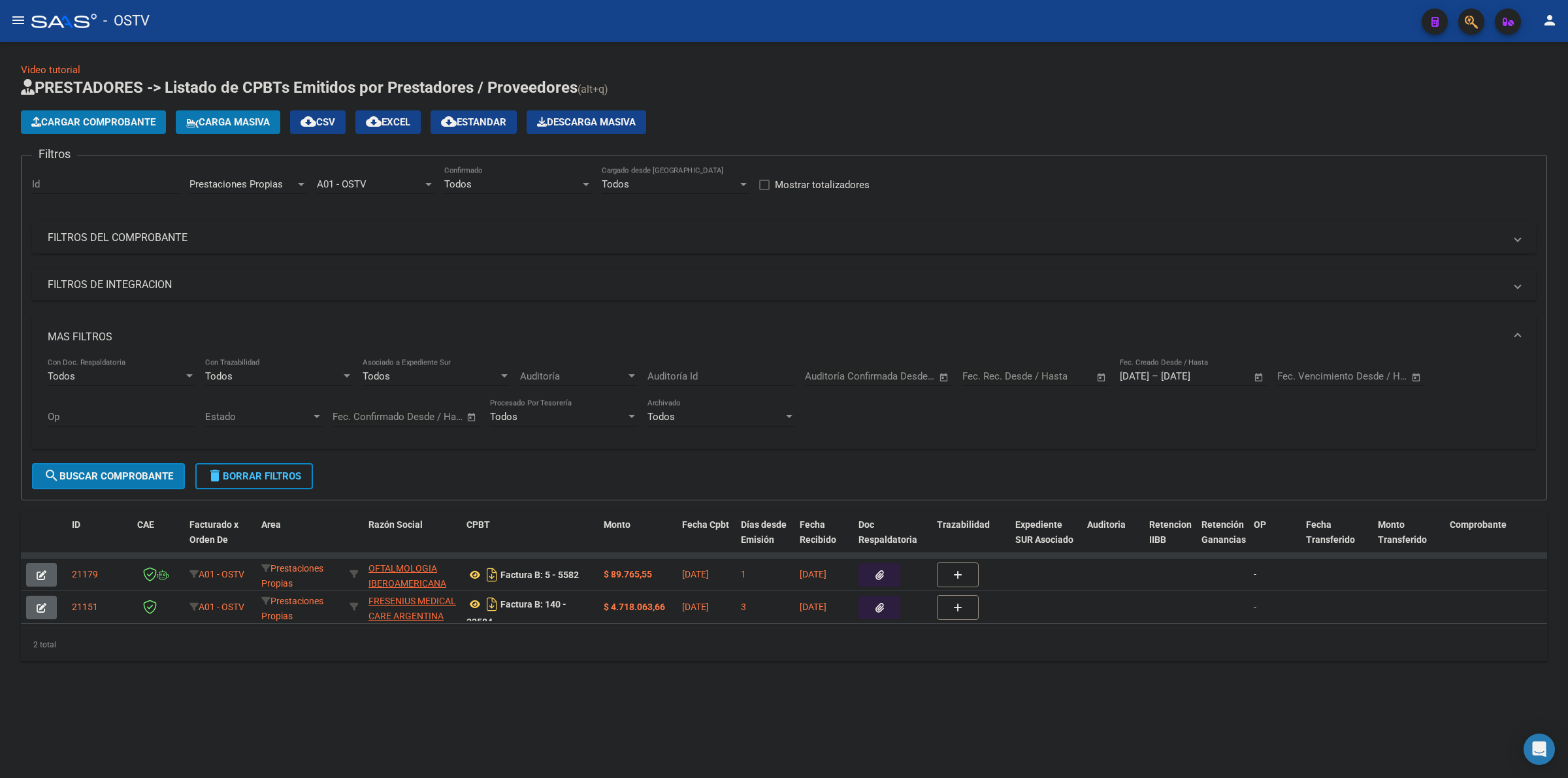
click at [248, 190] on div "Prestaciones Propias Area" at bounding box center [248, 179] width 118 height 28
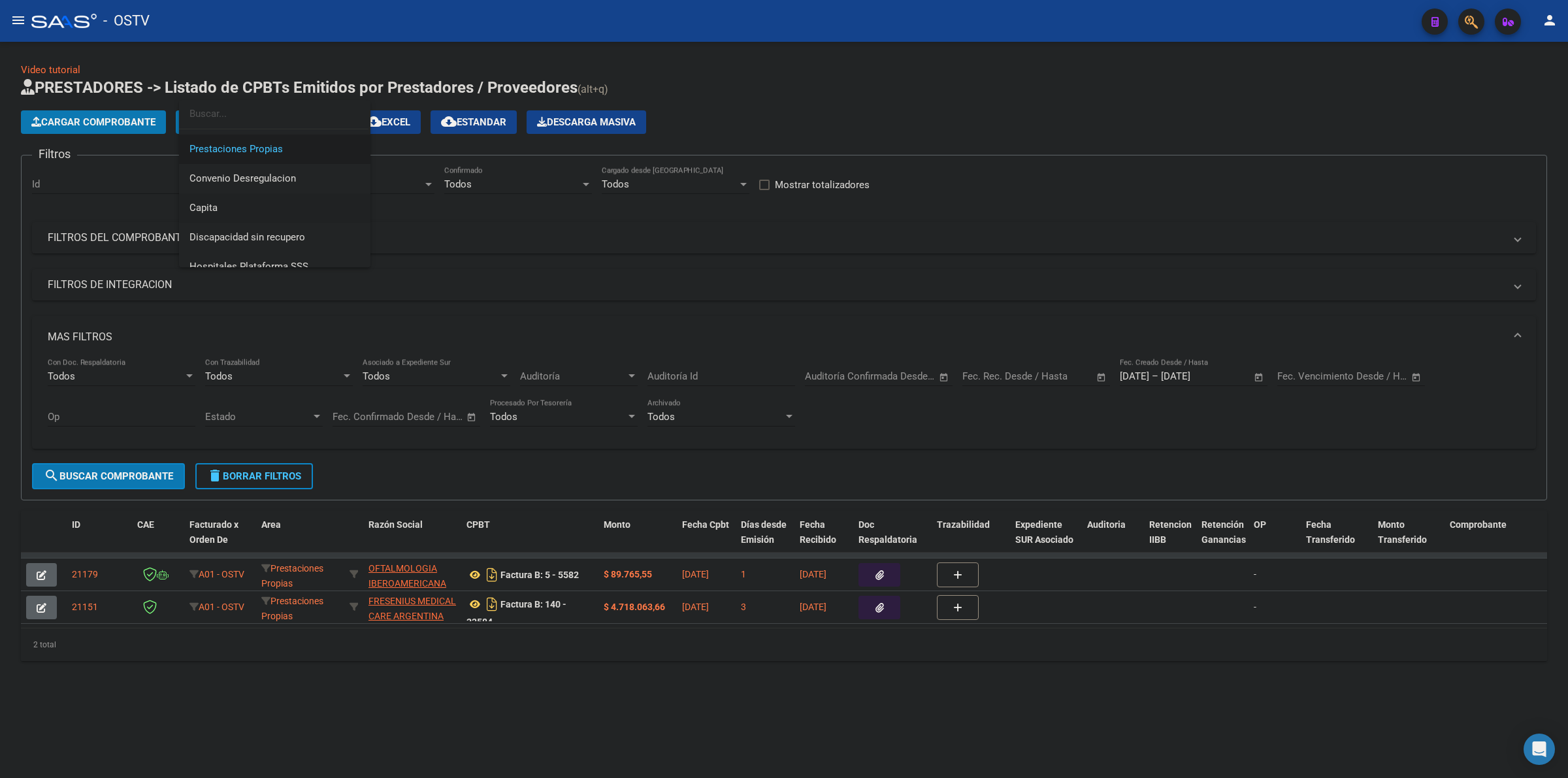
scroll to position [155, 0]
drag, startPoint x: 245, startPoint y: 196, endPoint x: 238, endPoint y: 201, distance: 8.6
click at [243, 196] on span "Capita" at bounding box center [275, 194] width 171 height 30
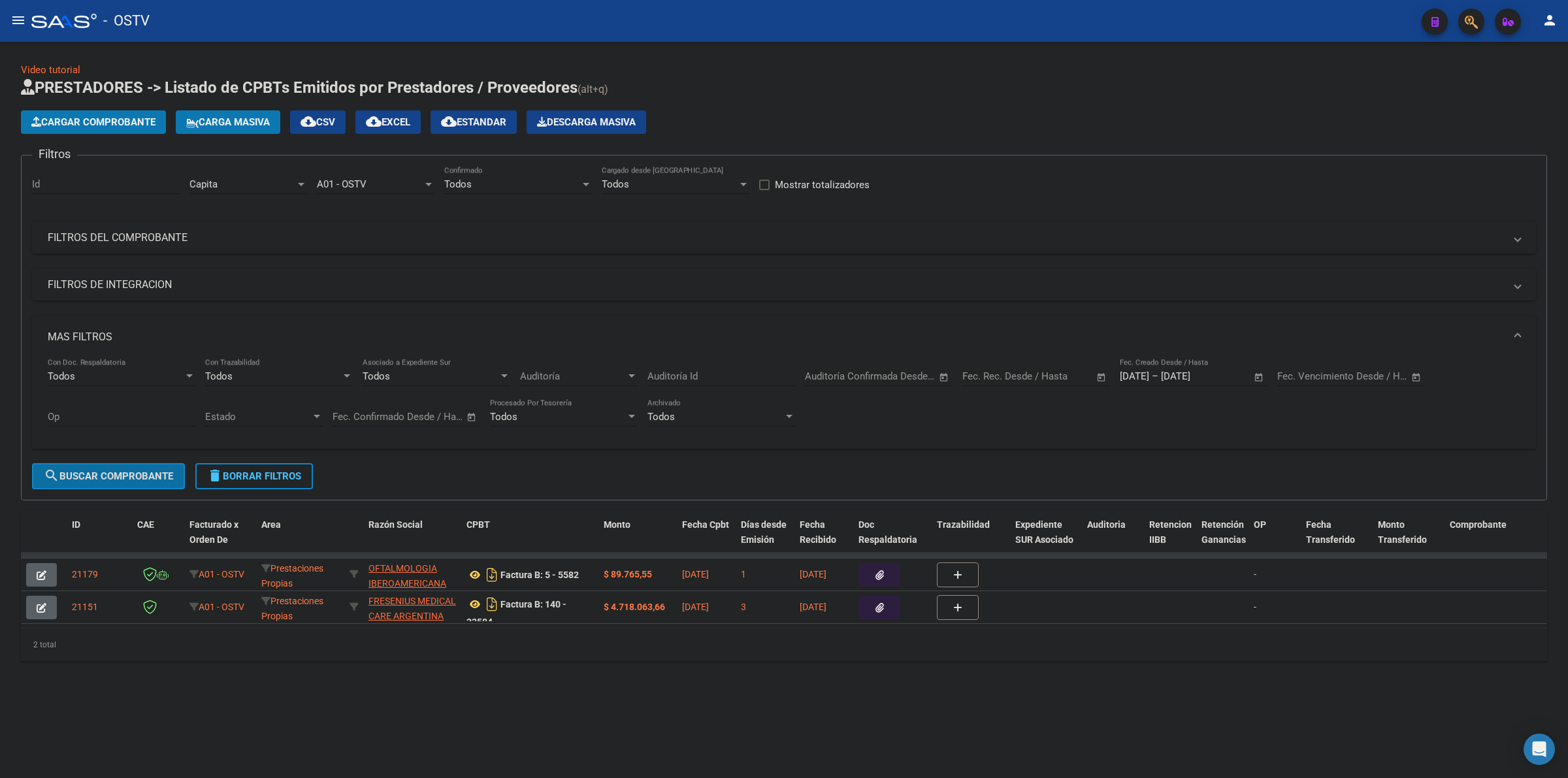
click at [146, 482] on button "search Buscar Comprobante" at bounding box center [108, 475] width 153 height 26
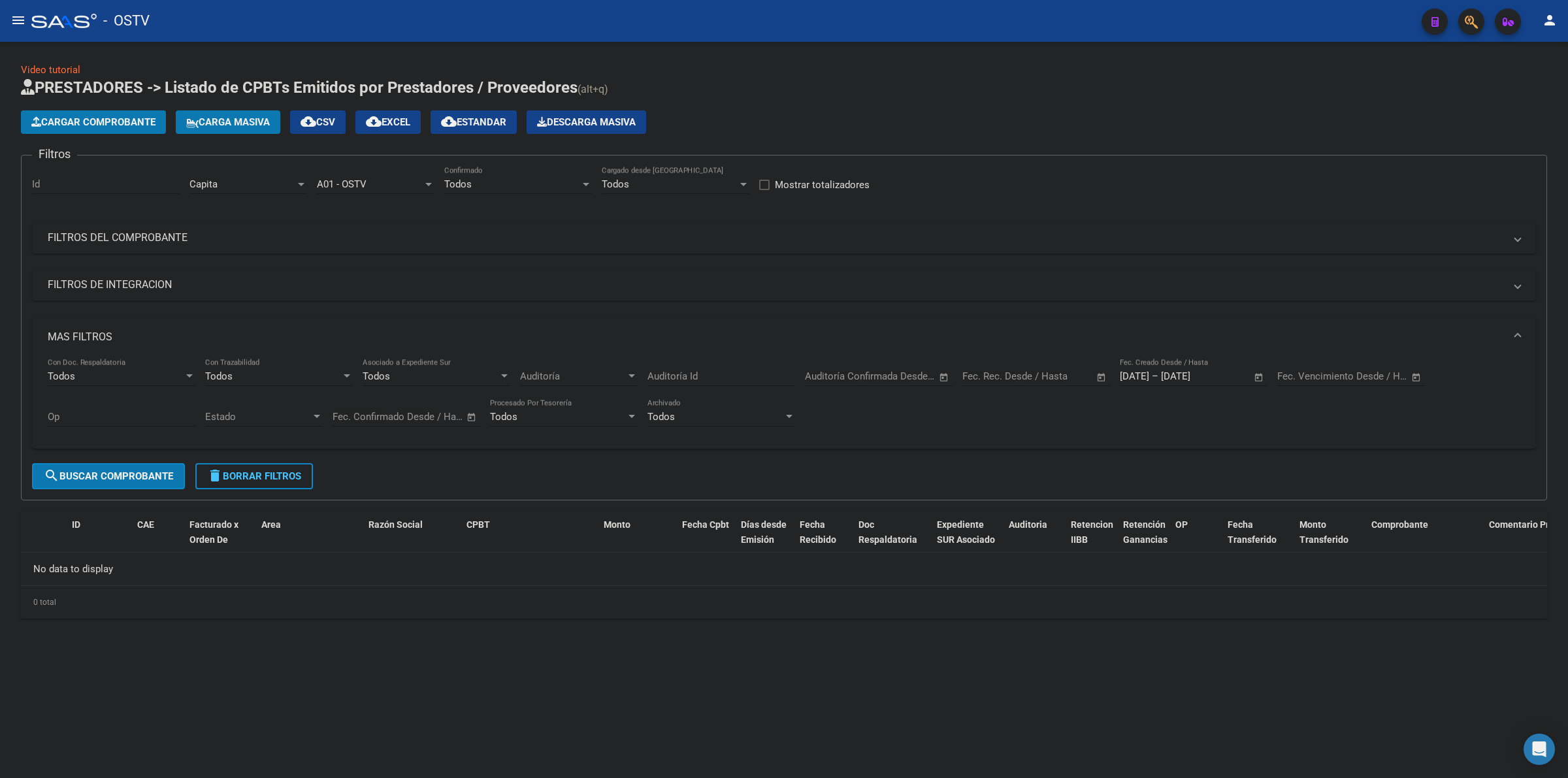
click at [260, 475] on span "delete Borrar Filtros" at bounding box center [254, 476] width 94 height 11
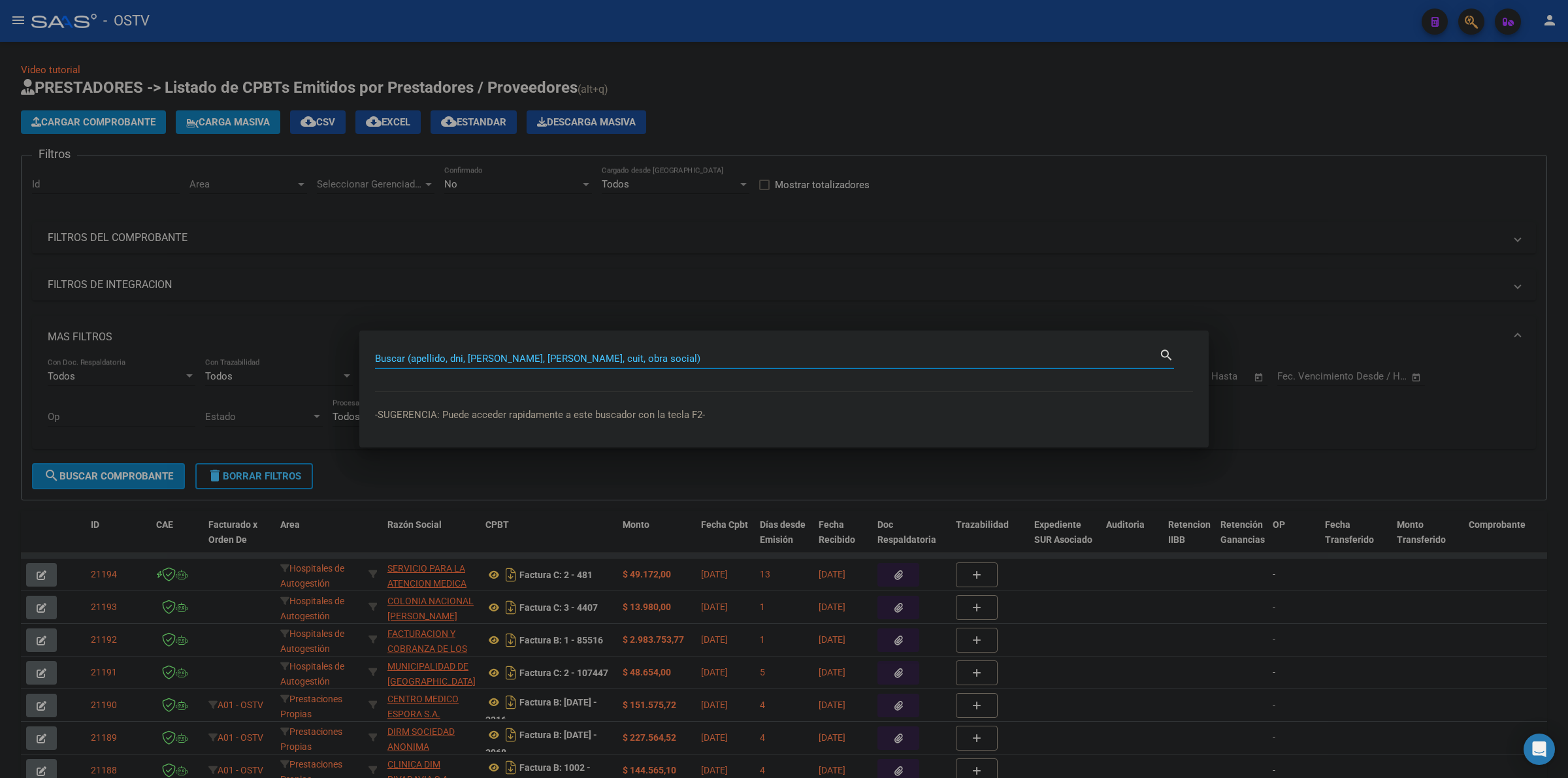
paste input "27318480449/01"
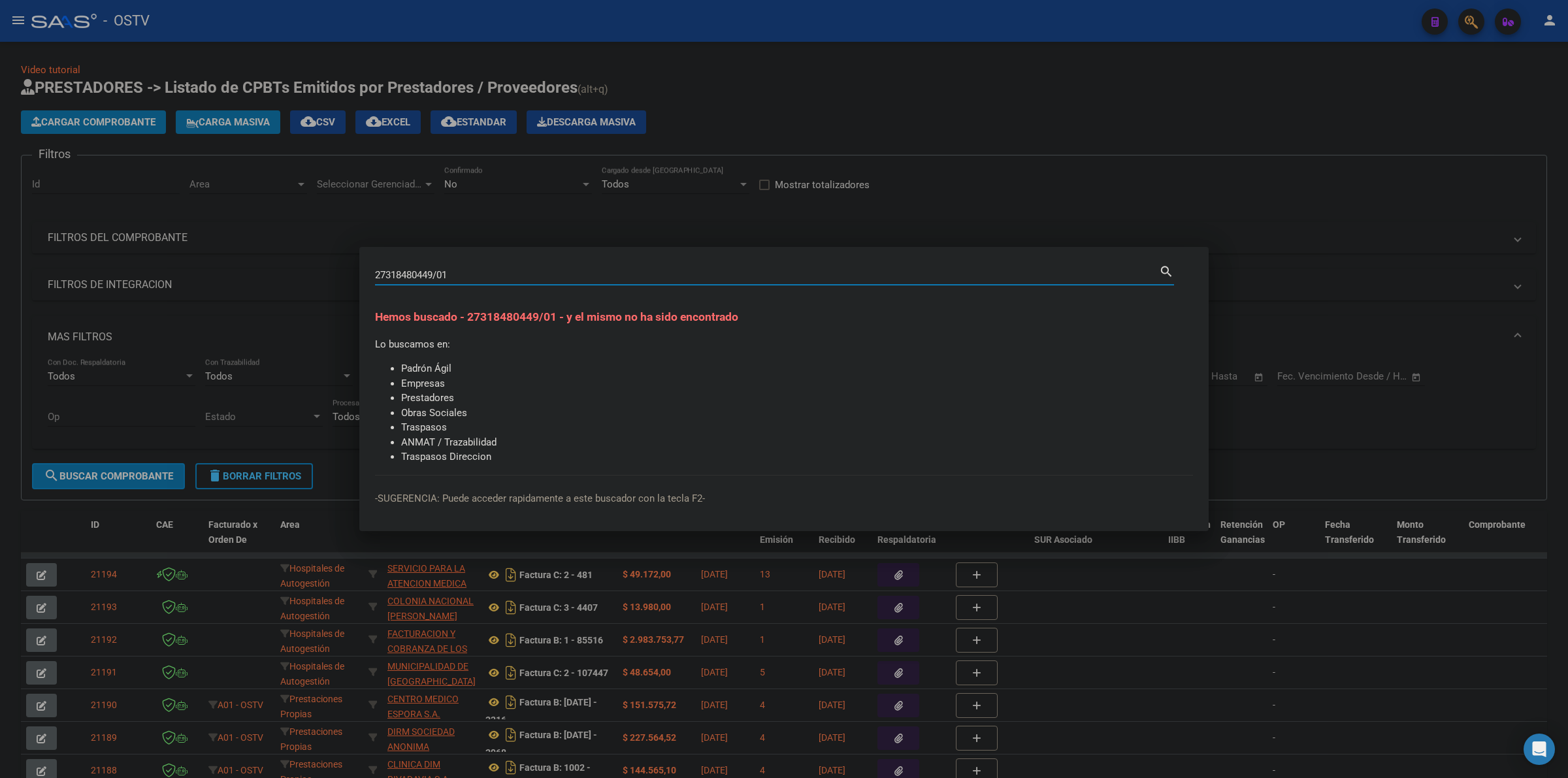
click at [456, 273] on input "27318480449/01" at bounding box center [767, 275] width 784 height 11
paste input "928827"
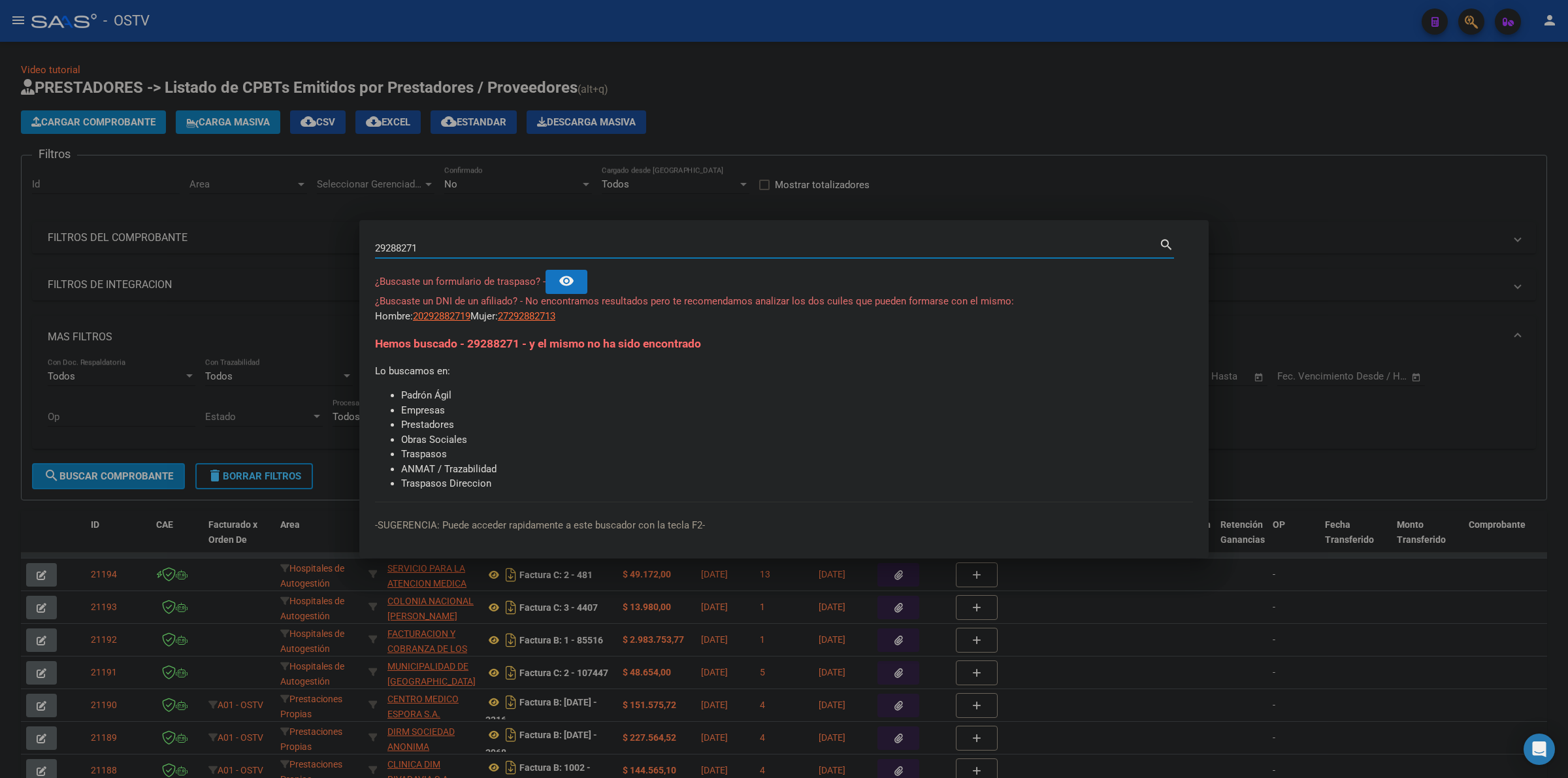
click at [443, 250] on input "29288271" at bounding box center [767, 248] width 784 height 11
paste input "7318480449/0"
type input "31848044"
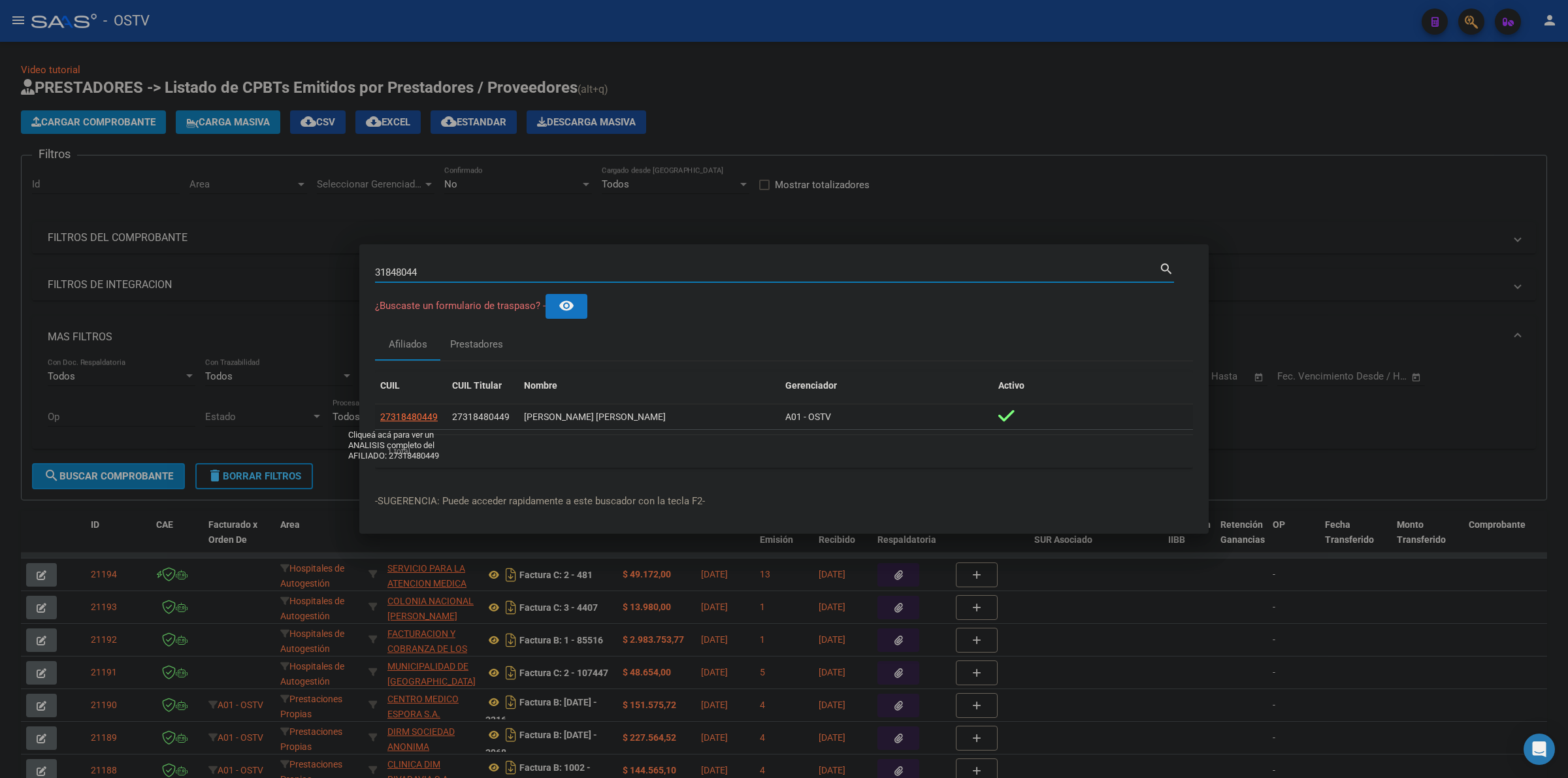
click at [417, 415] on span "27318480449" at bounding box center [409, 417] width 58 height 11
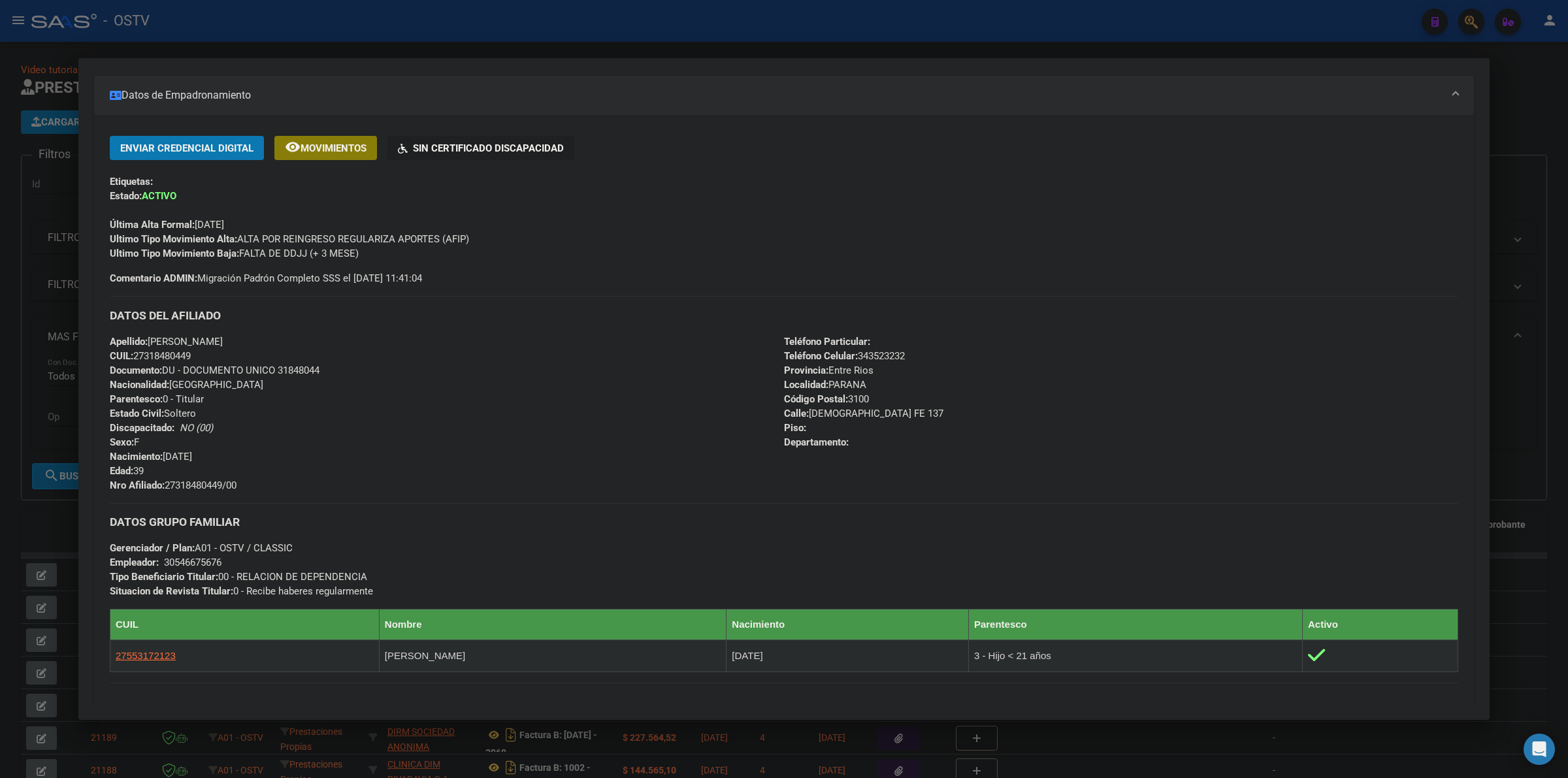
scroll to position [299, 0]
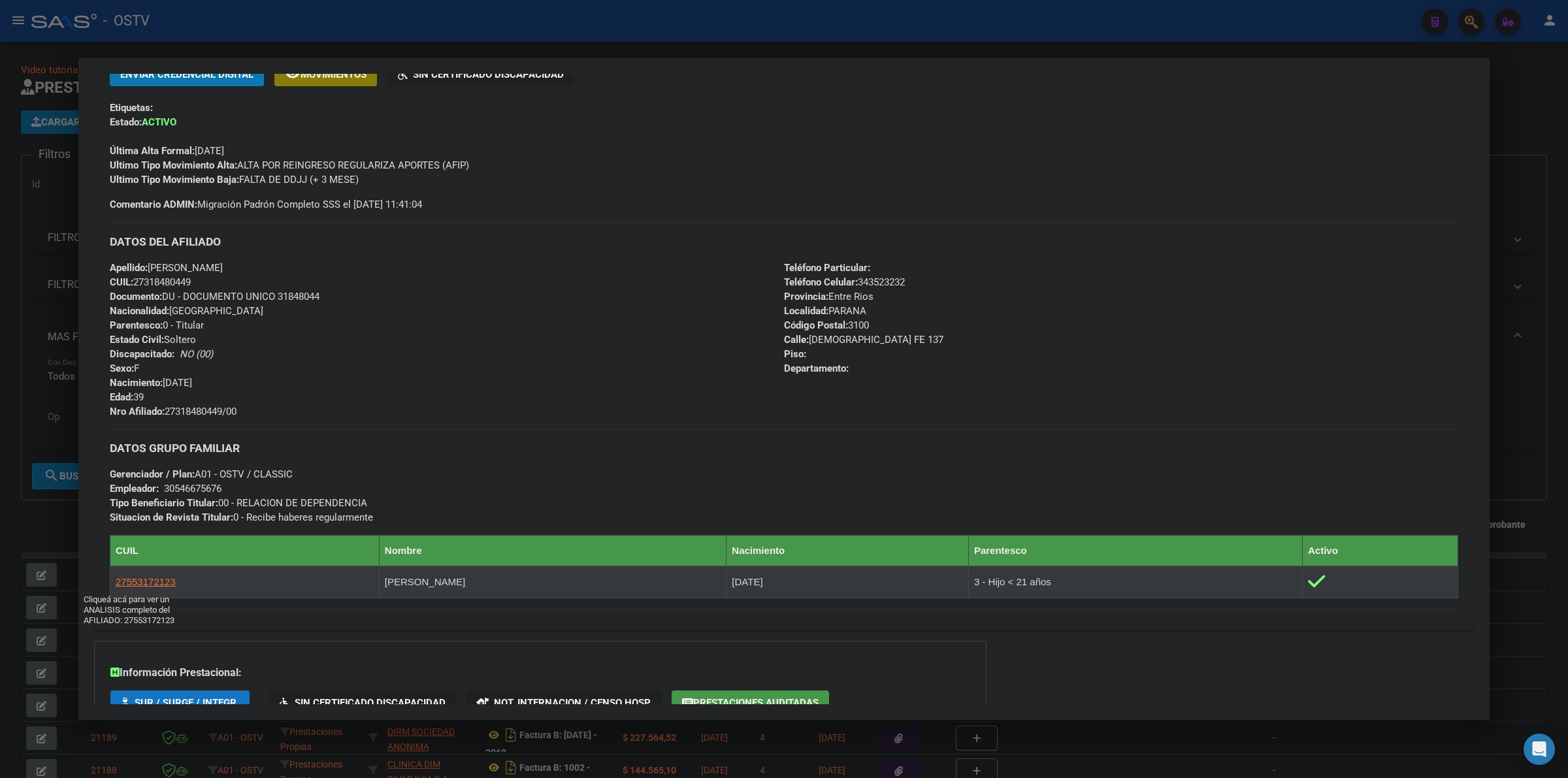
click at [154, 584] on span "27553172123" at bounding box center [146, 582] width 60 height 11
type textarea "27553172123"
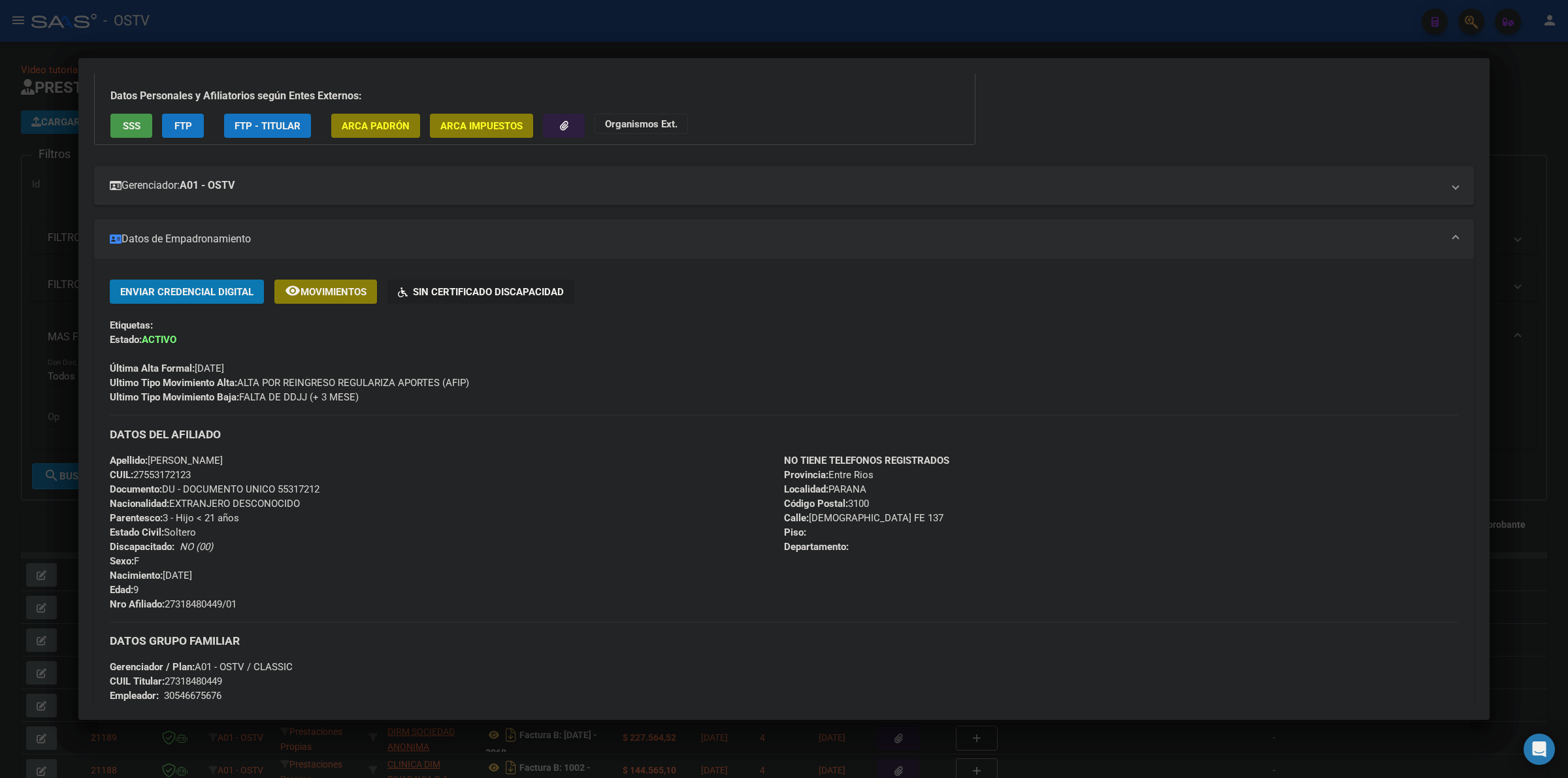
scroll to position [0, 0]
